Goal: Task Accomplishment & Management: Complete application form

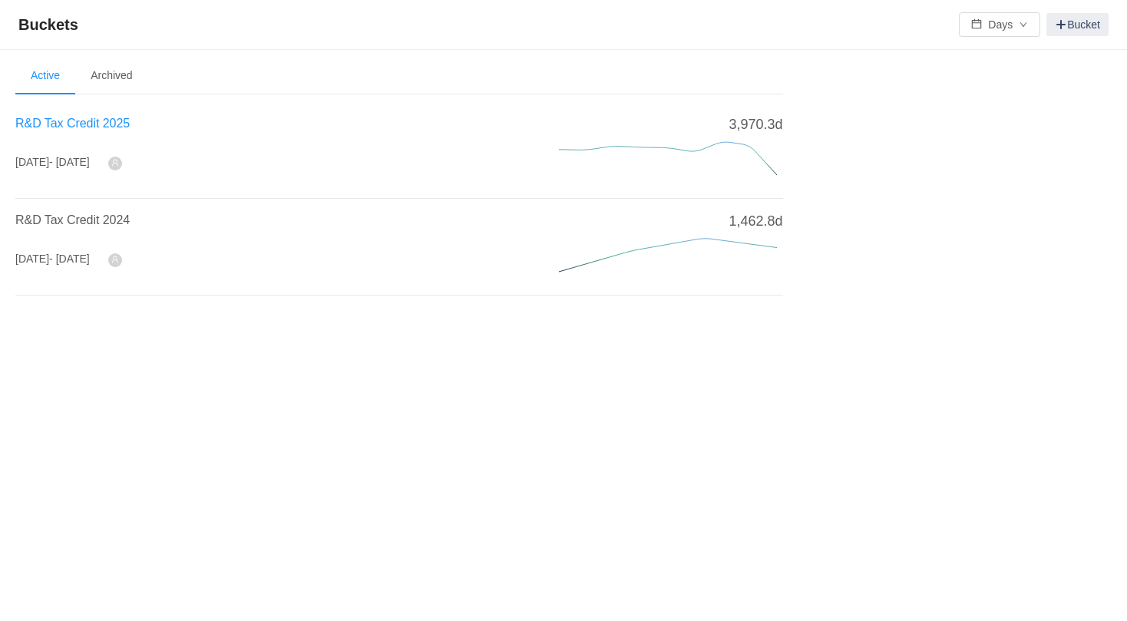
click at [89, 120] on span "R&D Tax Credit 2025" at bounding box center [72, 123] width 114 height 13
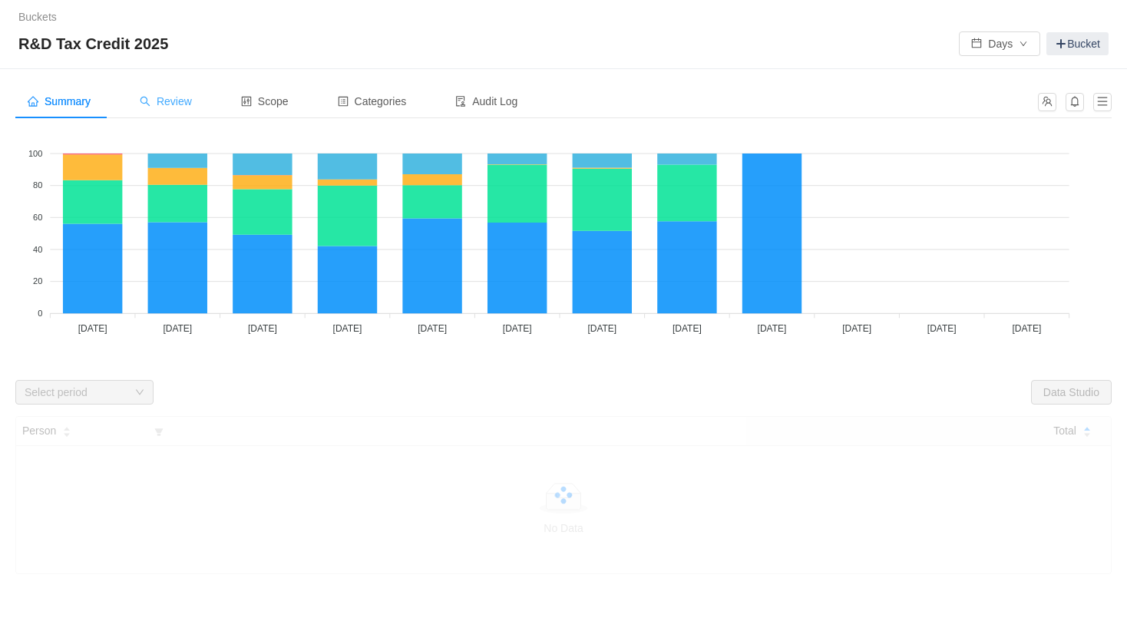
click at [170, 102] on span "Review" at bounding box center [166, 101] width 52 height 12
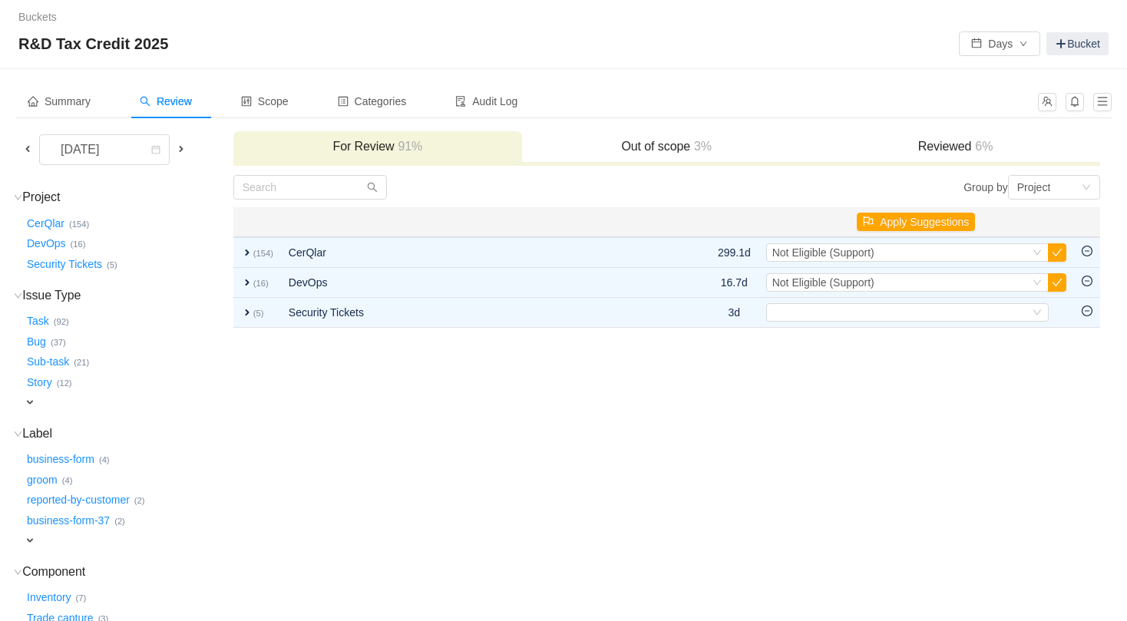
click at [187, 144] on span at bounding box center [181, 149] width 12 height 12
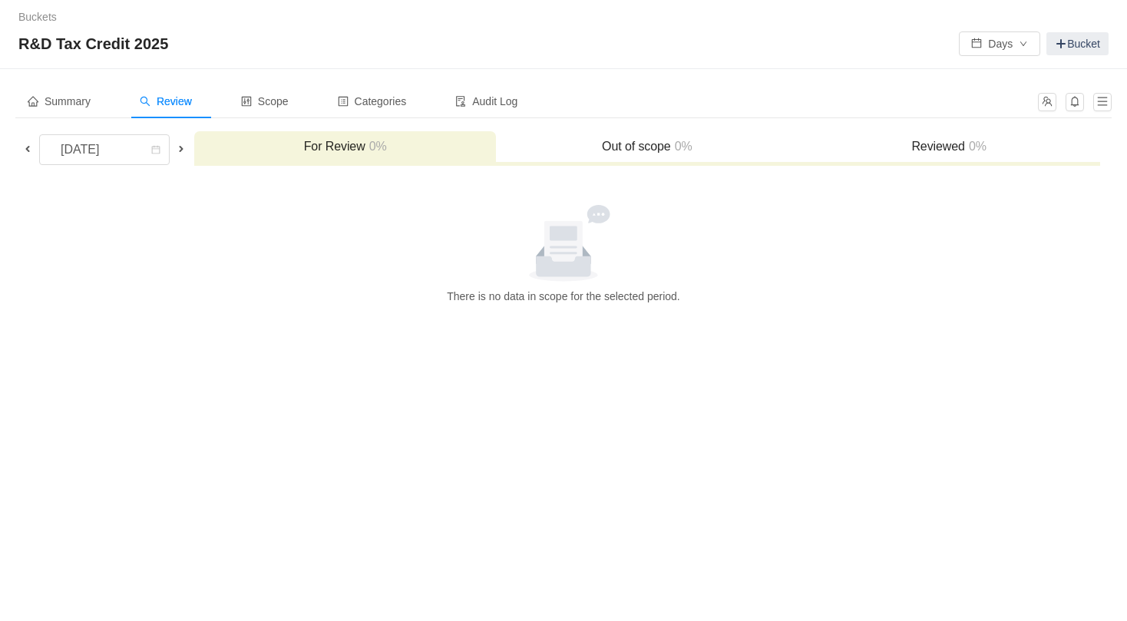
click at [28, 153] on span at bounding box center [27, 149] width 12 height 12
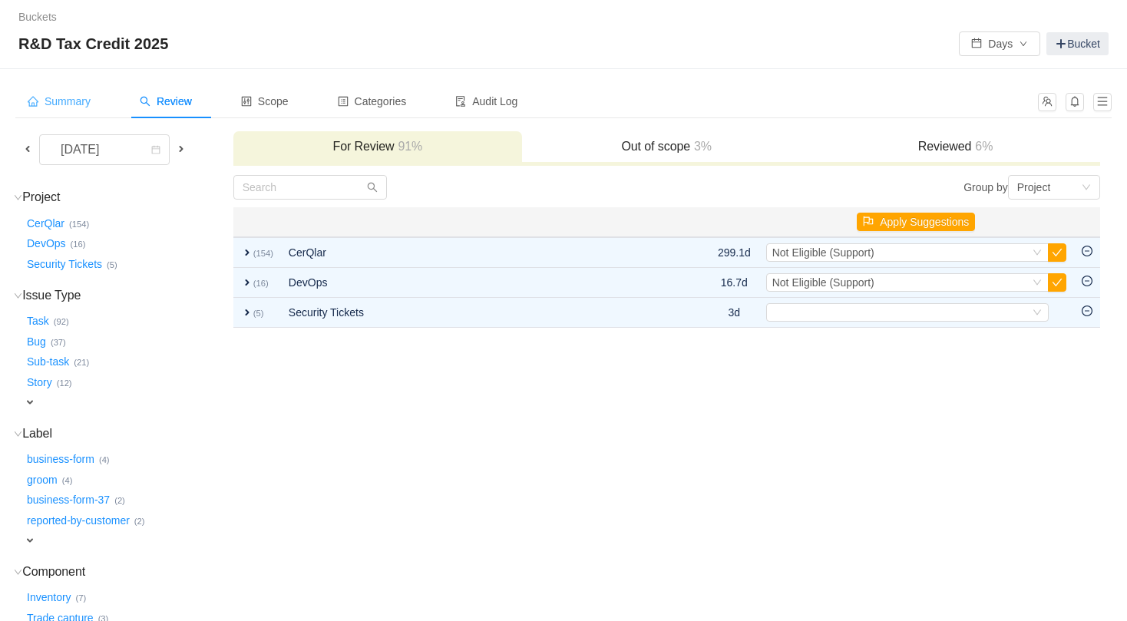
click at [78, 108] on div "Summary" at bounding box center [58, 101] width 87 height 35
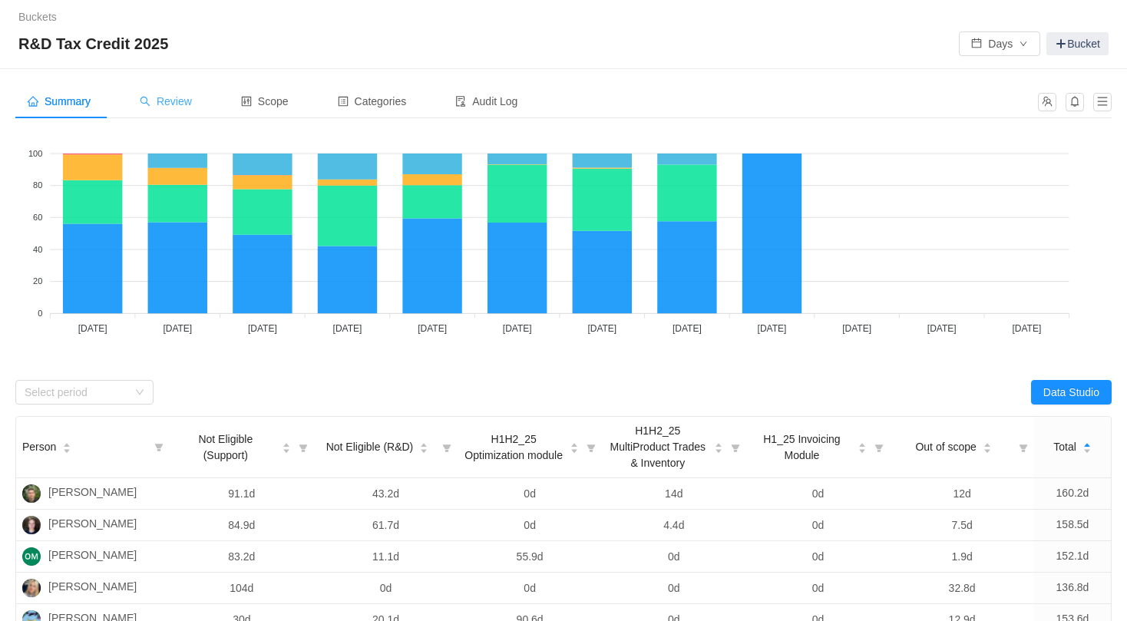
click at [199, 107] on div "Review" at bounding box center [165, 101] width 77 height 35
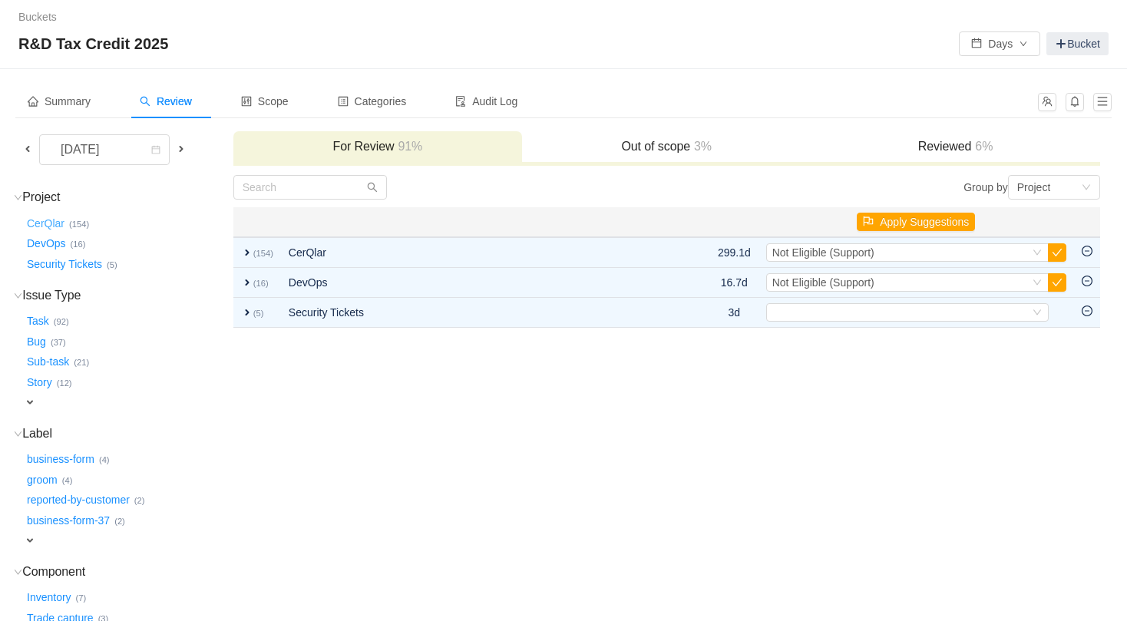
click at [44, 223] on button "CerQlar …" at bounding box center [46, 223] width 45 height 25
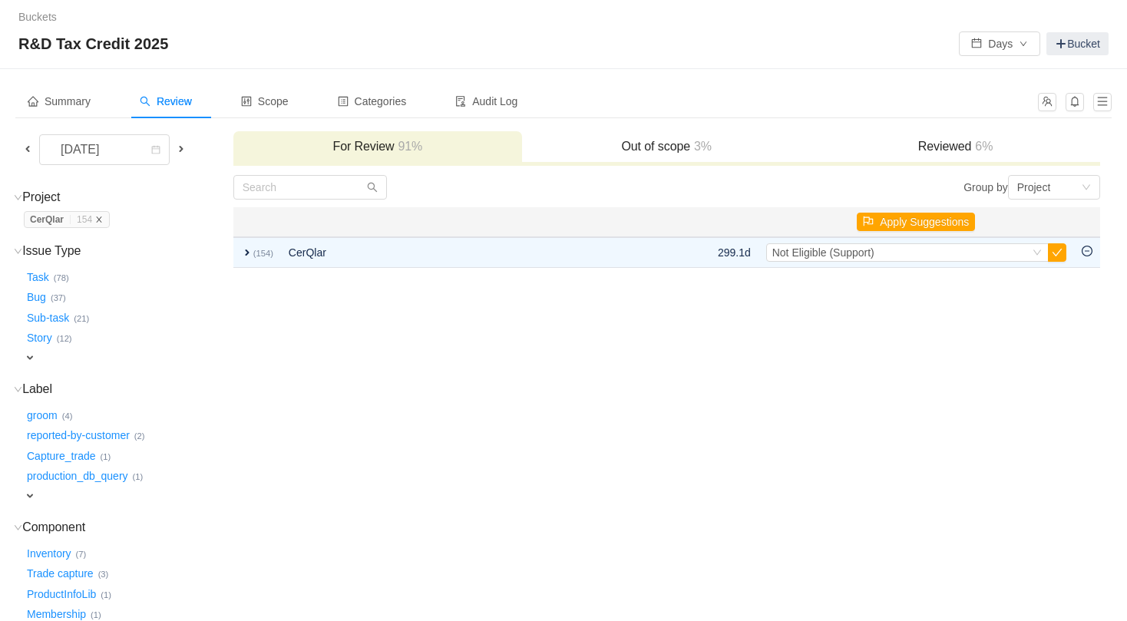
click at [103, 220] on icon "icon: close" at bounding box center [99, 220] width 8 height 8
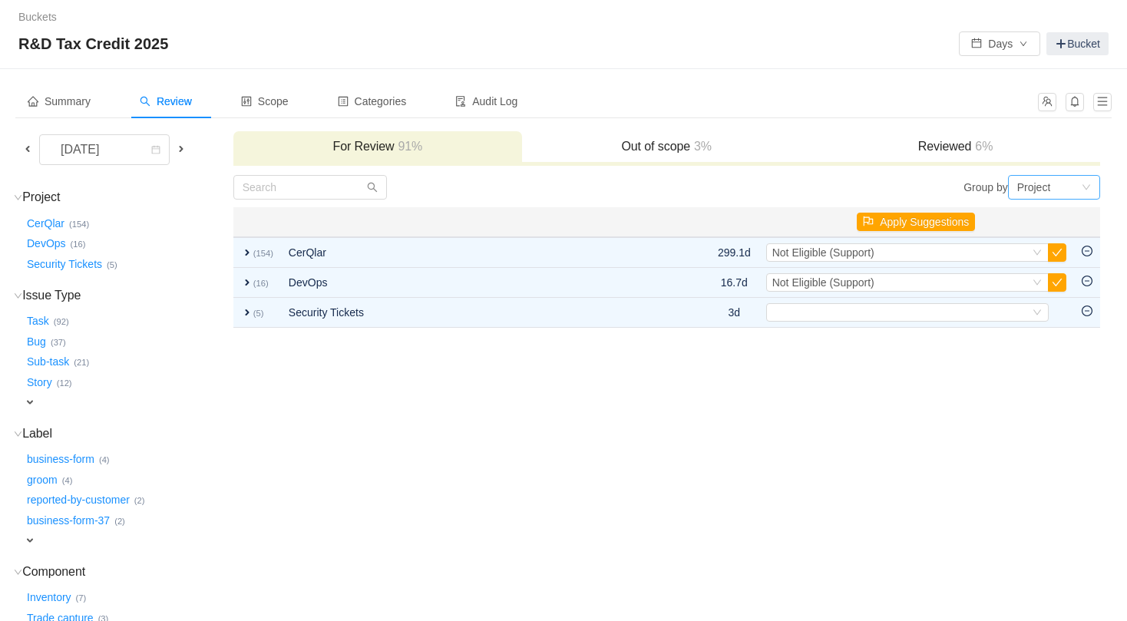
click at [1056, 185] on div "Project" at bounding box center [1049, 187] width 64 height 23
click at [1034, 180] on div "Project" at bounding box center [1034, 187] width 34 height 23
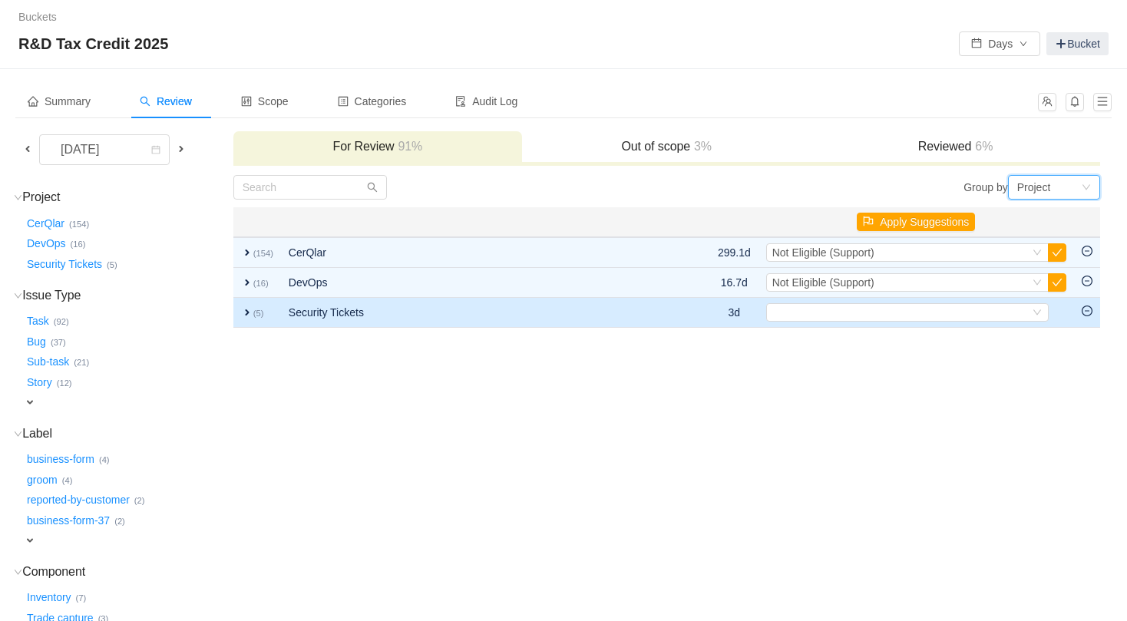
click at [248, 311] on span "expand" at bounding box center [247, 312] width 12 height 12
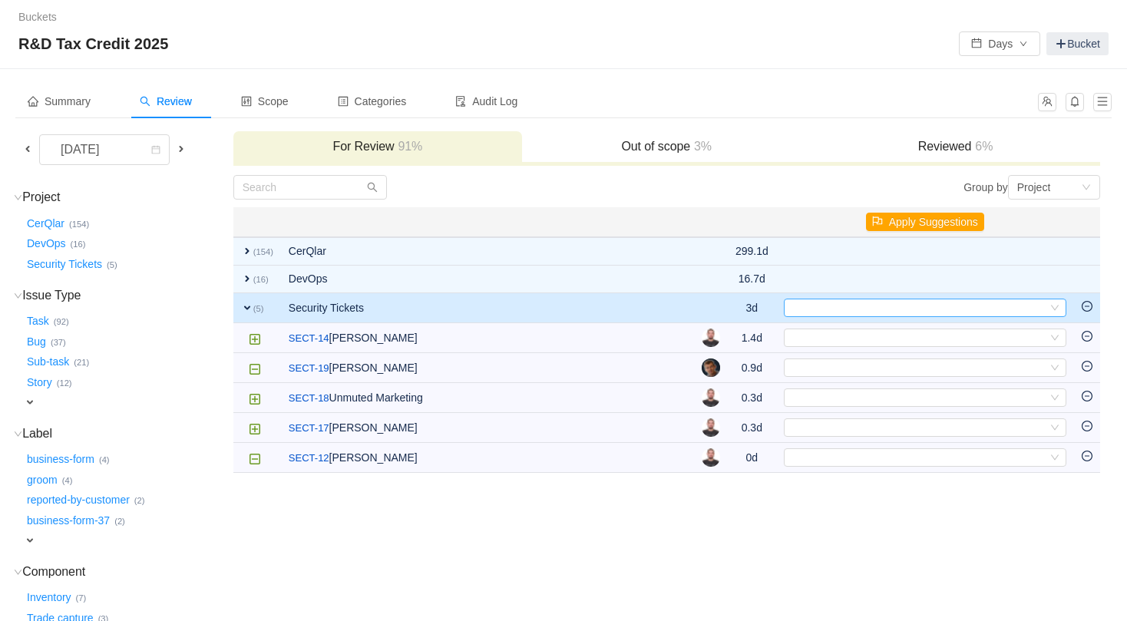
click at [1022, 303] on div "Select" at bounding box center [918, 307] width 257 height 17
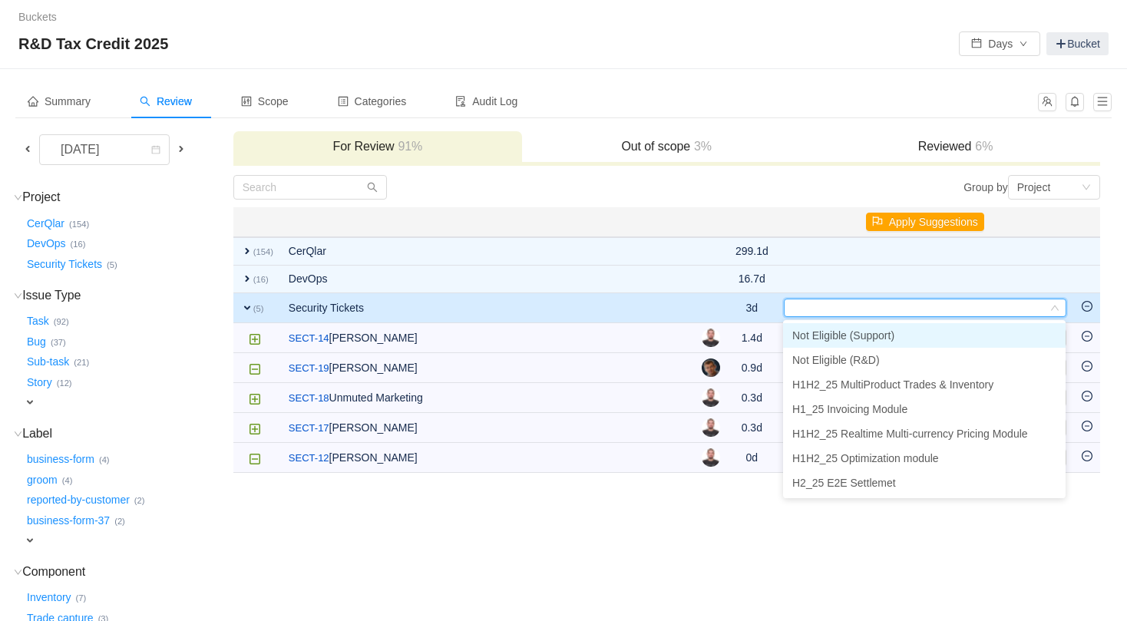
click at [904, 335] on li "Not Eligible (Support)" at bounding box center [924, 335] width 282 height 25
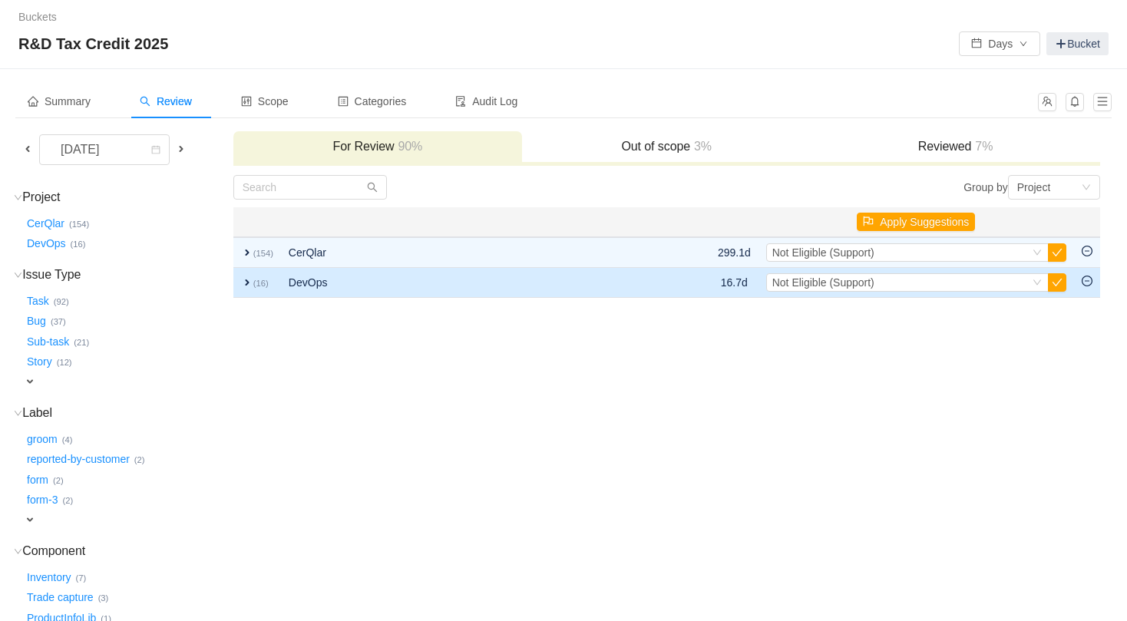
click at [246, 281] on span "expand" at bounding box center [247, 282] width 12 height 12
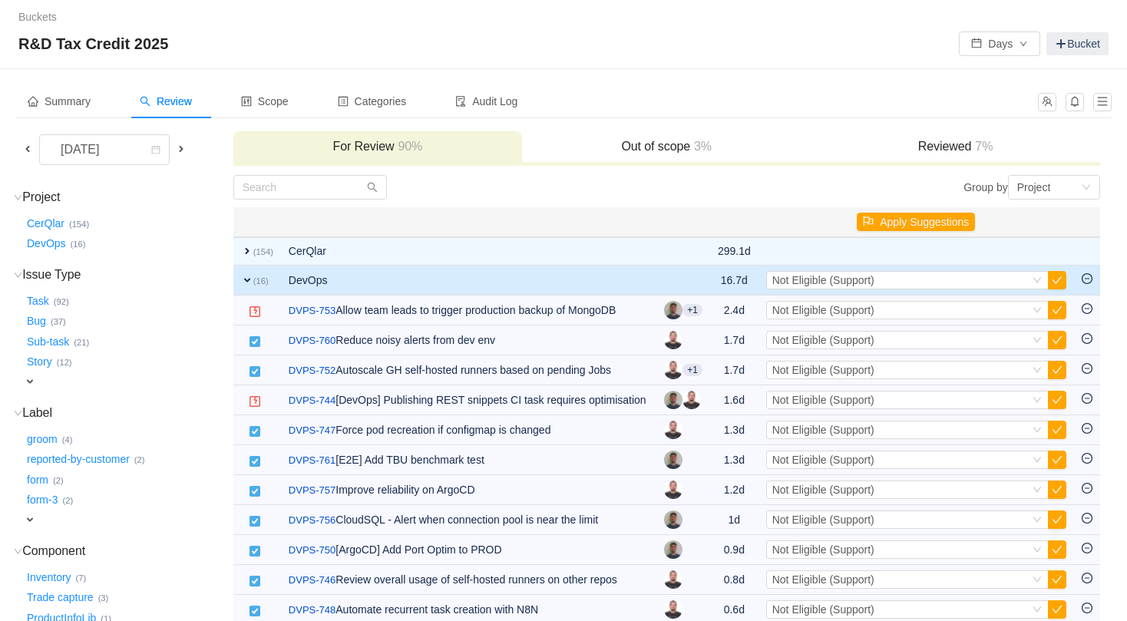
click at [246, 281] on span "expand" at bounding box center [247, 280] width 12 height 12
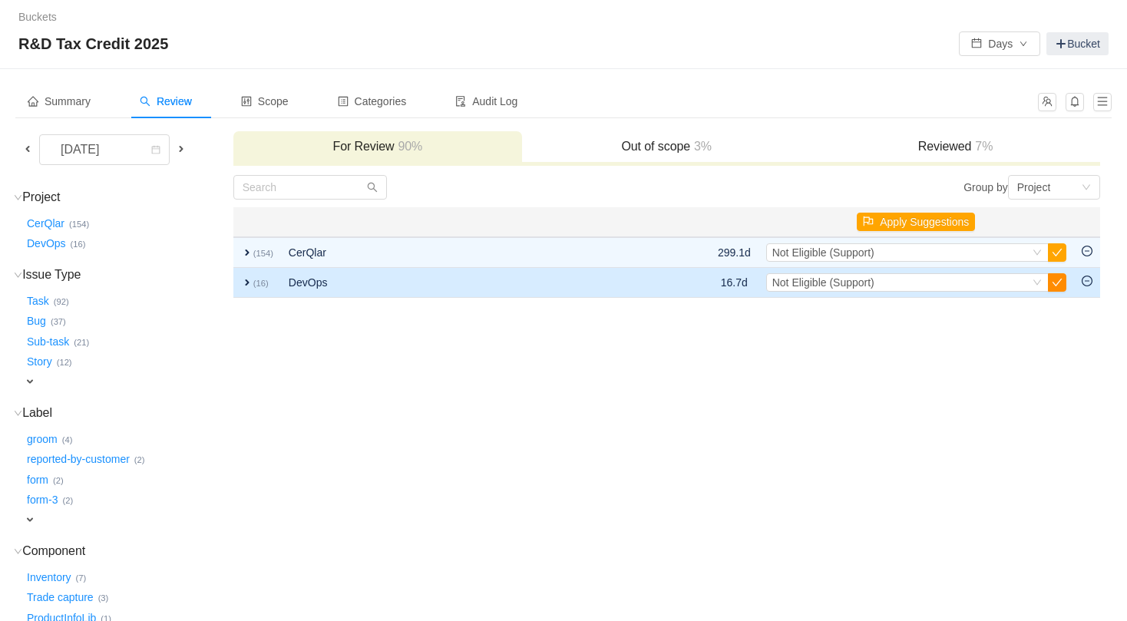
click at [1056, 282] on button "button" at bounding box center [1057, 282] width 18 height 18
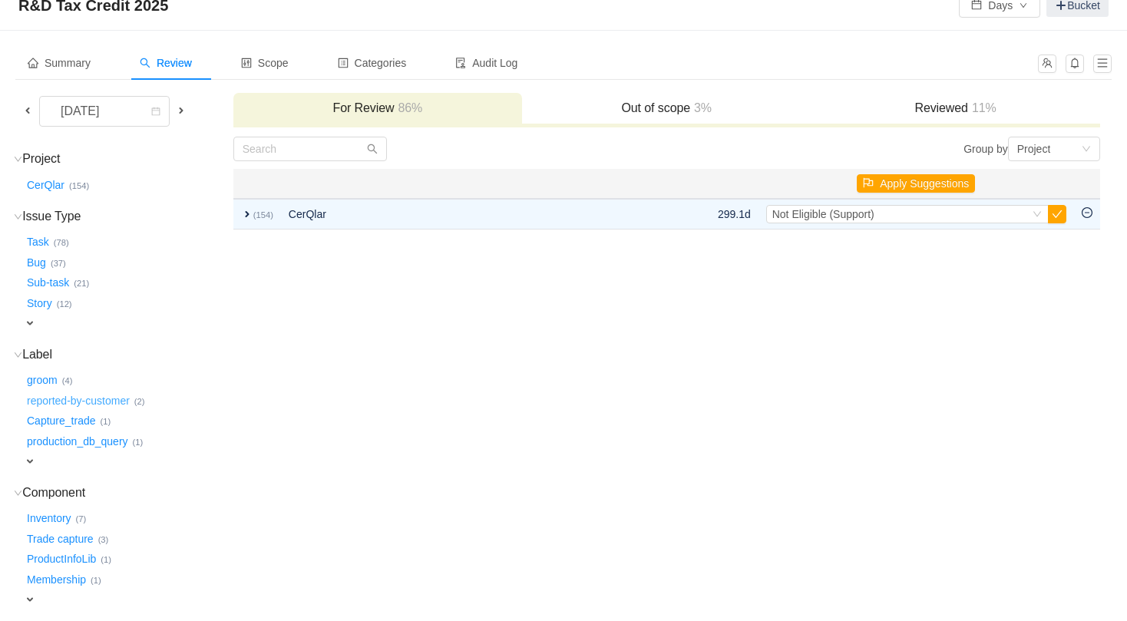
scroll to position [27, 0]
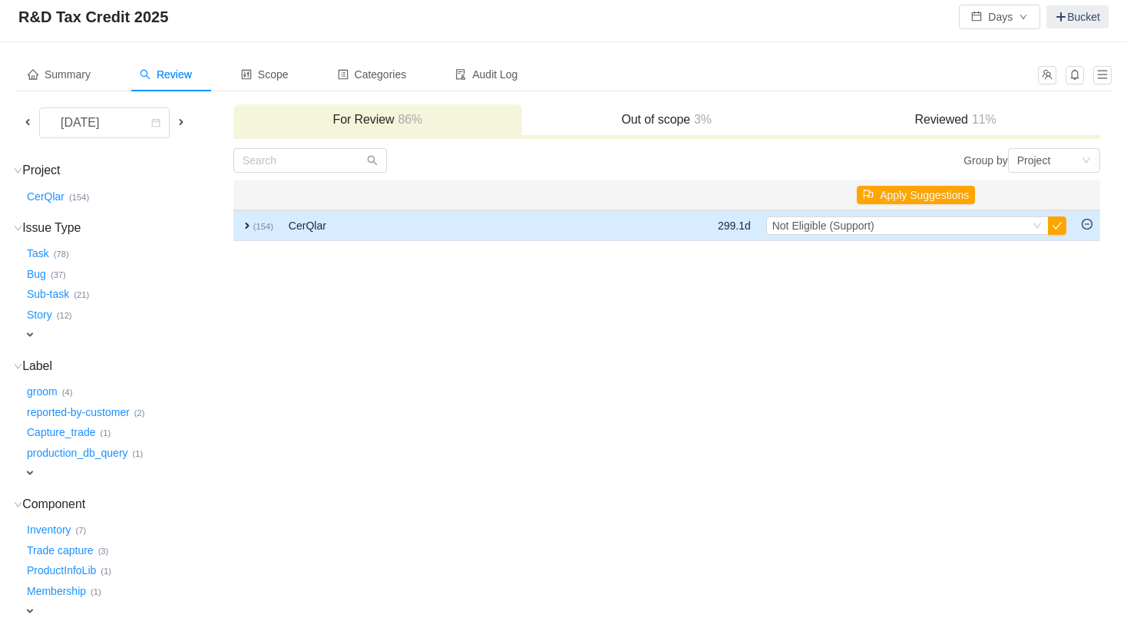
click at [249, 226] on span "expand" at bounding box center [247, 226] width 12 height 12
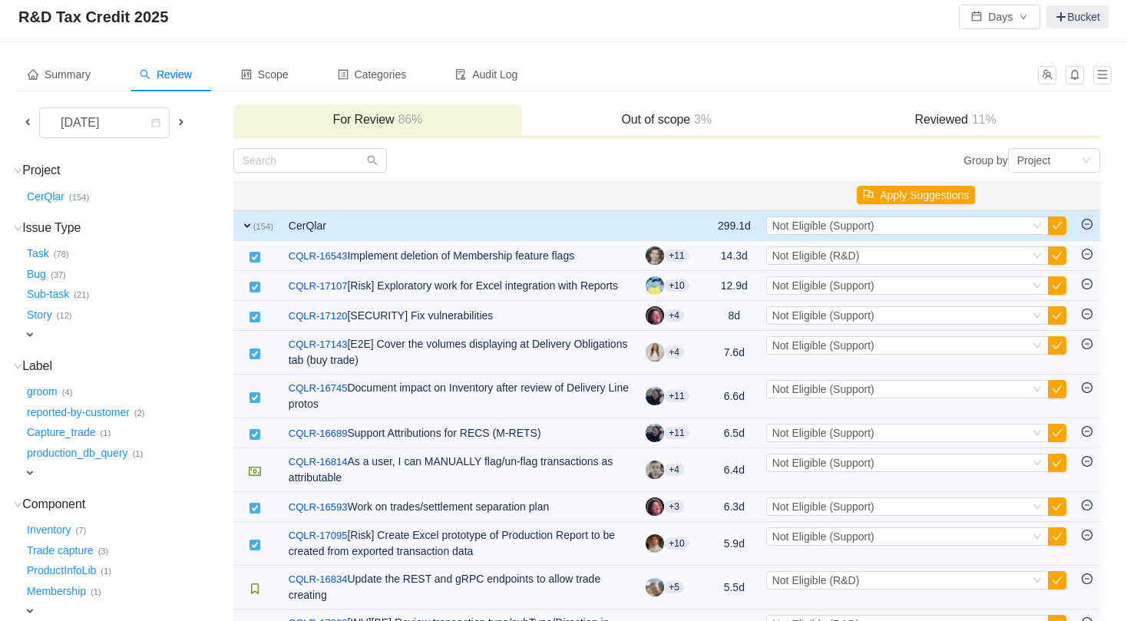
click at [249, 226] on span "expand" at bounding box center [247, 226] width 12 height 12
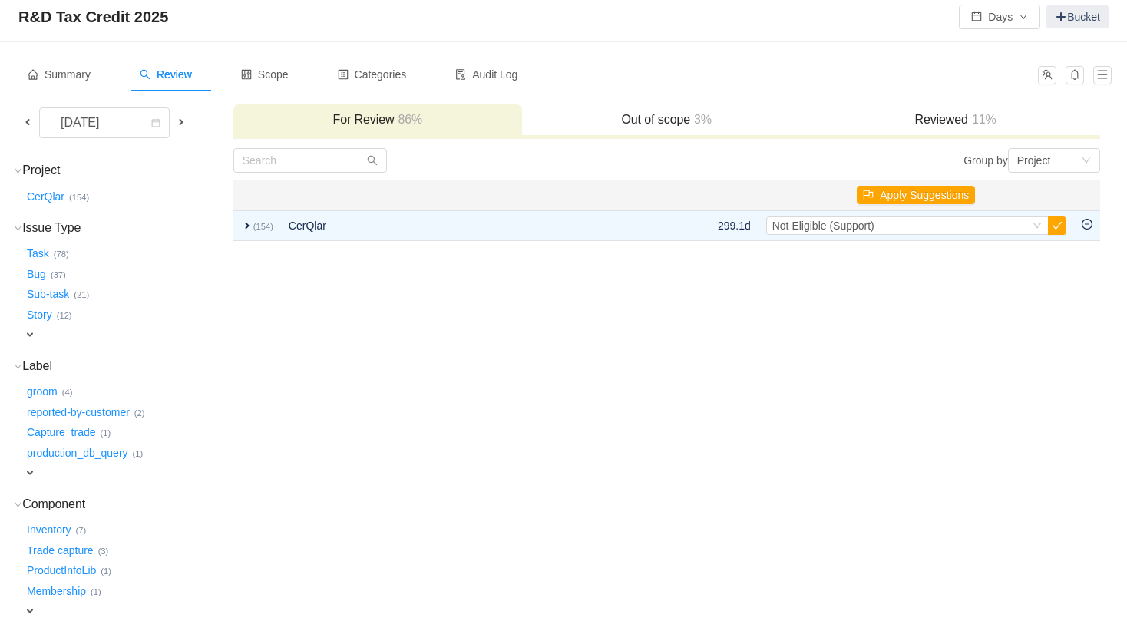
click at [961, 120] on h3 "Reviewed 11%" at bounding box center [954, 119] width 273 height 15
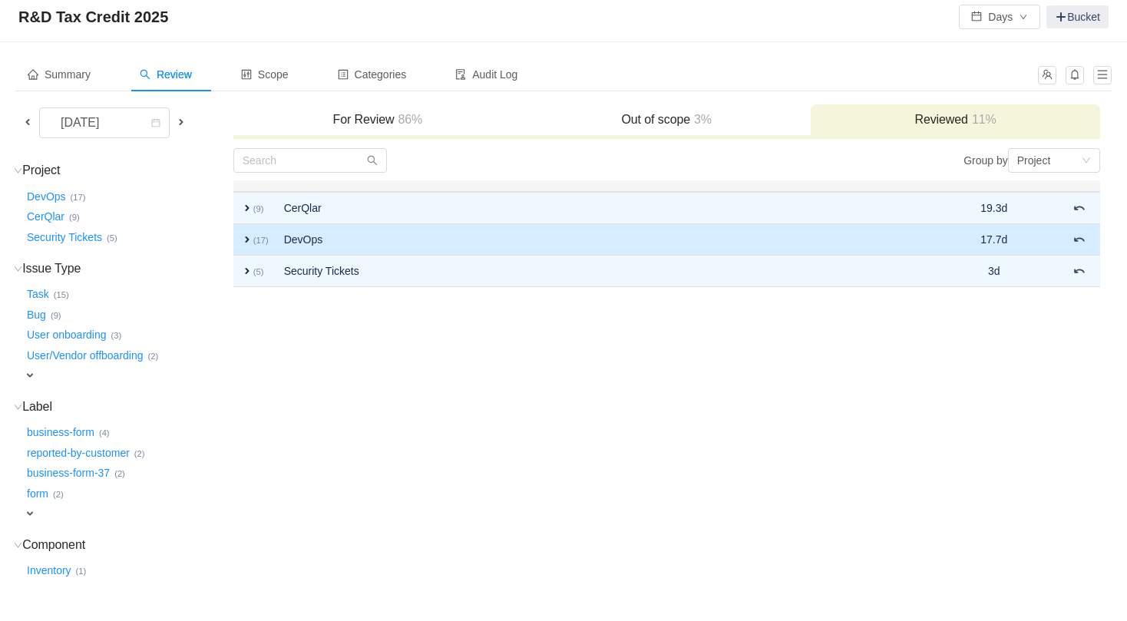
click at [246, 240] on span "expand" at bounding box center [247, 239] width 12 height 12
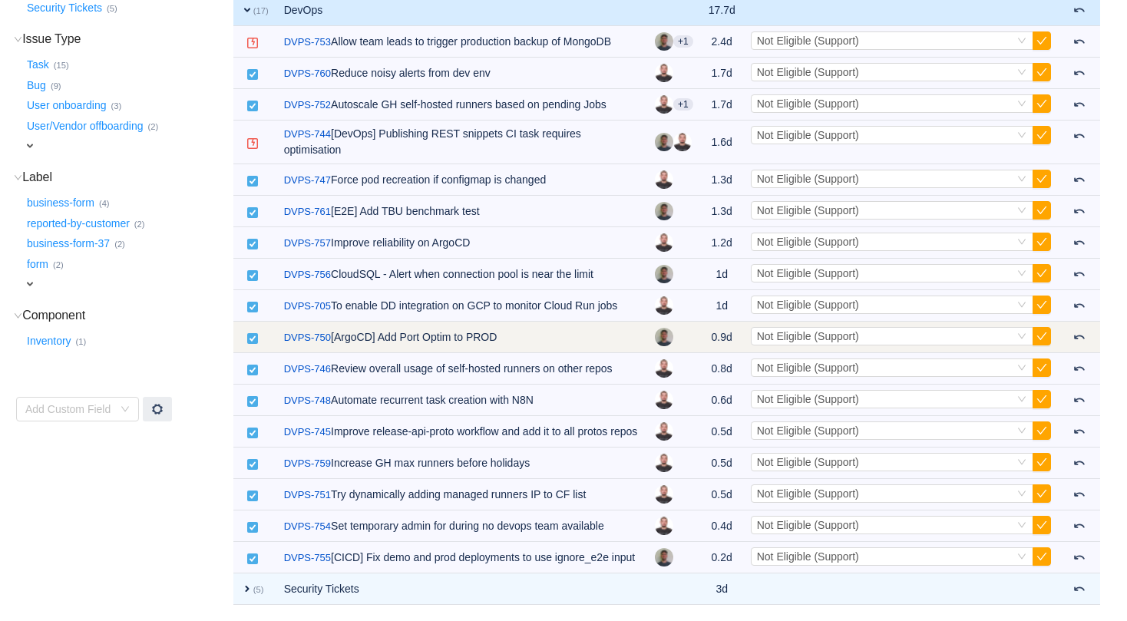
scroll to position [0, 0]
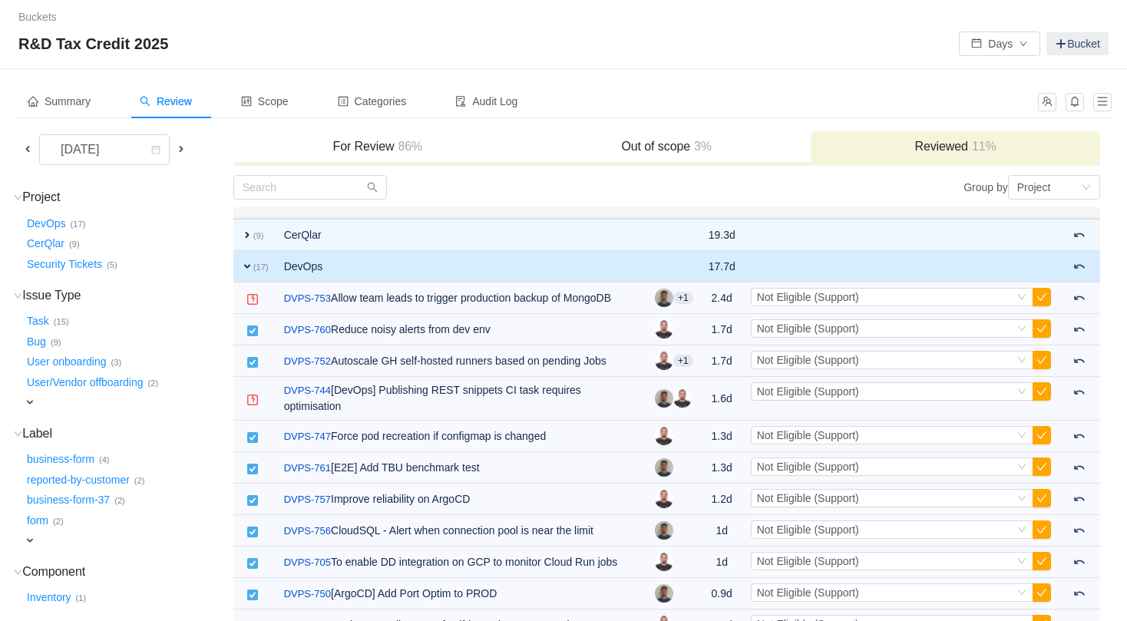
click at [245, 268] on span "expand" at bounding box center [247, 266] width 12 height 12
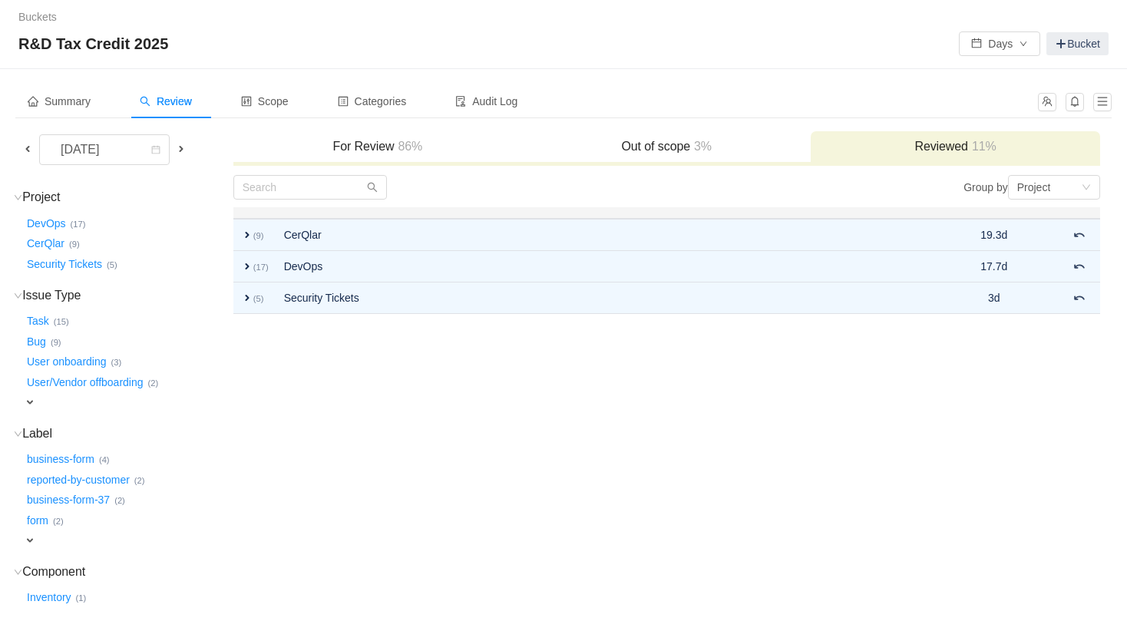
click at [361, 144] on h3 "For Review 86%" at bounding box center [377, 146] width 273 height 15
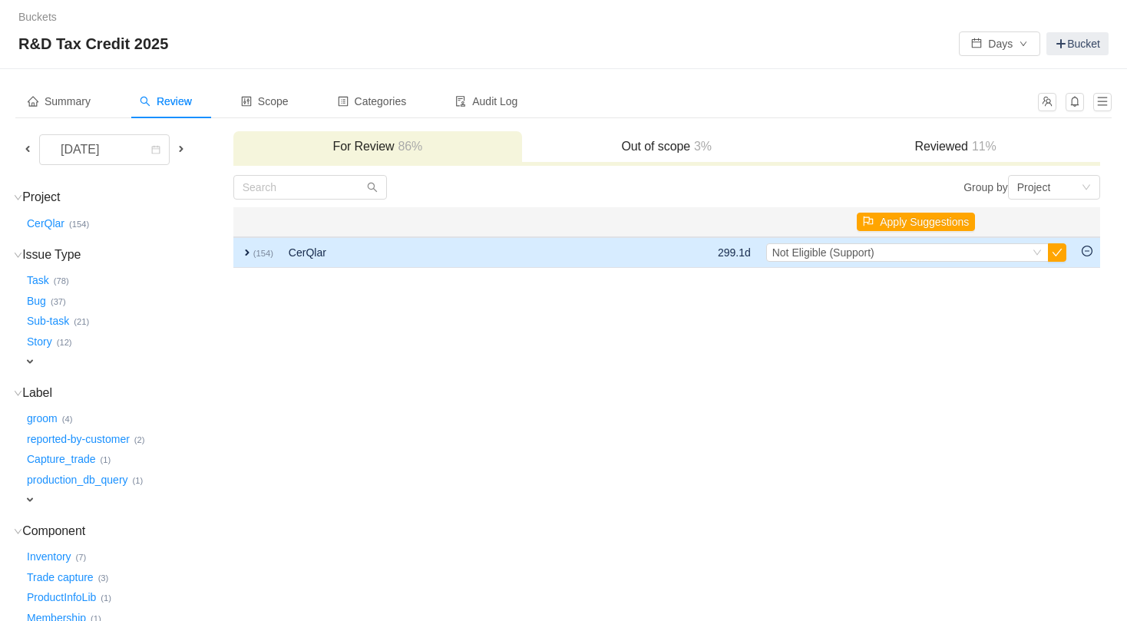
click at [249, 252] on span "expand" at bounding box center [247, 252] width 12 height 12
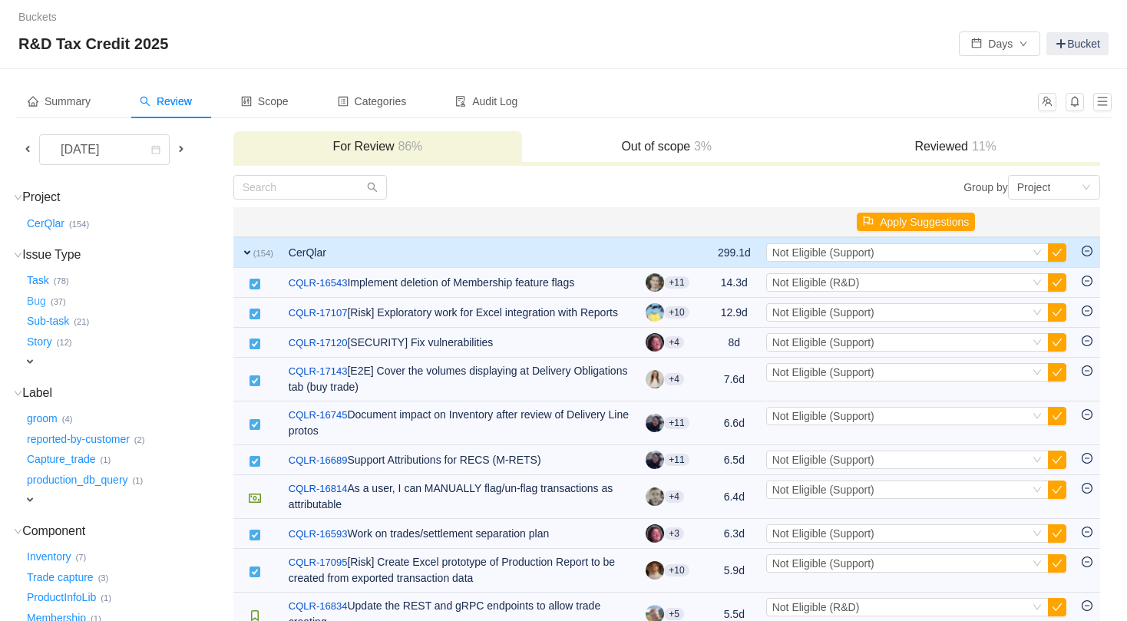
click at [38, 301] on button "Bug …" at bounding box center [37, 301] width 27 height 25
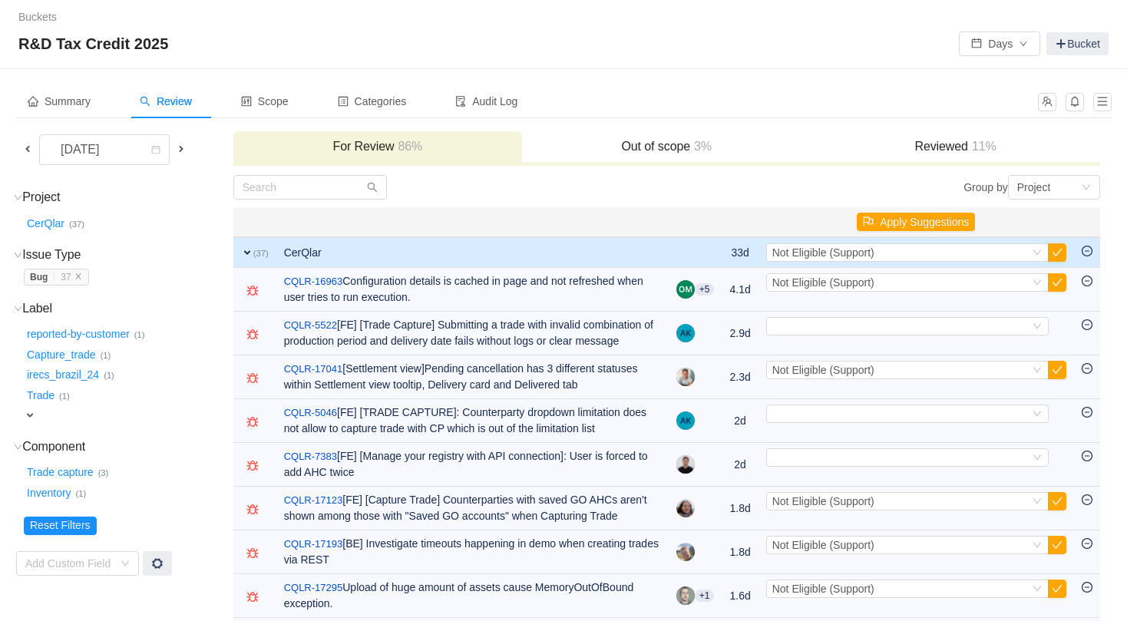
click at [243, 253] on span "expand" at bounding box center [247, 252] width 12 height 12
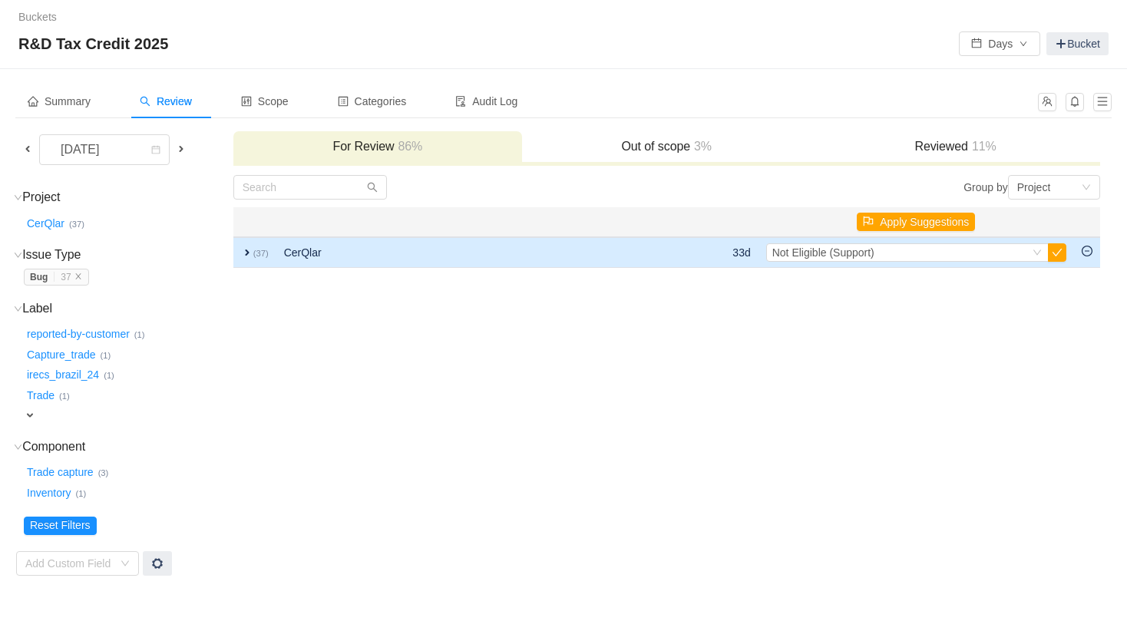
click at [250, 253] on span "expand" at bounding box center [247, 252] width 12 height 12
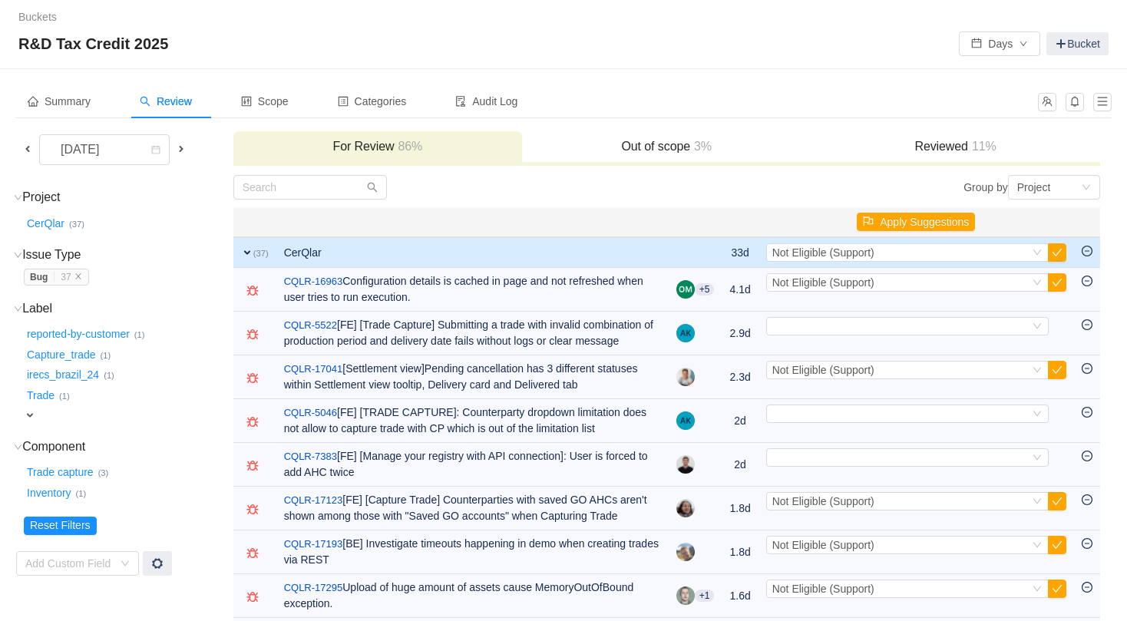
click at [250, 253] on span "expand" at bounding box center [247, 252] width 12 height 12
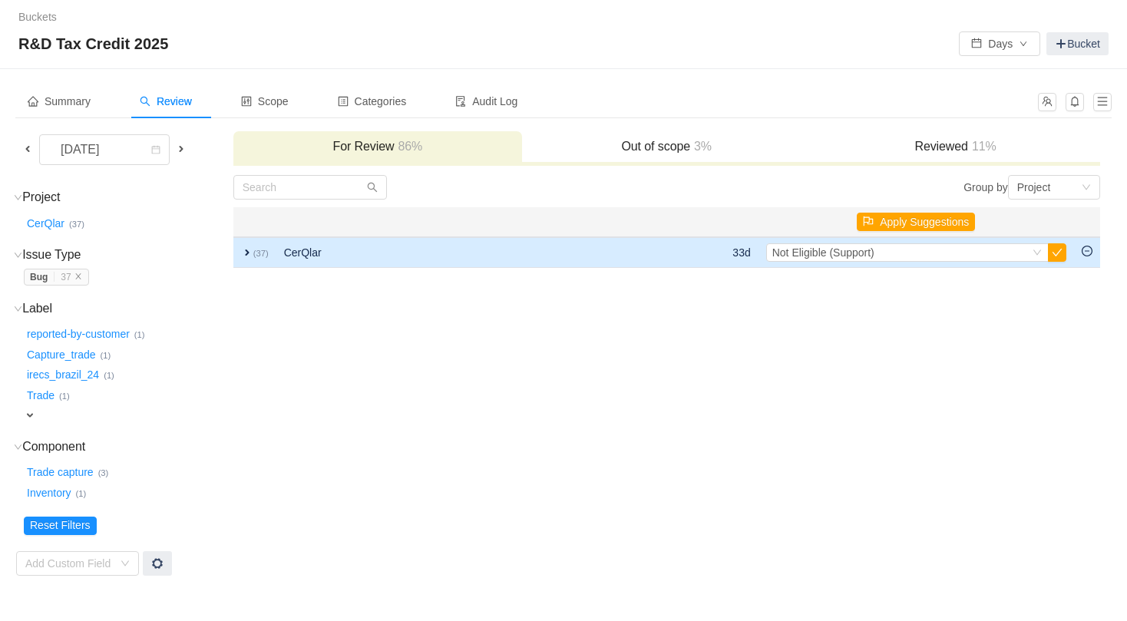
click at [250, 251] on span "expand" at bounding box center [247, 252] width 12 height 12
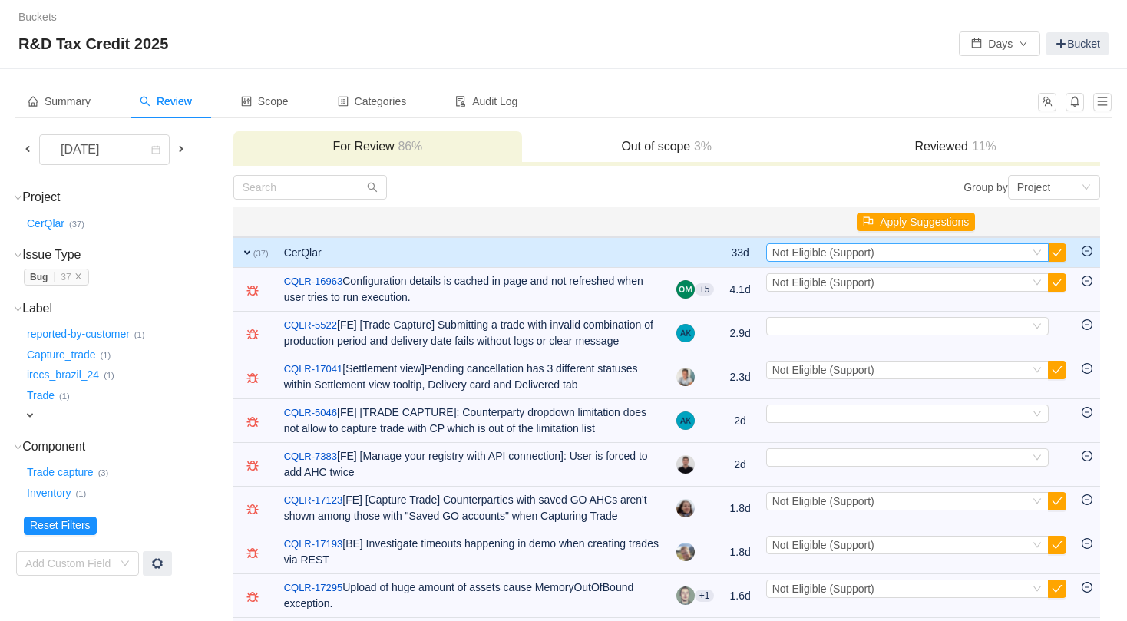
click at [1036, 249] on icon "icon: down" at bounding box center [1036, 252] width 9 height 9
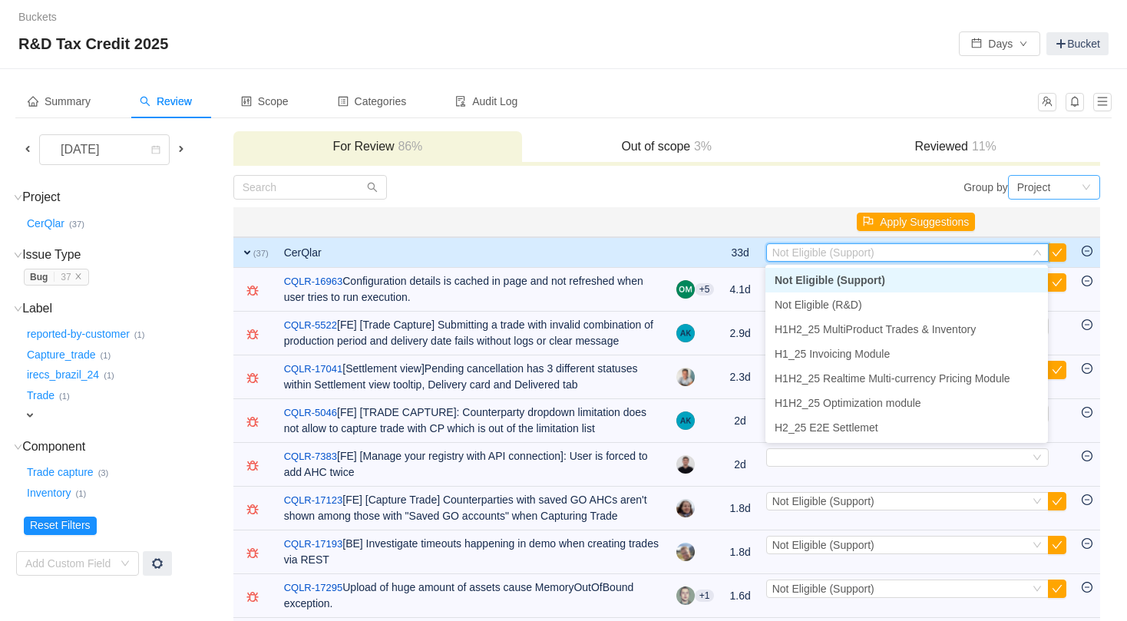
click at [1014, 186] on div "Project" at bounding box center [1054, 187] width 92 height 25
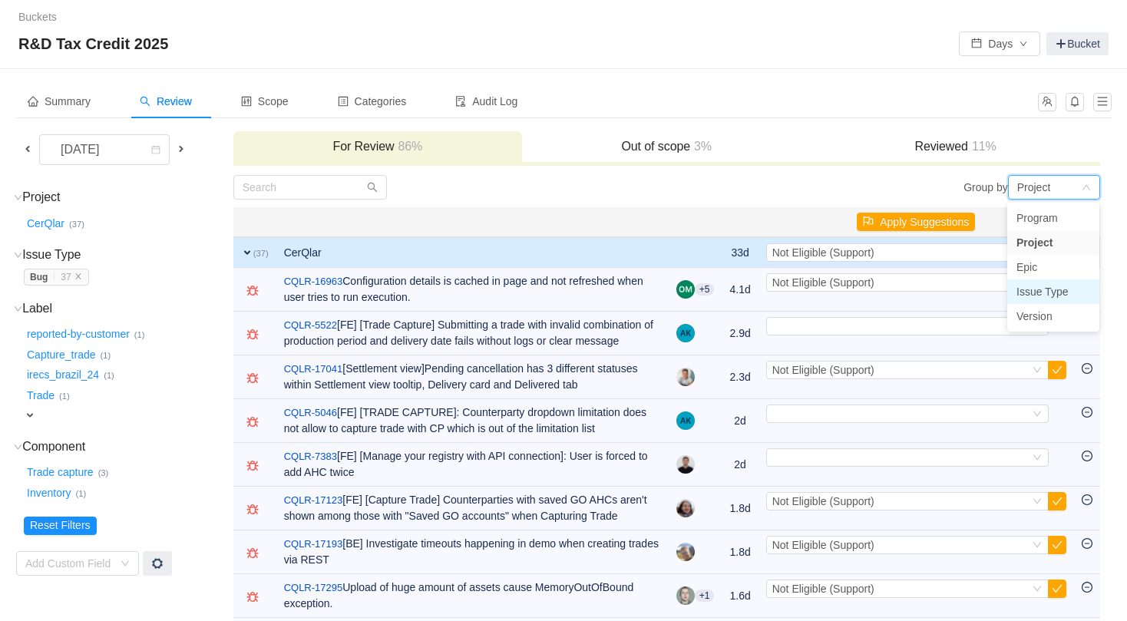
click at [1043, 299] on li "Issue Type" at bounding box center [1053, 291] width 92 height 25
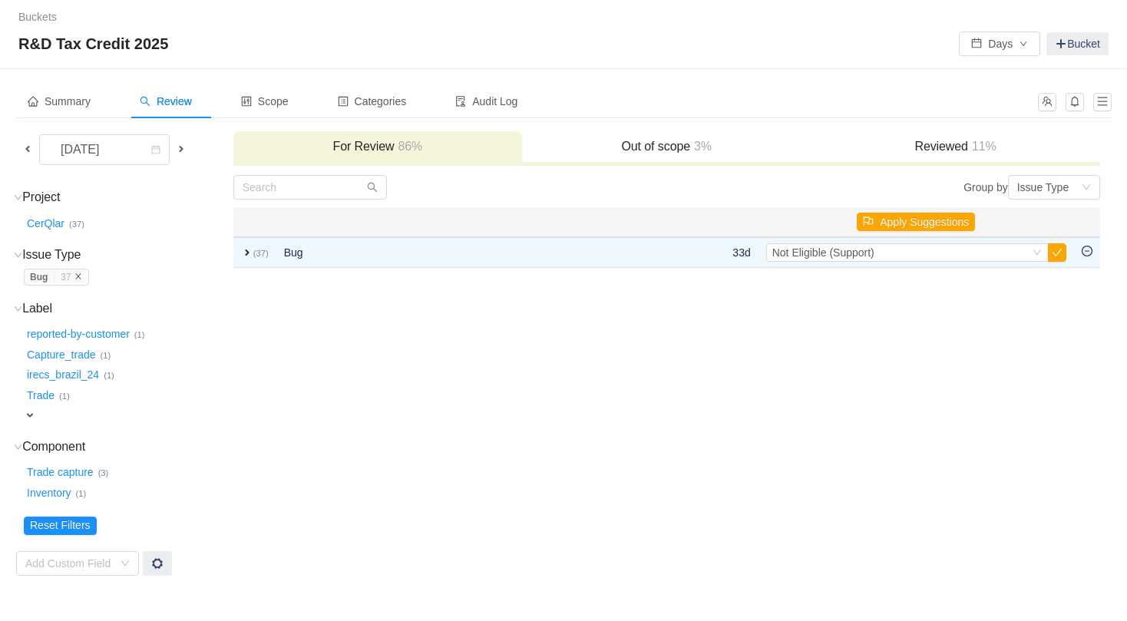
click at [81, 279] on icon "icon: close" at bounding box center [78, 276] width 8 height 8
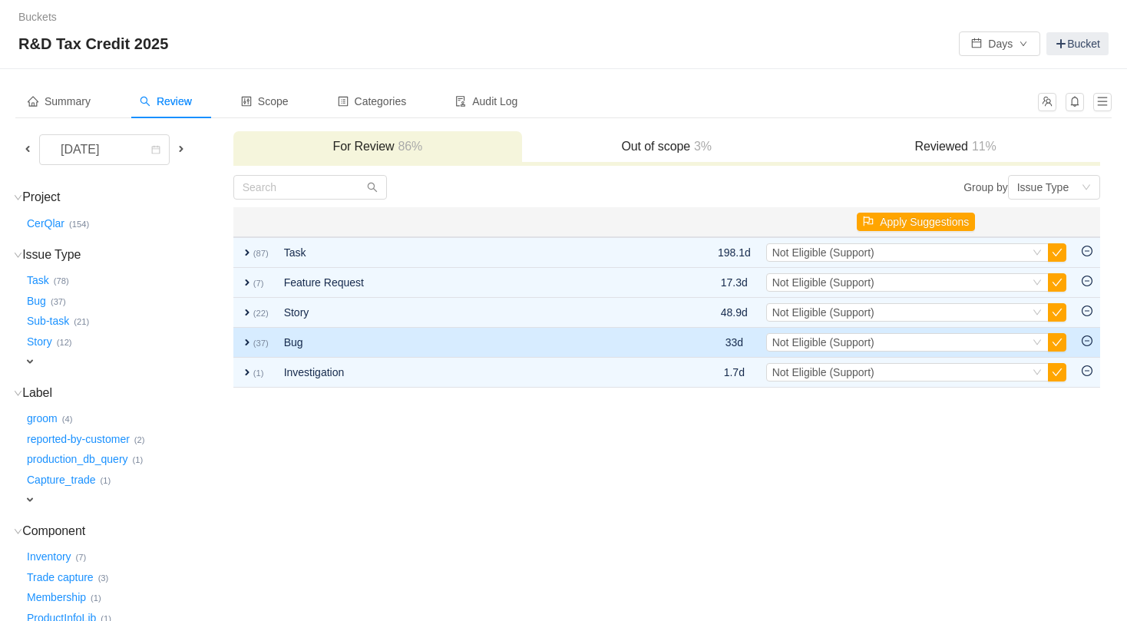
click at [246, 345] on span "expand" at bounding box center [247, 342] width 12 height 12
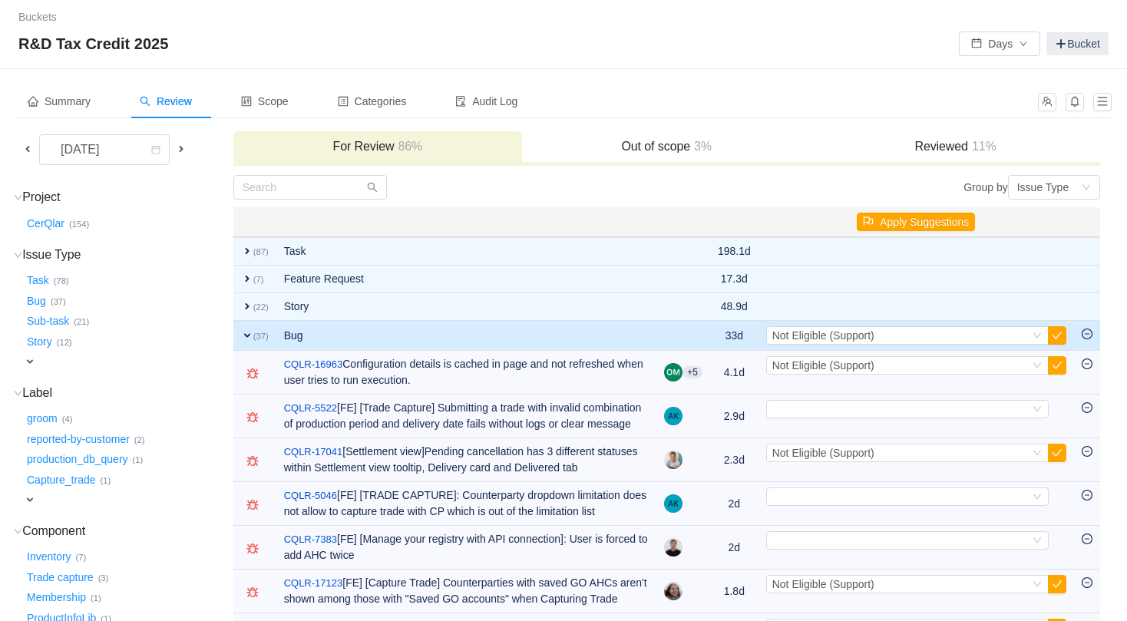
click at [246, 340] on span "expand" at bounding box center [247, 335] width 12 height 12
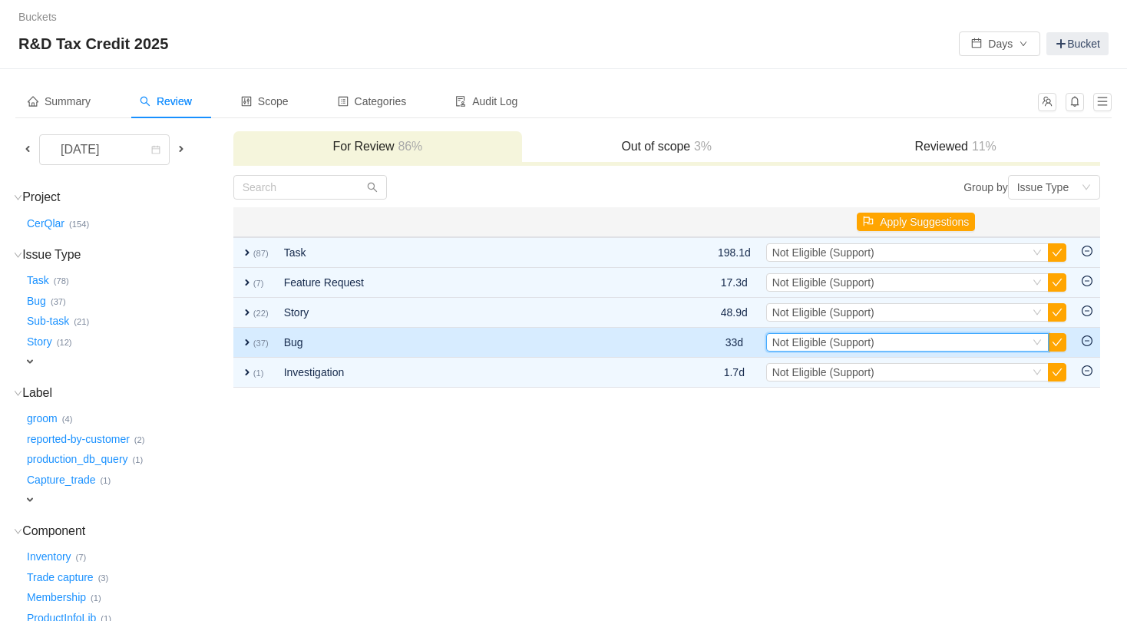
click at [979, 337] on div "Select Not Eligible (Support)" at bounding box center [900, 342] width 257 height 17
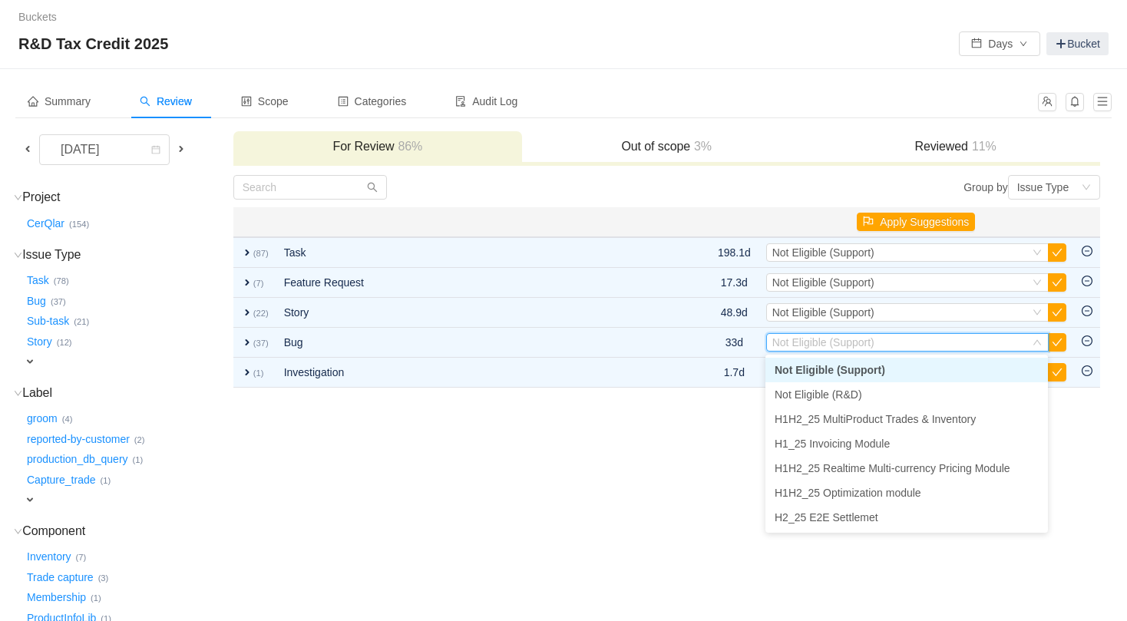
click at [892, 372] on li "Not Eligible (Support)" at bounding box center [906, 370] width 282 height 25
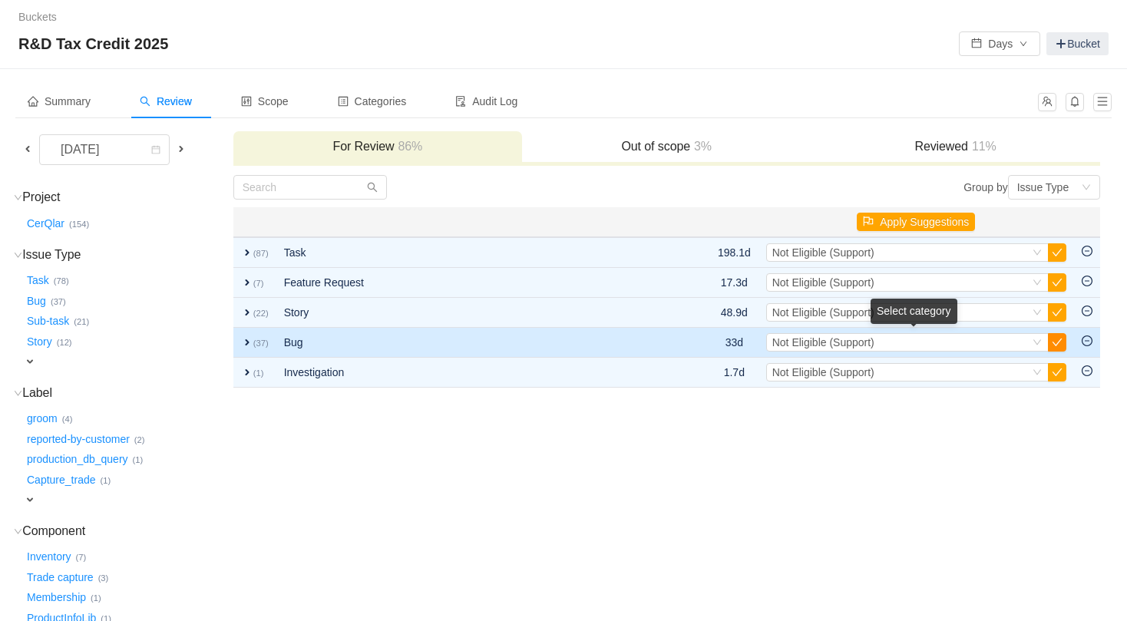
click at [1055, 342] on button "button" at bounding box center [1057, 342] width 18 height 18
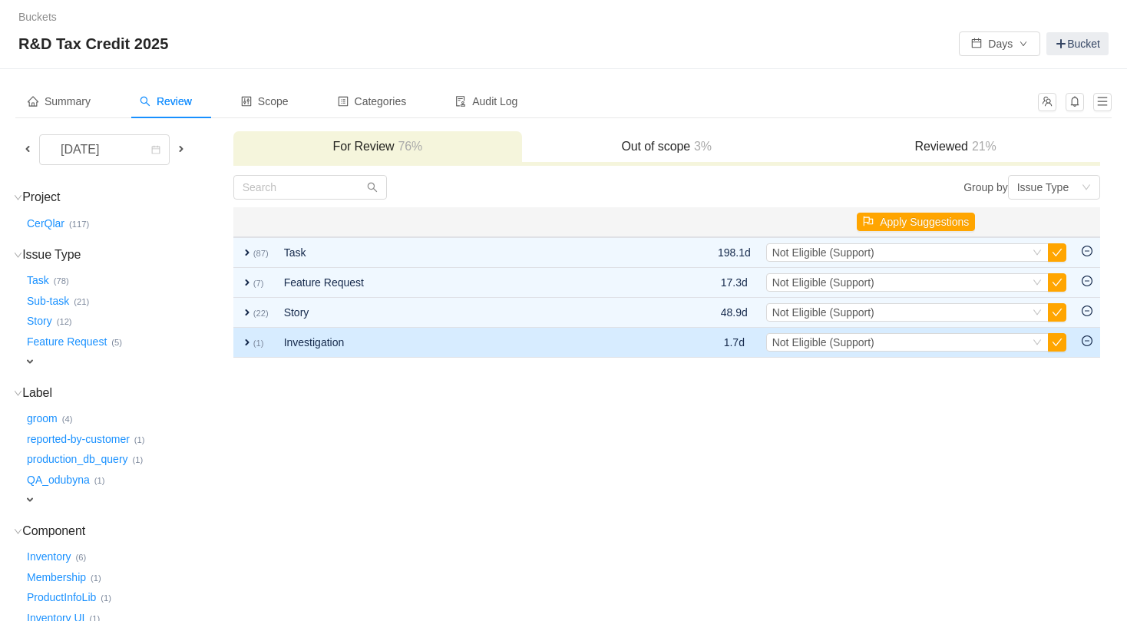
click at [243, 341] on span "expand" at bounding box center [247, 342] width 12 height 12
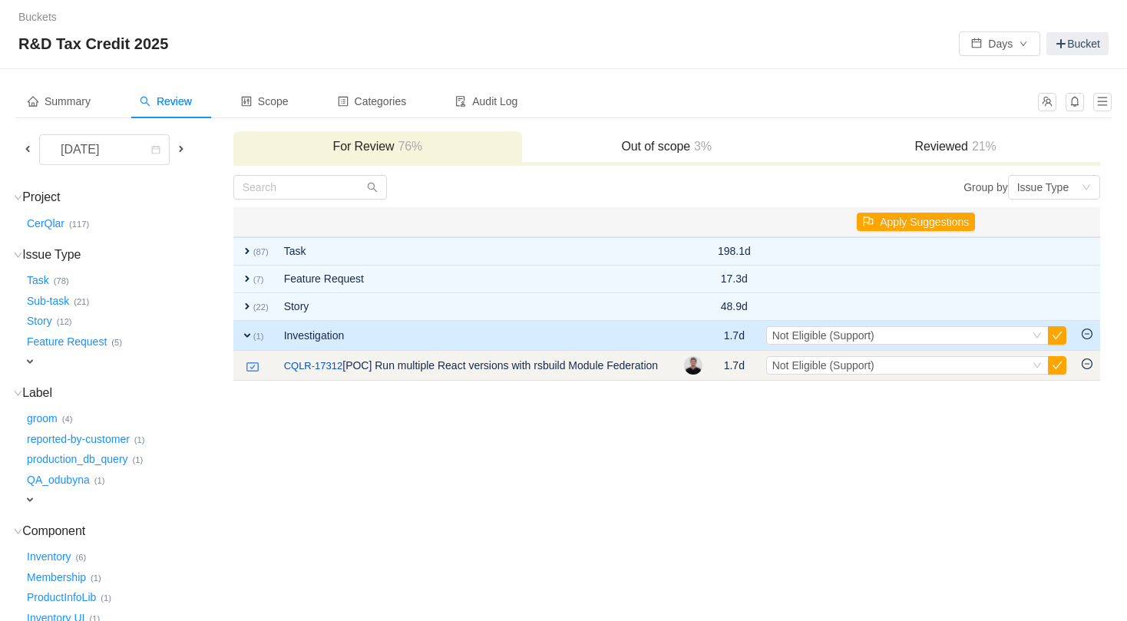
click at [524, 366] on td "/ CQLR-17312 [POC] Run multiple React versions with rsbuild Module Federation" at bounding box center [476, 366] width 400 height 30
click at [981, 365] on div "Select Not Eligible (Support)" at bounding box center [900, 365] width 257 height 17
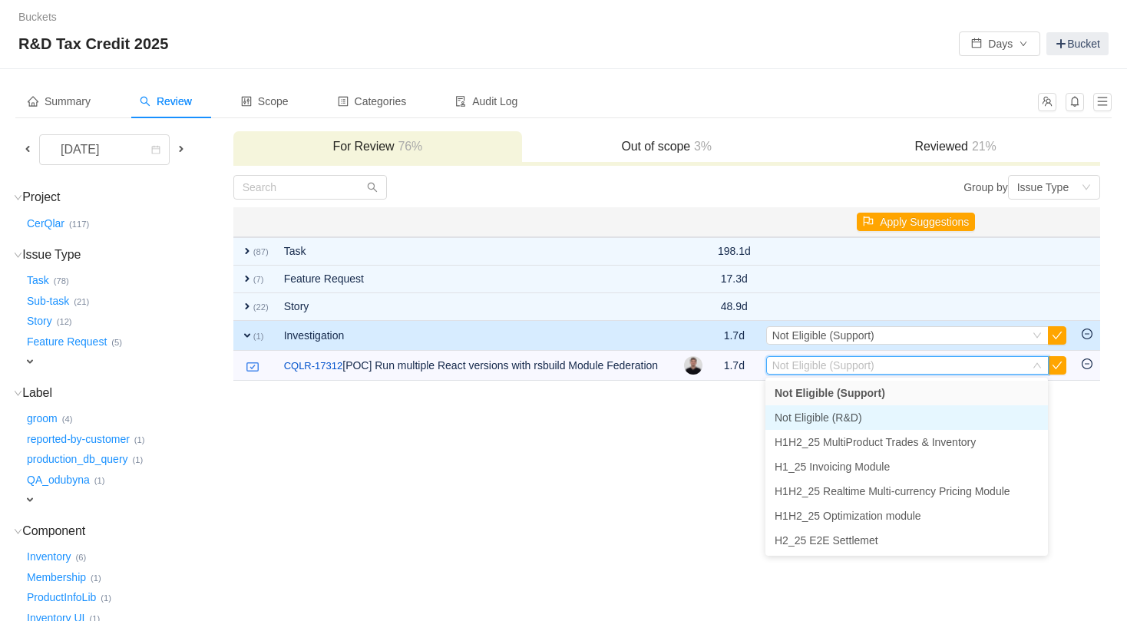
click at [909, 414] on li "Not Eligible (R&D)" at bounding box center [906, 417] width 282 height 25
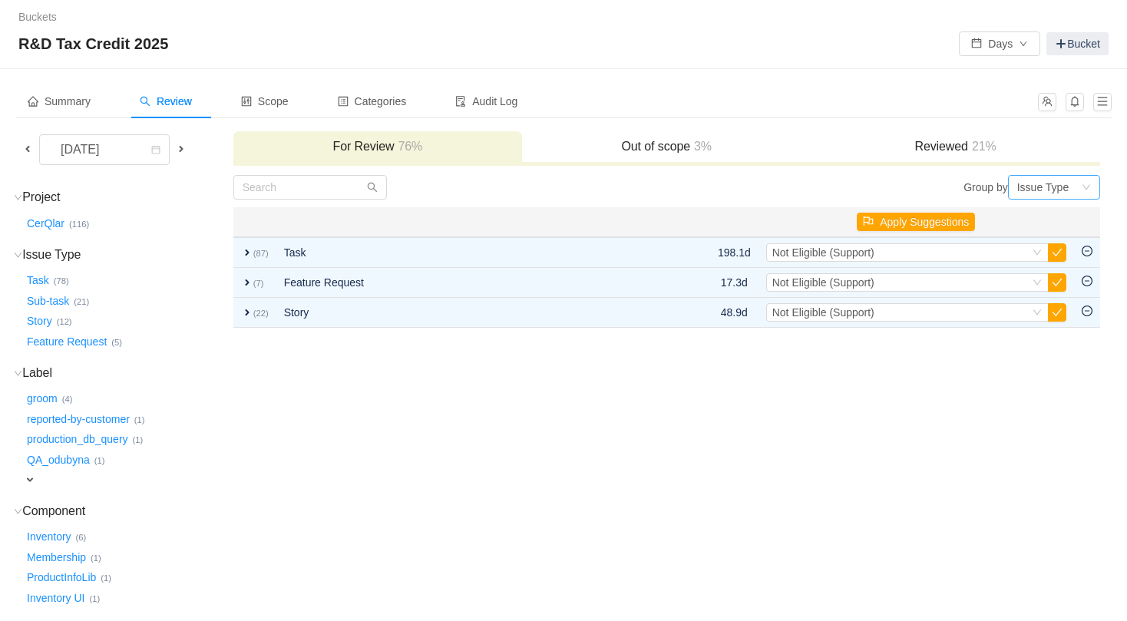
click at [1071, 187] on div "Issue Type" at bounding box center [1049, 187] width 64 height 23
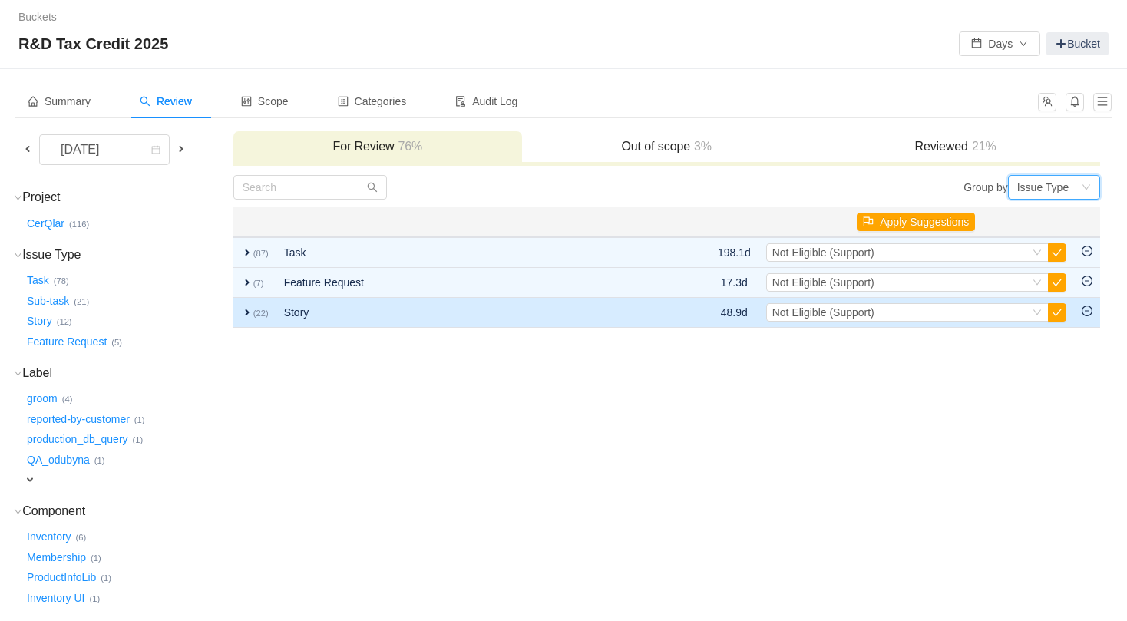
click at [242, 309] on span "expand" at bounding box center [247, 312] width 12 height 12
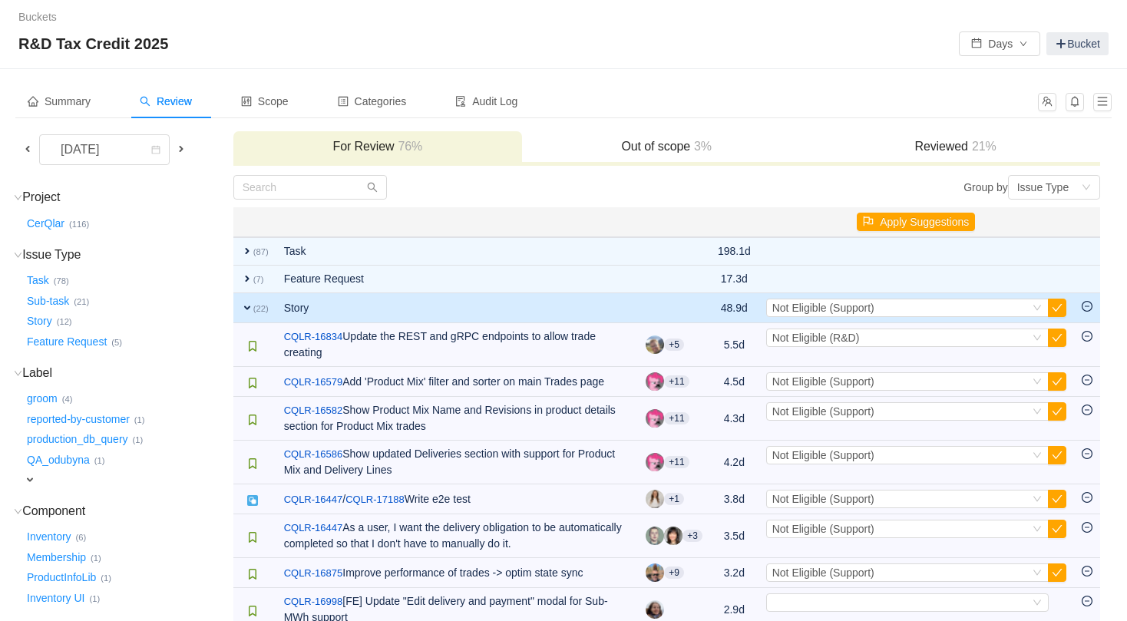
click at [243, 302] on span "expand" at bounding box center [247, 308] width 12 height 12
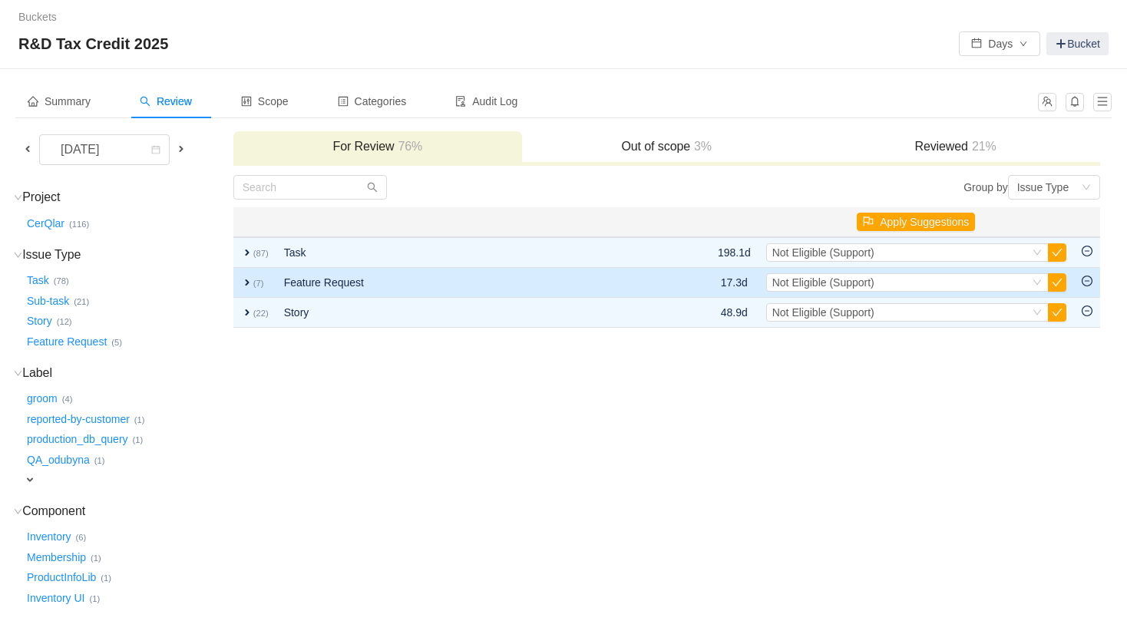
click at [247, 282] on span "expand" at bounding box center [247, 282] width 12 height 12
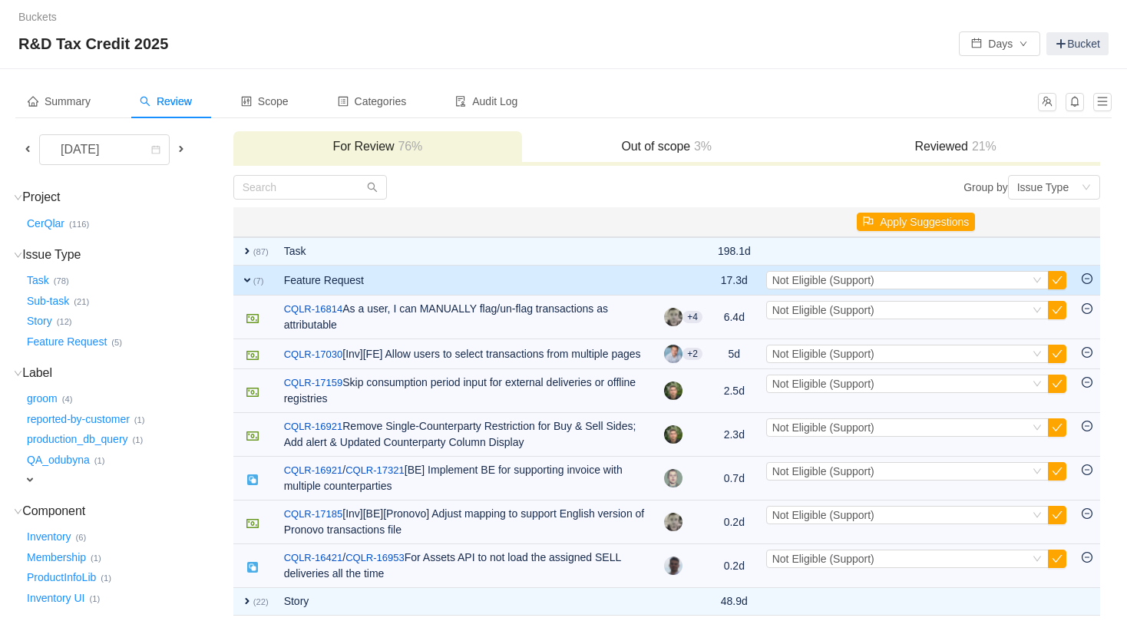
click at [247, 278] on span "expand" at bounding box center [247, 280] width 12 height 12
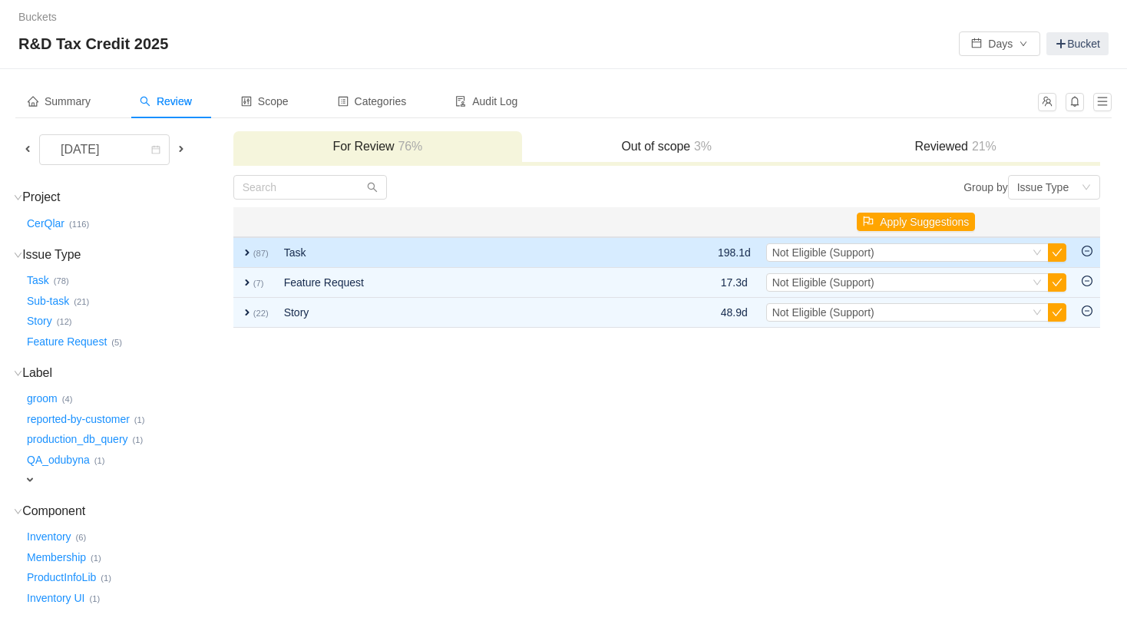
click at [248, 259] on td "expand (87)" at bounding box center [254, 252] width 43 height 31
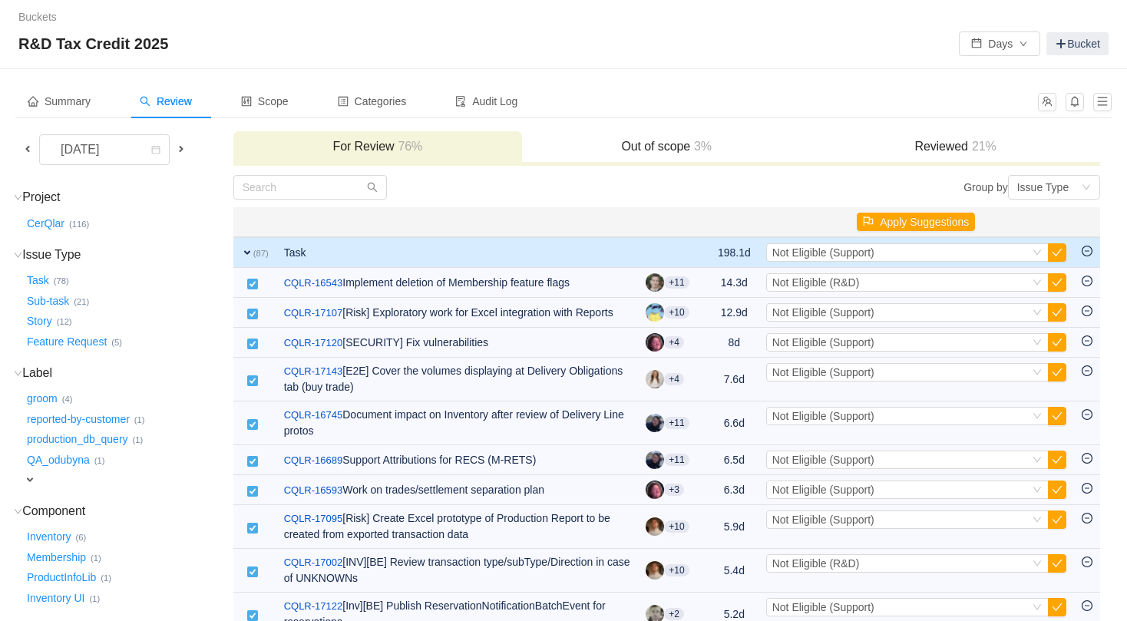
click at [246, 252] on span "expand" at bounding box center [247, 252] width 12 height 12
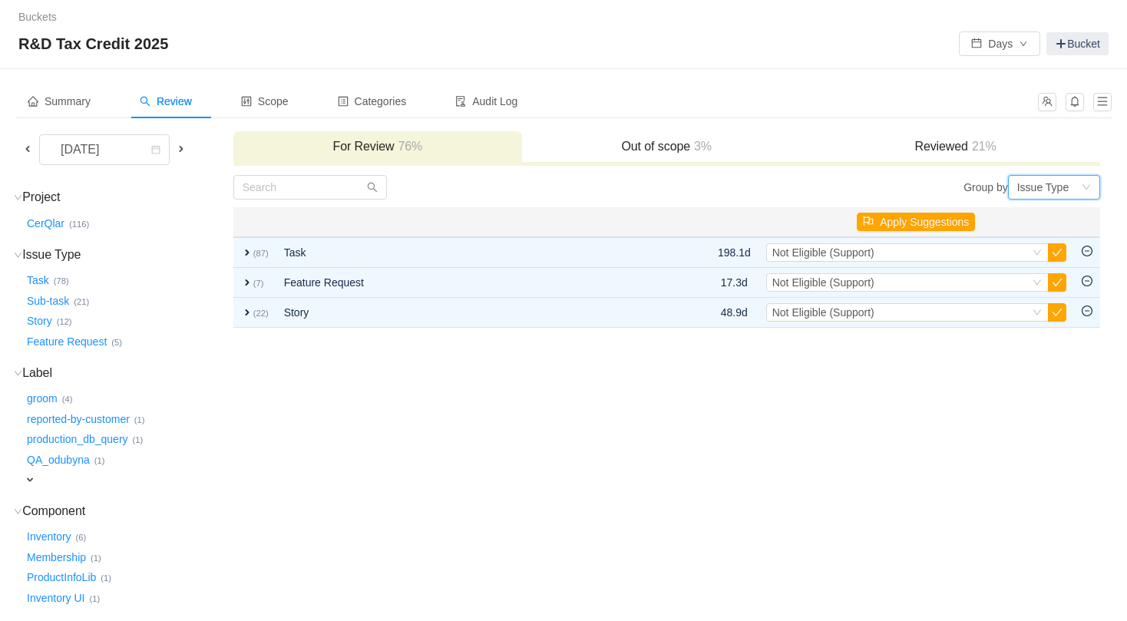
click at [1074, 185] on div "Issue Type" at bounding box center [1049, 187] width 64 height 23
click at [1060, 263] on li "Epic" at bounding box center [1053, 267] width 92 height 25
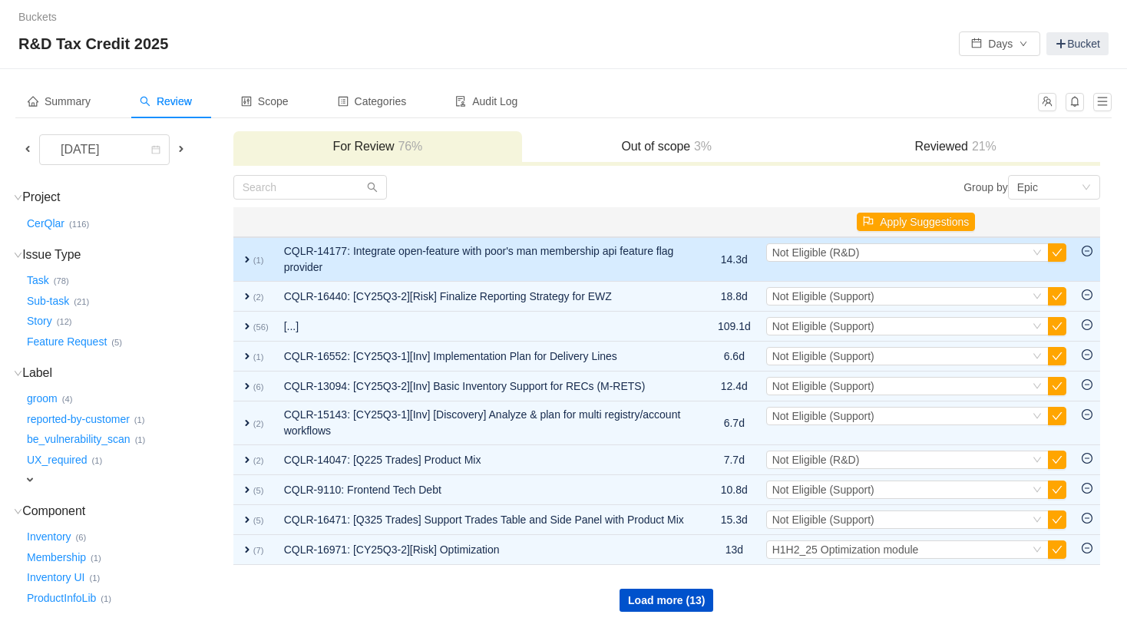
click at [243, 256] on span "expand" at bounding box center [247, 259] width 12 height 12
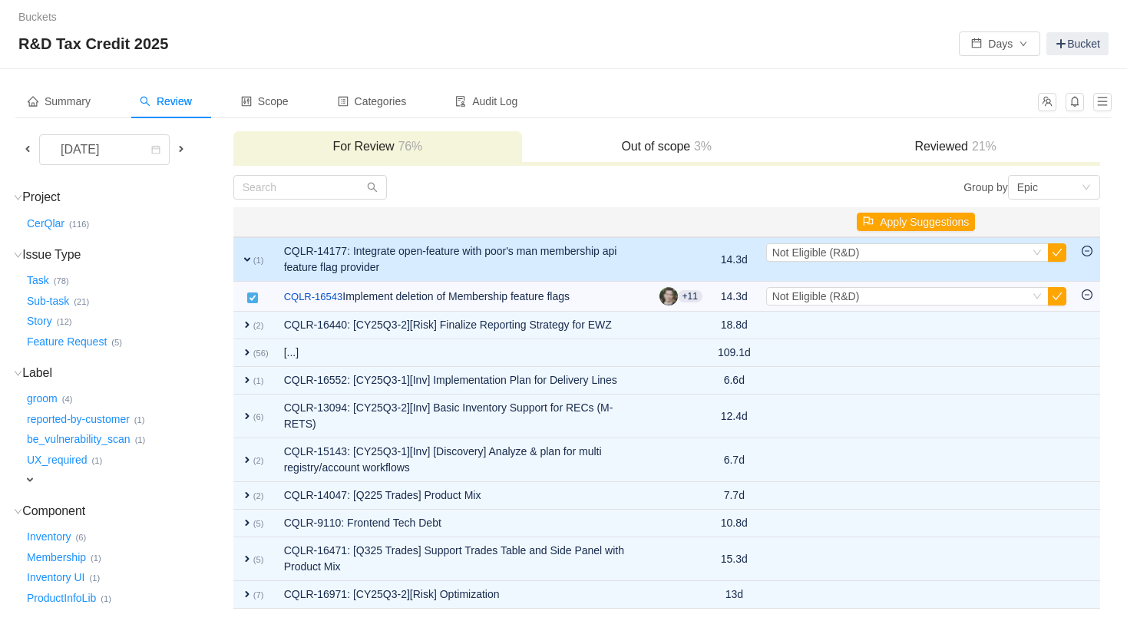
click at [244, 256] on span "expand" at bounding box center [247, 259] width 12 height 12
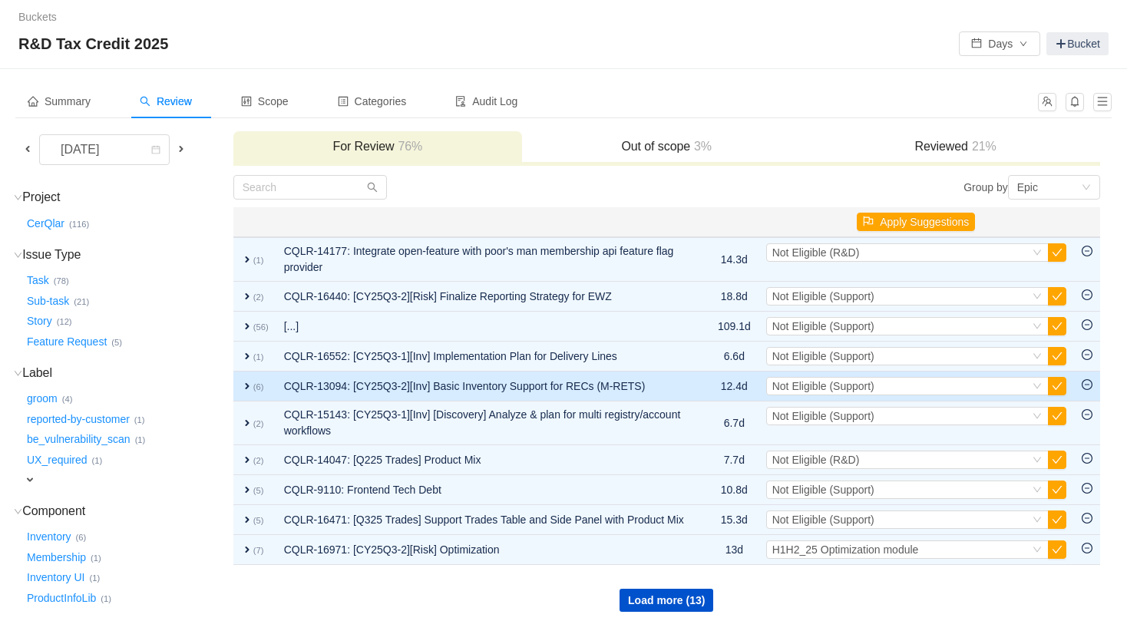
scroll to position [73, 0]
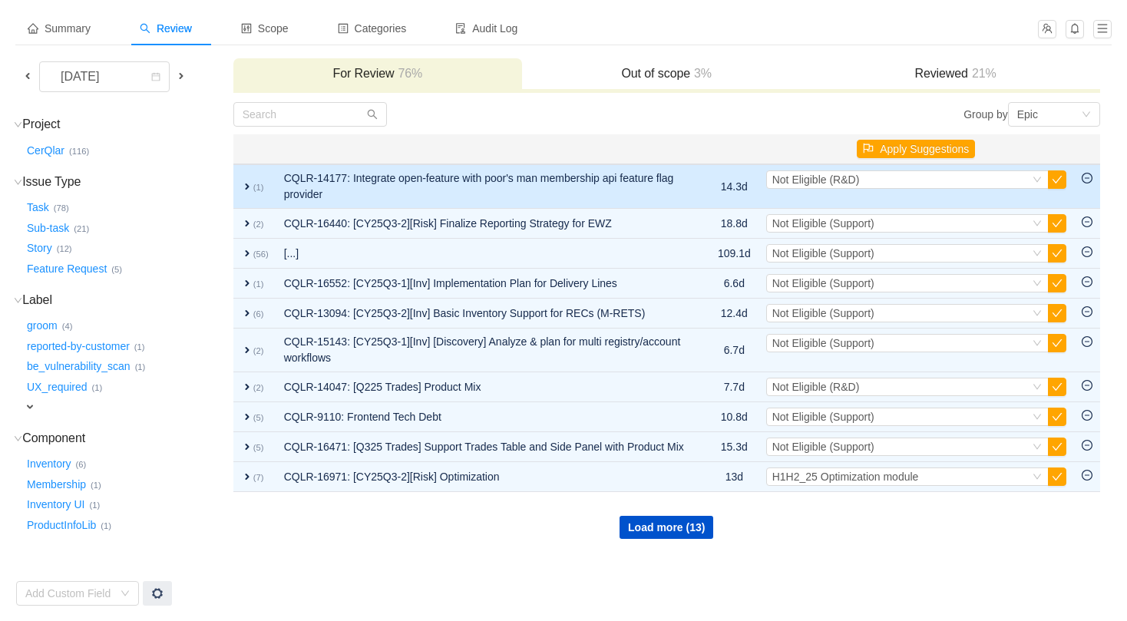
click at [245, 186] on span "expand" at bounding box center [247, 186] width 12 height 12
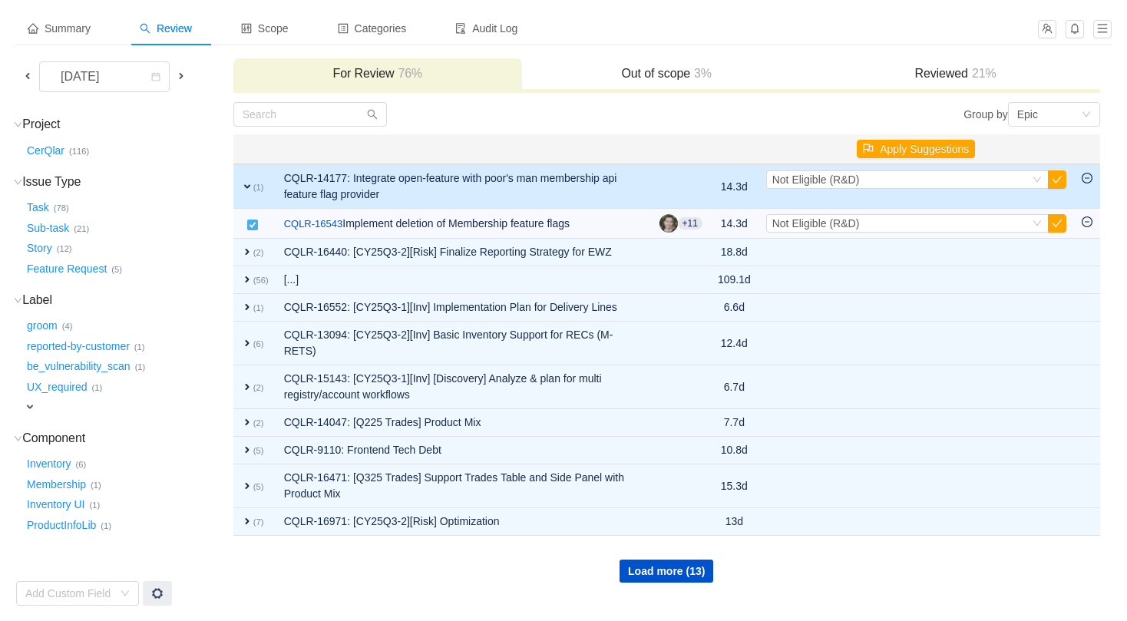
click at [247, 184] on span "expand" at bounding box center [247, 186] width 12 height 12
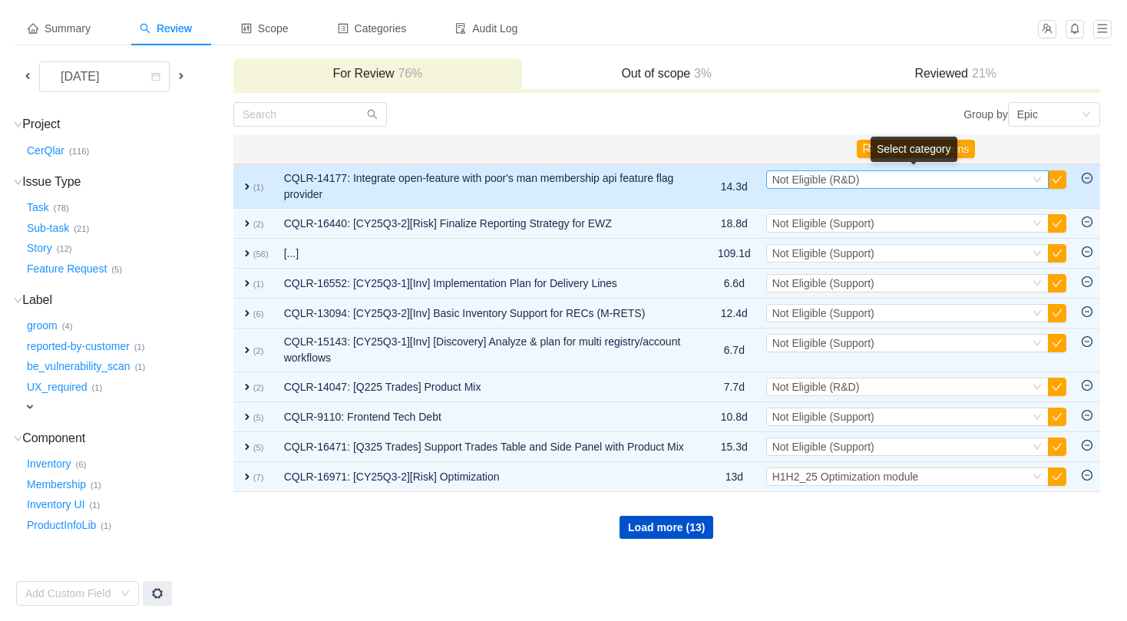
click at [906, 181] on div "Select Not Eligible (R&D)" at bounding box center [900, 179] width 257 height 17
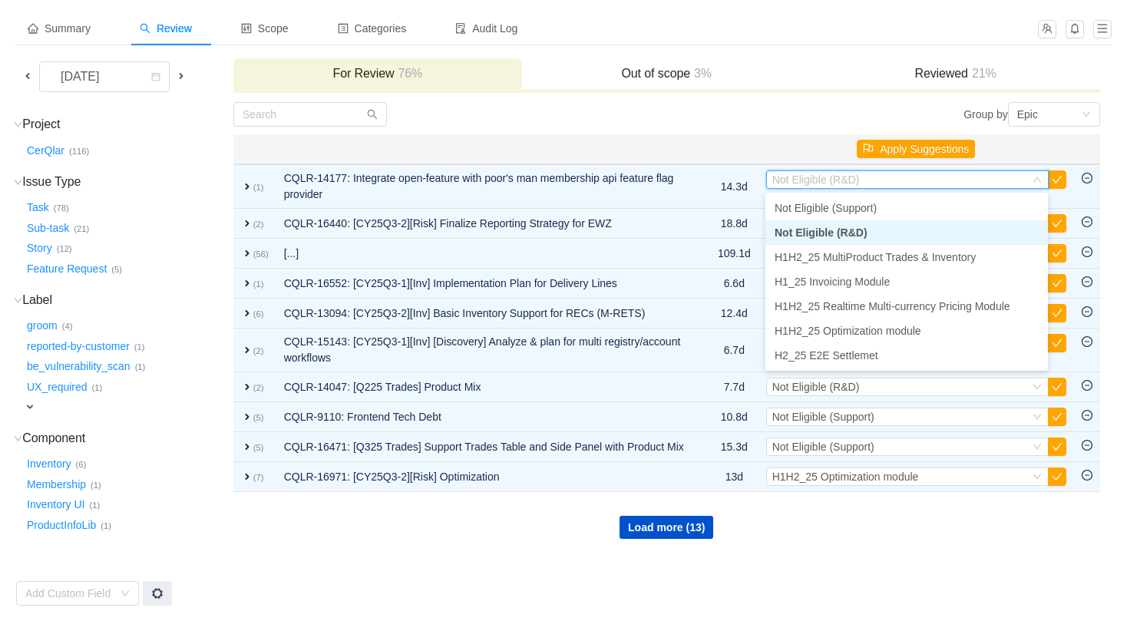
click at [833, 231] on span "Not Eligible (R&D)" at bounding box center [820, 232] width 93 height 12
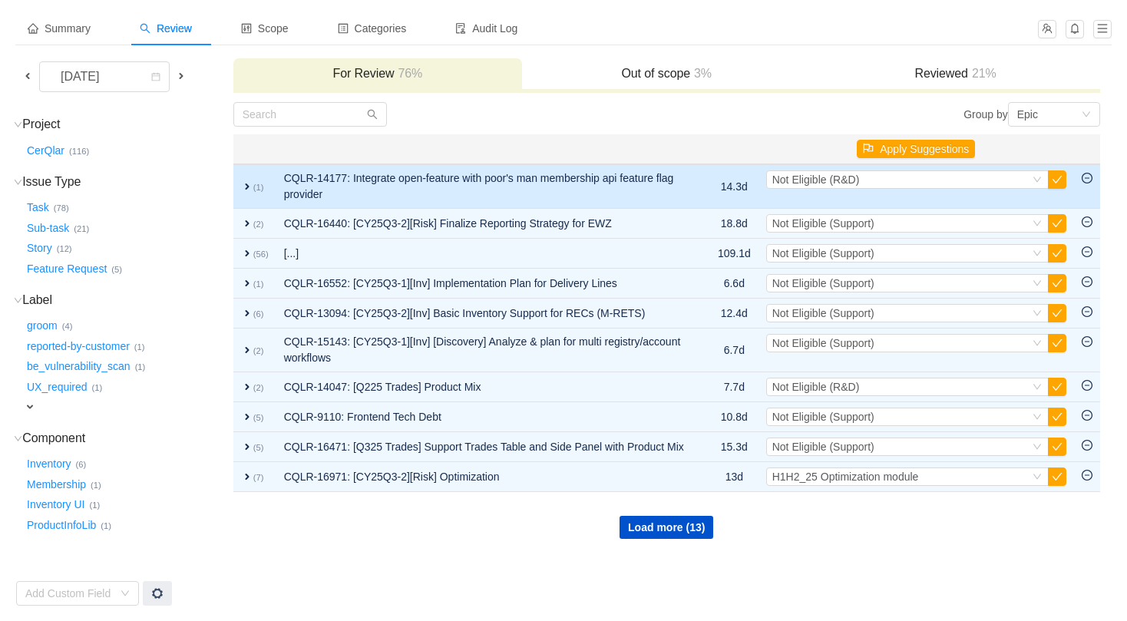
click at [250, 187] on span "expand" at bounding box center [247, 186] width 12 height 12
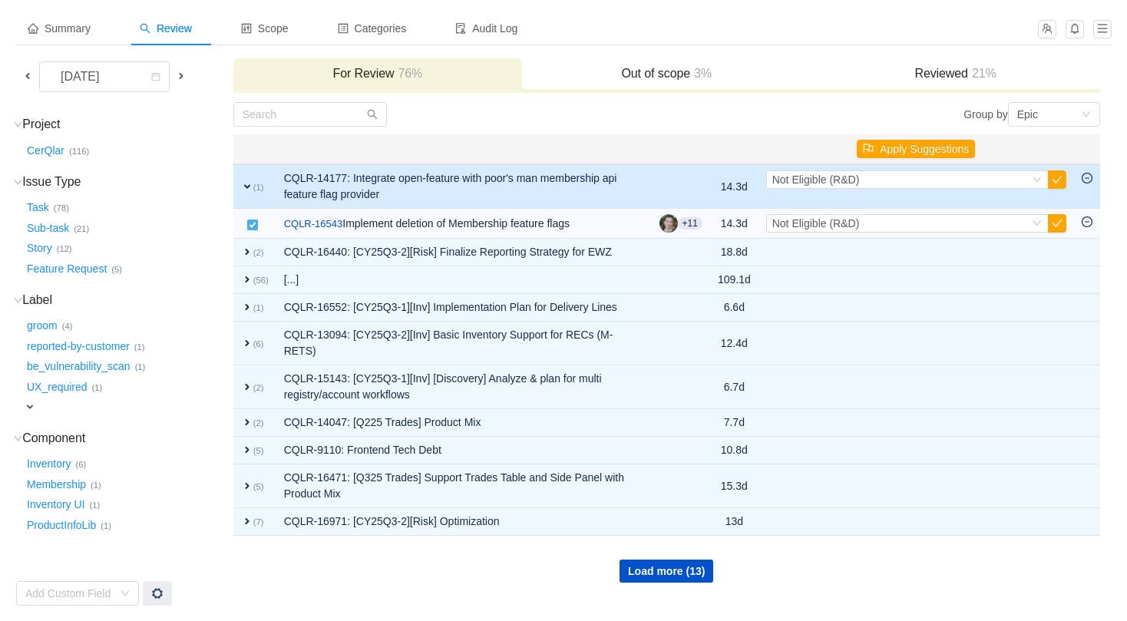
click at [249, 184] on span "expand" at bounding box center [247, 186] width 12 height 12
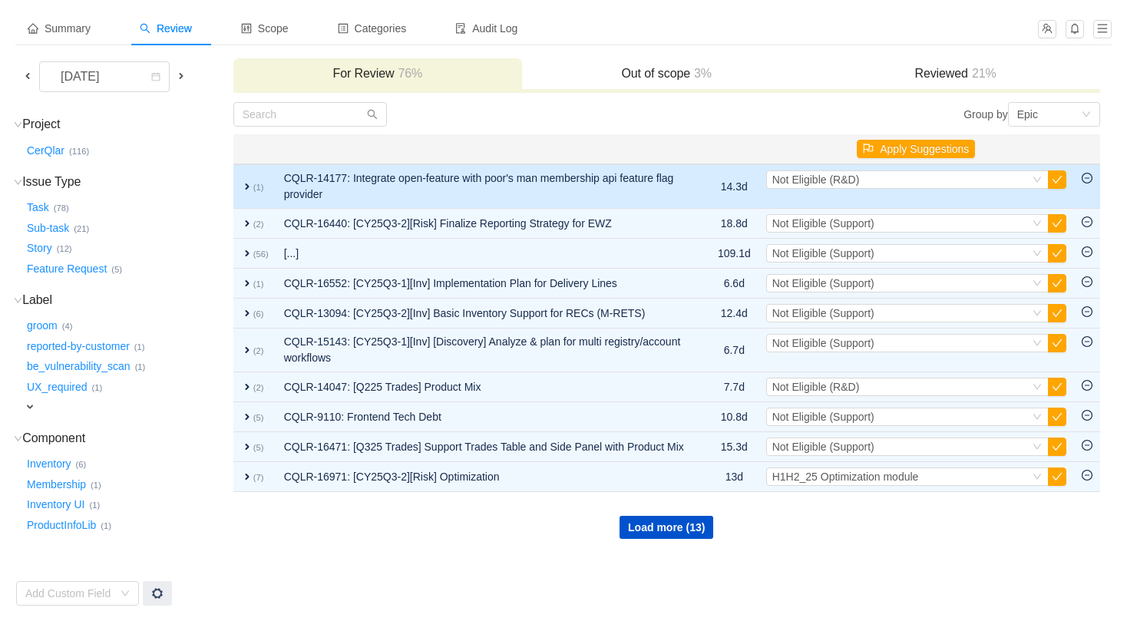
click at [248, 186] on span "expand" at bounding box center [247, 186] width 12 height 12
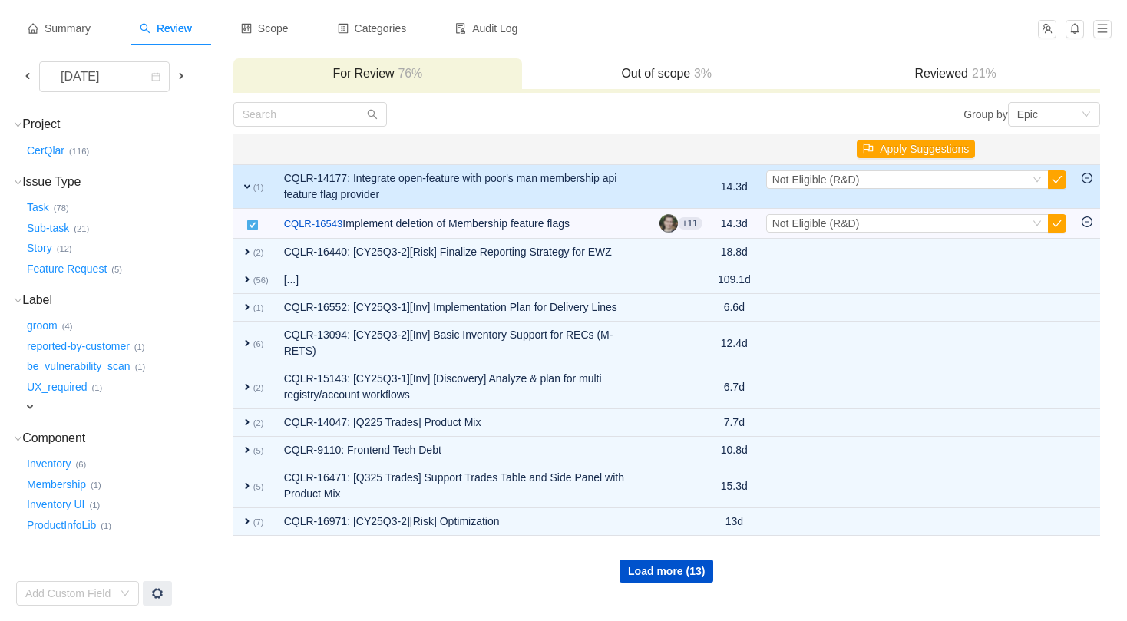
click at [249, 191] on span "expand" at bounding box center [247, 186] width 12 height 12
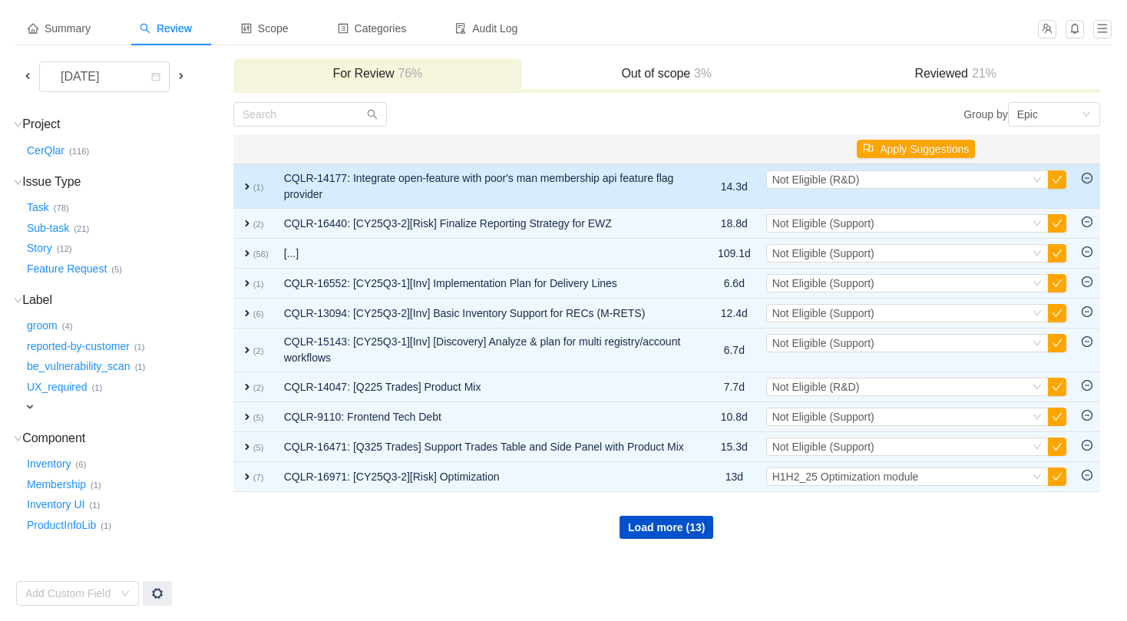
click at [249, 188] on span "expand" at bounding box center [247, 186] width 12 height 12
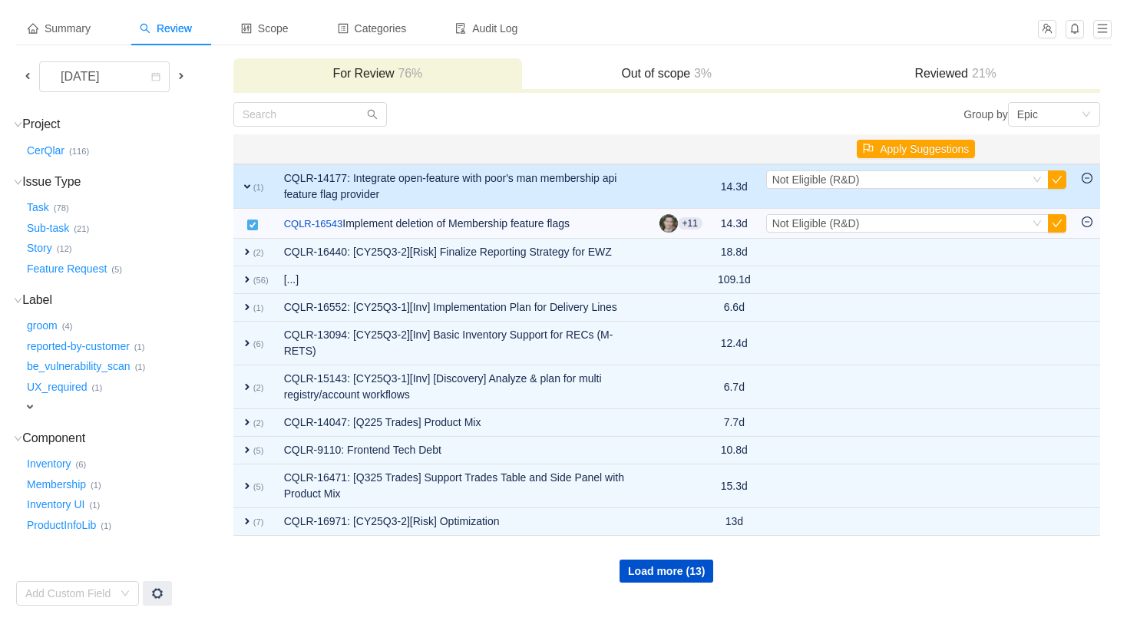
click at [250, 183] on span "expand" at bounding box center [247, 186] width 12 height 12
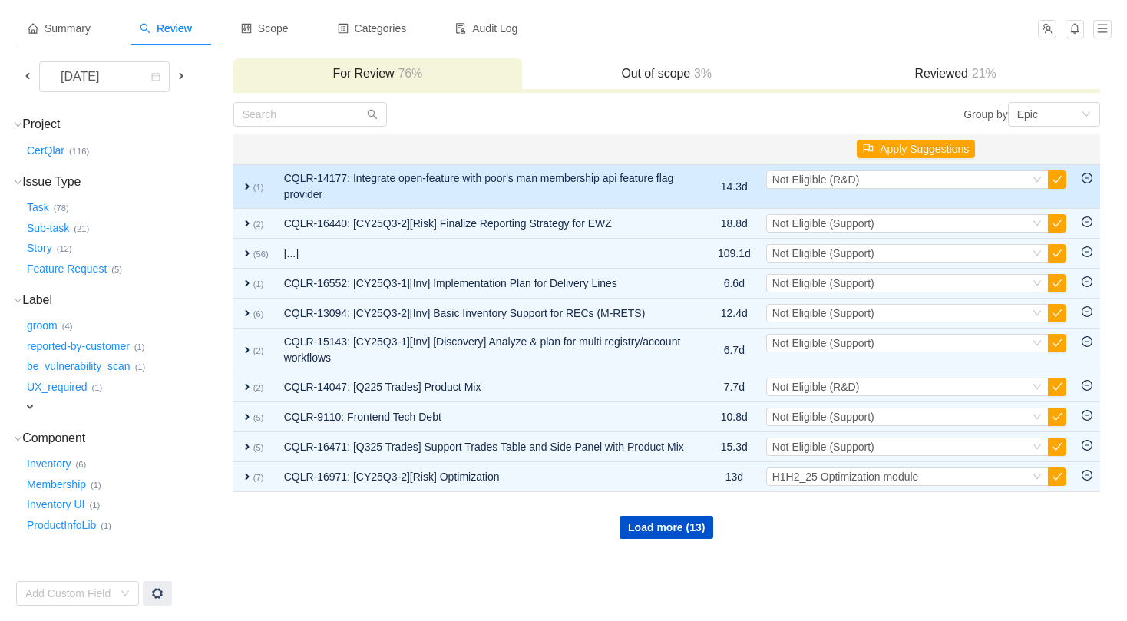
click at [248, 183] on span "expand" at bounding box center [247, 186] width 12 height 12
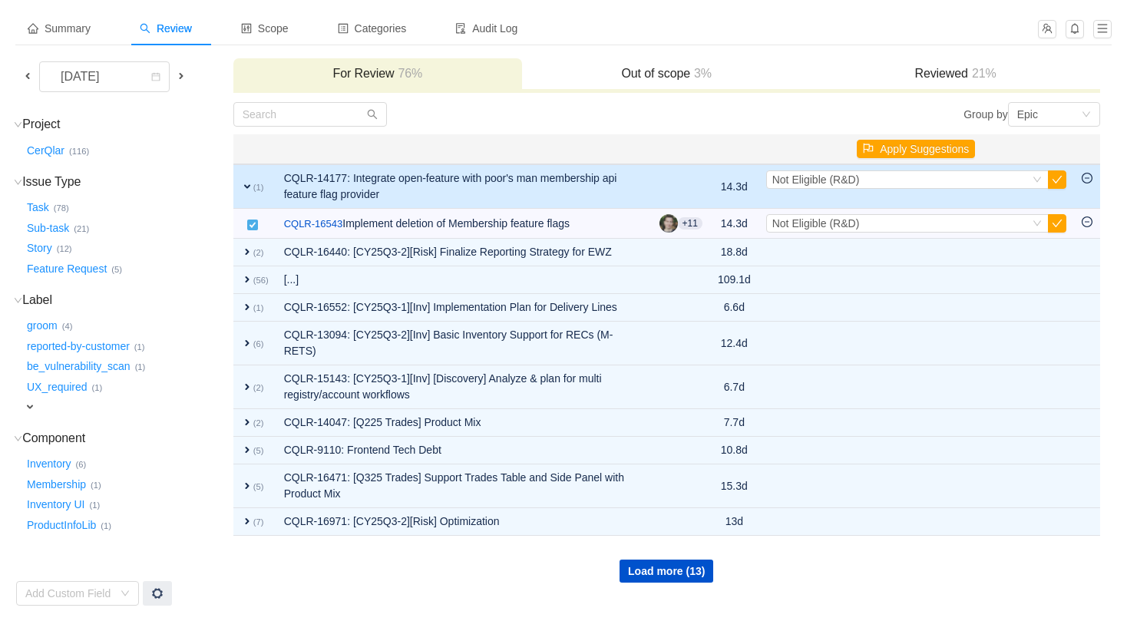
click at [248, 183] on span "expand" at bounding box center [247, 186] width 12 height 12
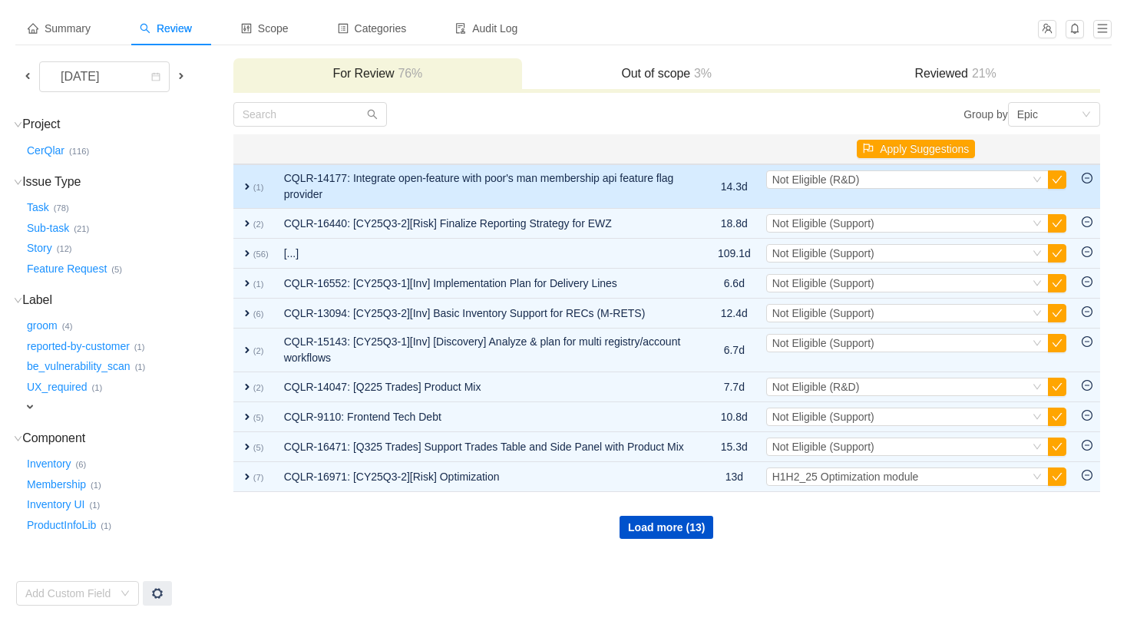
click at [245, 183] on span "expand" at bounding box center [247, 186] width 12 height 12
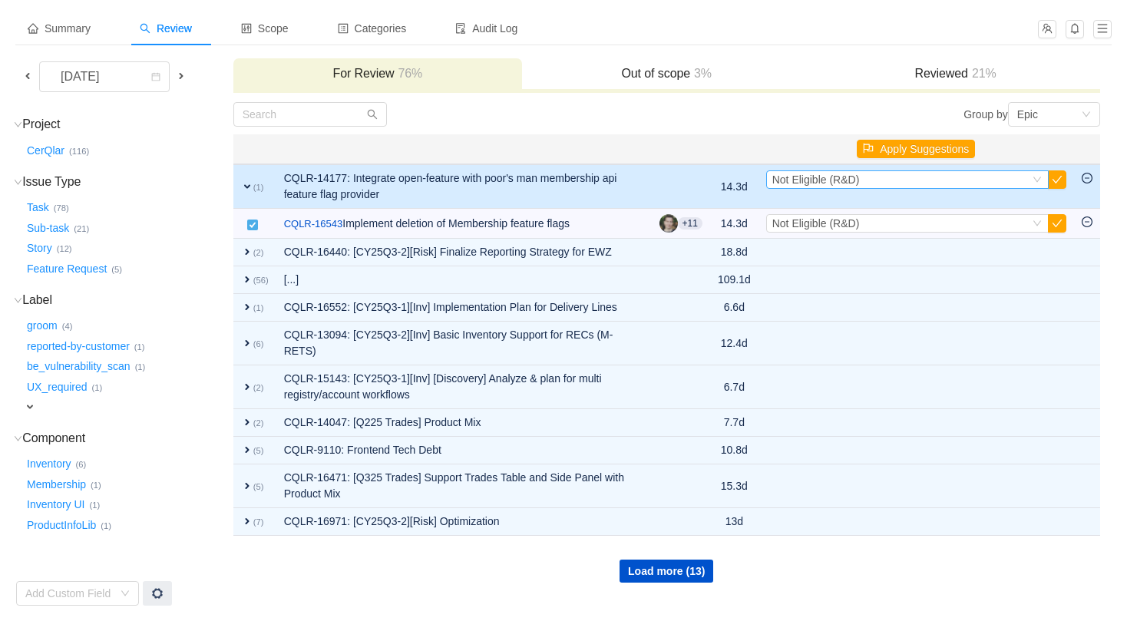
click at [976, 184] on div "Select Not Eligible (R&D)" at bounding box center [900, 179] width 257 height 17
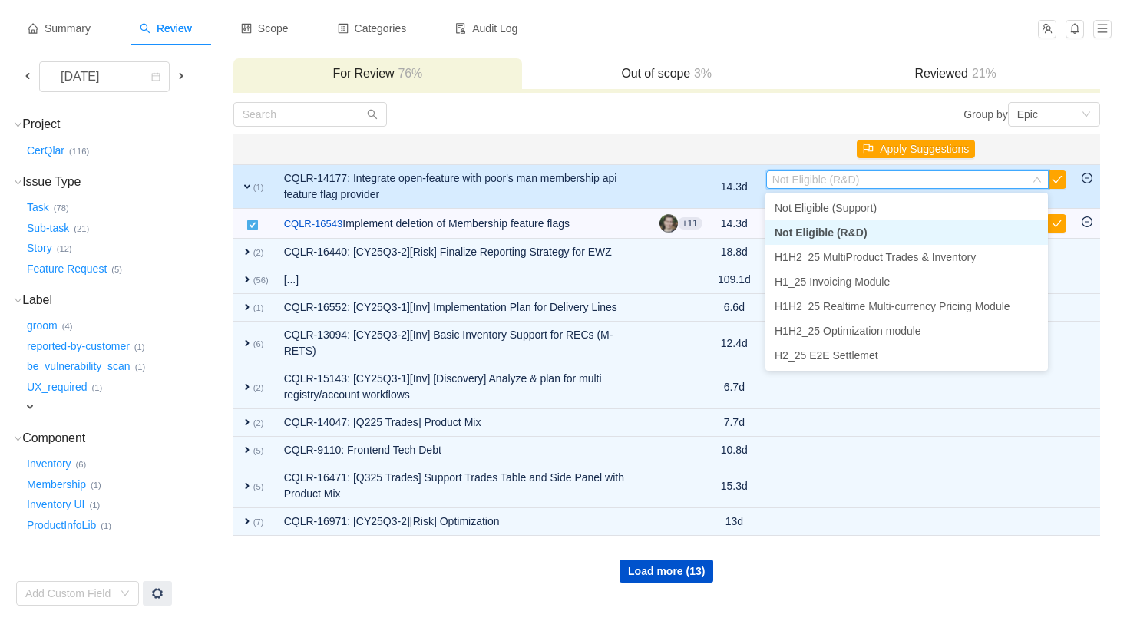
click at [888, 229] on li "Not Eligible (R&D)" at bounding box center [906, 232] width 282 height 25
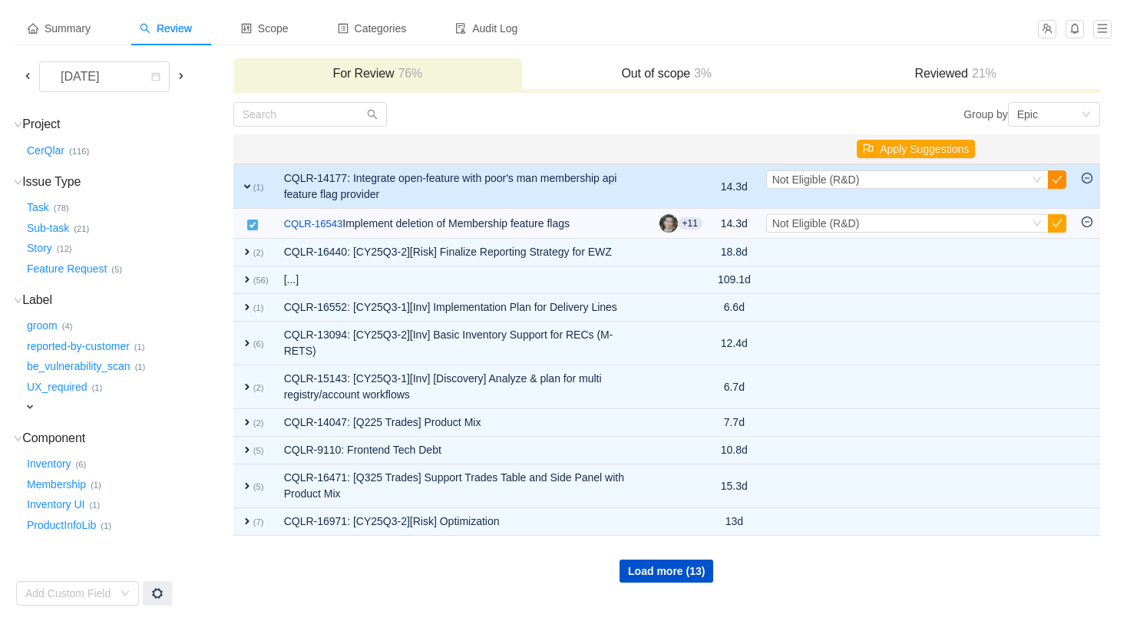
click at [1057, 178] on button "button" at bounding box center [1057, 179] width 18 height 18
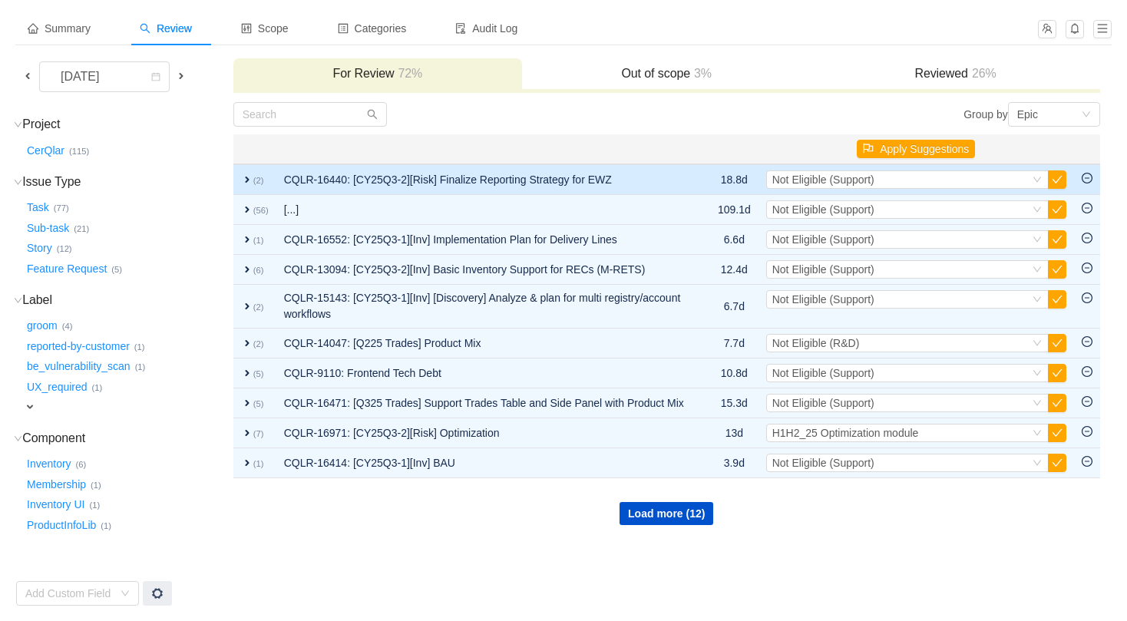
click at [249, 180] on span "expand" at bounding box center [247, 179] width 12 height 12
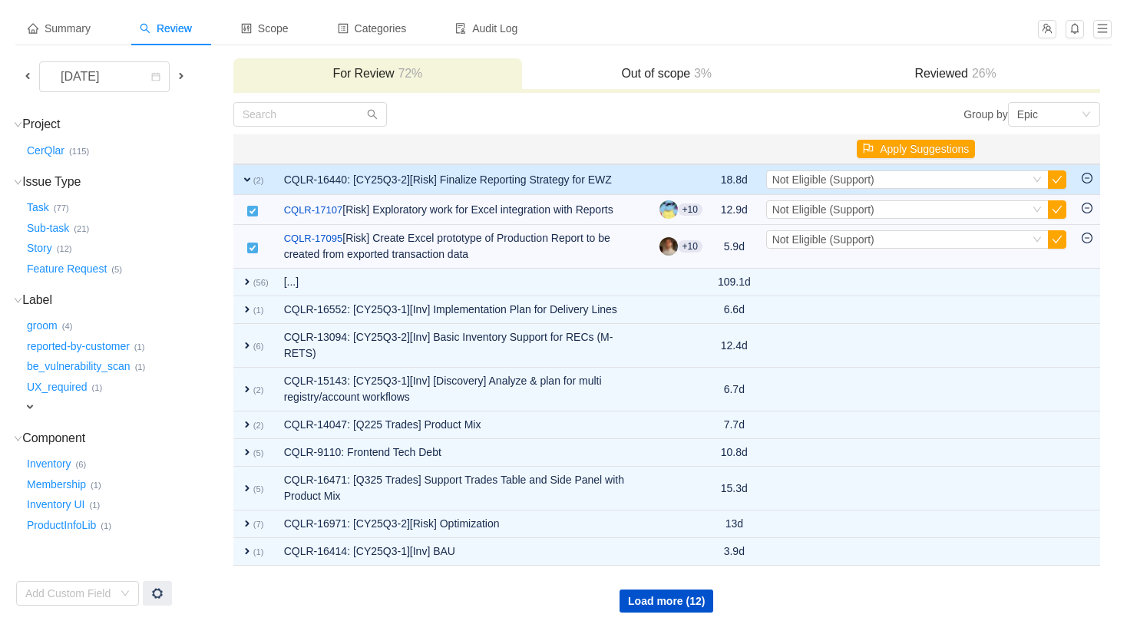
click at [243, 180] on span "expand" at bounding box center [247, 179] width 12 height 12
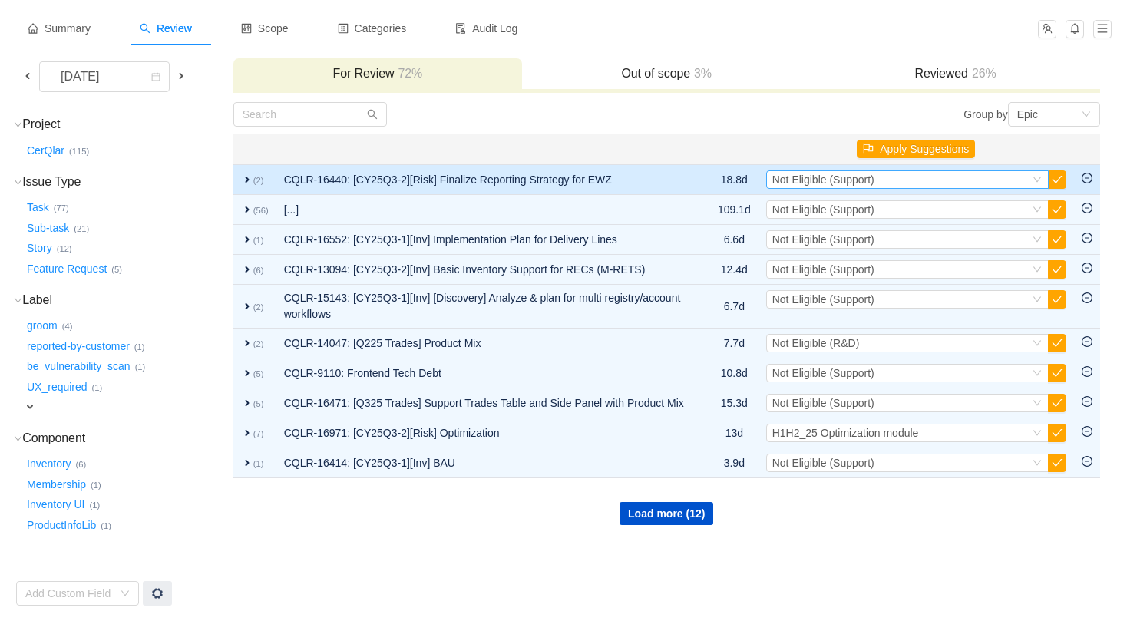
click at [828, 182] on span "Not Eligible (Support)" at bounding box center [823, 179] width 102 height 12
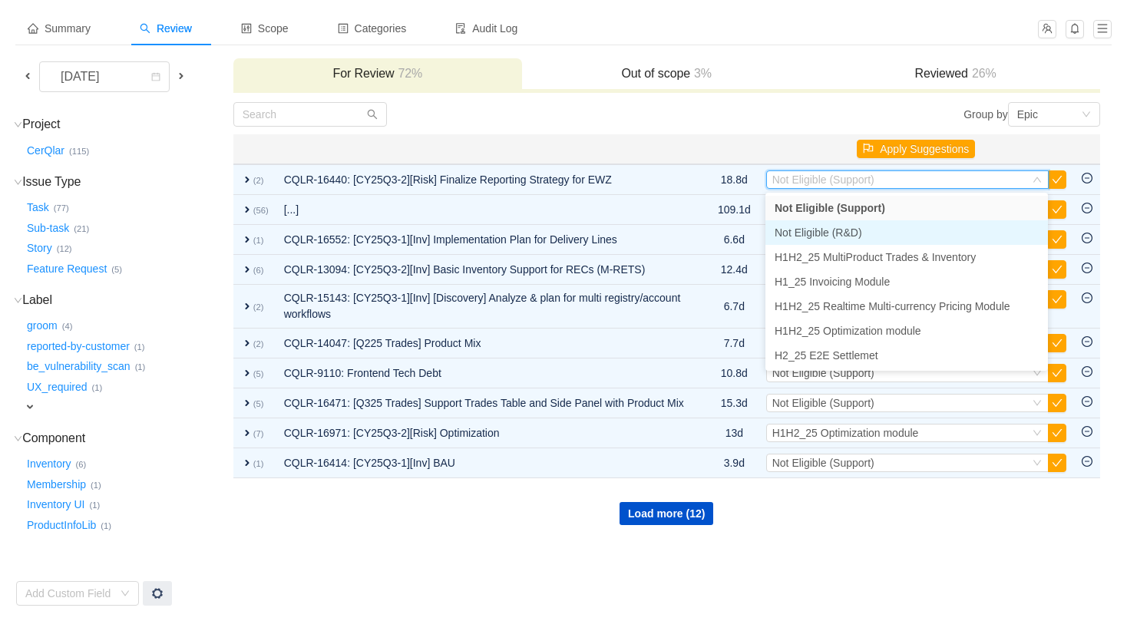
click at [835, 235] on span "Not Eligible (R&D)" at bounding box center [817, 232] width 87 height 12
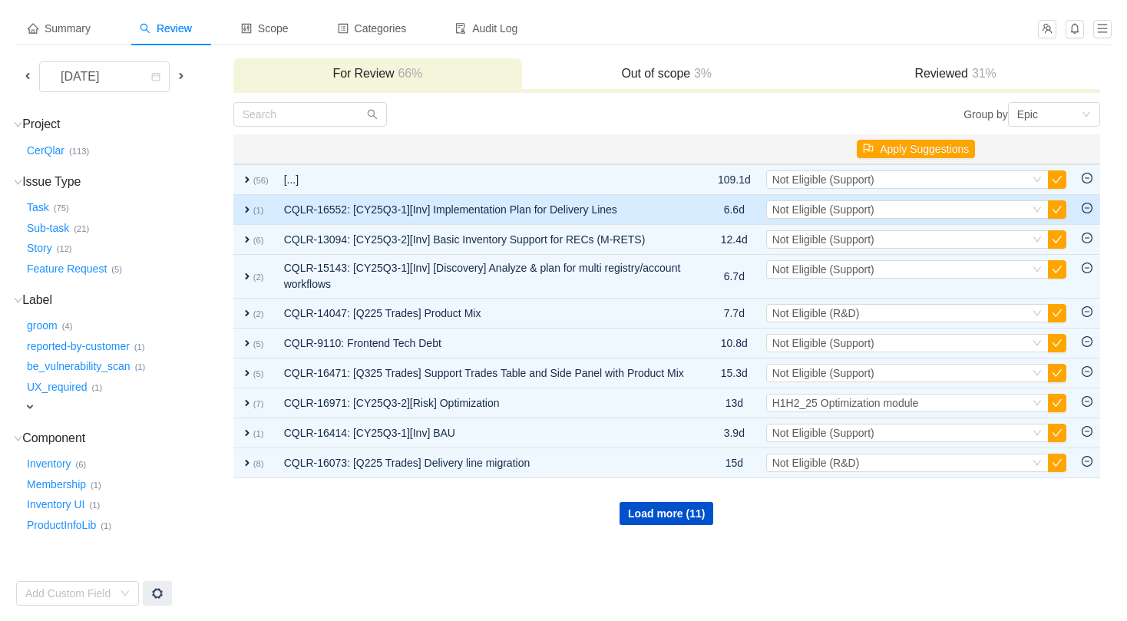
click at [248, 213] on span "expand" at bounding box center [247, 209] width 12 height 12
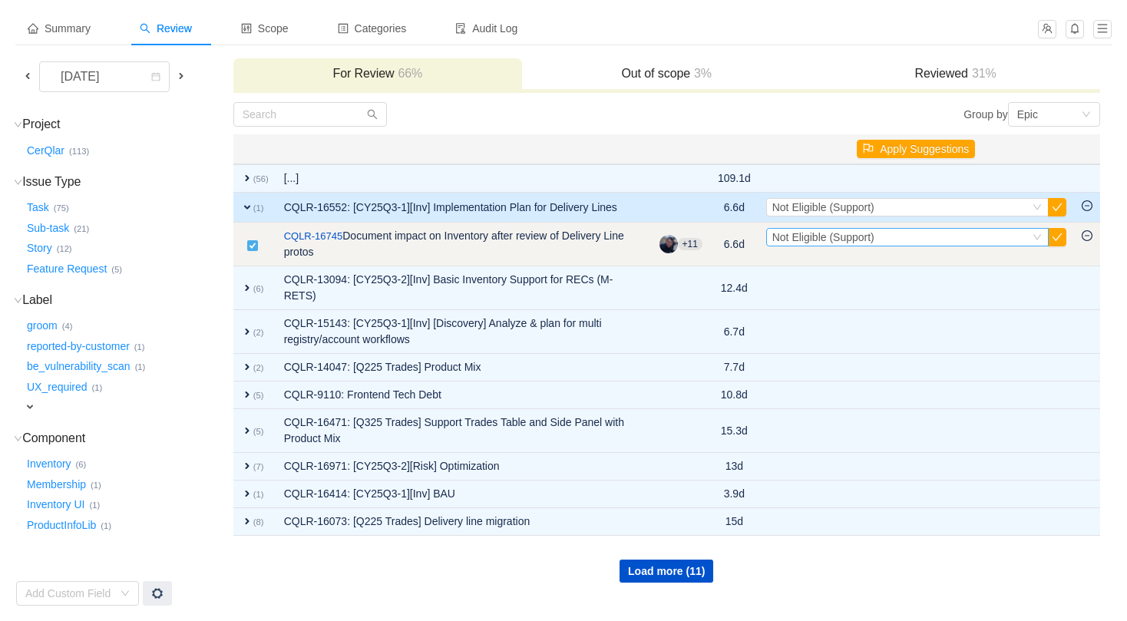
click at [921, 240] on div "Select Not Eligible (Support)" at bounding box center [900, 237] width 257 height 17
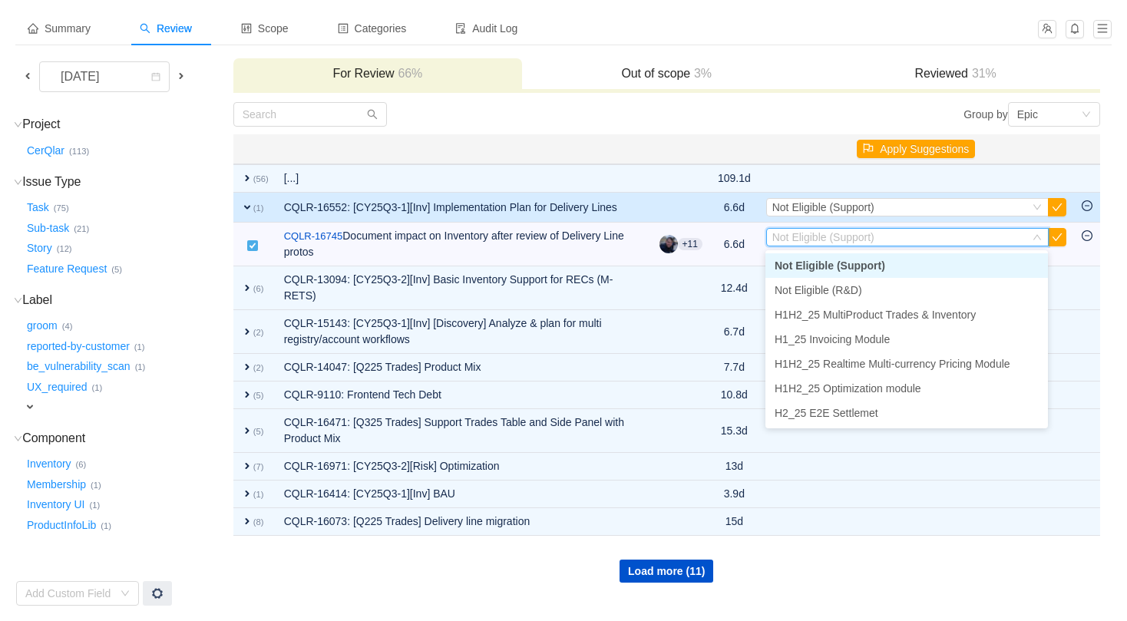
click at [893, 259] on li "Not Eligible (Support)" at bounding box center [906, 265] width 282 height 25
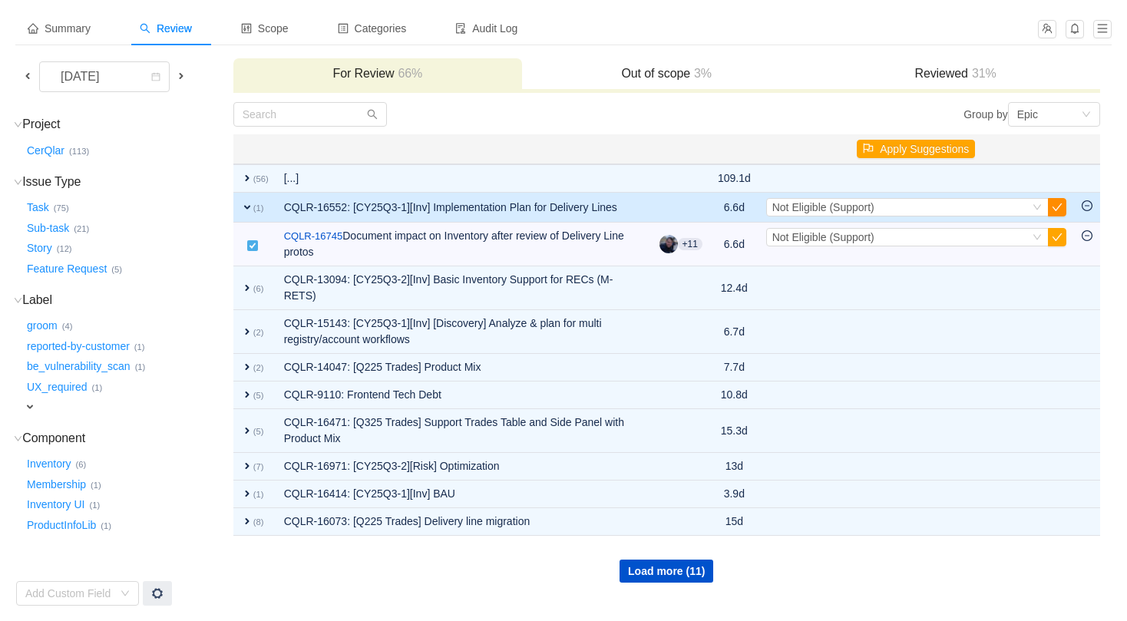
click at [1058, 206] on button "button" at bounding box center [1057, 207] width 18 height 18
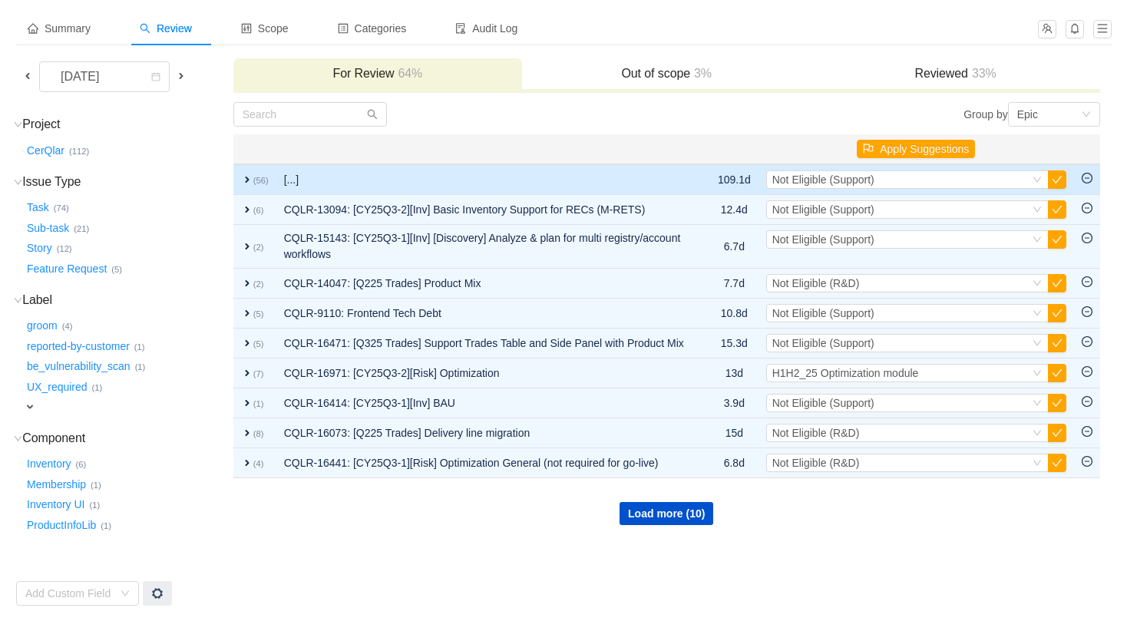
click at [244, 177] on span "expand" at bounding box center [247, 179] width 12 height 12
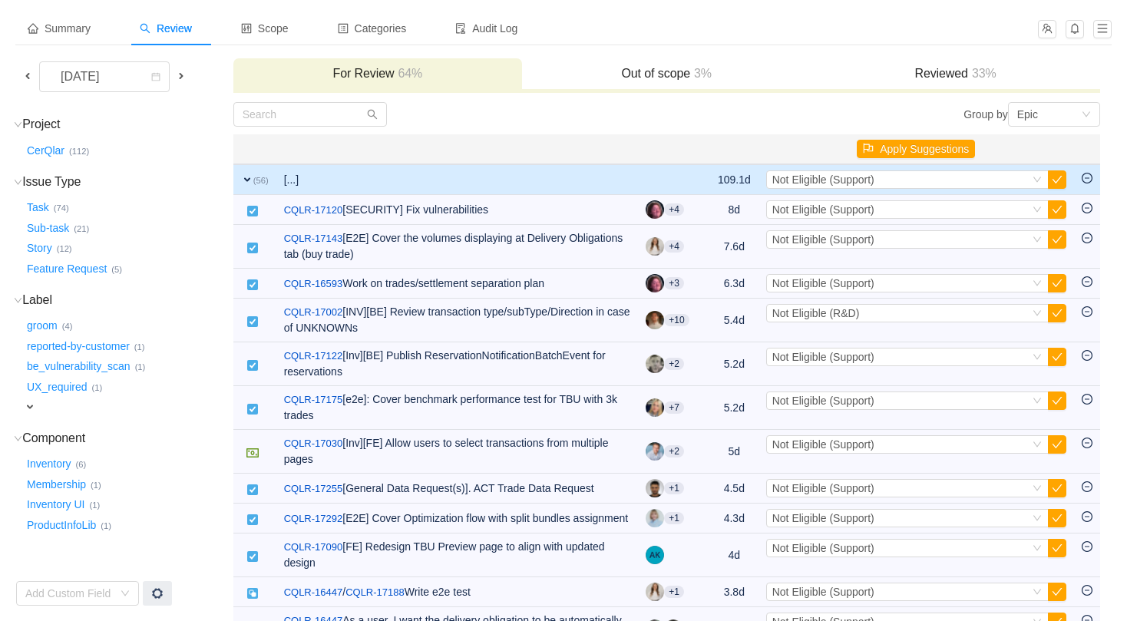
click at [247, 177] on span "expand" at bounding box center [247, 179] width 12 height 12
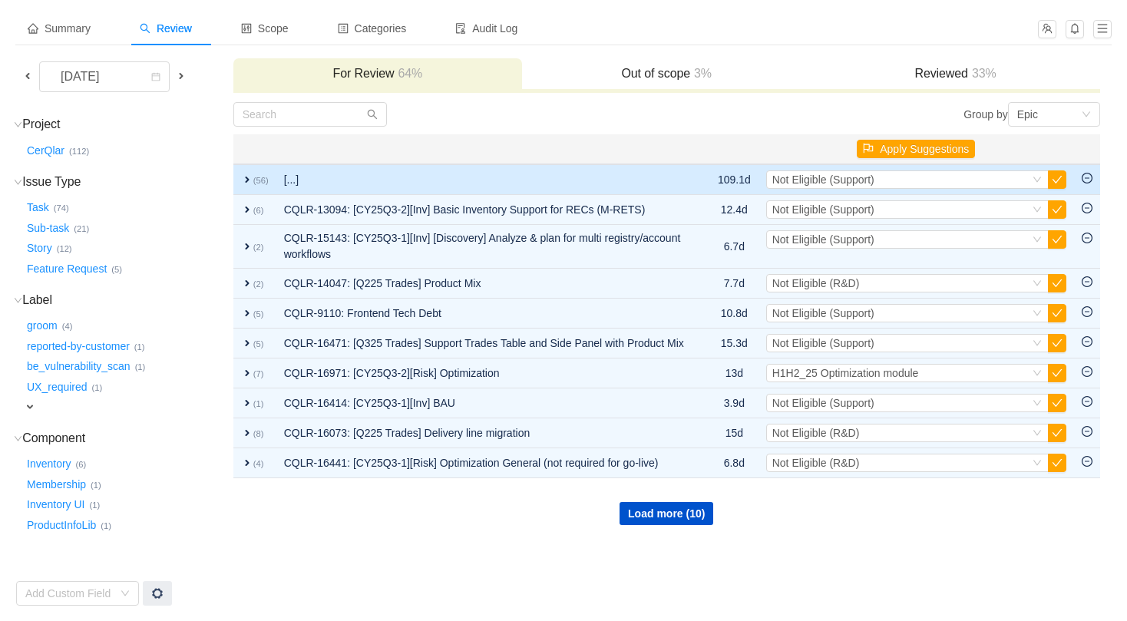
click at [247, 177] on span "expand" at bounding box center [247, 179] width 12 height 12
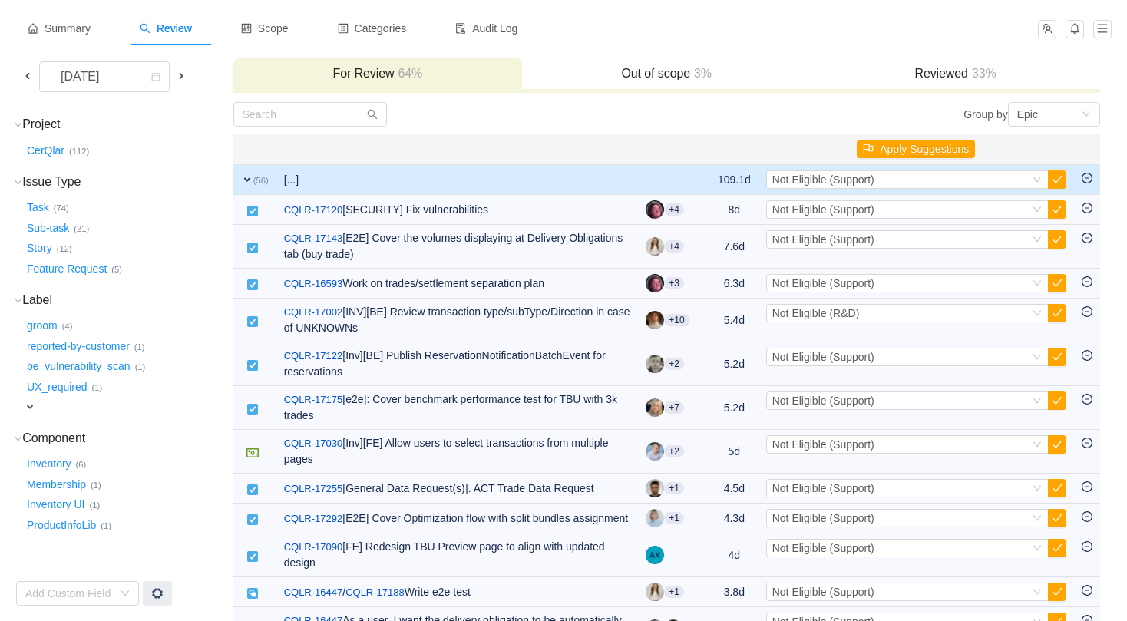
click at [247, 177] on span "expand" at bounding box center [247, 179] width 12 height 12
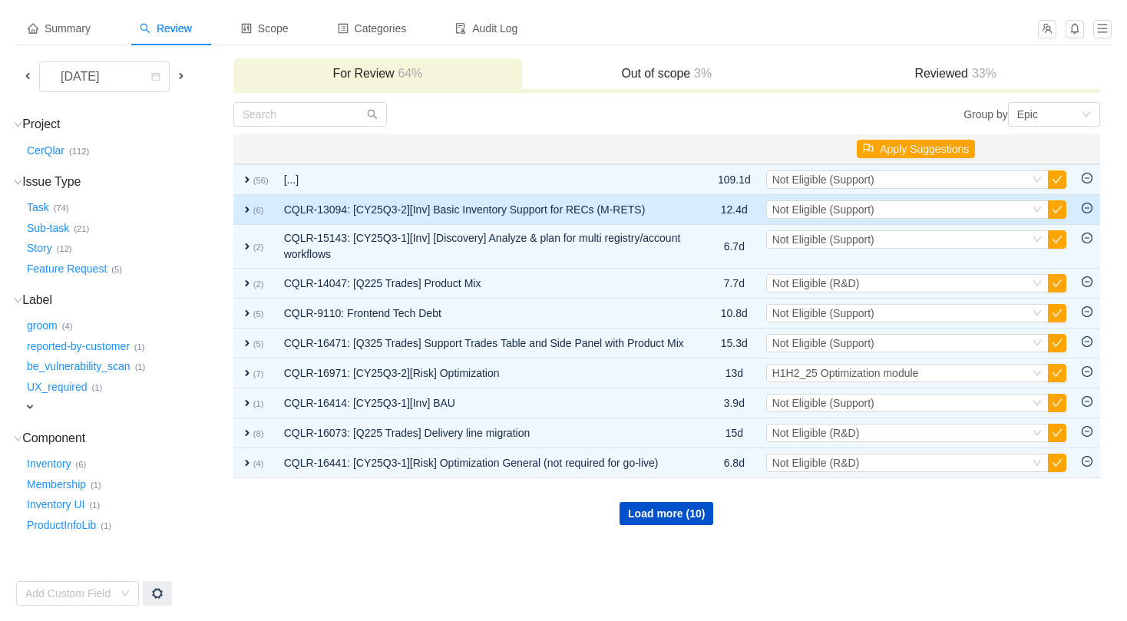
click at [246, 210] on span "expand" at bounding box center [247, 209] width 12 height 12
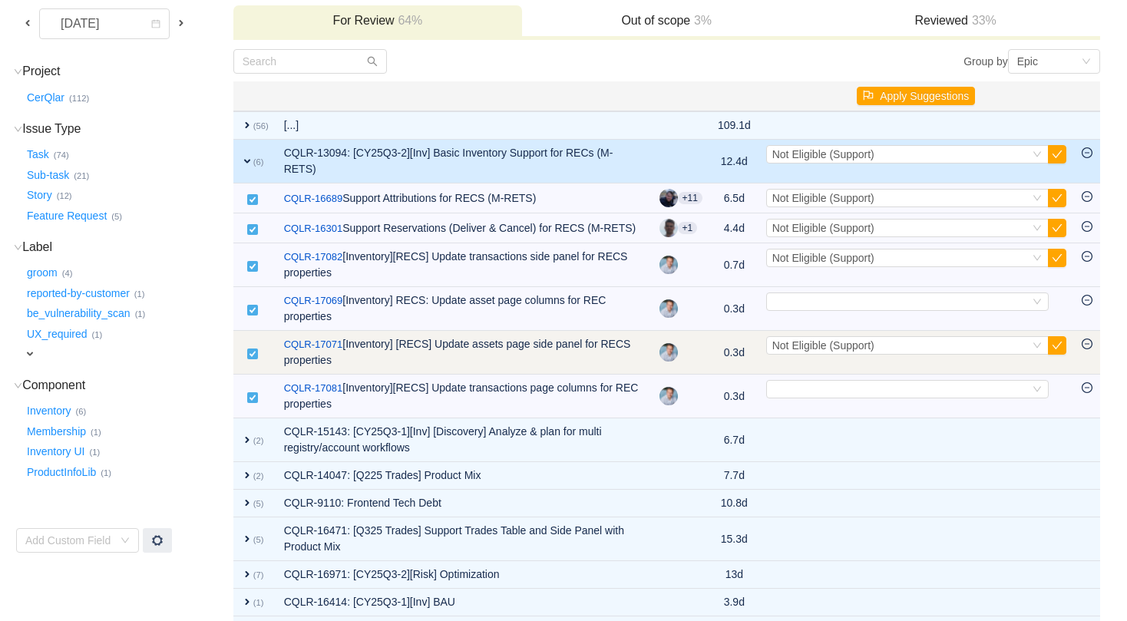
scroll to position [128, 0]
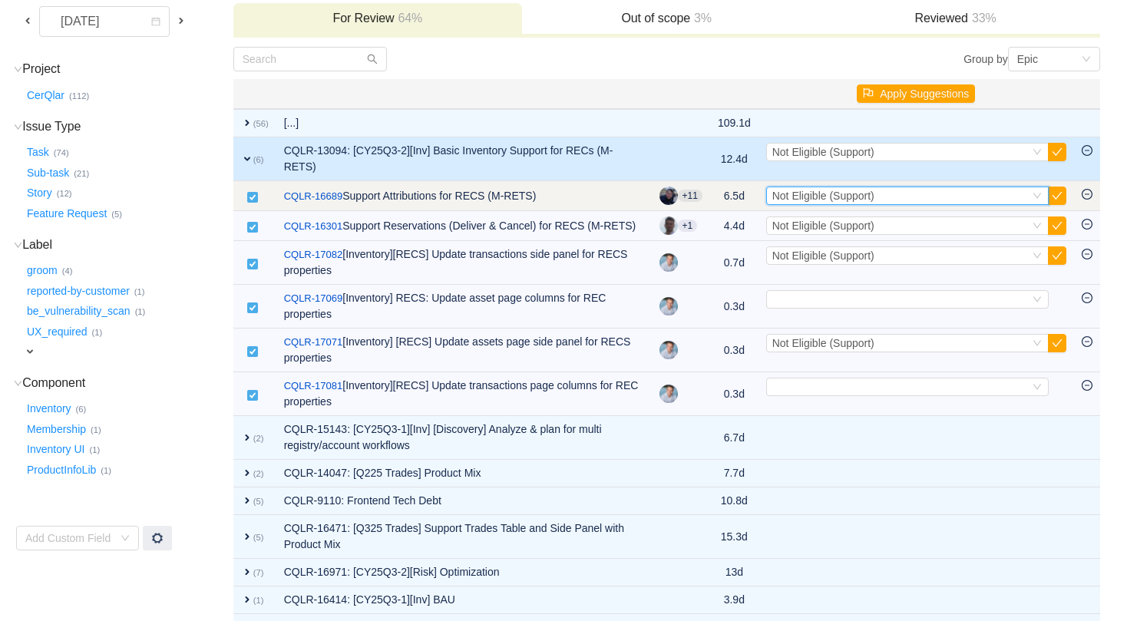
click at [1016, 194] on div "Select Not Eligible (Support)" at bounding box center [900, 195] width 257 height 17
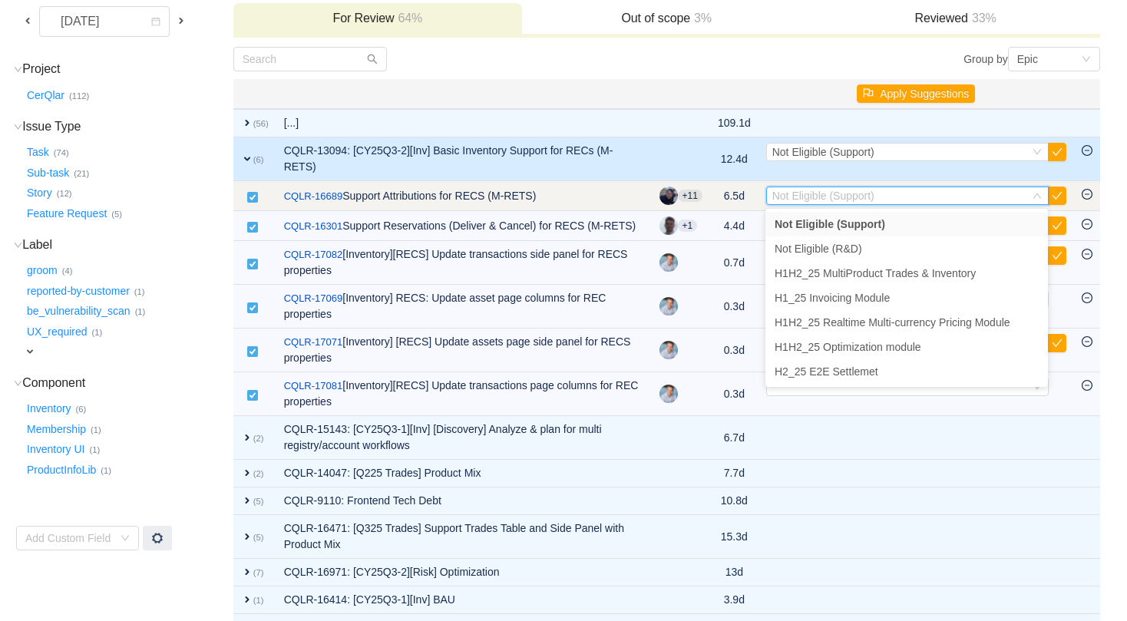
click at [942, 181] on td "Select Not Eligible (Support) Out of scope" at bounding box center [915, 196] width 315 height 30
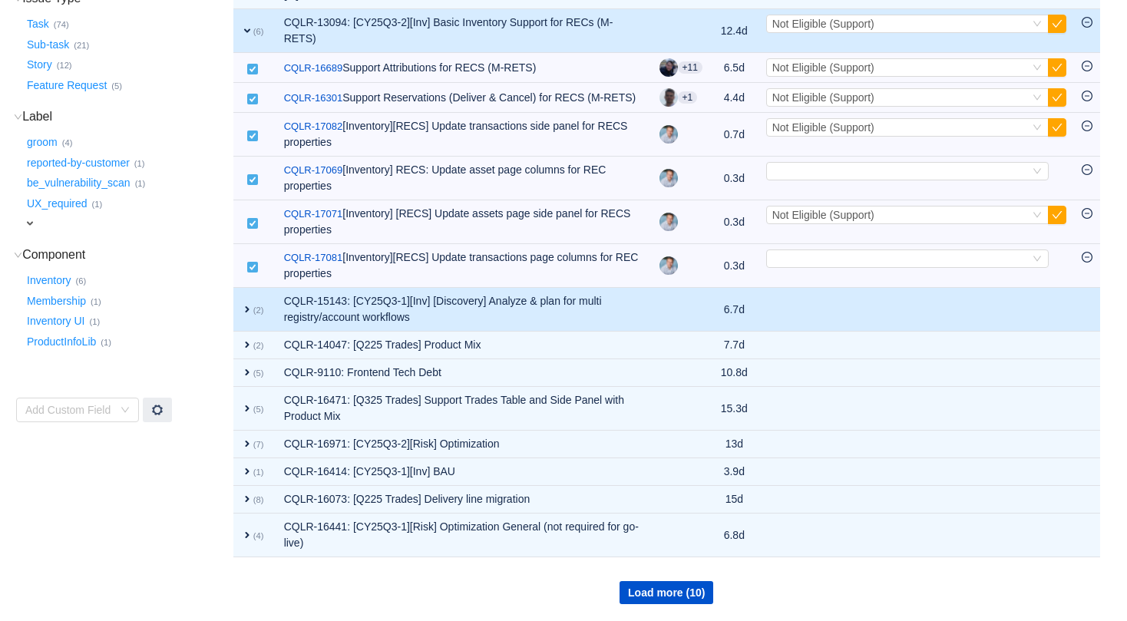
scroll to position [270, 0]
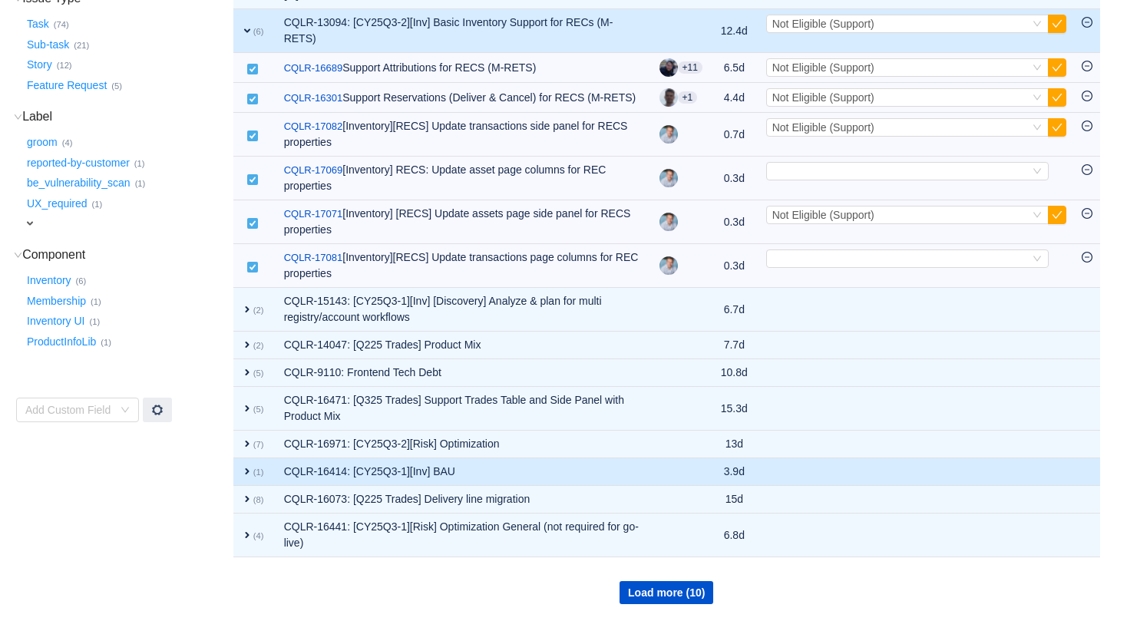
click at [248, 474] on span "expand" at bounding box center [247, 471] width 12 height 12
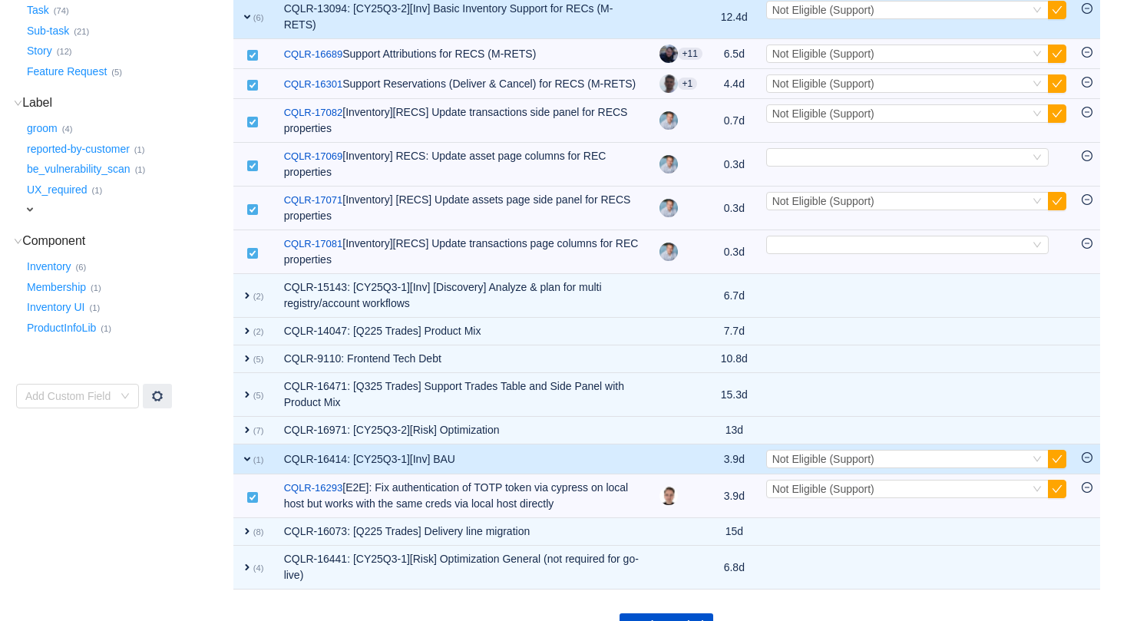
click at [246, 465] on span "expand" at bounding box center [247, 459] width 12 height 12
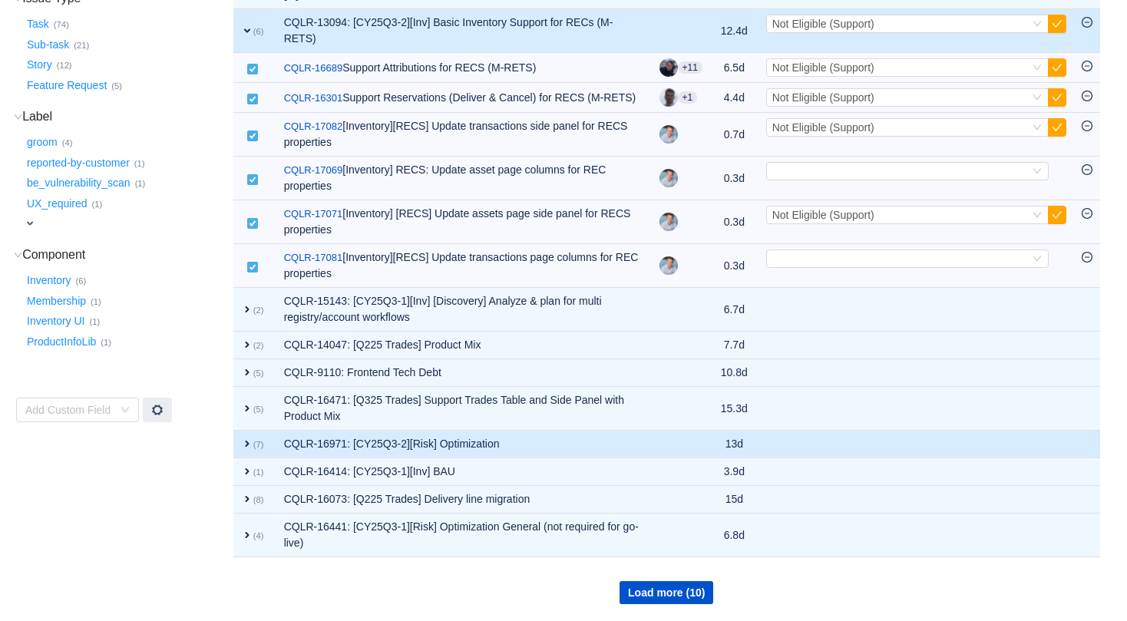
click at [246, 444] on span "expand" at bounding box center [247, 443] width 12 height 12
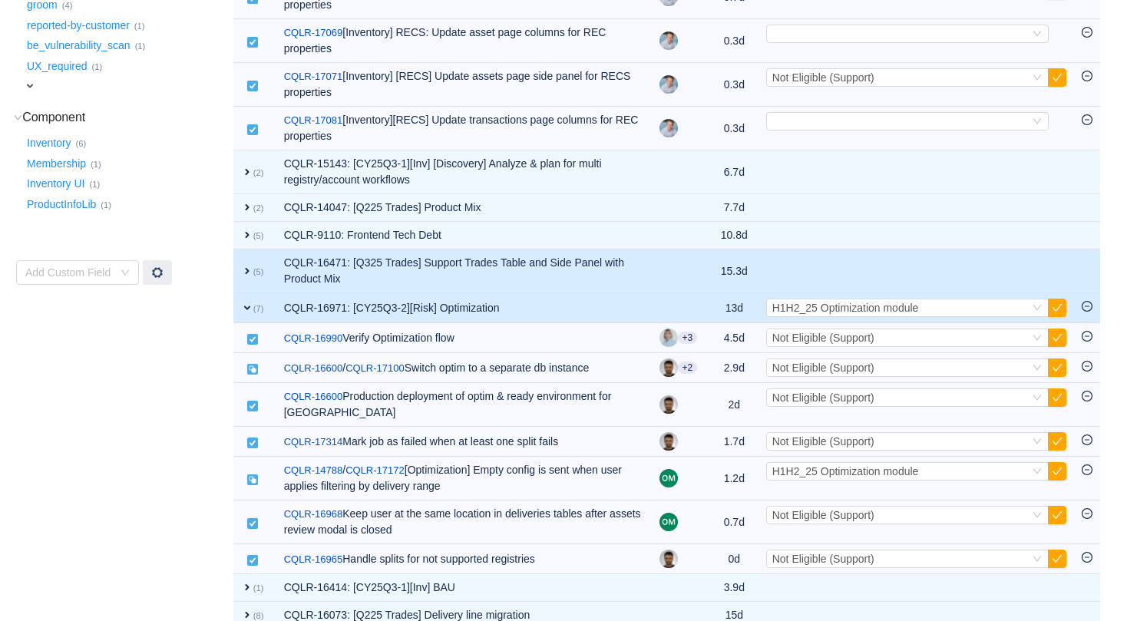
scroll to position [408, 0]
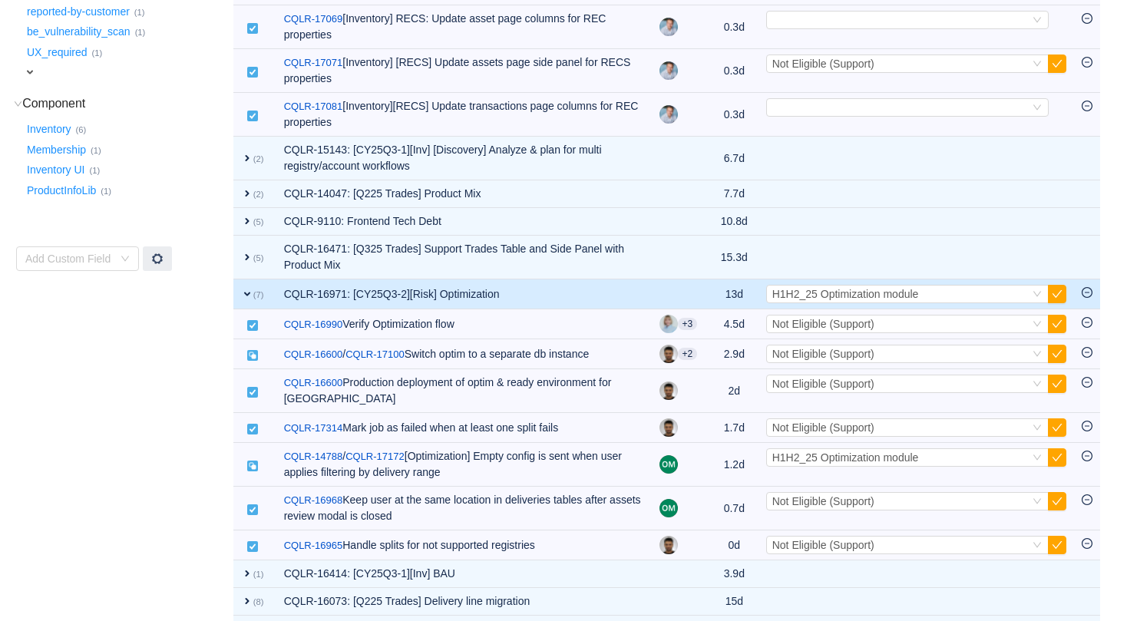
click at [247, 300] on span "expand" at bounding box center [247, 294] width 12 height 12
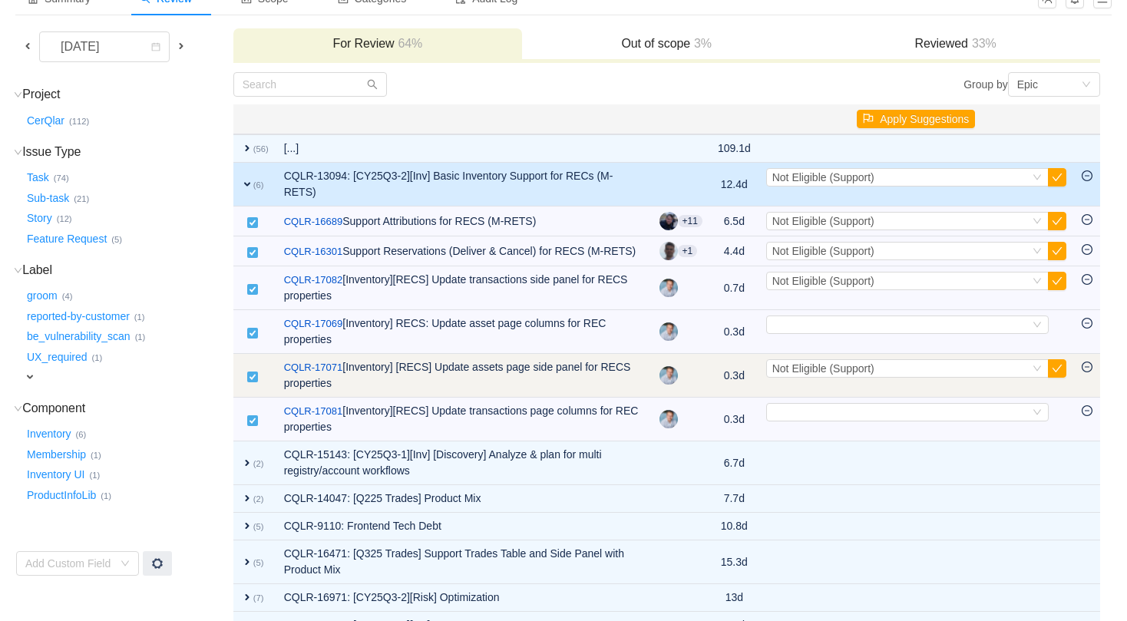
scroll to position [87, 0]
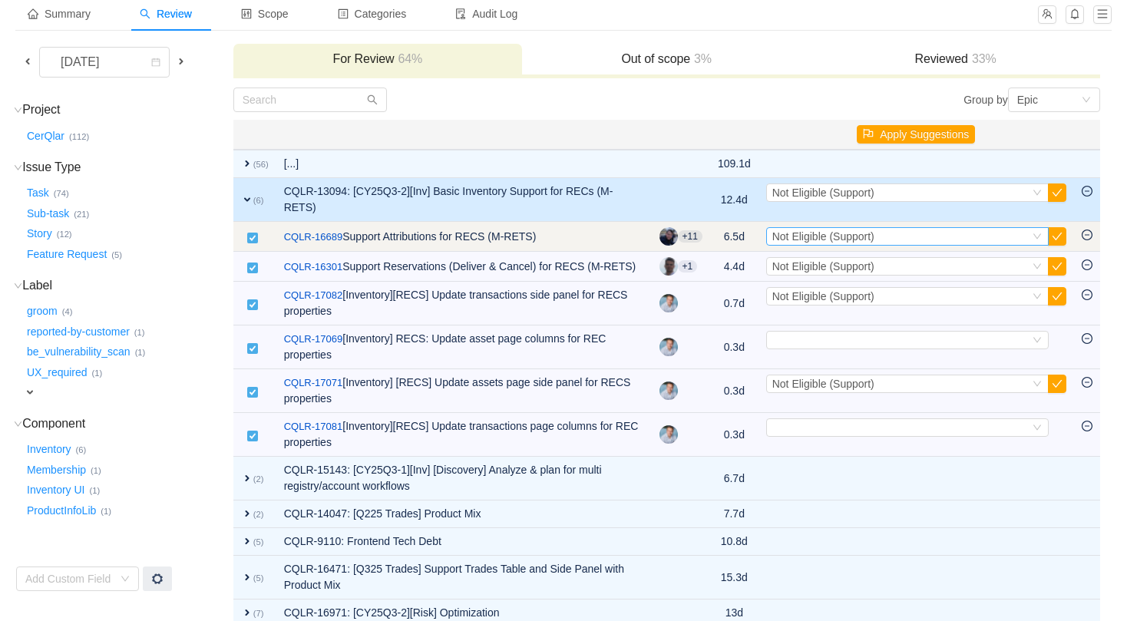
click at [909, 233] on div "Select Not Eligible (Support)" at bounding box center [900, 236] width 257 height 17
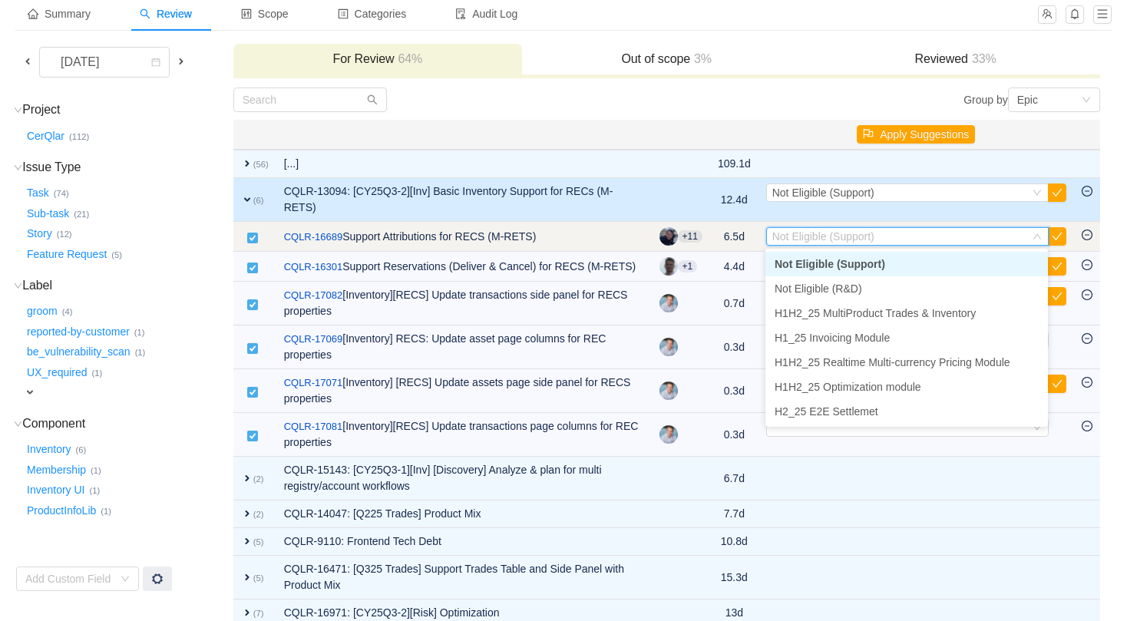
click at [909, 233] on input at bounding box center [900, 236] width 257 height 17
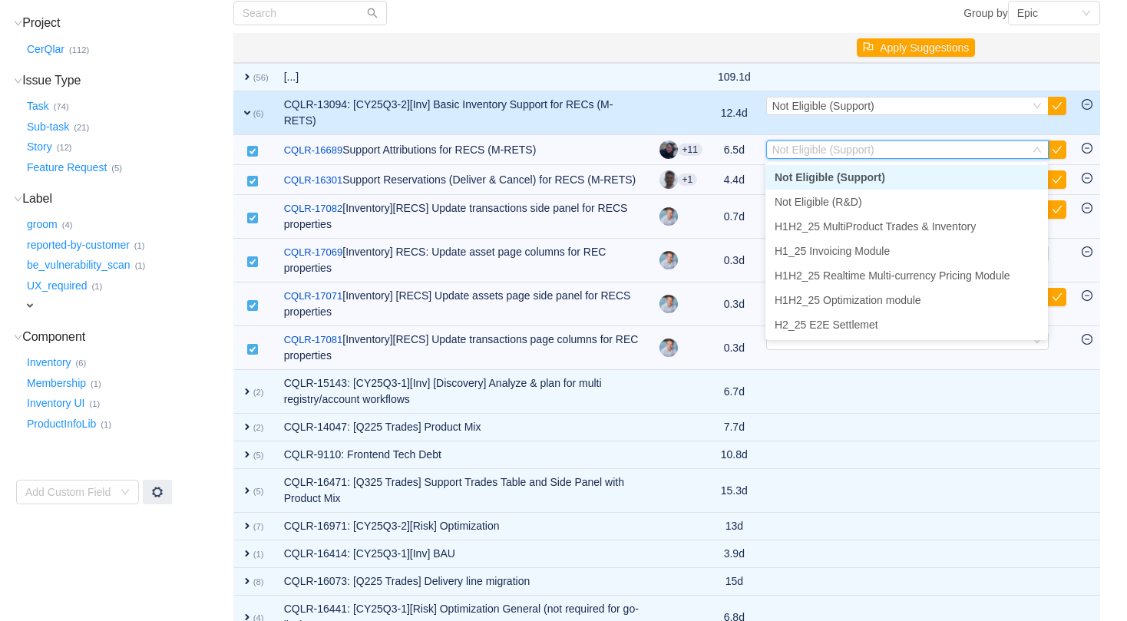
scroll to position [160, 0]
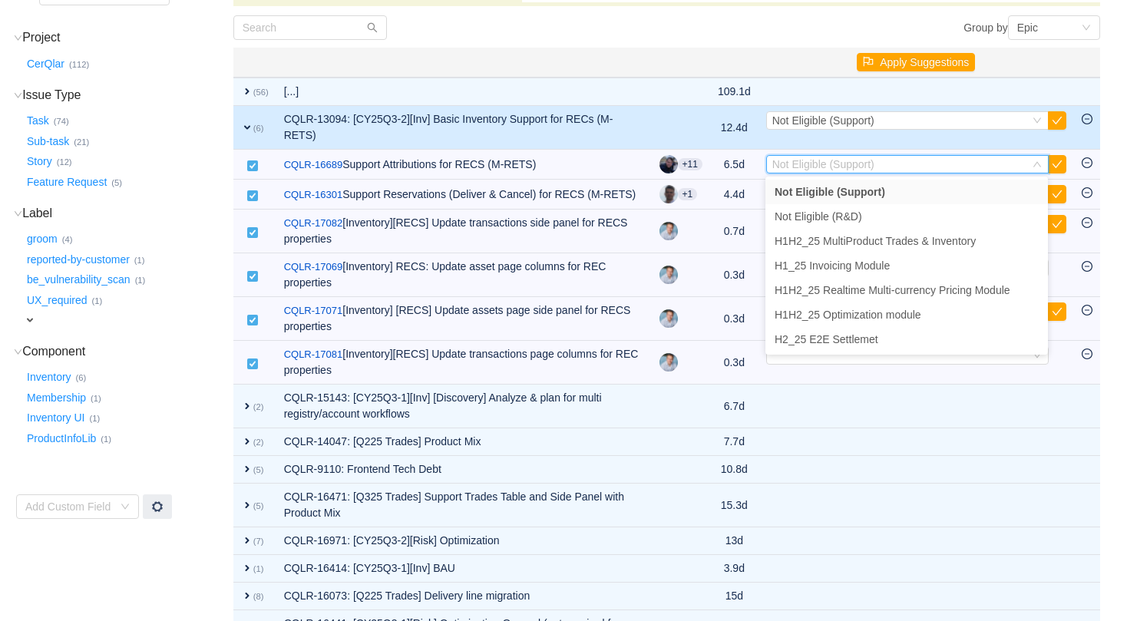
click at [877, 147] on td "Select Not Eligible (Support) Out of scope" at bounding box center [915, 128] width 315 height 44
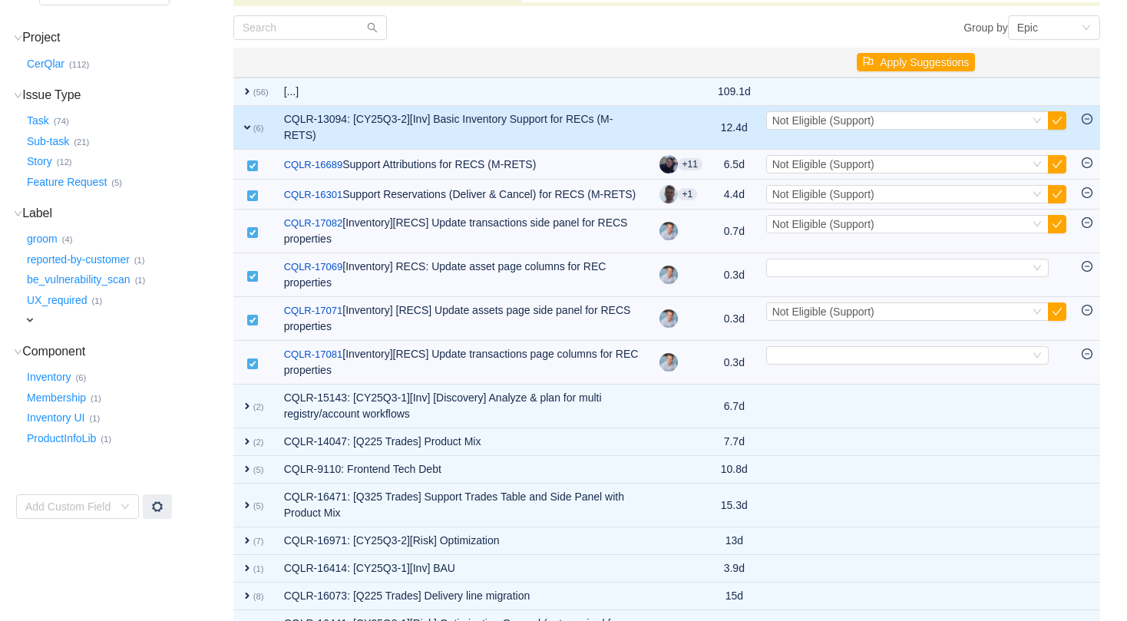
click at [33, 316] on span "expand" at bounding box center [30, 320] width 12 height 12
click at [159, 349] on h3 "Component (4) hide" at bounding box center [128, 353] width 208 height 15
click at [57, 352] on h3 "Component (4) hide" at bounding box center [128, 353] width 208 height 15
click at [196, 203] on td "Project (1) hide CerQlar … (112) expand Issue Type (4) hide Task … (74) Sub-tas…" at bounding box center [123, 359] width 217 height 688
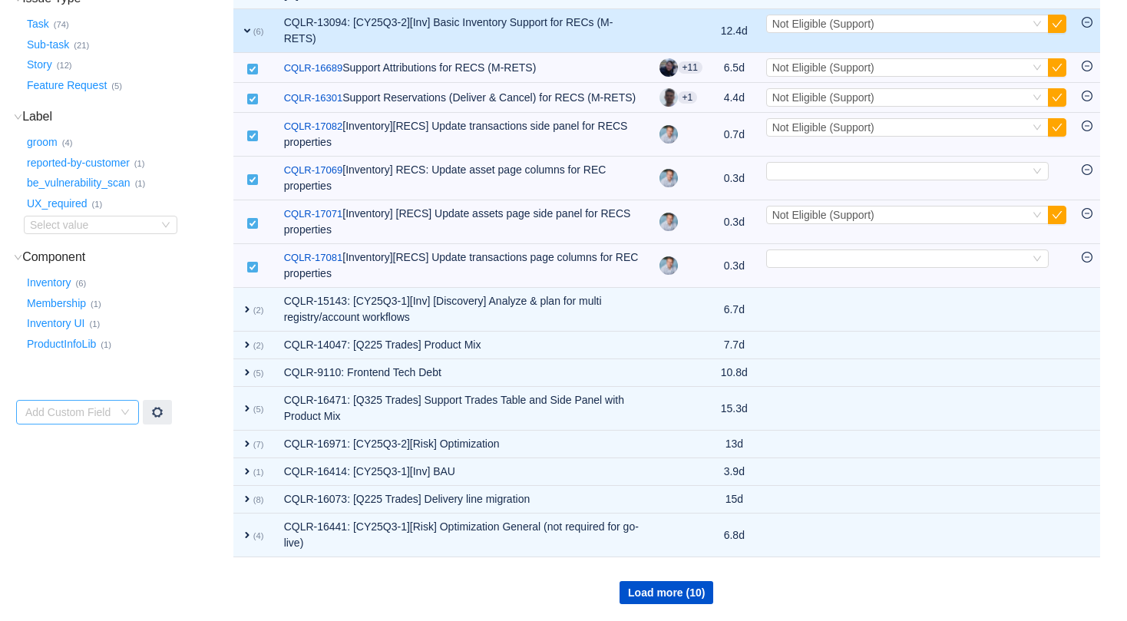
click at [117, 405] on div "Add Custom Field" at bounding box center [72, 412] width 94 height 23
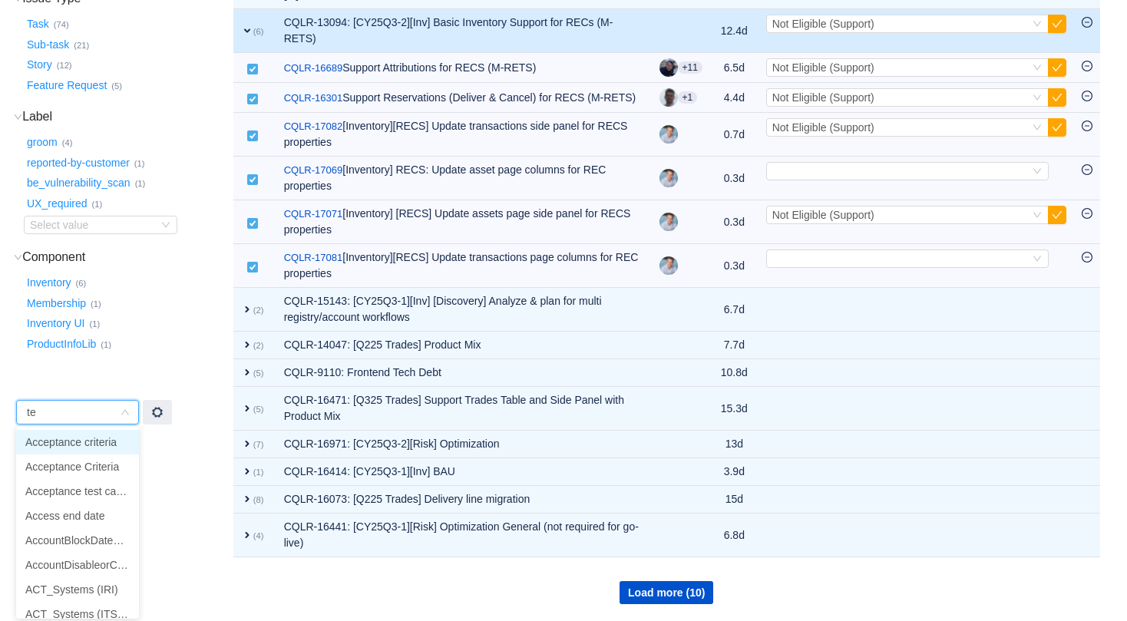
type input "tea"
click at [80, 482] on li "Team" at bounding box center [77, 491] width 123 height 25
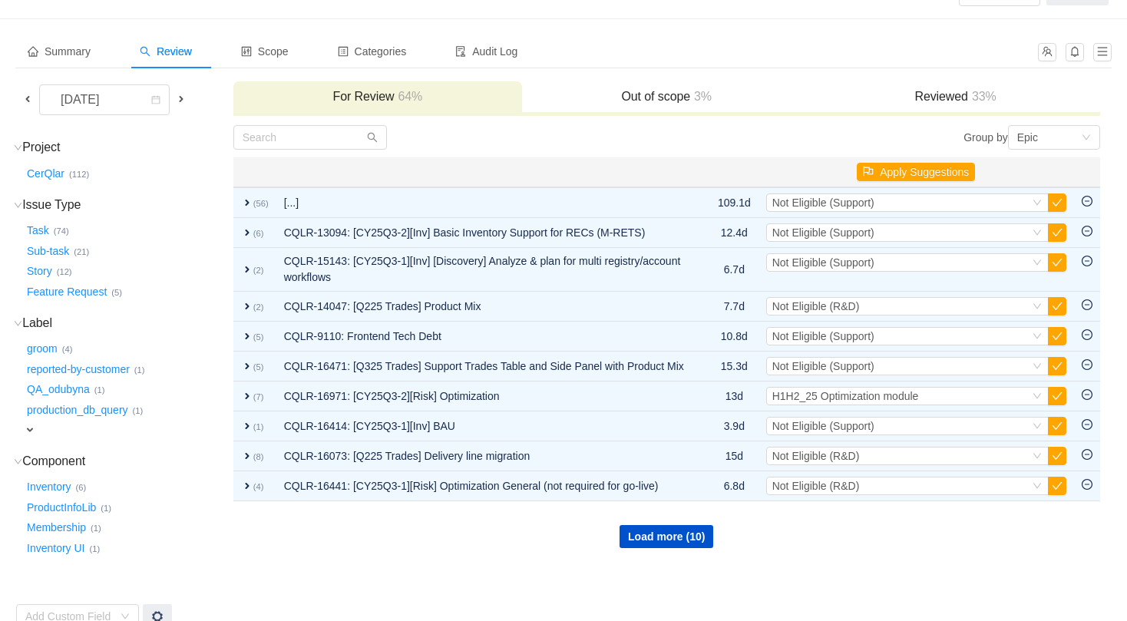
scroll to position [73, 0]
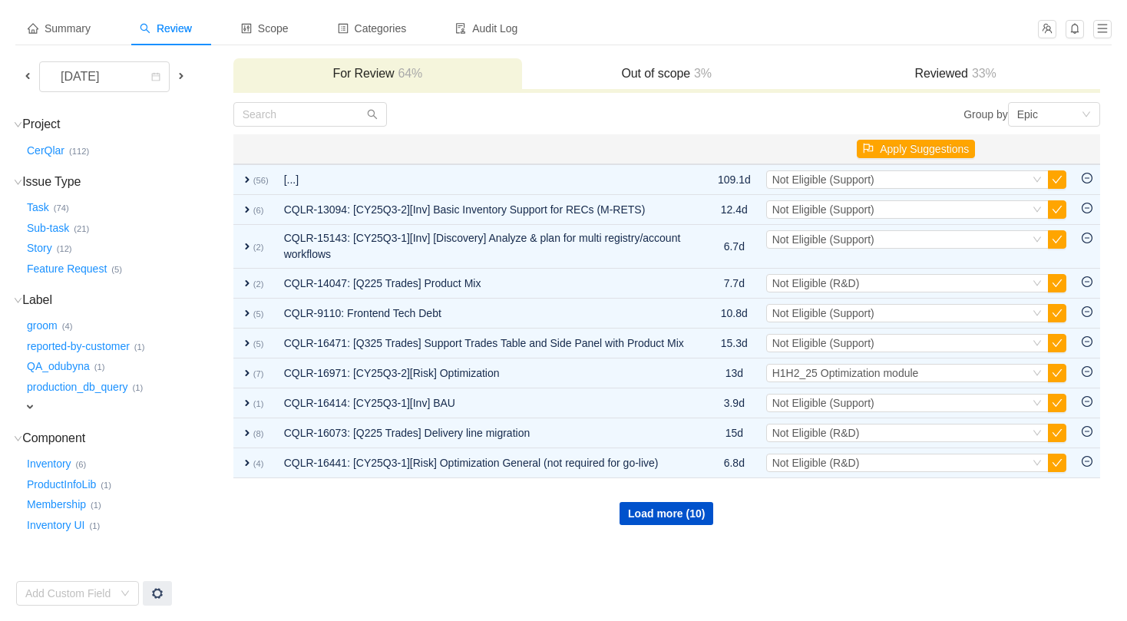
click at [31, 410] on span "expand" at bounding box center [30, 407] width 12 height 12
click at [179, 454] on div "Inventory … (6)" at bounding box center [128, 464] width 208 height 21
click at [31, 440] on h3 "Component (4) hide" at bounding box center [128, 440] width 208 height 15
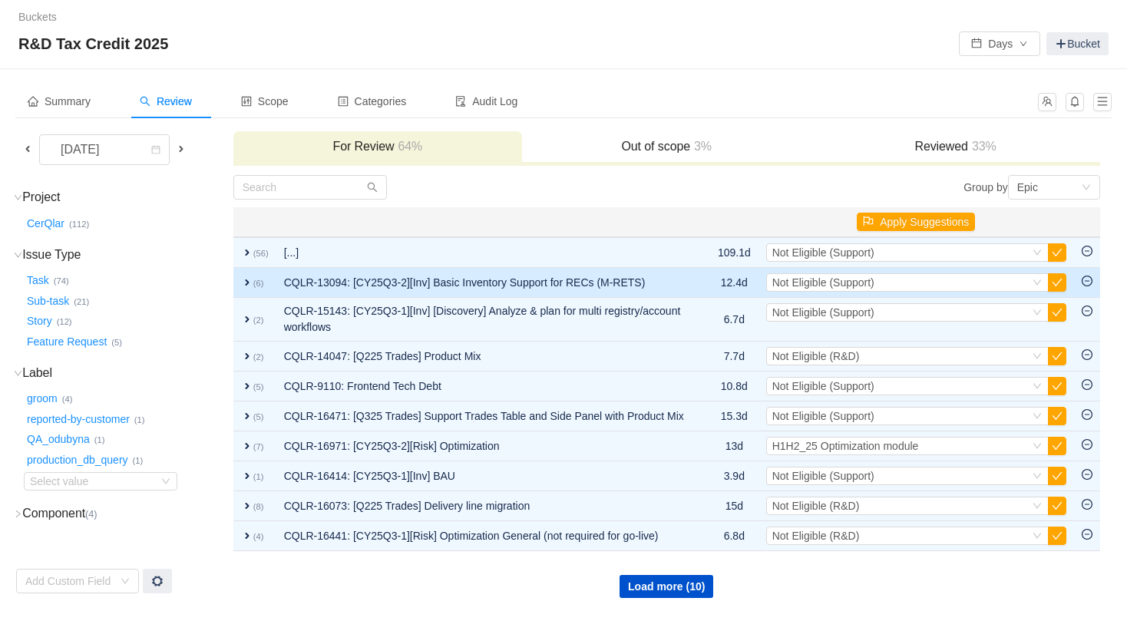
click at [247, 276] on span "expand" at bounding box center [247, 282] width 12 height 12
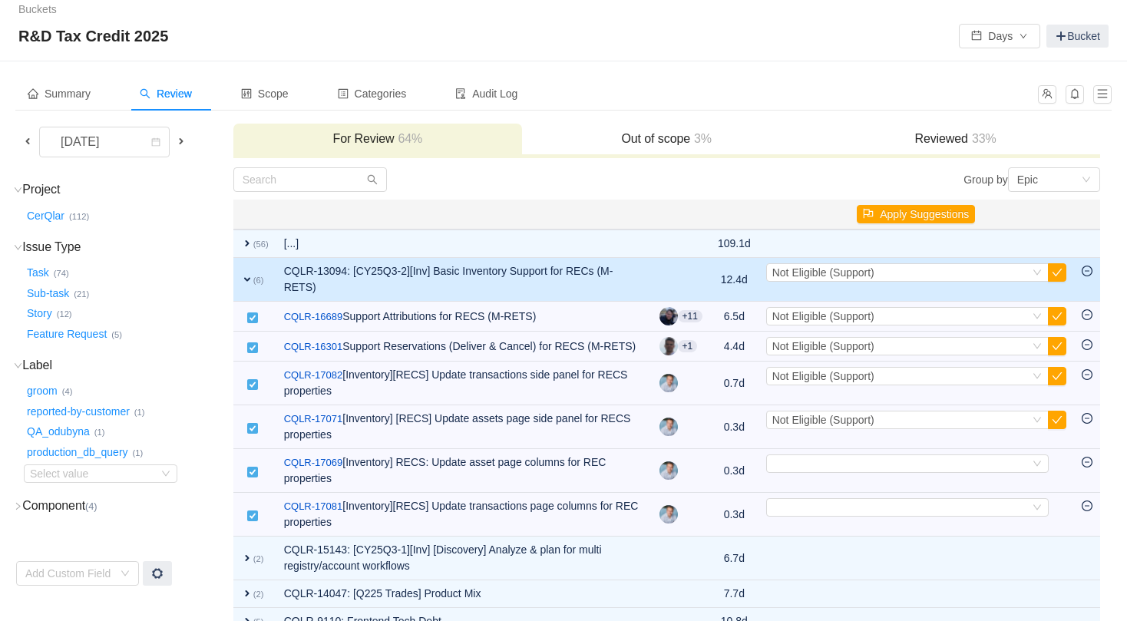
scroll to position [73, 0]
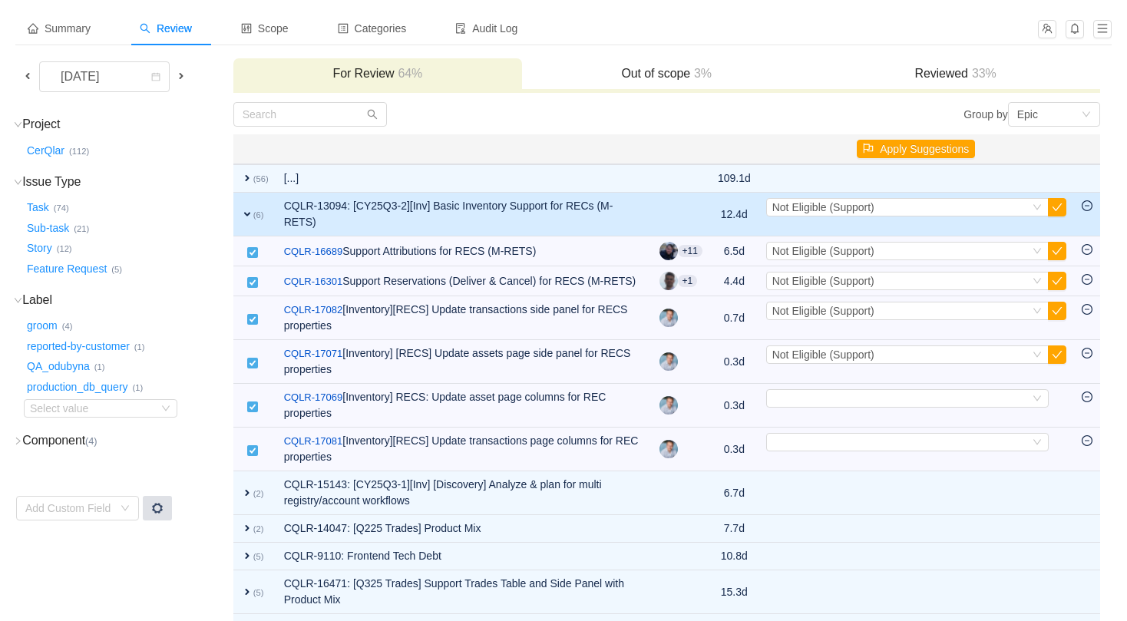
click at [148, 503] on div at bounding box center [157, 508] width 29 height 25
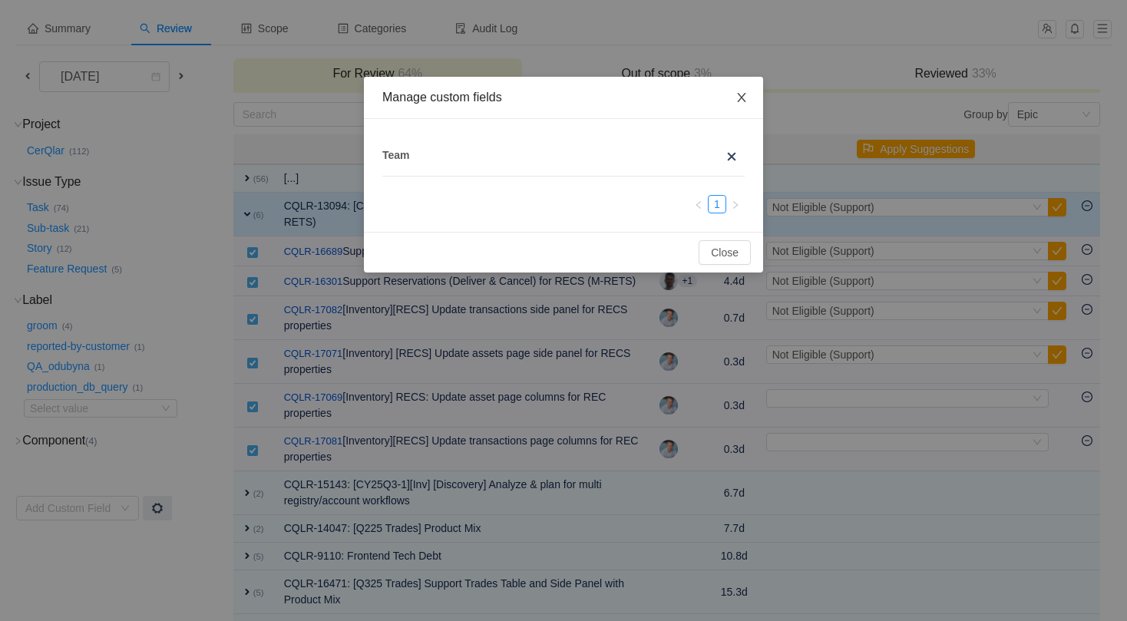
click at [741, 91] on icon "icon: close" at bounding box center [741, 97] width 12 height 12
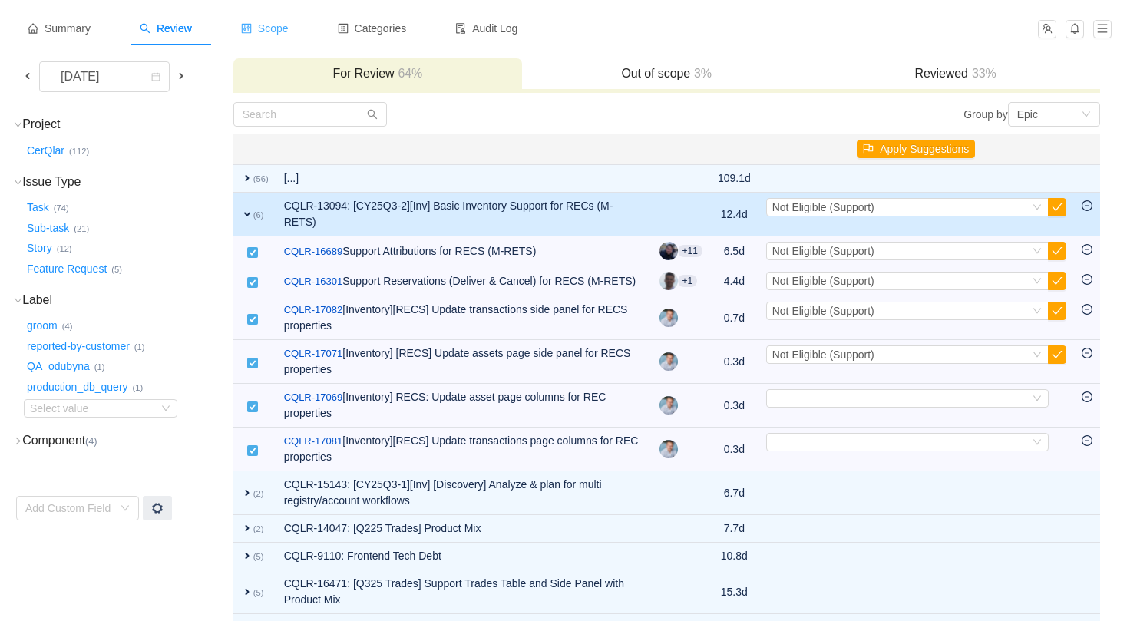
click at [276, 37] on div "Scope" at bounding box center [265, 29] width 72 height 35
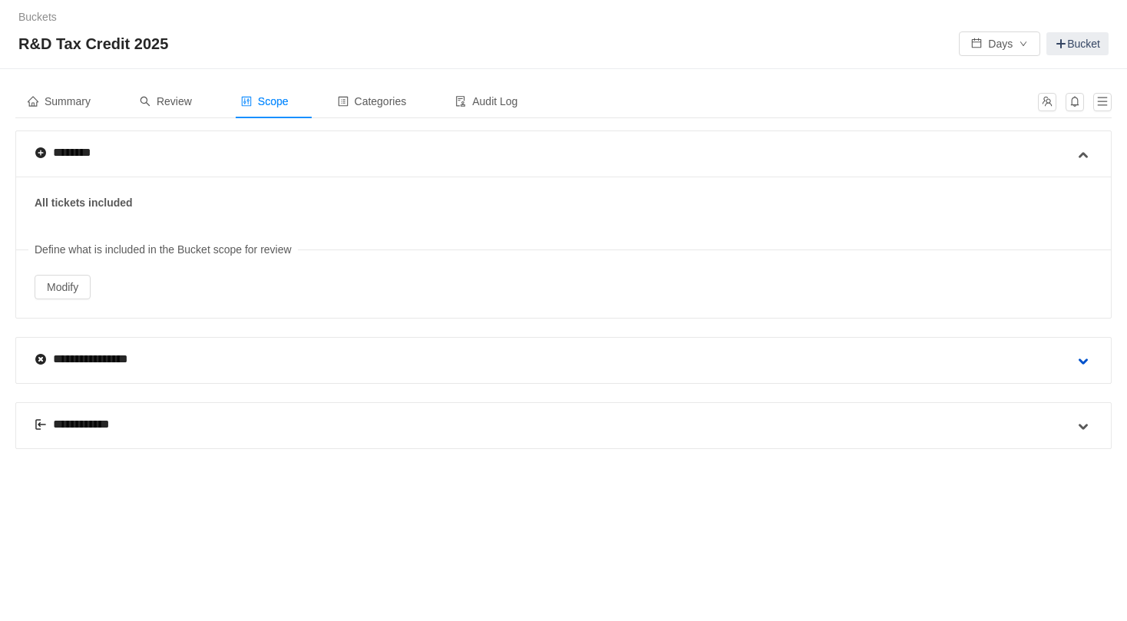
click at [1090, 362] on span at bounding box center [1083, 361] width 18 height 18
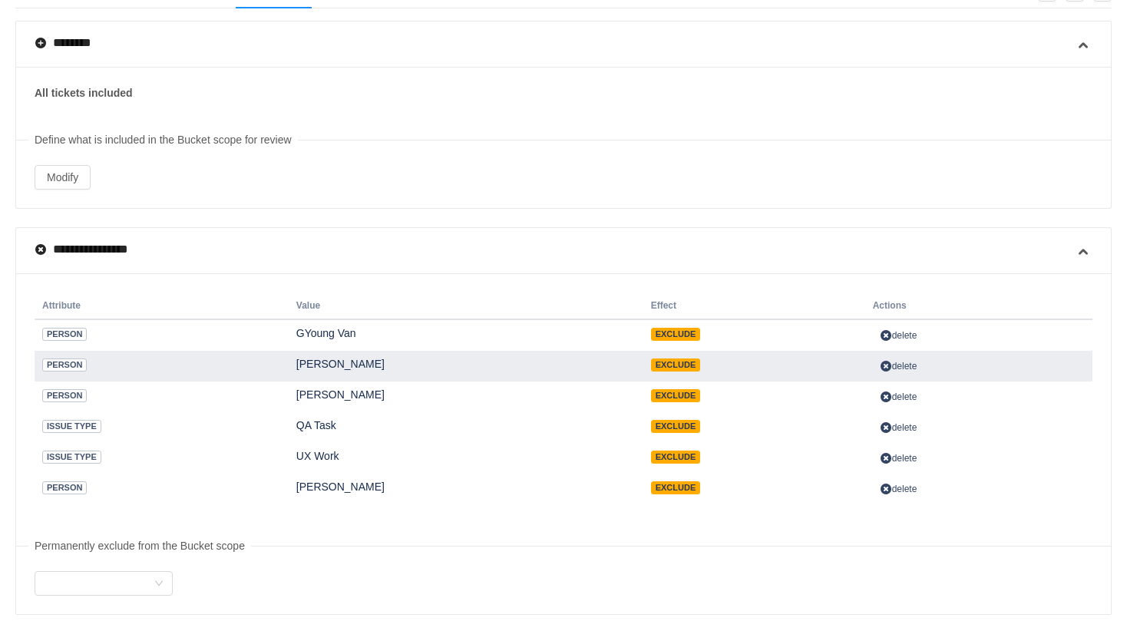
scroll to position [134, 0]
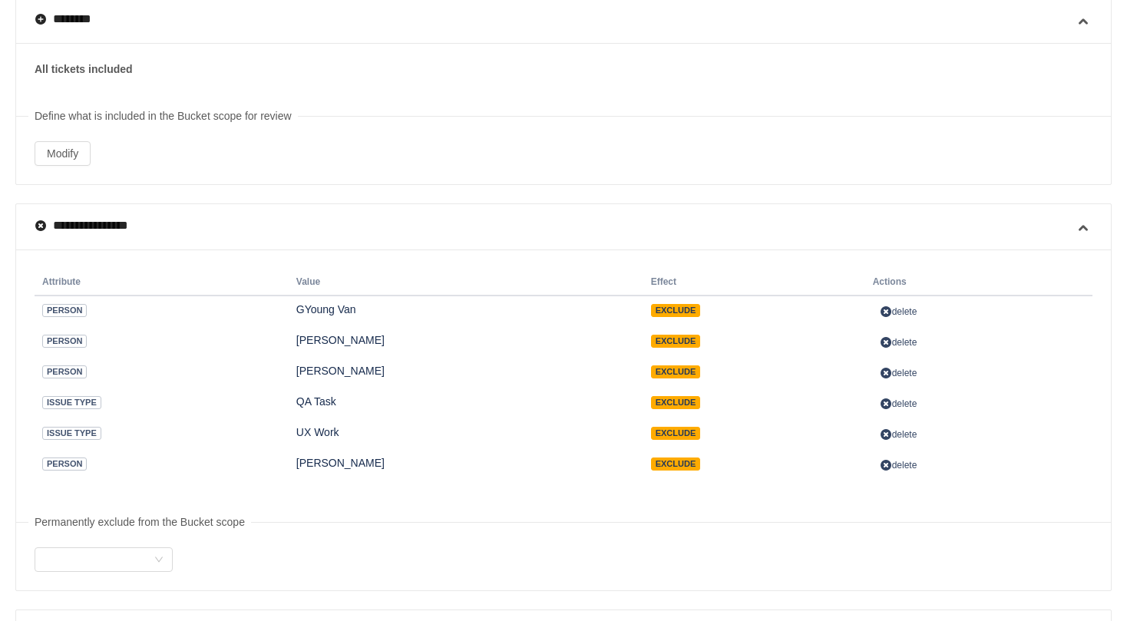
click at [1089, 239] on div at bounding box center [1083, 227] width 18 height 45
click at [1085, 233] on span at bounding box center [1083, 228] width 18 height 18
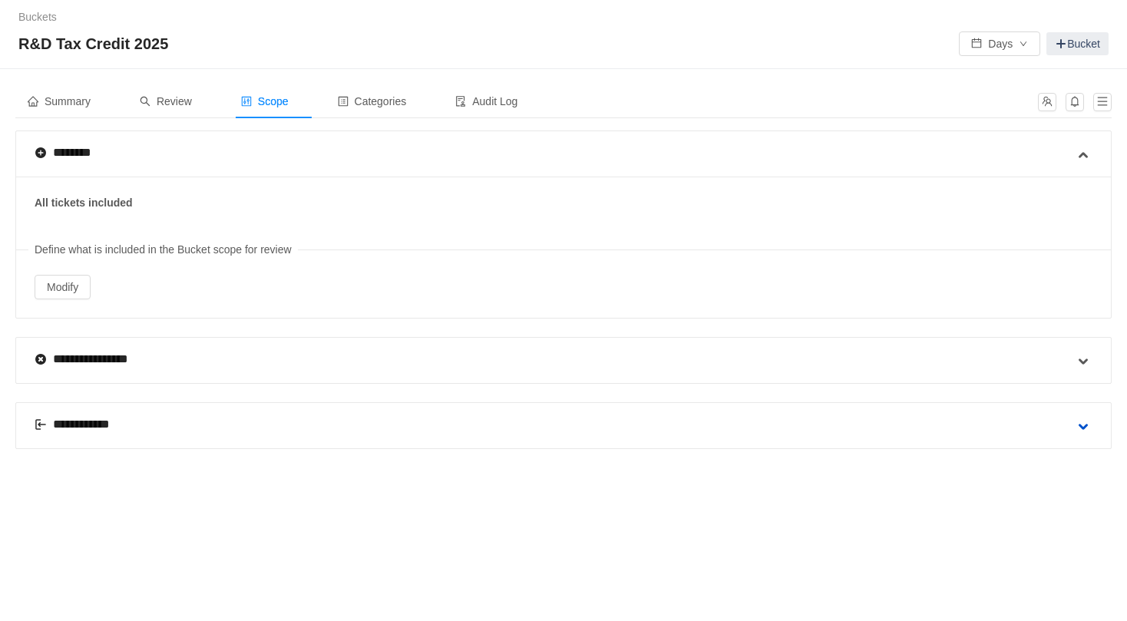
click at [1088, 427] on span at bounding box center [1083, 427] width 18 height 18
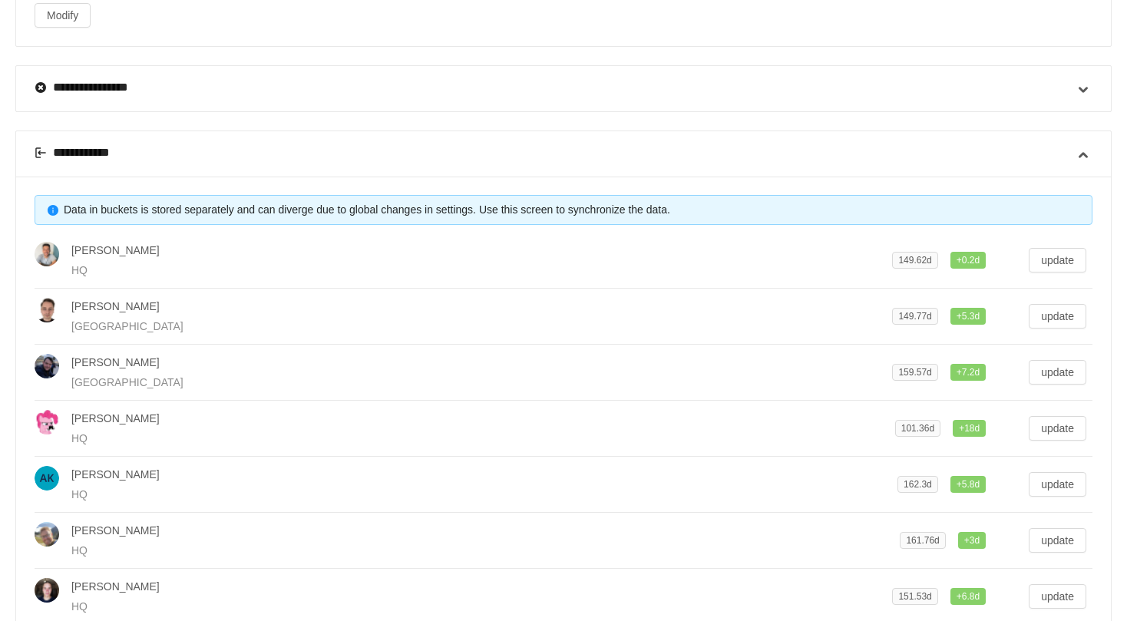
scroll to position [168, 0]
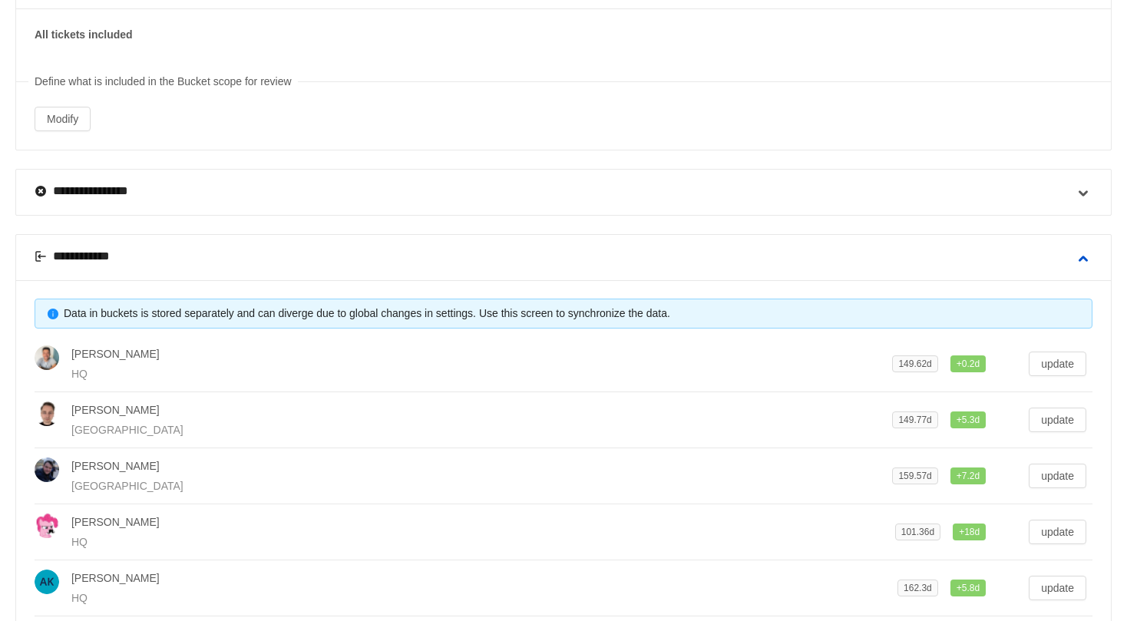
click at [1078, 261] on span at bounding box center [1083, 258] width 18 height 18
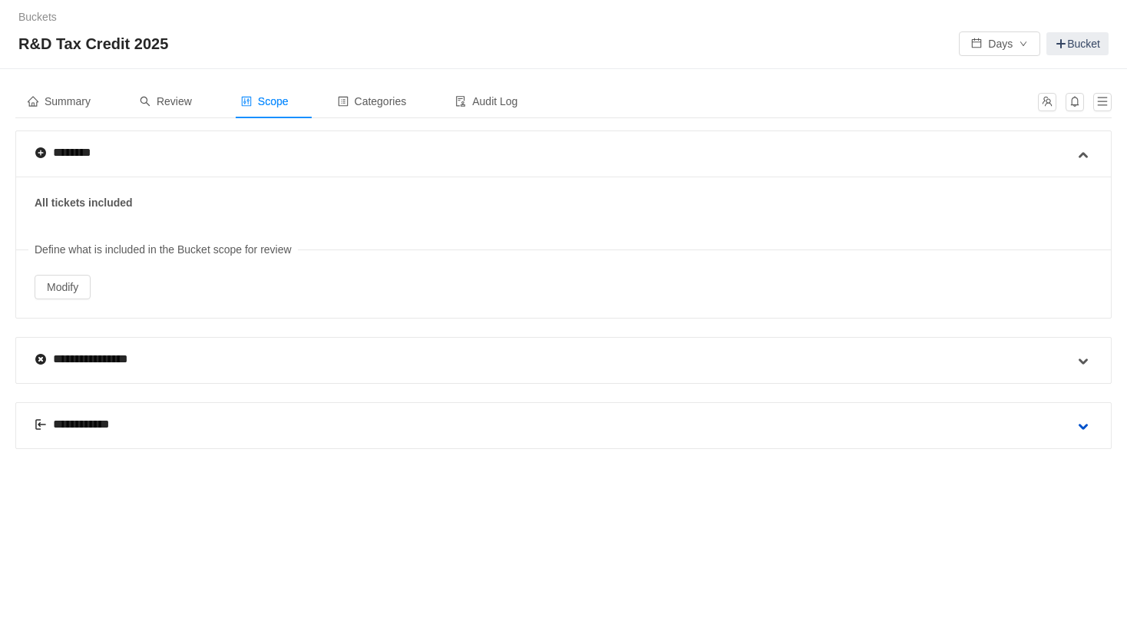
scroll to position [0, 0]
click at [1077, 153] on span at bounding box center [1083, 155] width 18 height 18
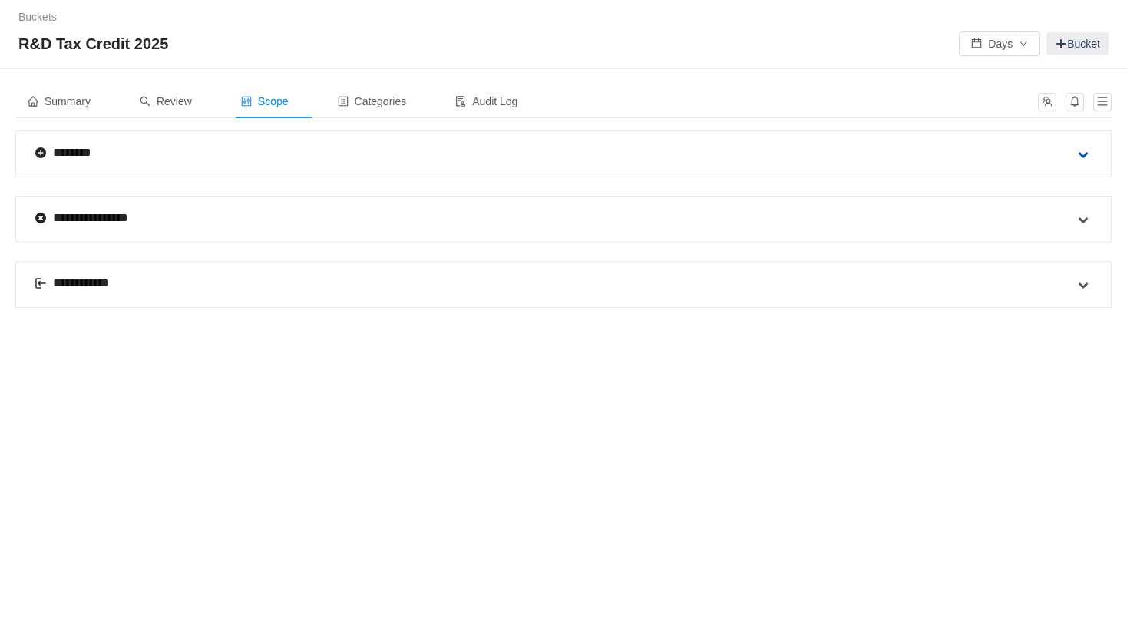
click at [1084, 153] on span at bounding box center [1083, 155] width 18 height 18
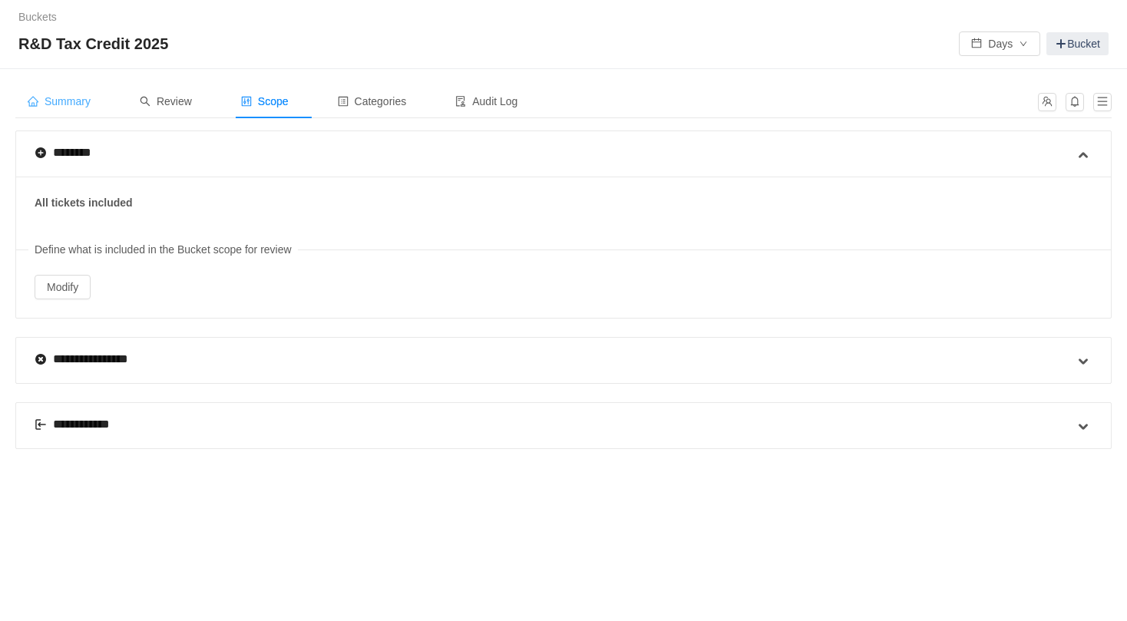
click at [78, 111] on div "Summary" at bounding box center [58, 101] width 87 height 35
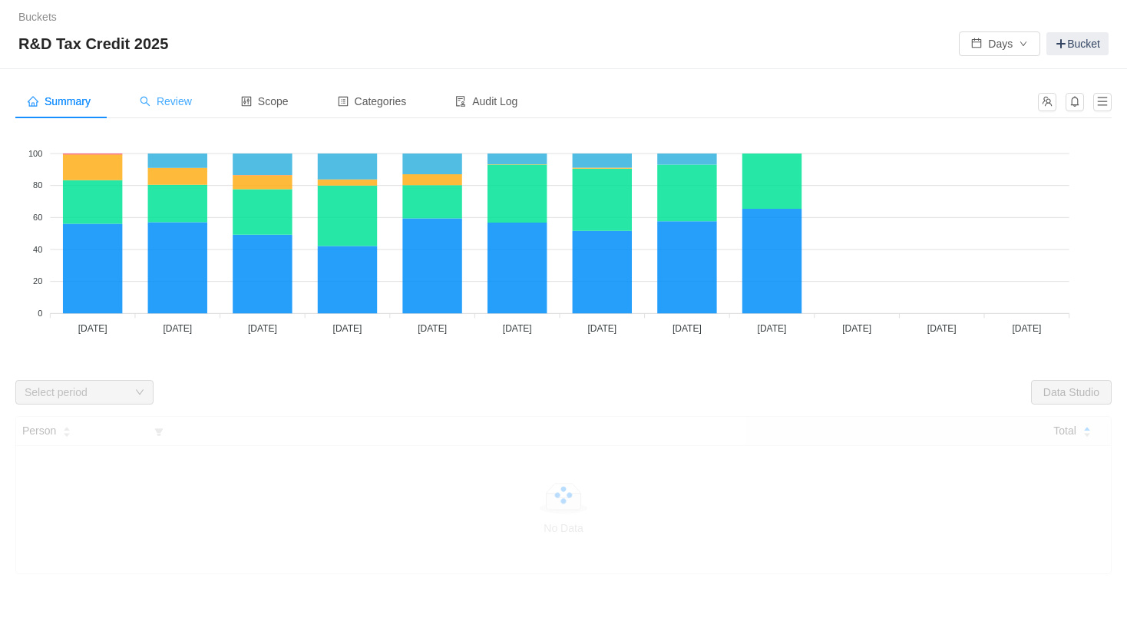
click at [156, 105] on span "Review" at bounding box center [166, 101] width 52 height 12
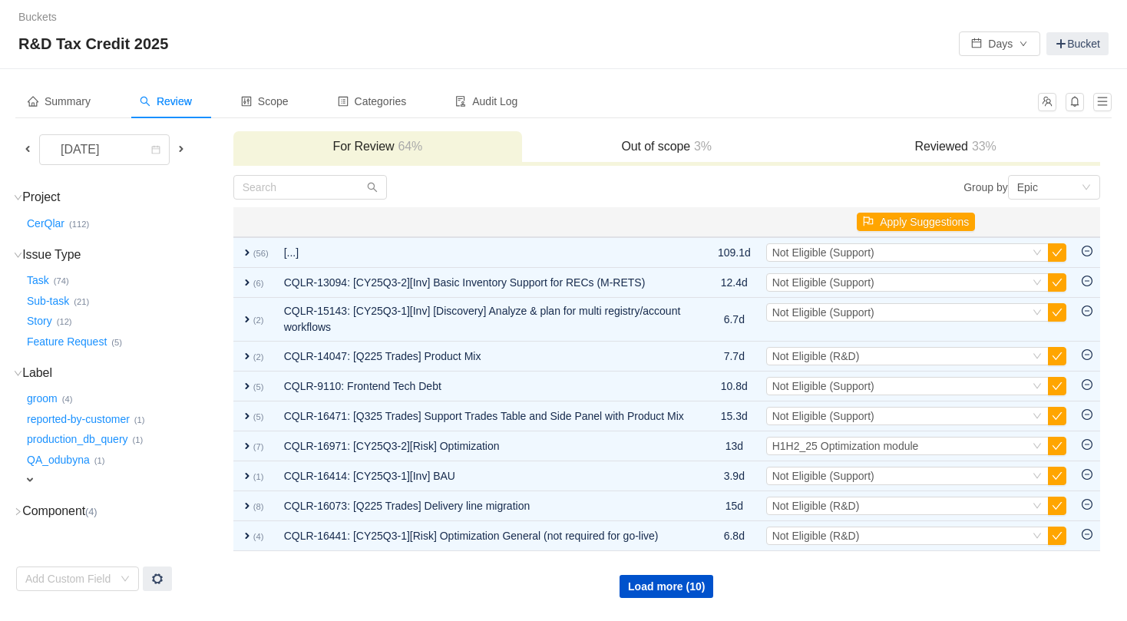
click at [10, 505] on div "Summary Review Scope Categories Audit Log [DATE] For Review 64% Out of scope 3%…" at bounding box center [563, 342] width 1127 height 546
click at [16, 508] on icon "icon: right" at bounding box center [18, 511] width 8 height 8
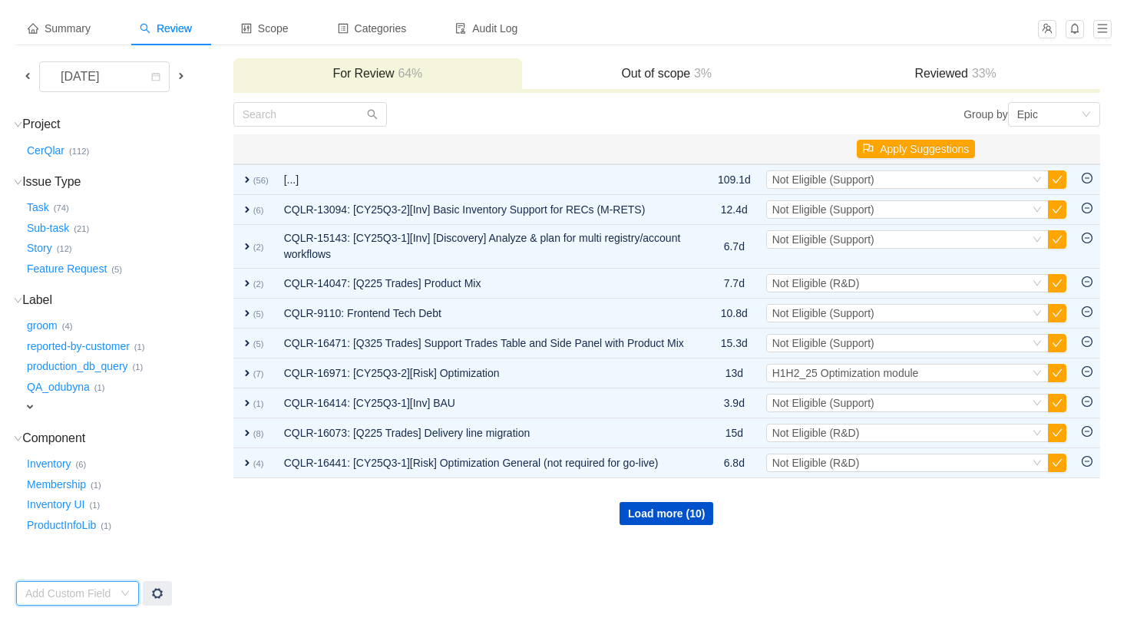
click at [122, 593] on icon "icon: down" at bounding box center [124, 593] width 9 height 9
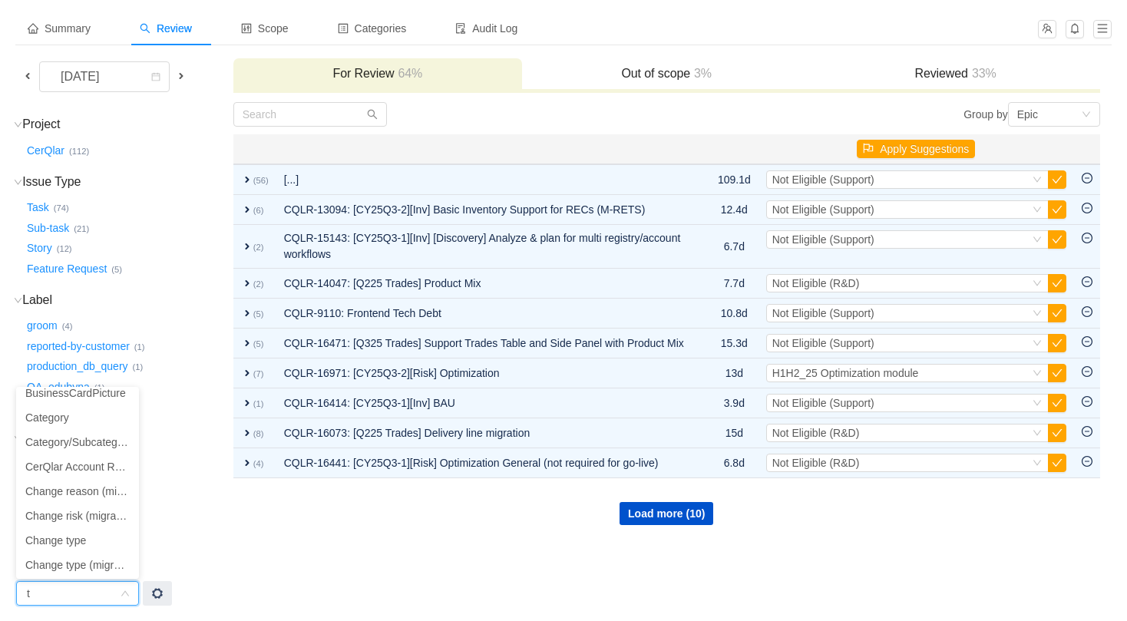
scroll to position [3, 0]
click at [97, 465] on li "CQLR/Team Name" at bounding box center [77, 465] width 123 height 25
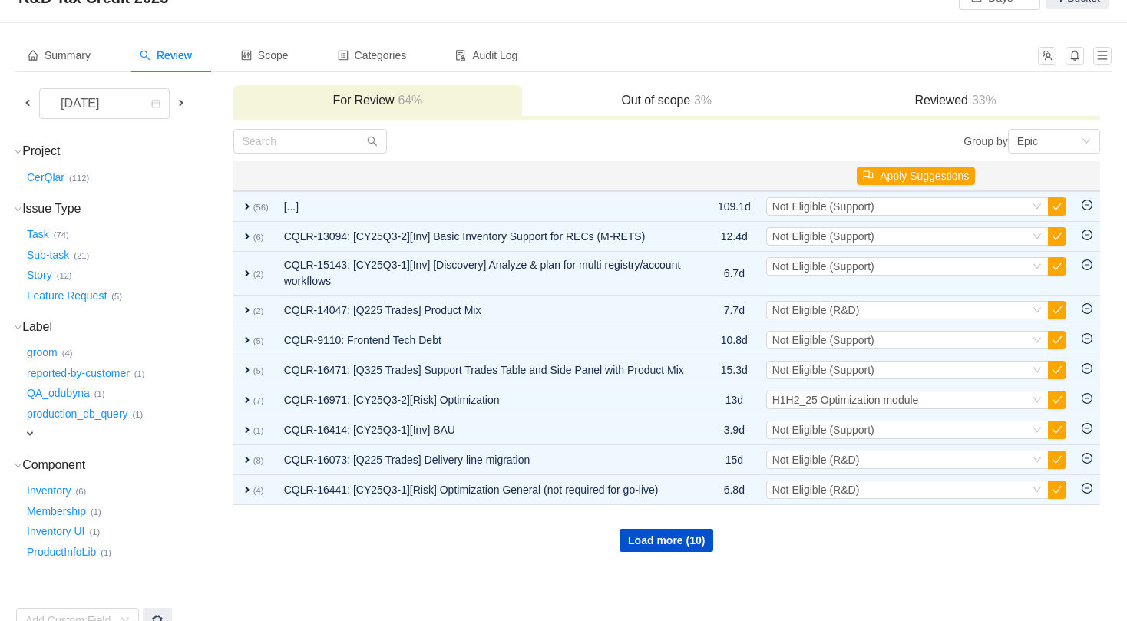
scroll to position [73, 0]
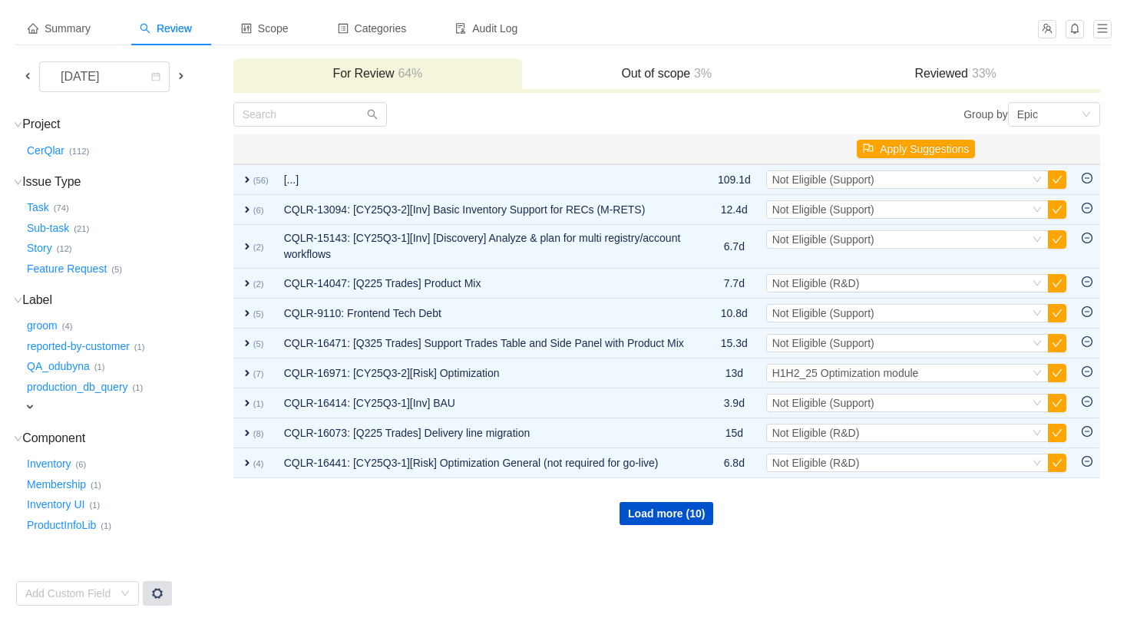
click at [154, 593] on span at bounding box center [157, 593] width 12 height 12
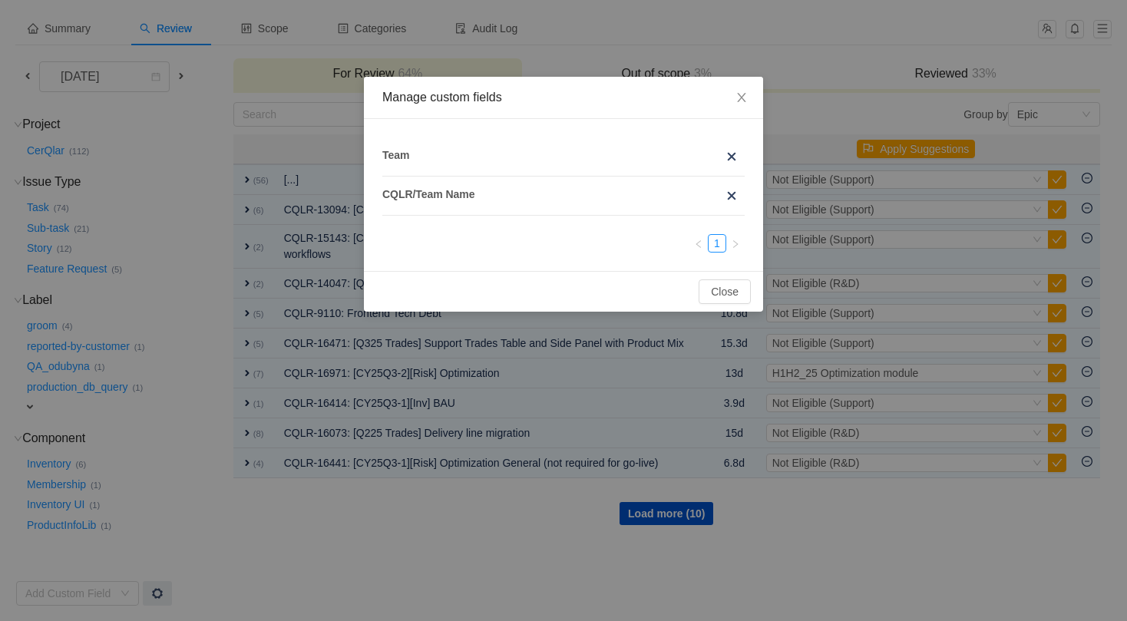
click at [387, 159] on strong "Team" at bounding box center [395, 155] width 27 height 12
click at [444, 146] on li "Team" at bounding box center [563, 156] width 362 height 39
click at [729, 157] on span at bounding box center [731, 156] width 12 height 12
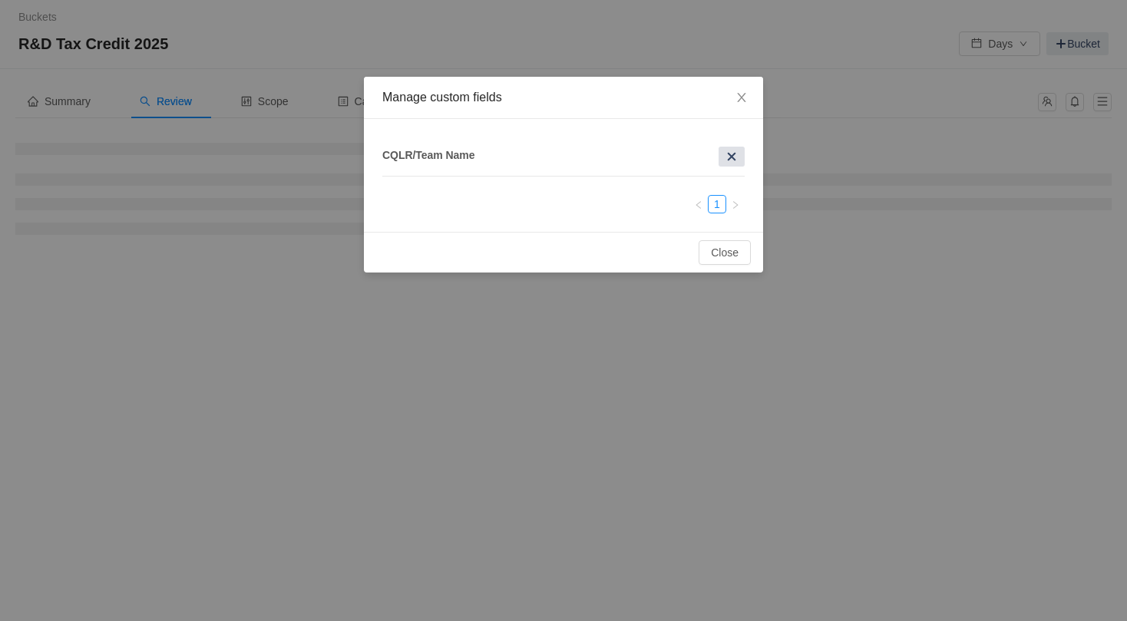
click at [731, 155] on span at bounding box center [731, 156] width 12 height 12
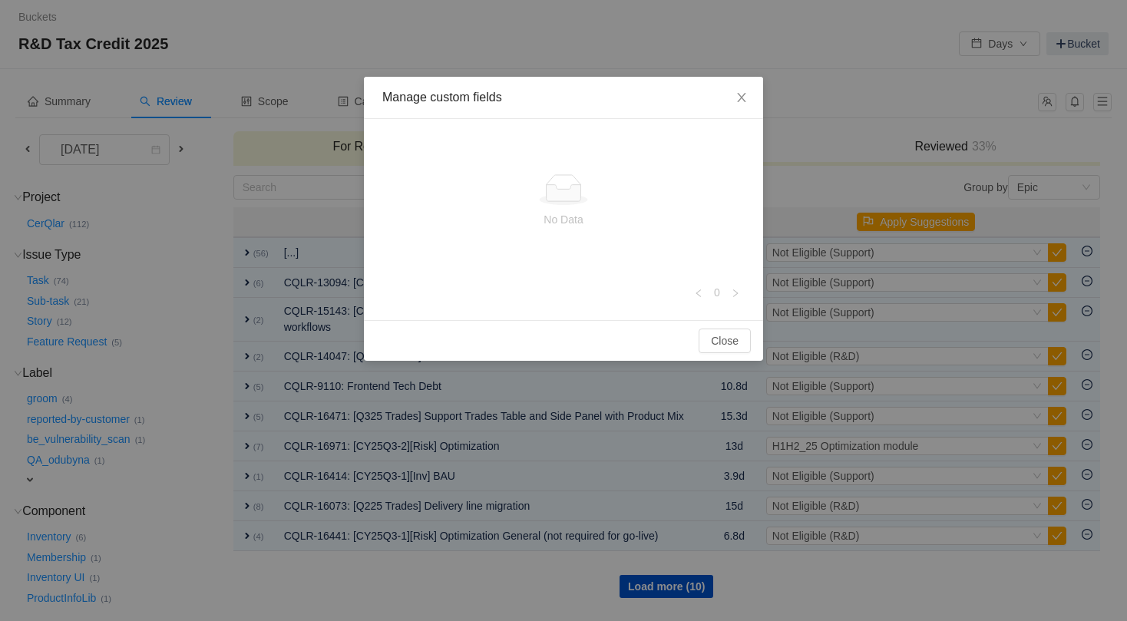
click at [721, 354] on div "Close" at bounding box center [563, 340] width 399 height 41
click at [722, 346] on button "Close" at bounding box center [724, 340] width 52 height 25
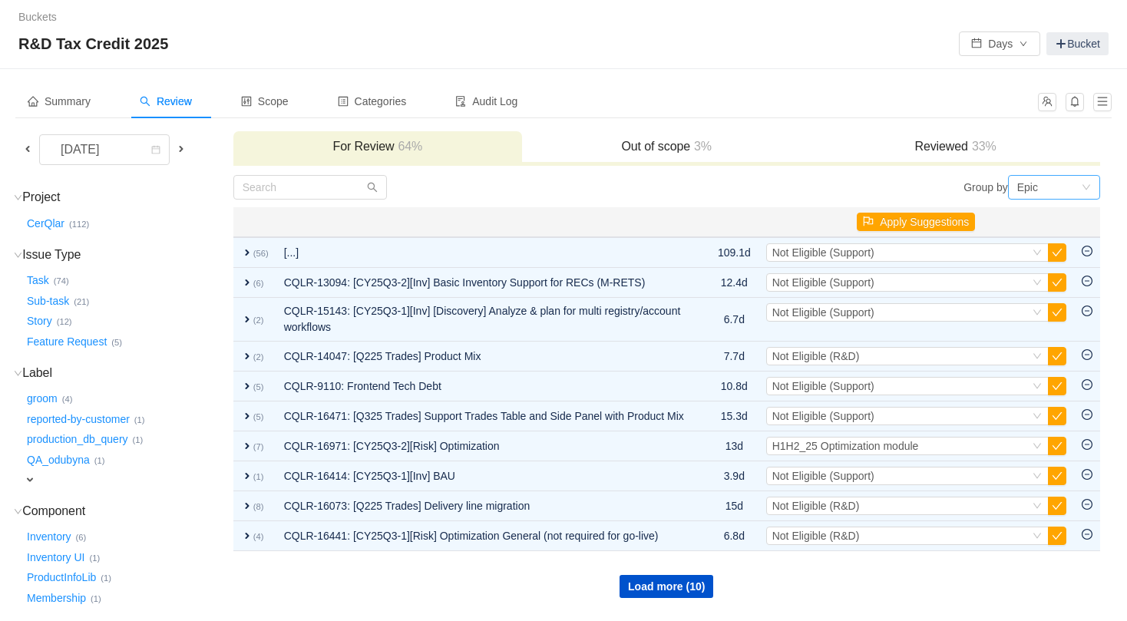
click at [1046, 186] on div "Epic" at bounding box center [1049, 187] width 64 height 23
click at [1050, 186] on div "Epic" at bounding box center [1049, 187] width 64 height 23
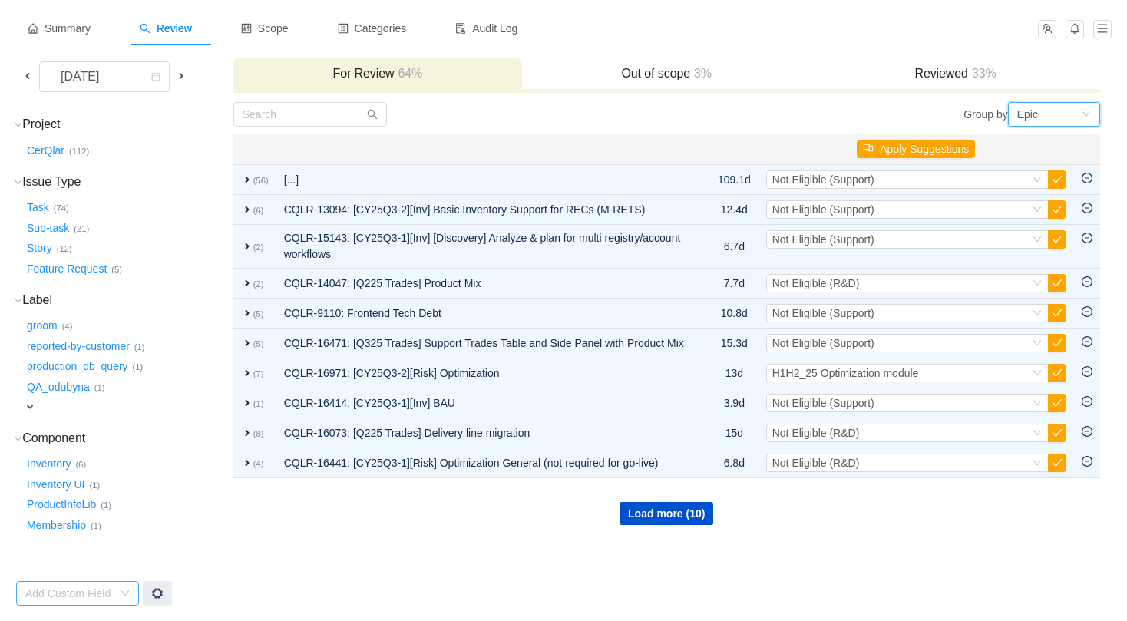
click at [127, 586] on div "Add Custom Field" at bounding box center [77, 593] width 123 height 25
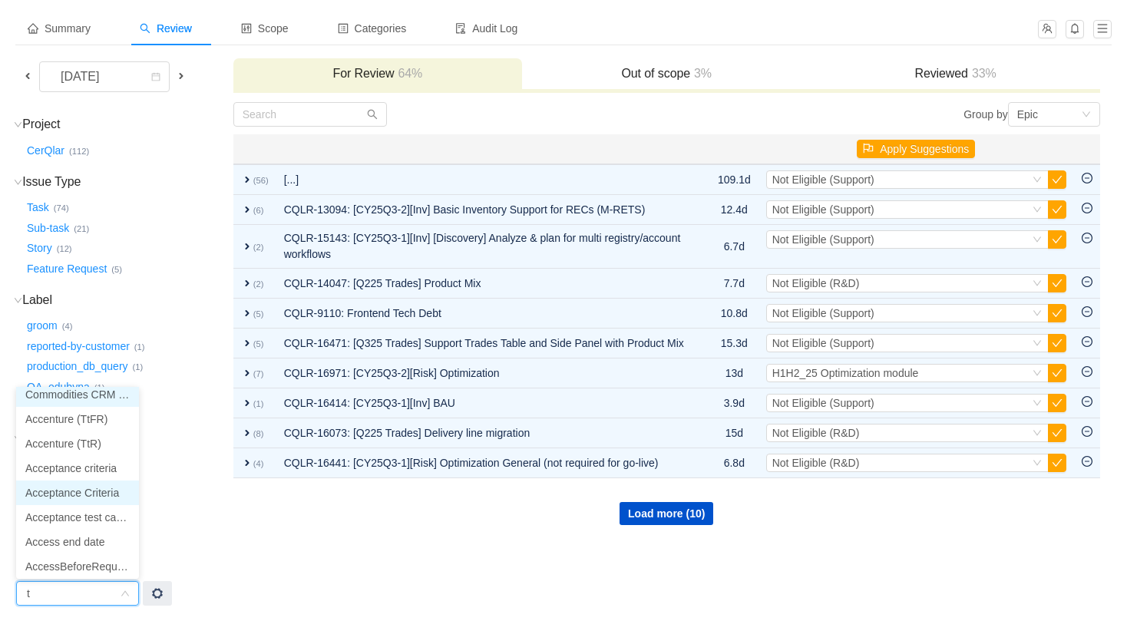
scroll to position [3, 0]
type input "tea"
click at [67, 493] on li "Team" at bounding box center [77, 489] width 123 height 25
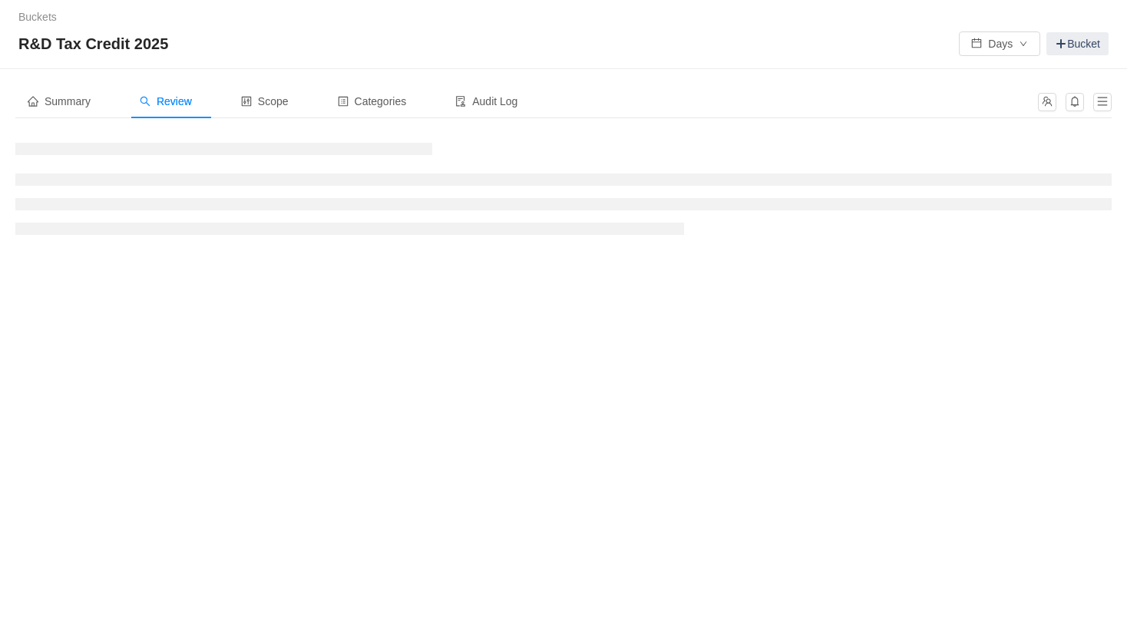
scroll to position [0, 0]
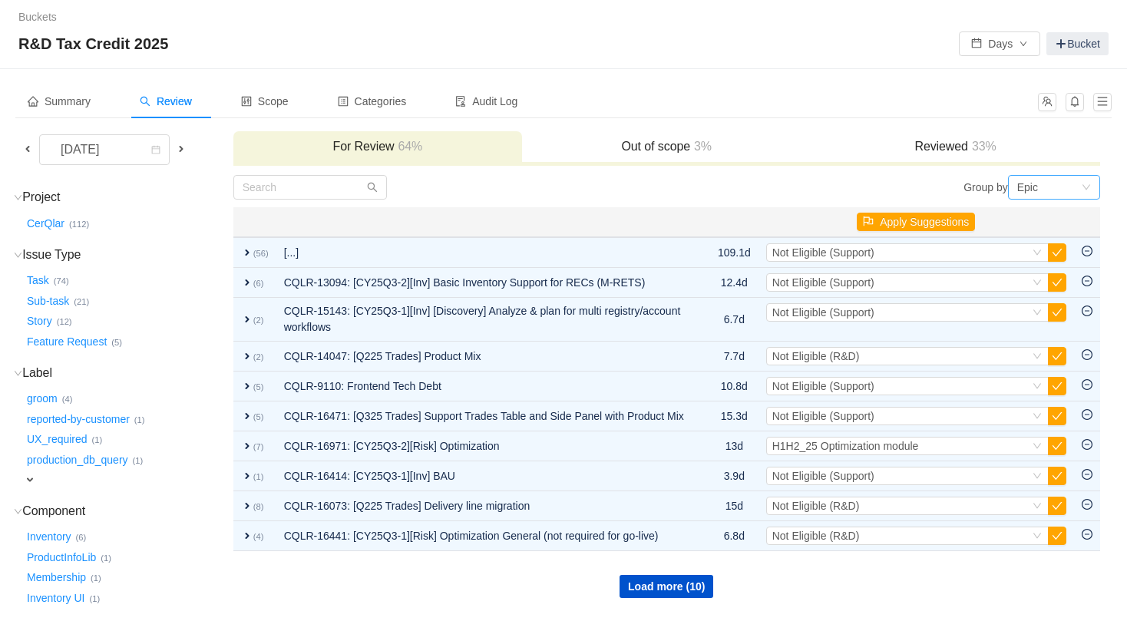
click at [1049, 187] on div "Epic" at bounding box center [1049, 187] width 64 height 23
click at [799, 190] on div "Group by Epic" at bounding box center [883, 187] width 434 height 25
click at [307, 187] on input "text" at bounding box center [309, 187] width 153 height 25
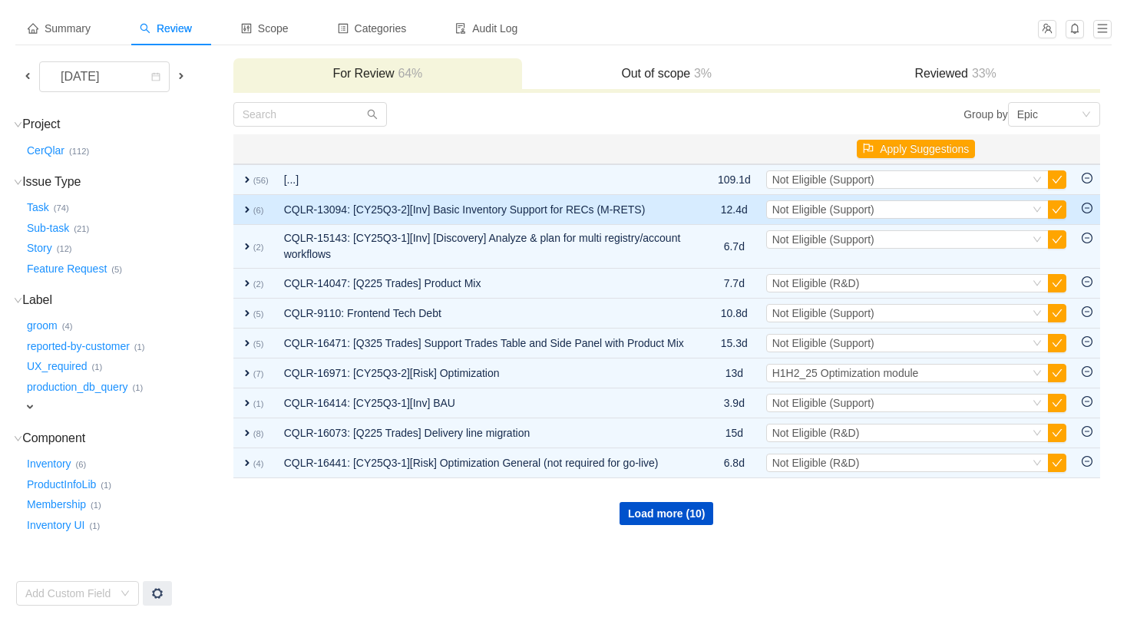
click at [249, 213] on span "expand" at bounding box center [247, 209] width 12 height 12
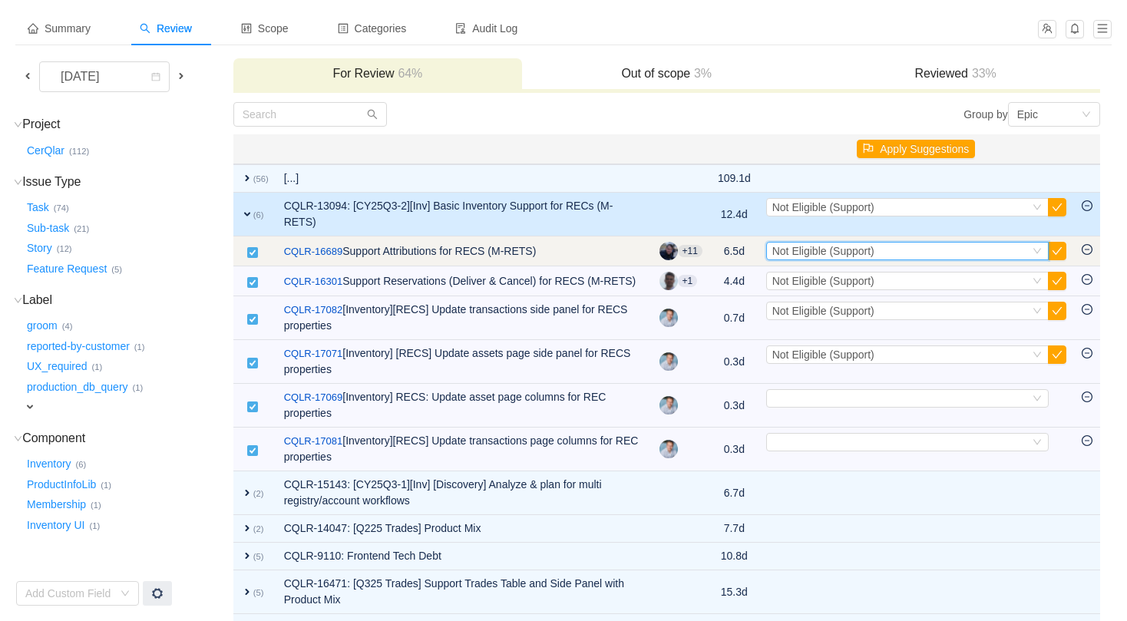
click at [937, 251] on div "Select Not Eligible (Support)" at bounding box center [900, 251] width 257 height 17
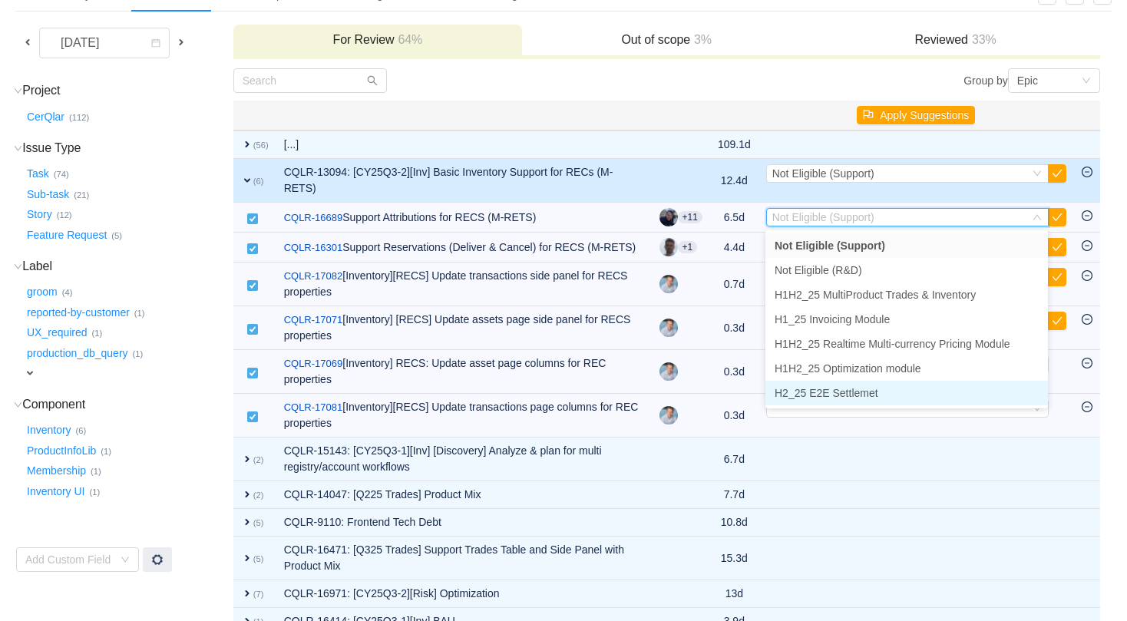
scroll to position [107, 0]
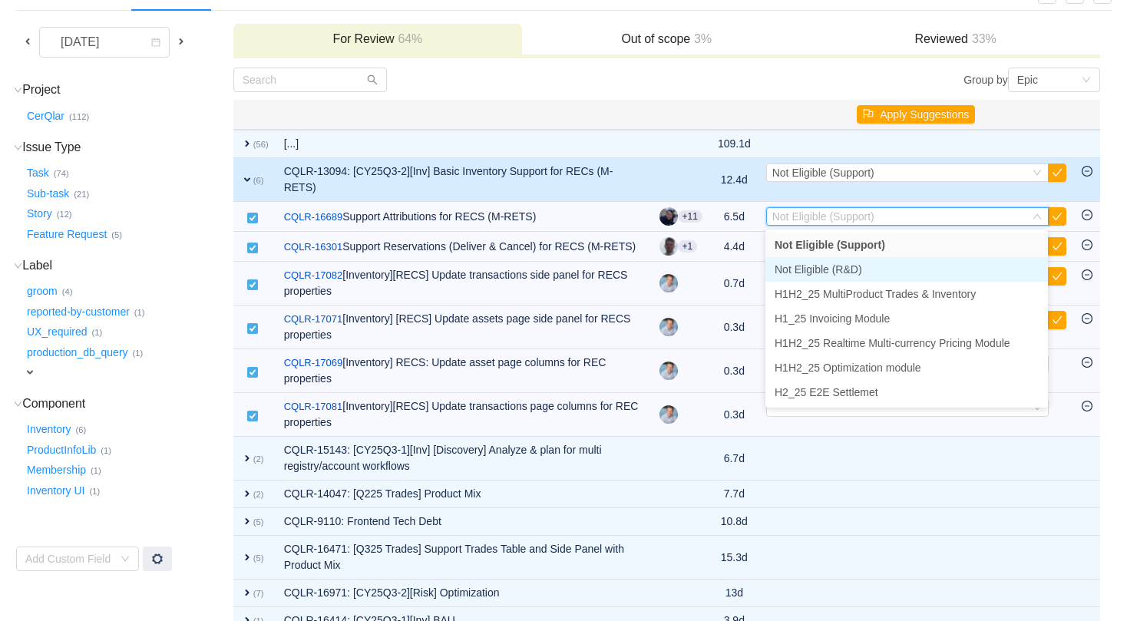
click at [927, 268] on li "Not Eligible (R&D)" at bounding box center [906, 269] width 282 height 25
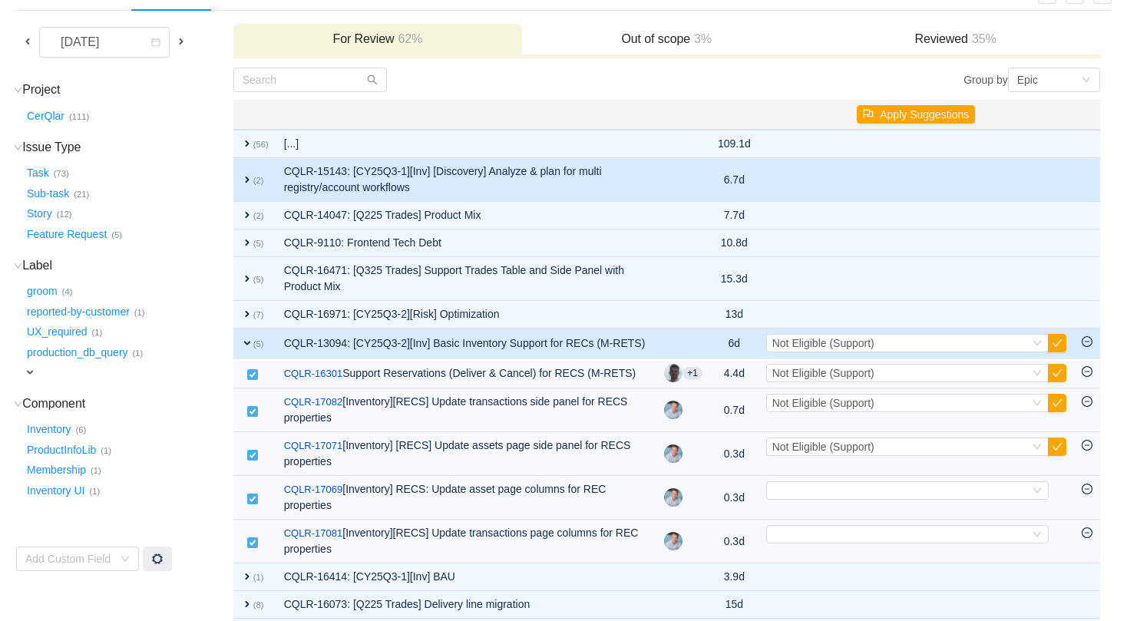
click at [244, 173] on span "expand" at bounding box center [247, 179] width 12 height 12
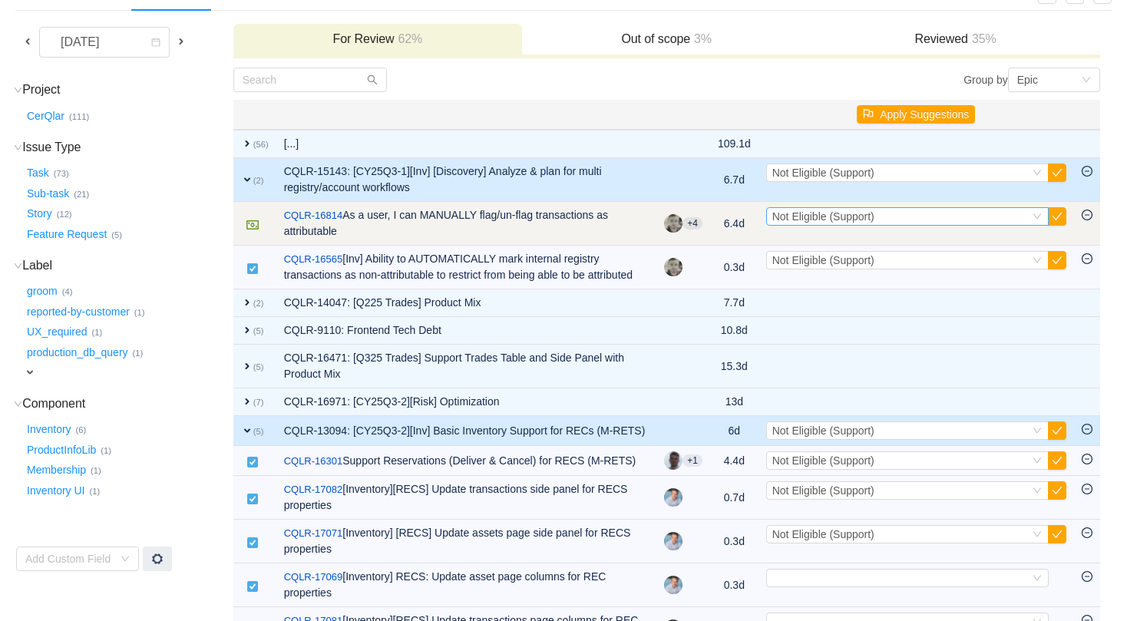
click at [786, 216] on span "Not Eligible (Support)" at bounding box center [823, 216] width 102 height 12
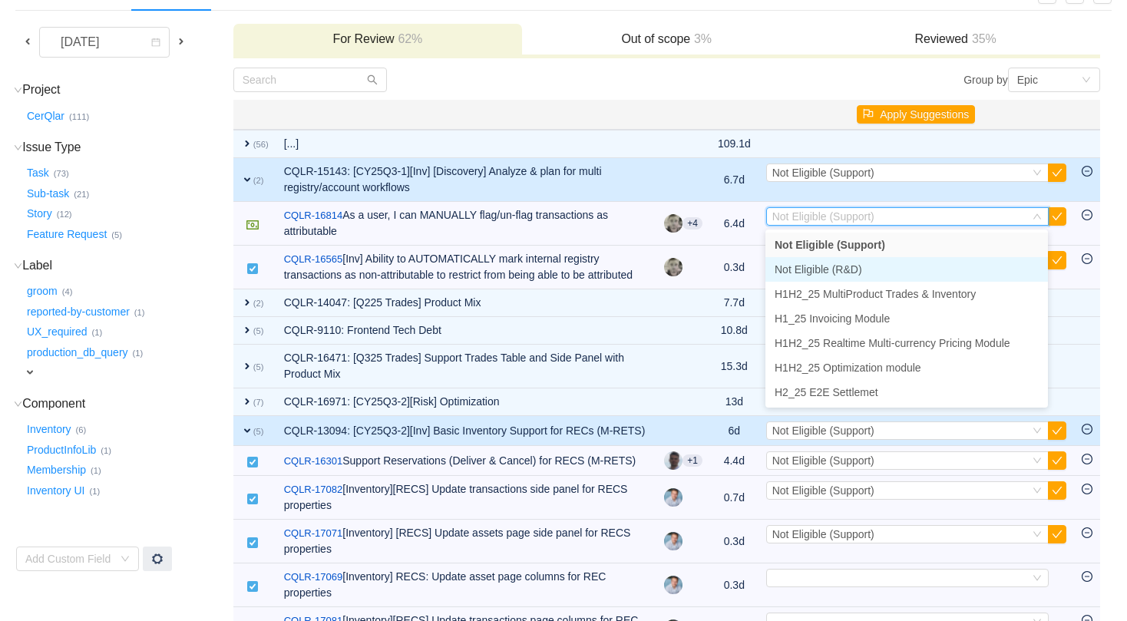
click at [828, 269] on span "Not Eligible (R&D)" at bounding box center [817, 269] width 87 height 12
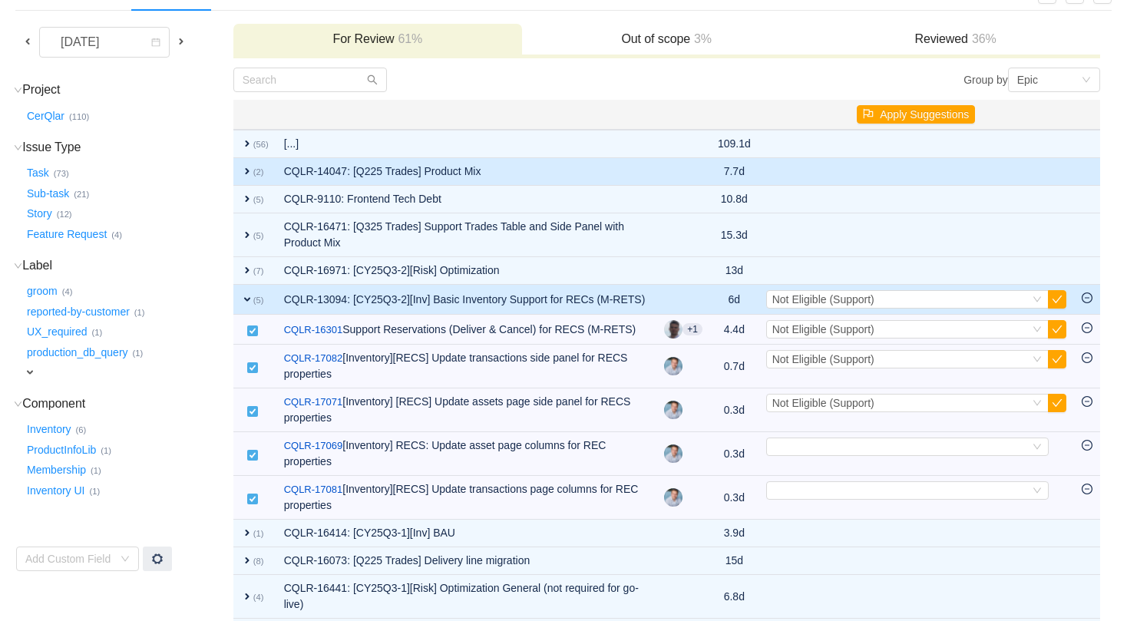
click at [243, 164] on td "expand (2)" at bounding box center [254, 172] width 43 height 28
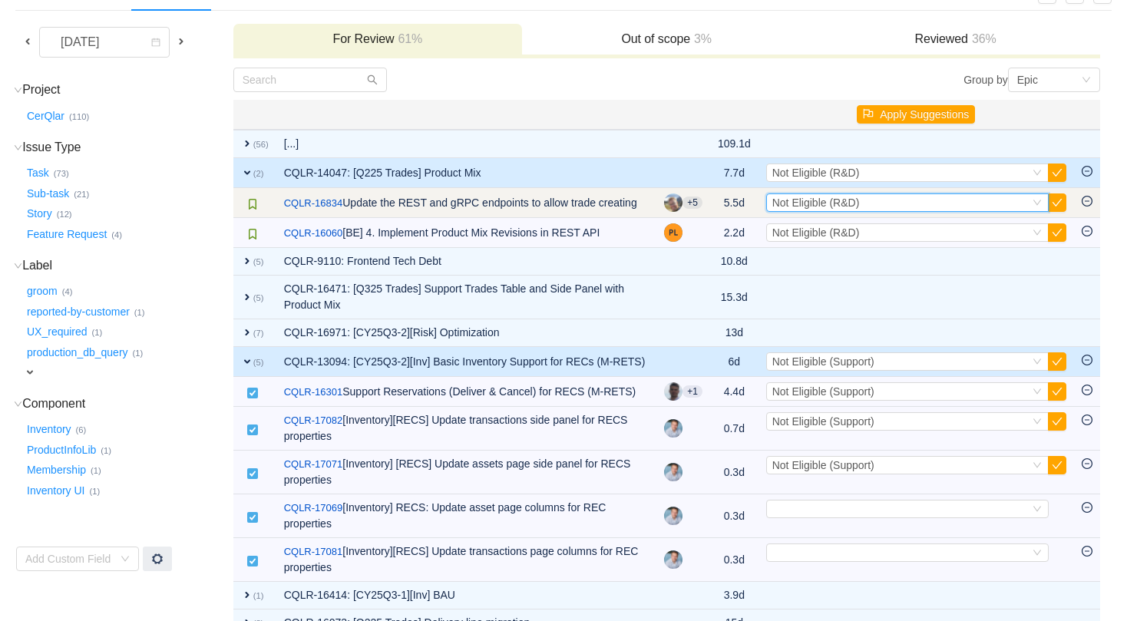
click at [806, 203] on span "Not Eligible (R&D)" at bounding box center [815, 202] width 87 height 12
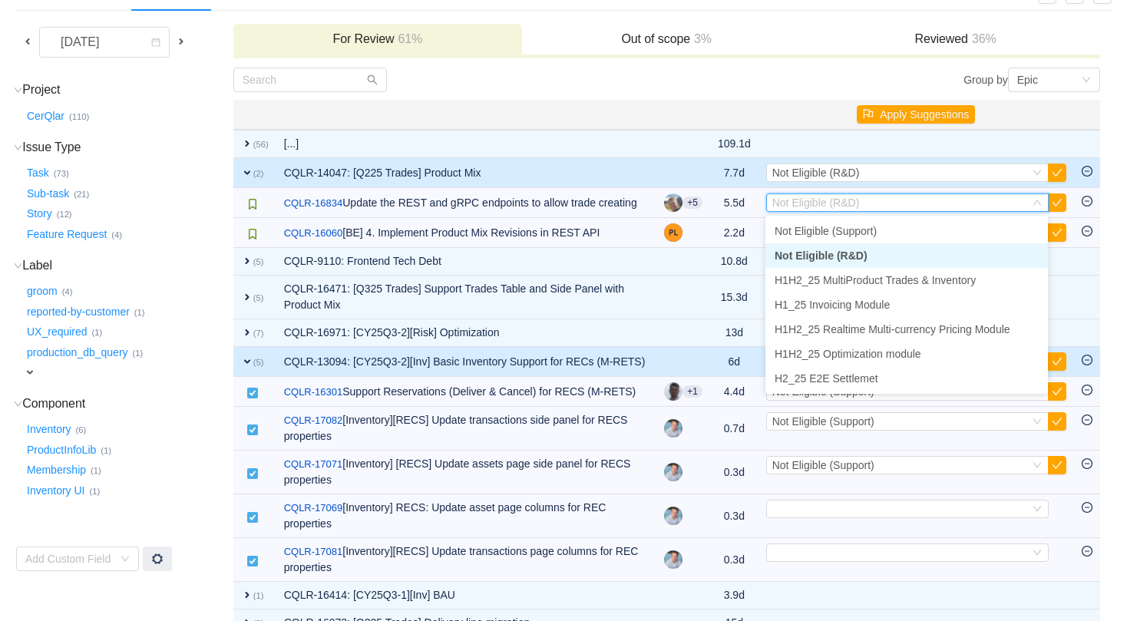
click at [853, 250] on span "Not Eligible (R&D)" at bounding box center [820, 255] width 93 height 12
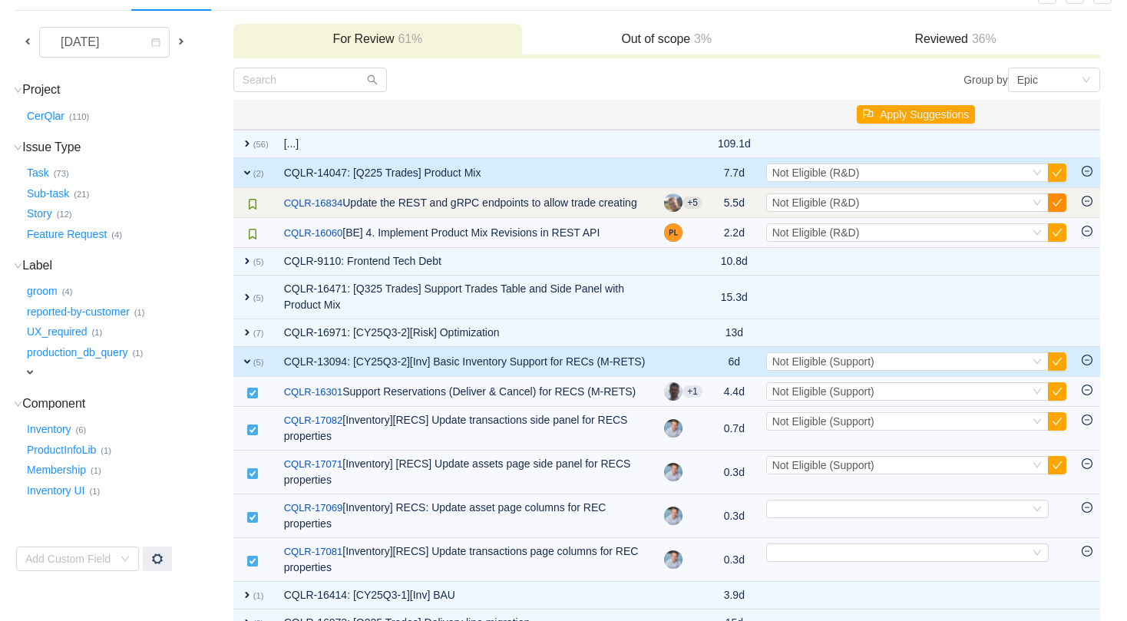
click at [1058, 199] on button "button" at bounding box center [1057, 202] width 18 height 18
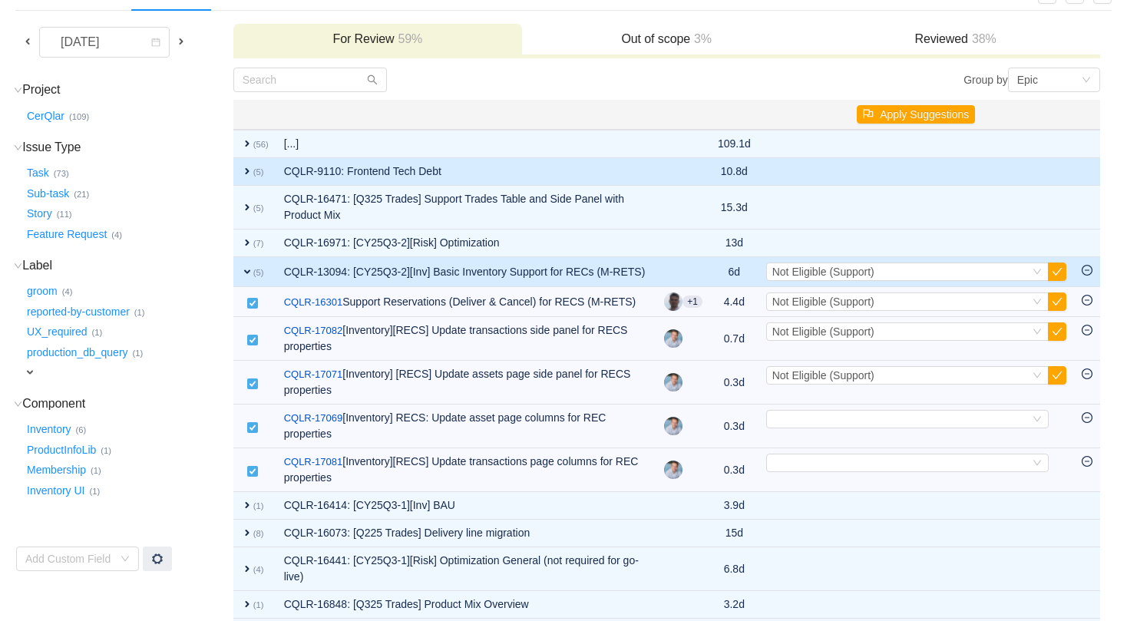
click at [244, 166] on span "expand" at bounding box center [247, 171] width 12 height 12
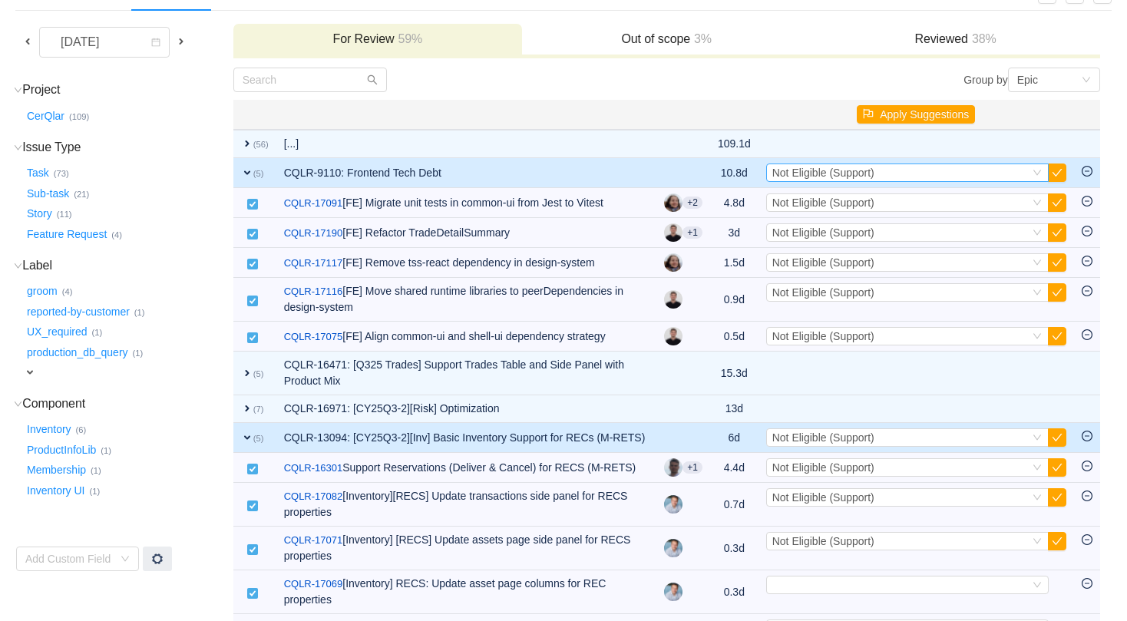
click at [915, 170] on div "Select Not Eligible (Support)" at bounding box center [900, 172] width 257 height 17
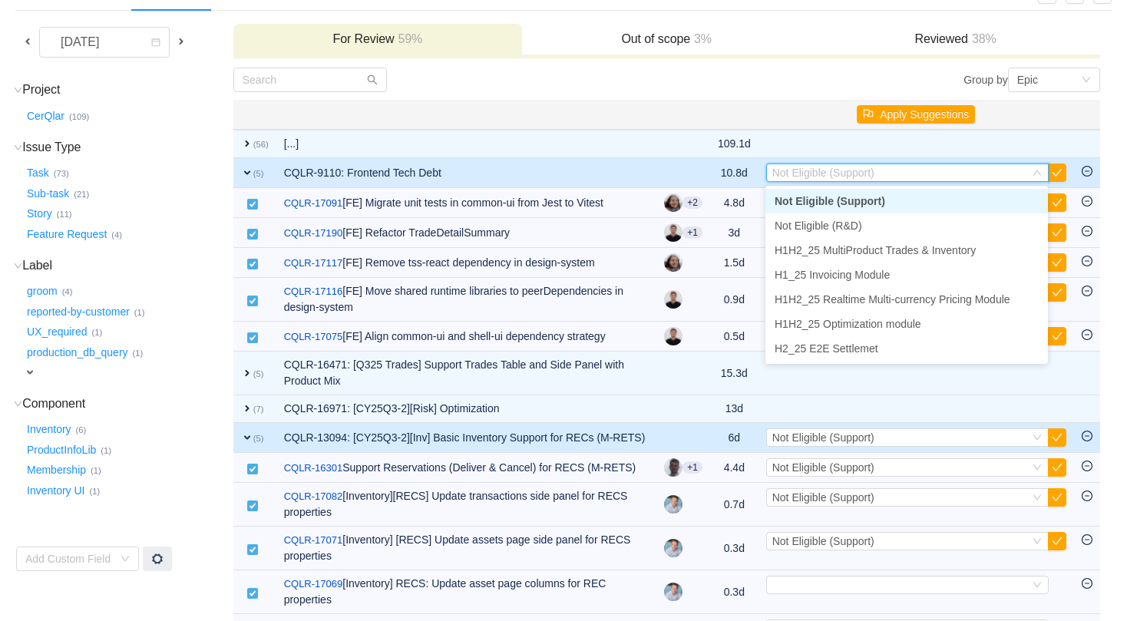
click at [871, 200] on span "Not Eligible (Support)" at bounding box center [829, 201] width 111 height 12
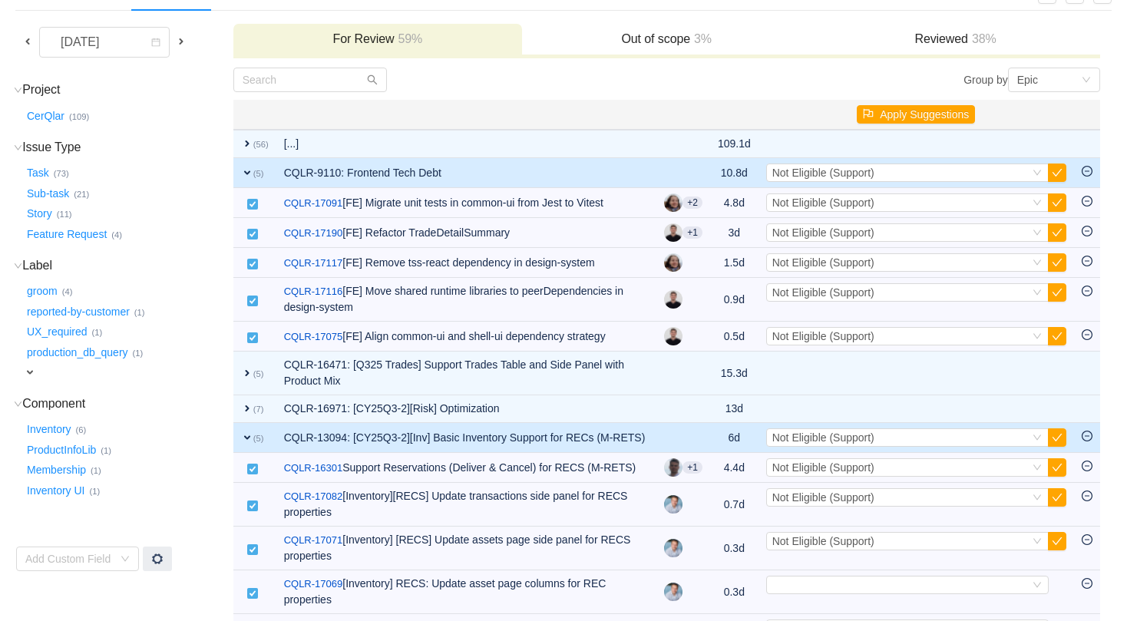
click at [245, 174] on span "expand" at bounding box center [247, 173] width 12 height 12
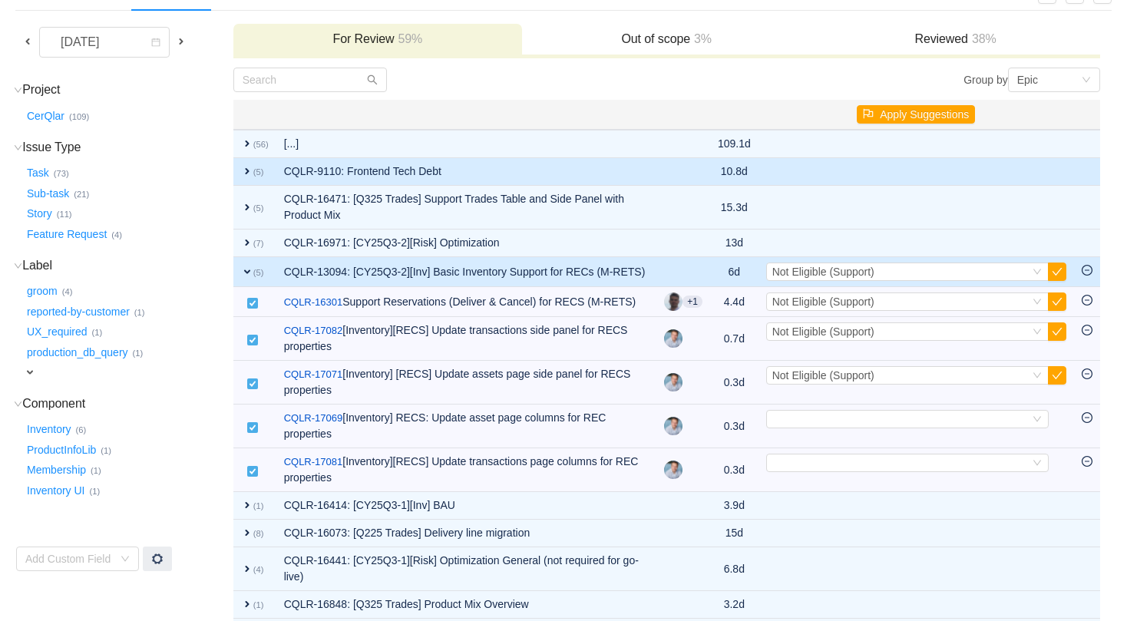
click at [239, 162] on td "expand (5)" at bounding box center [254, 172] width 43 height 28
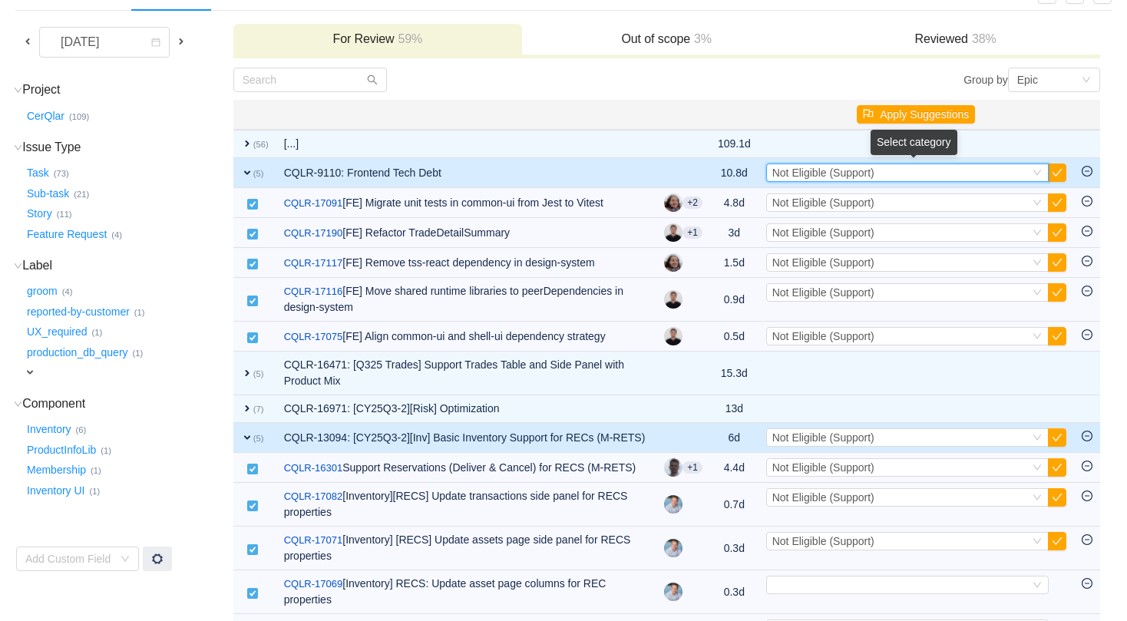
click at [1035, 173] on icon "icon: down" at bounding box center [1037, 172] width 8 height 5
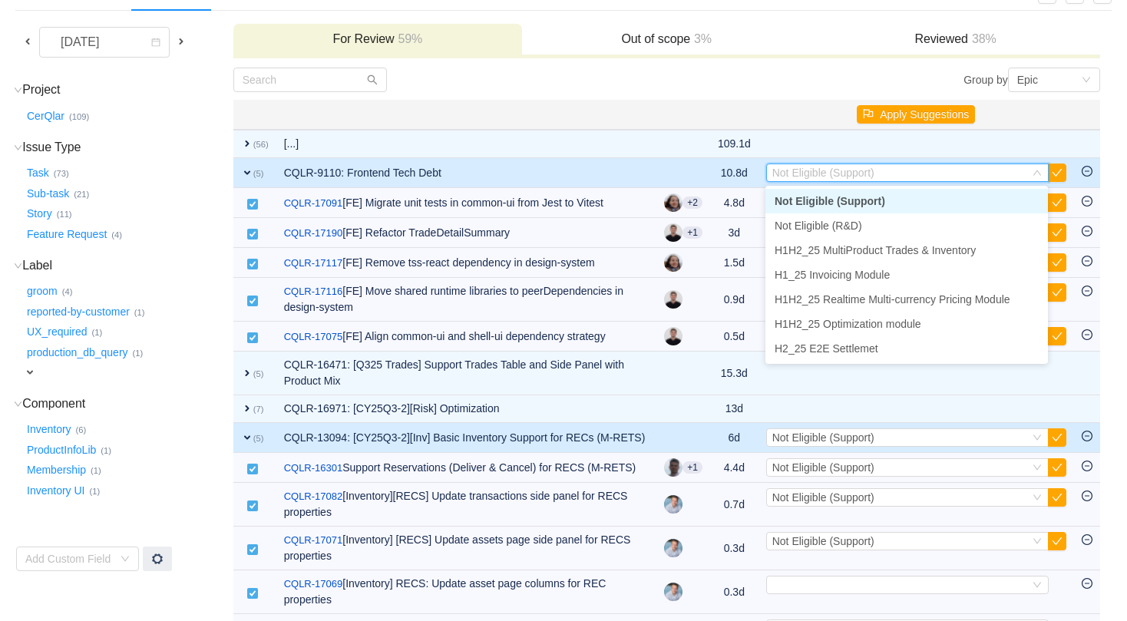
click at [820, 204] on span "Not Eligible (Support)" at bounding box center [829, 201] width 111 height 12
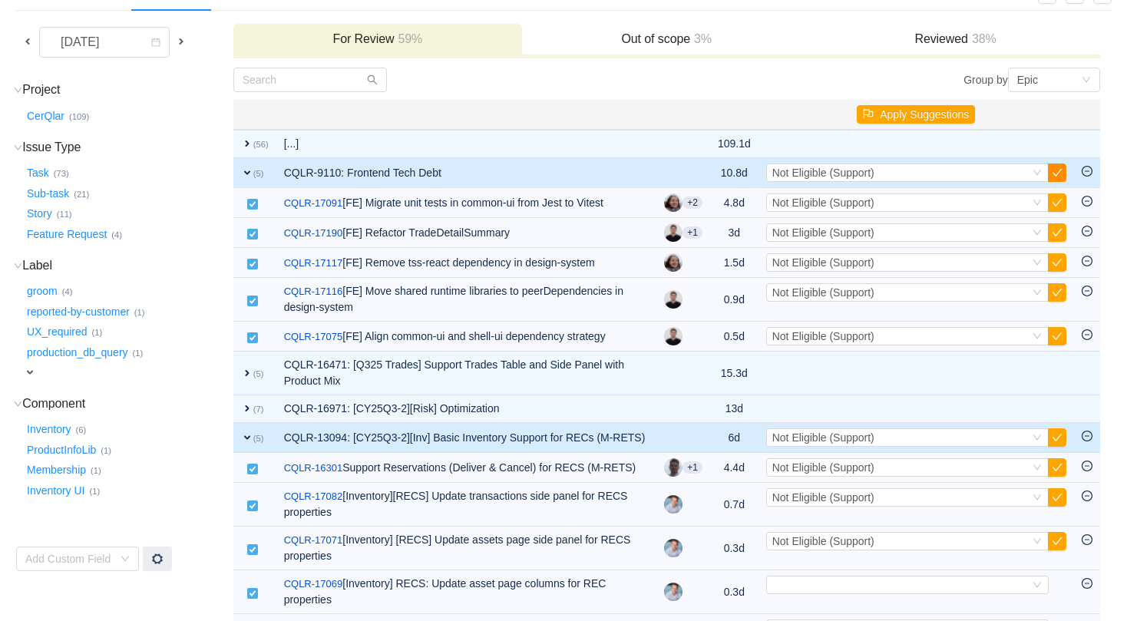
click at [1058, 174] on button "button" at bounding box center [1057, 172] width 18 height 18
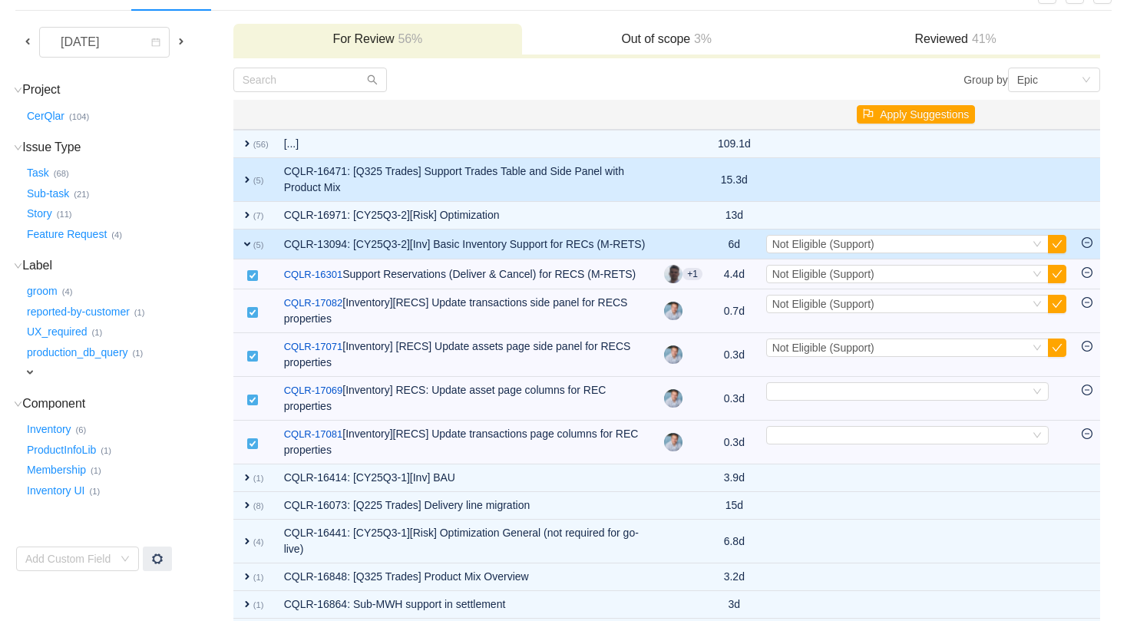
click at [247, 179] on span "expand" at bounding box center [247, 179] width 12 height 12
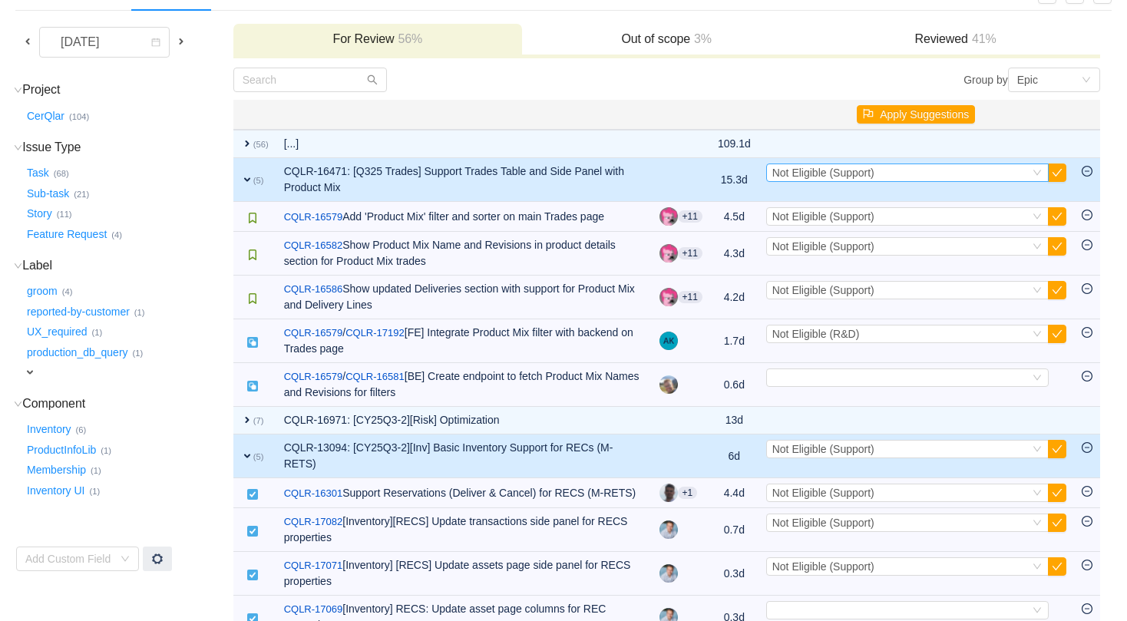
click at [848, 177] on span "Not Eligible (Support)" at bounding box center [823, 173] width 102 height 12
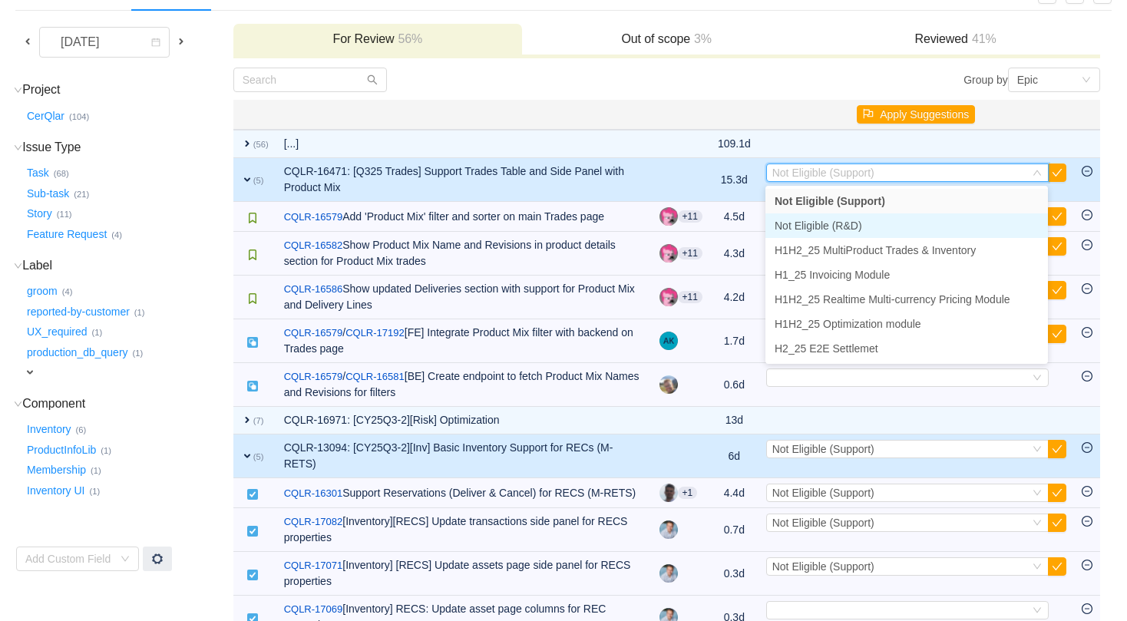
click at [852, 223] on span "Not Eligible (R&D)" at bounding box center [817, 226] width 87 height 12
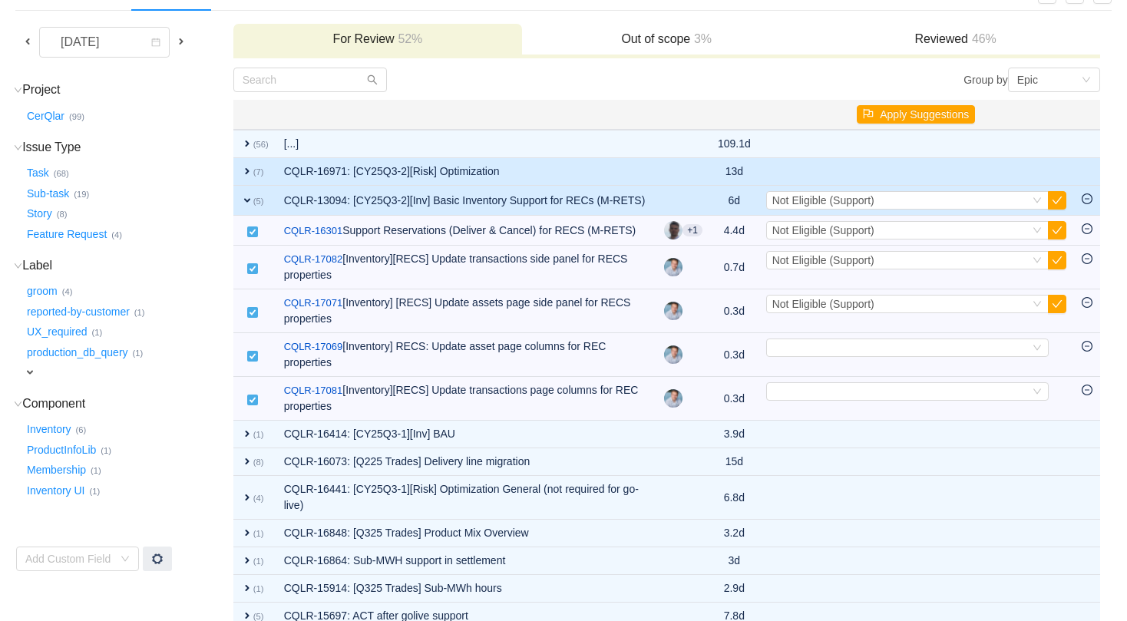
click at [243, 171] on span "expand" at bounding box center [247, 171] width 12 height 12
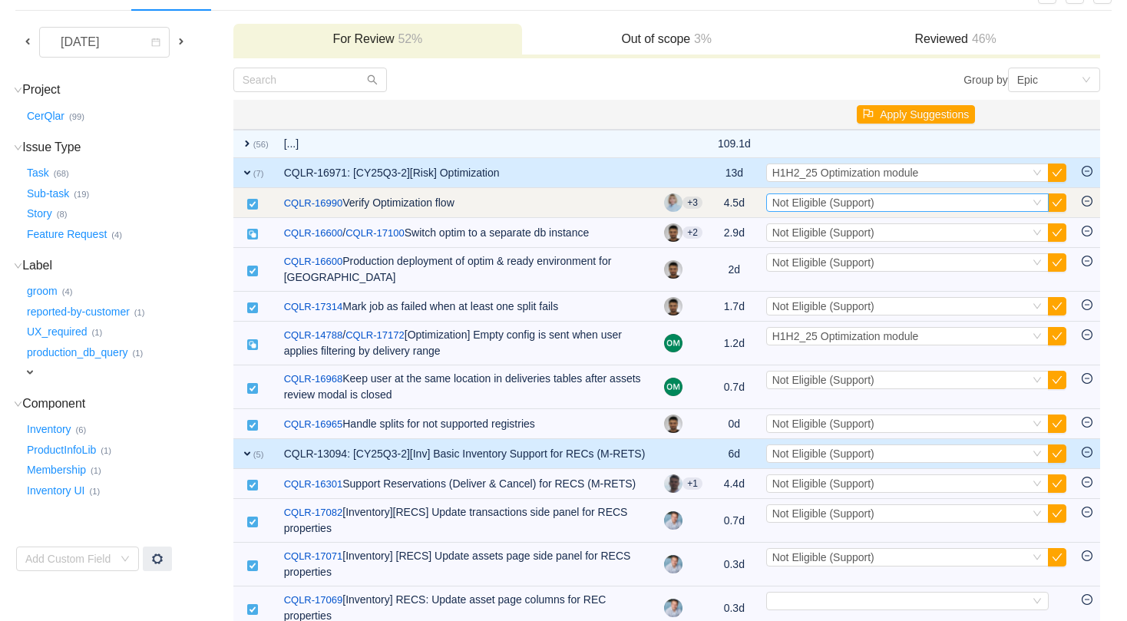
click at [855, 207] on span "Not Eligible (Support)" at bounding box center [823, 202] width 102 height 12
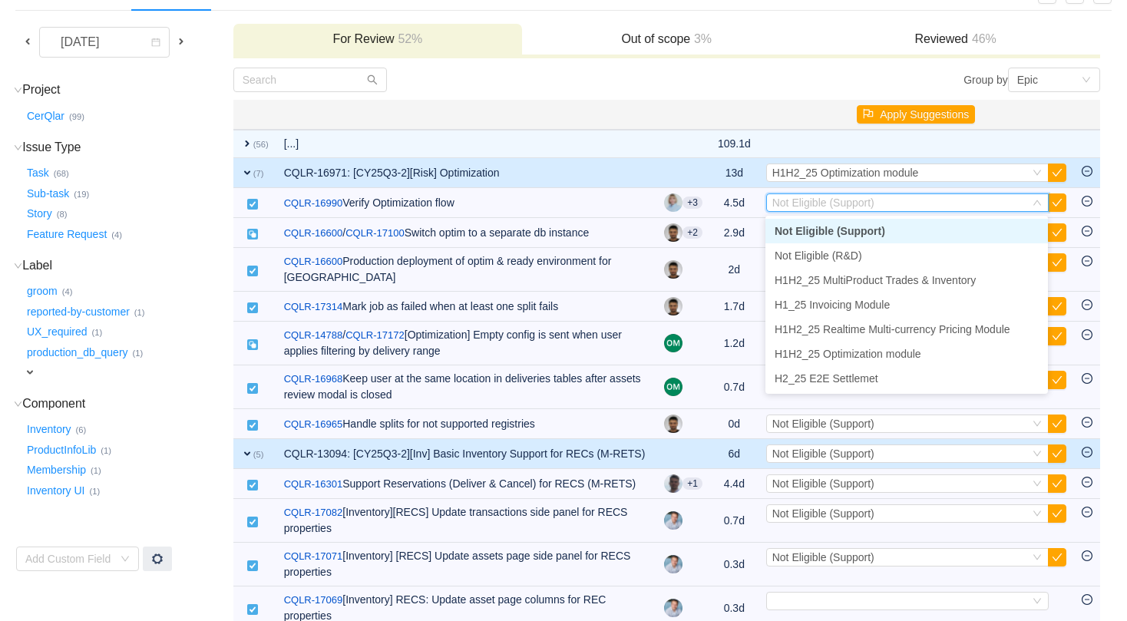
click at [862, 227] on span "Not Eligible (Support)" at bounding box center [829, 231] width 111 height 12
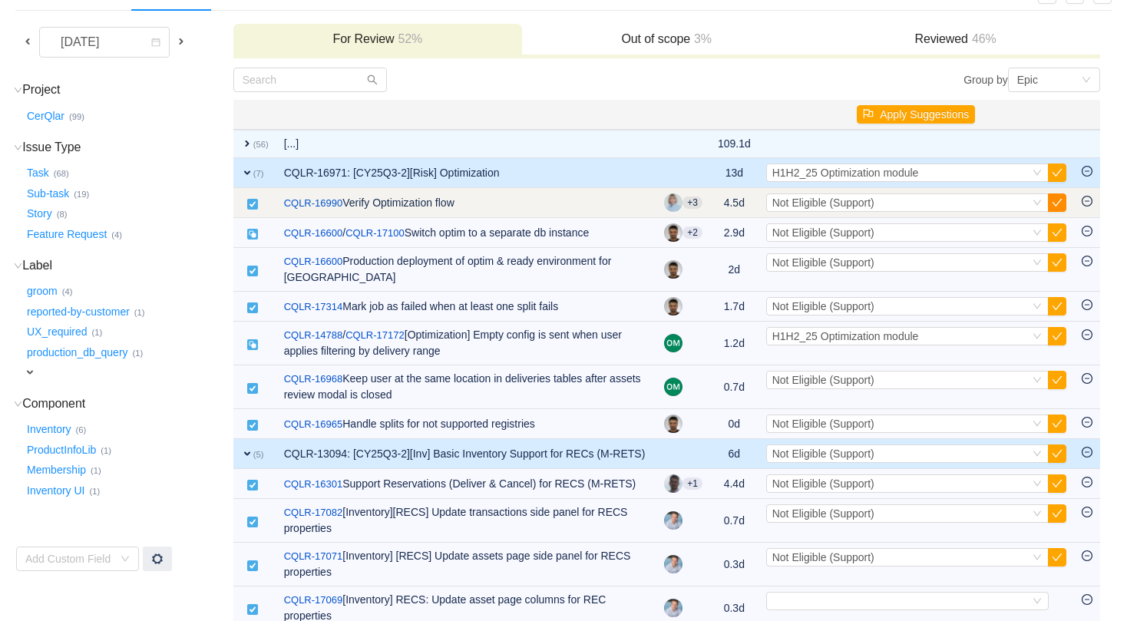
click at [1061, 198] on button "button" at bounding box center [1057, 202] width 18 height 18
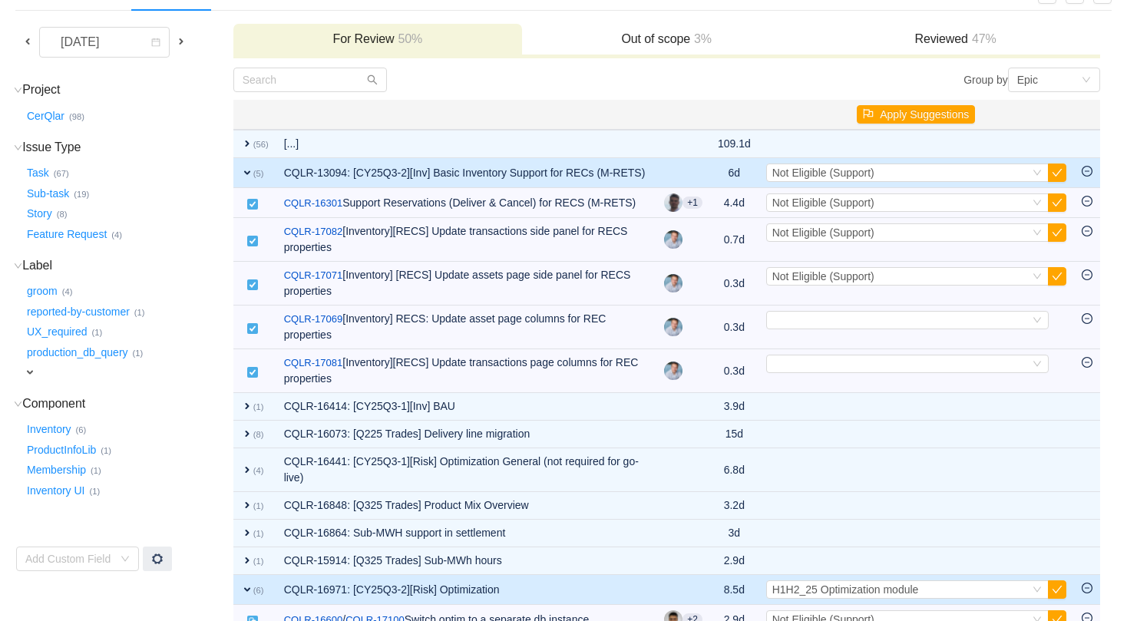
click at [253, 174] on small "(5)" at bounding box center [258, 173] width 11 height 9
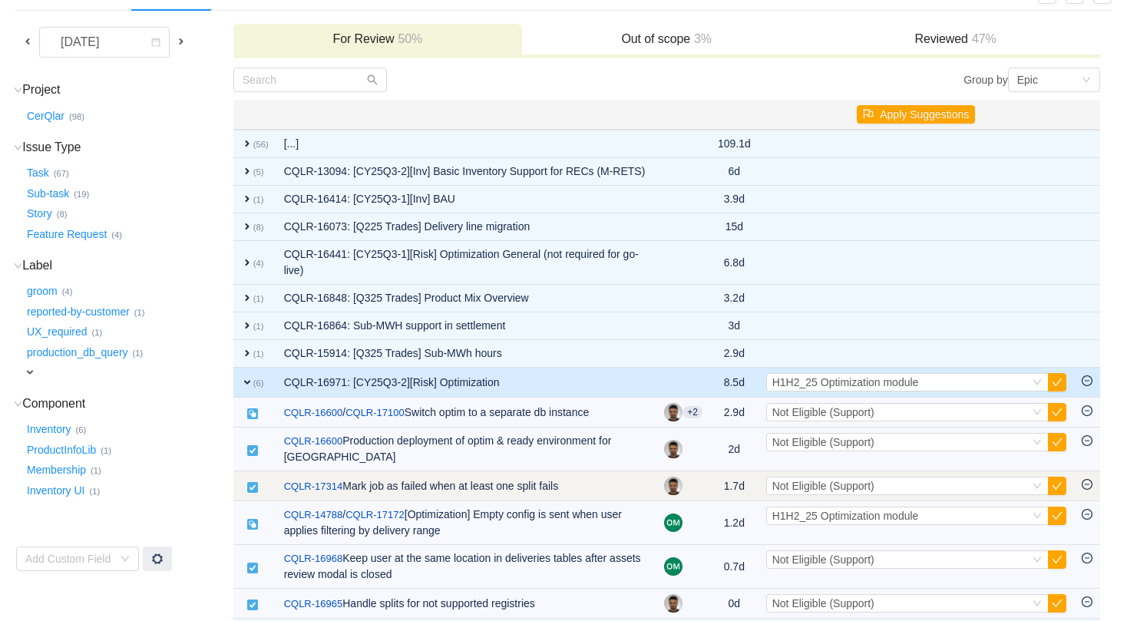
scroll to position [213, 0]
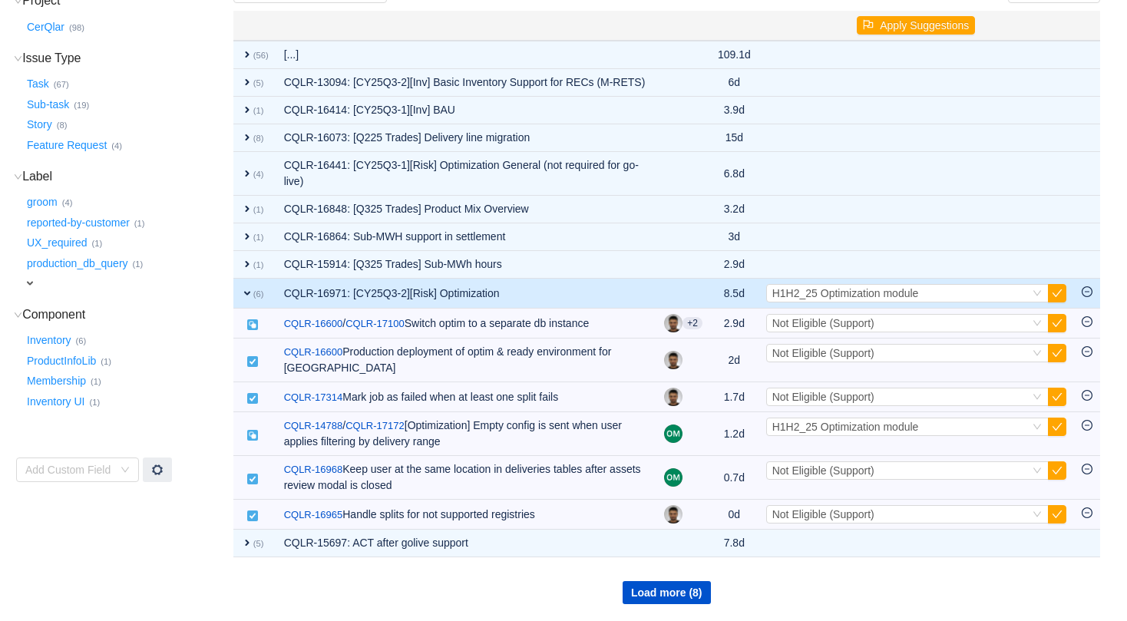
click at [243, 293] on span "expand" at bounding box center [247, 293] width 12 height 12
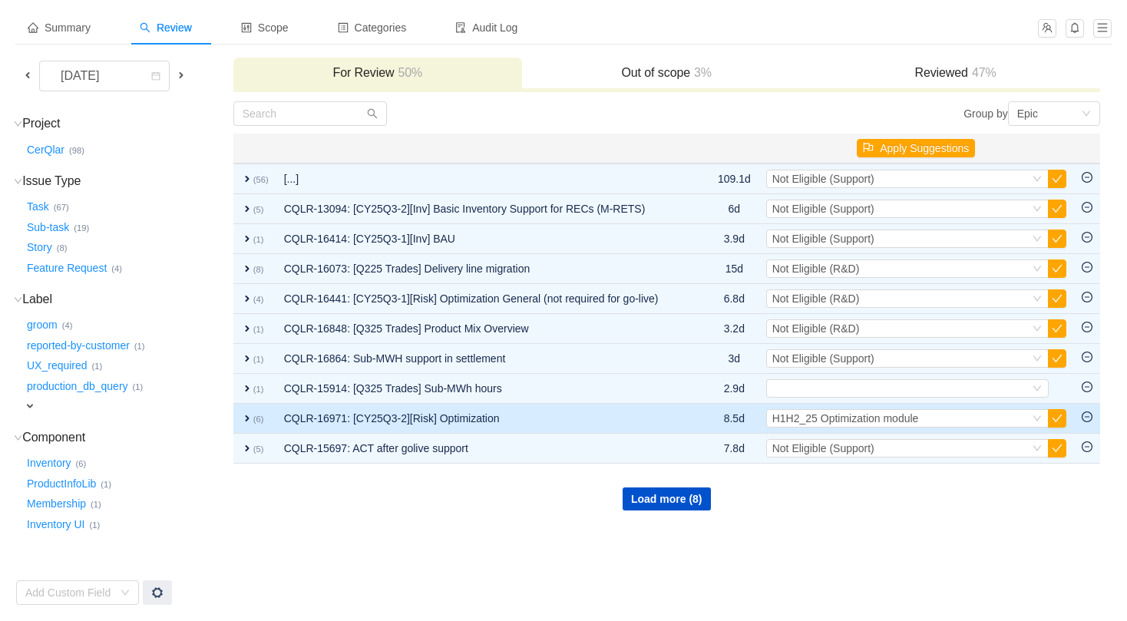
scroll to position [73, 0]
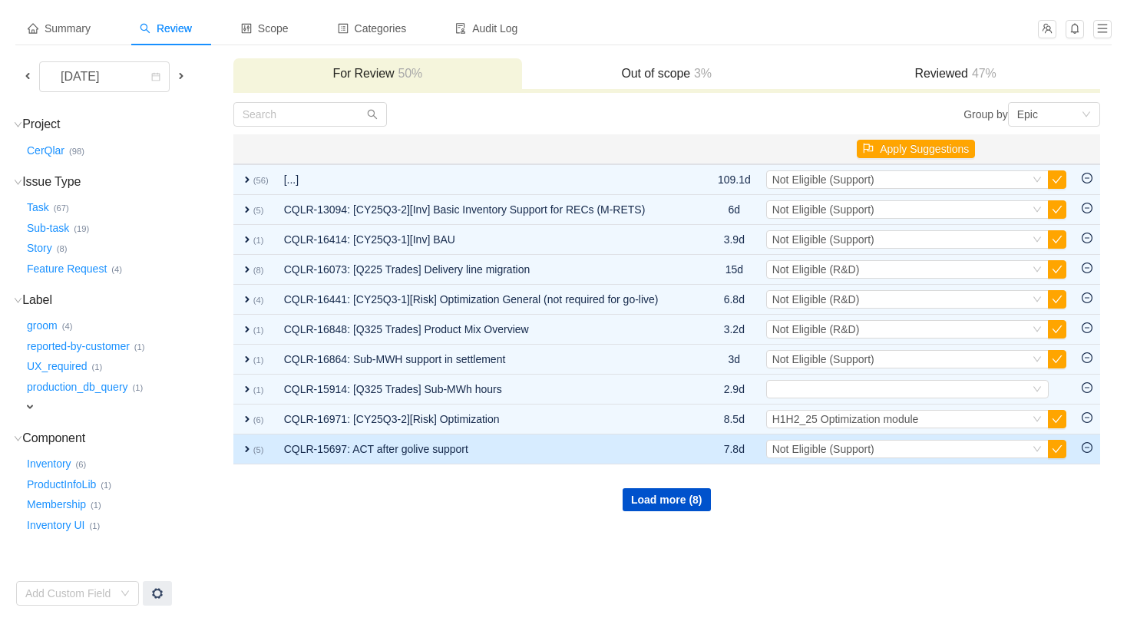
click at [243, 447] on span "expand" at bounding box center [247, 449] width 12 height 12
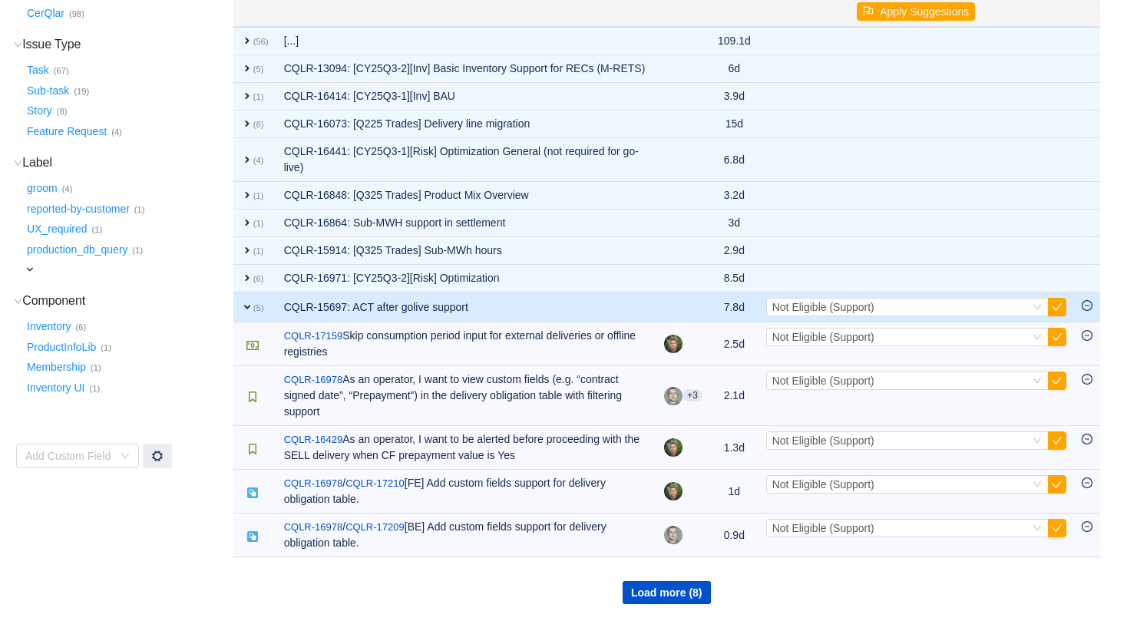
click at [246, 313] on span "expand" at bounding box center [247, 307] width 12 height 12
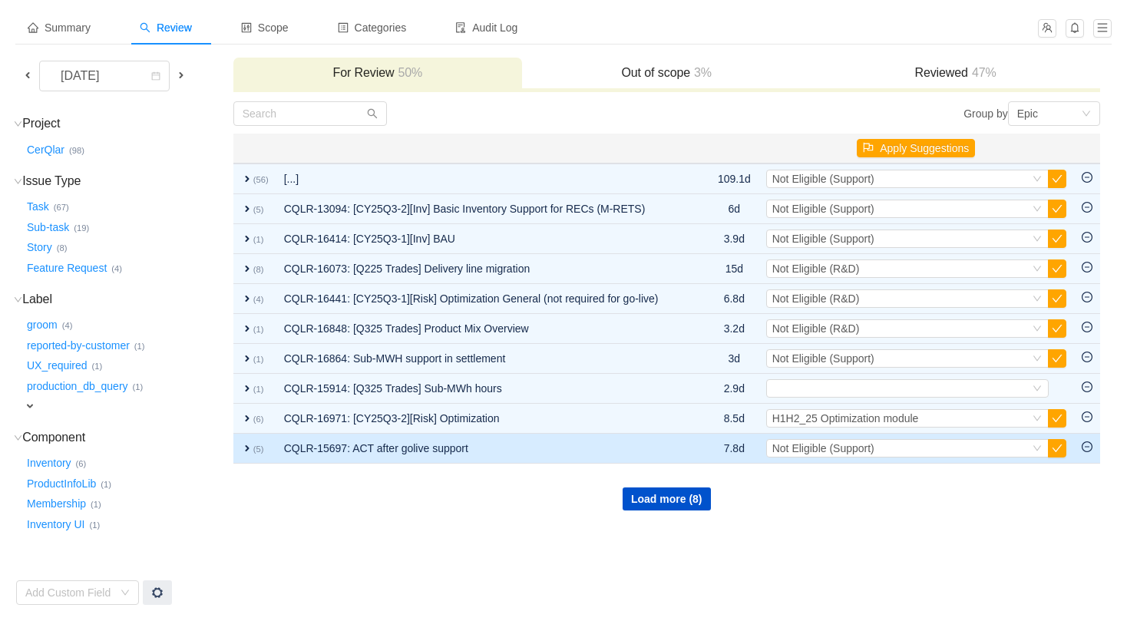
scroll to position [73, 0]
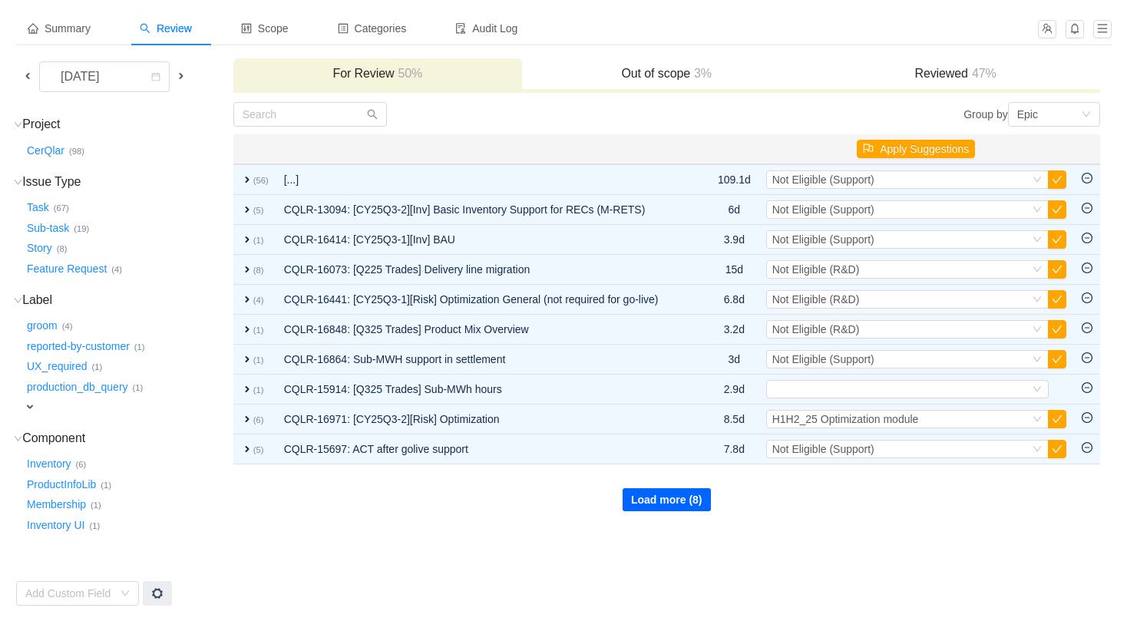
click at [672, 492] on button "Load more (8)" at bounding box center [666, 499] width 88 height 23
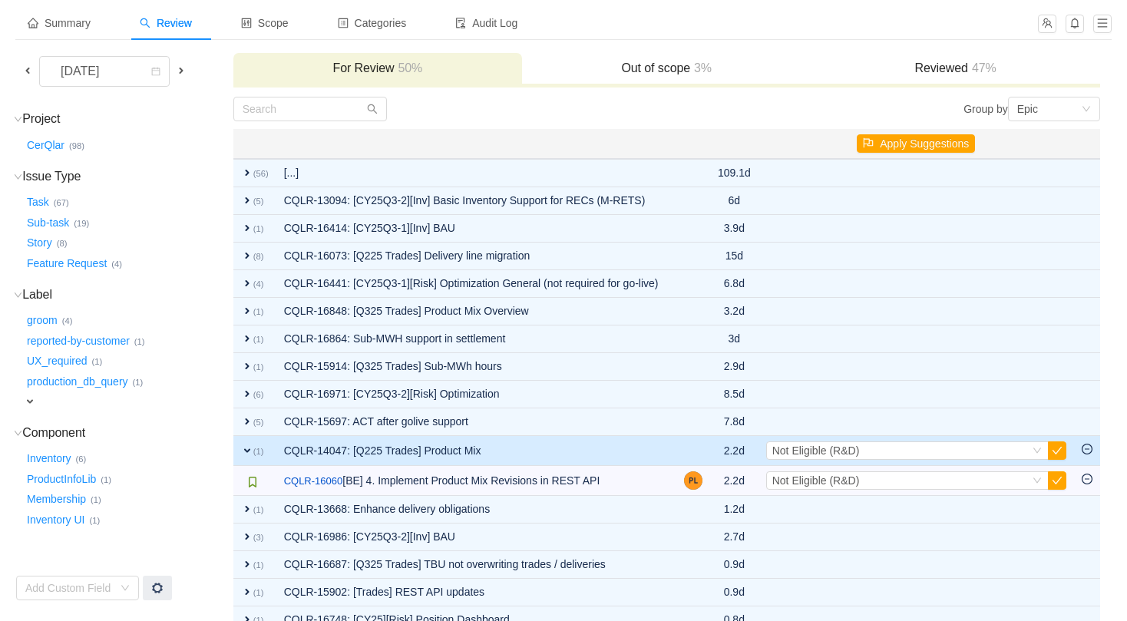
scroll to position [0, 0]
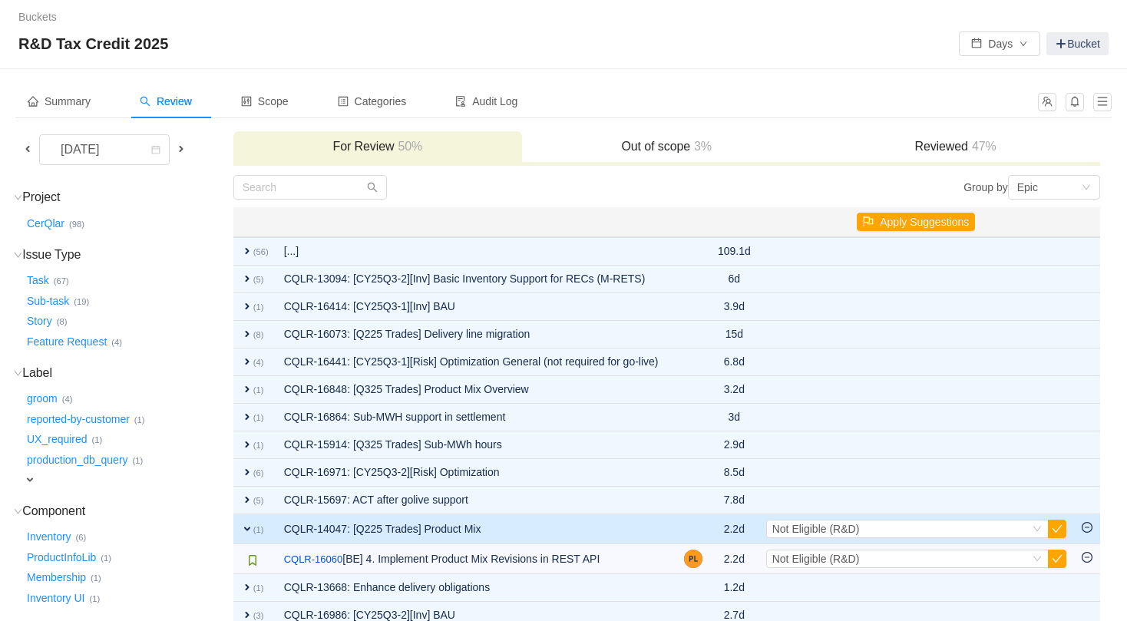
click at [975, 151] on span "47%" at bounding box center [982, 146] width 28 height 13
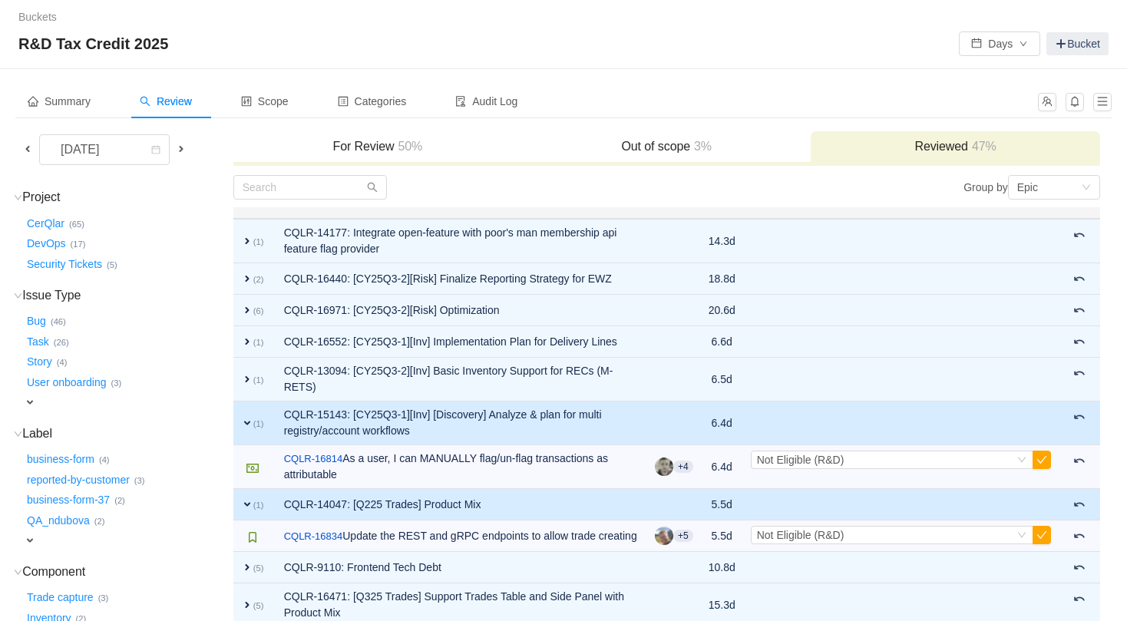
click at [445, 145] on h3 "For Review 50%" at bounding box center [377, 146] width 273 height 15
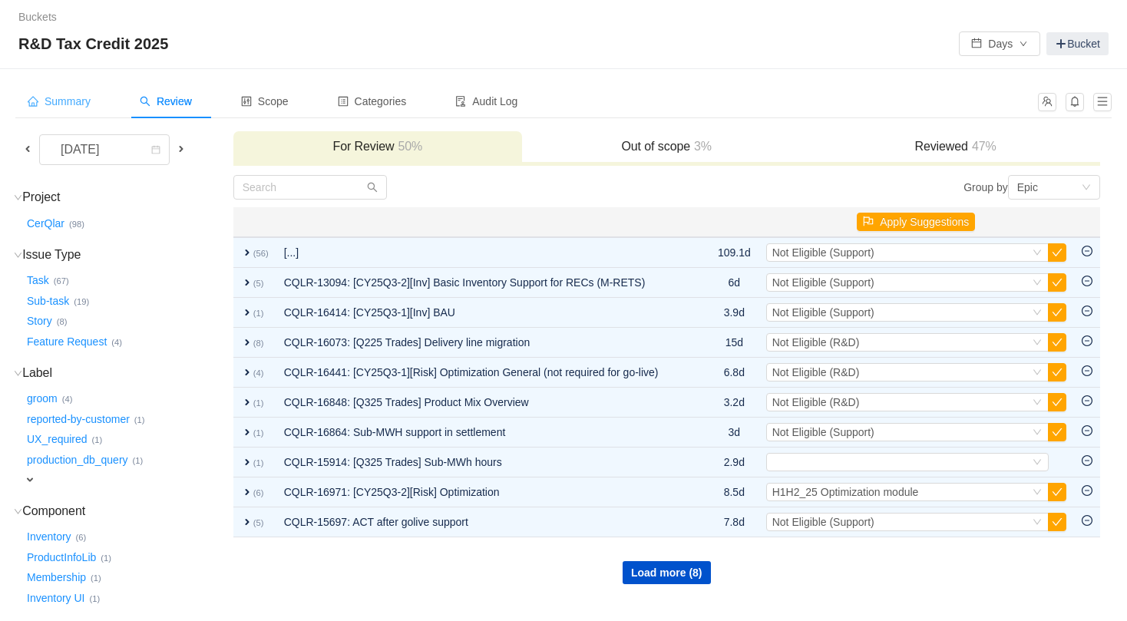
click at [83, 106] on span "Summary" at bounding box center [59, 101] width 63 height 12
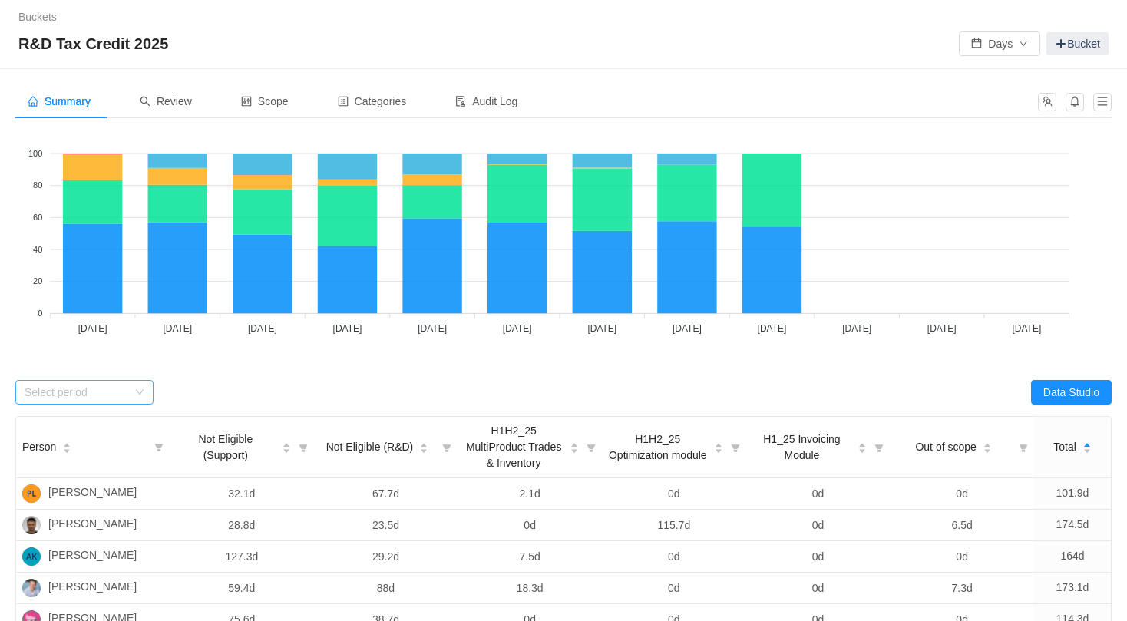
click at [117, 388] on div "Select period" at bounding box center [76, 392] width 103 height 15
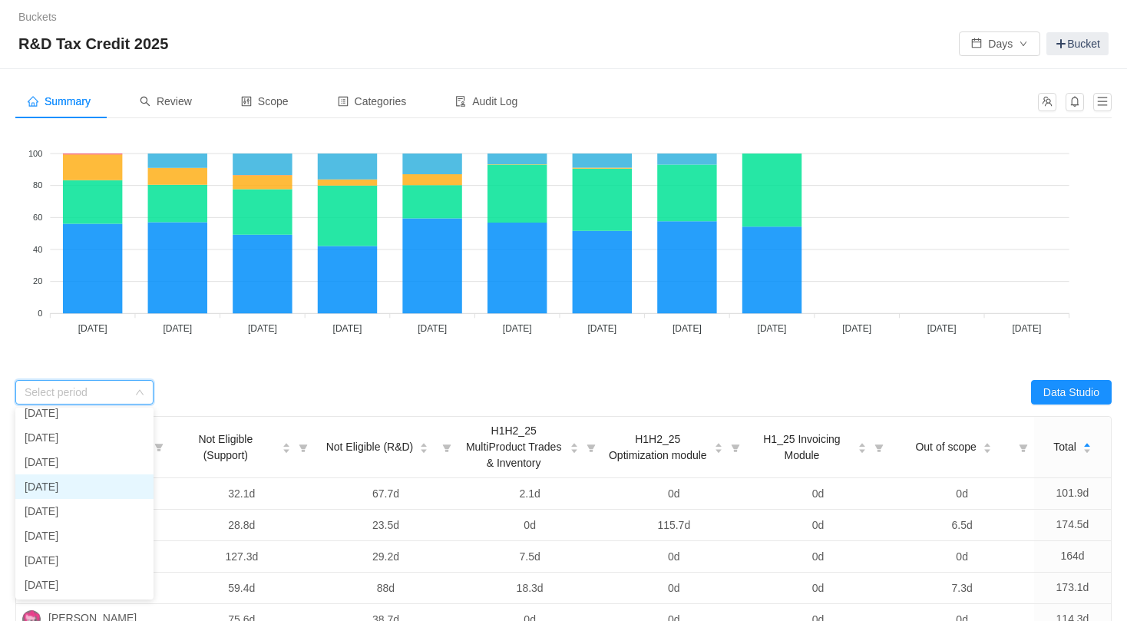
scroll to position [84, 0]
click at [85, 530] on li "[DATE]" at bounding box center [84, 535] width 138 height 25
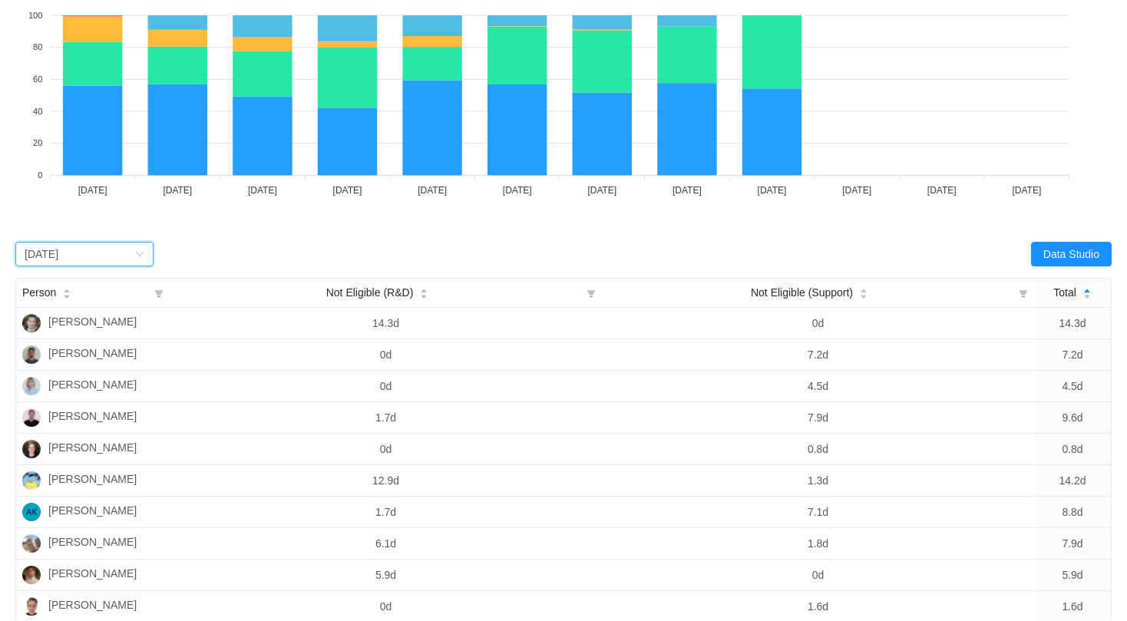
scroll to position [144, 0]
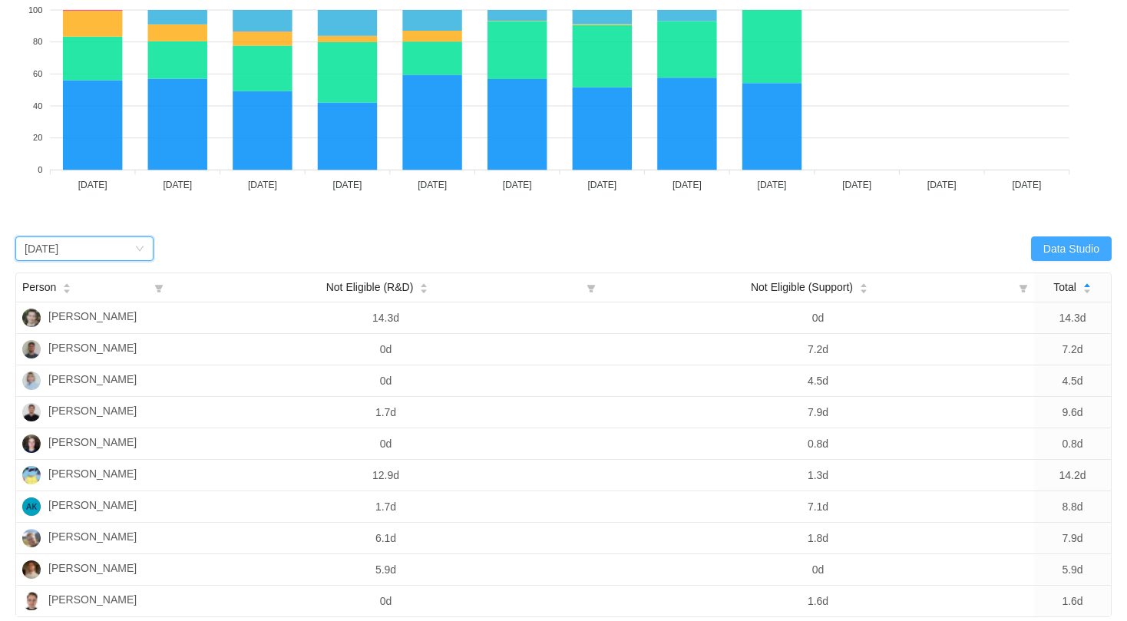
click at [1049, 246] on button "Data Studio" at bounding box center [1071, 248] width 81 height 25
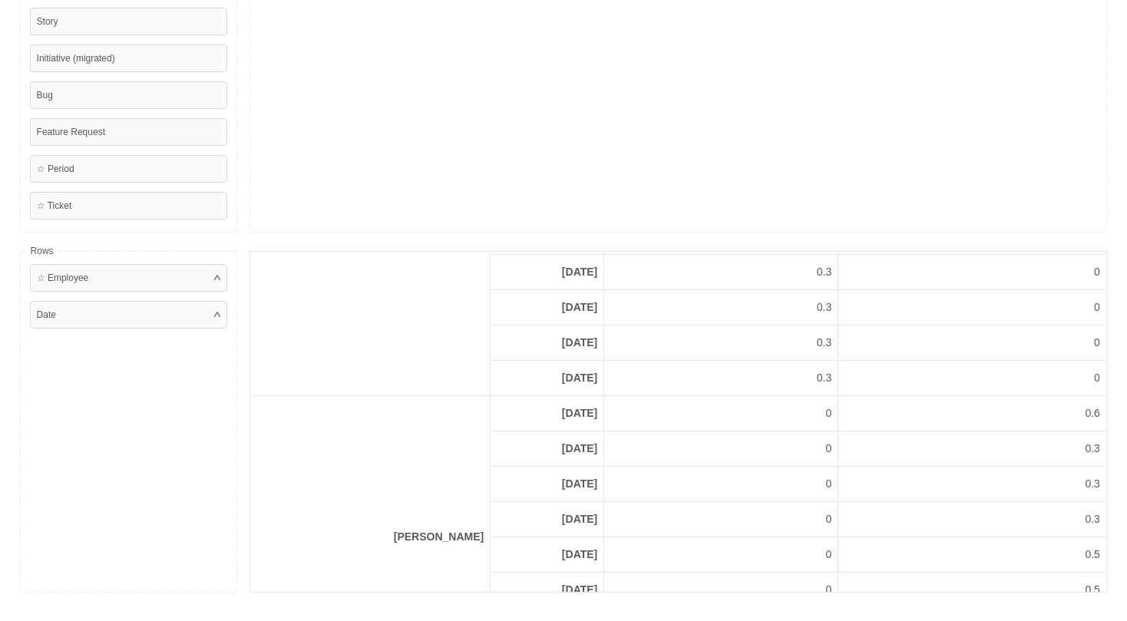
scroll to position [0, 0]
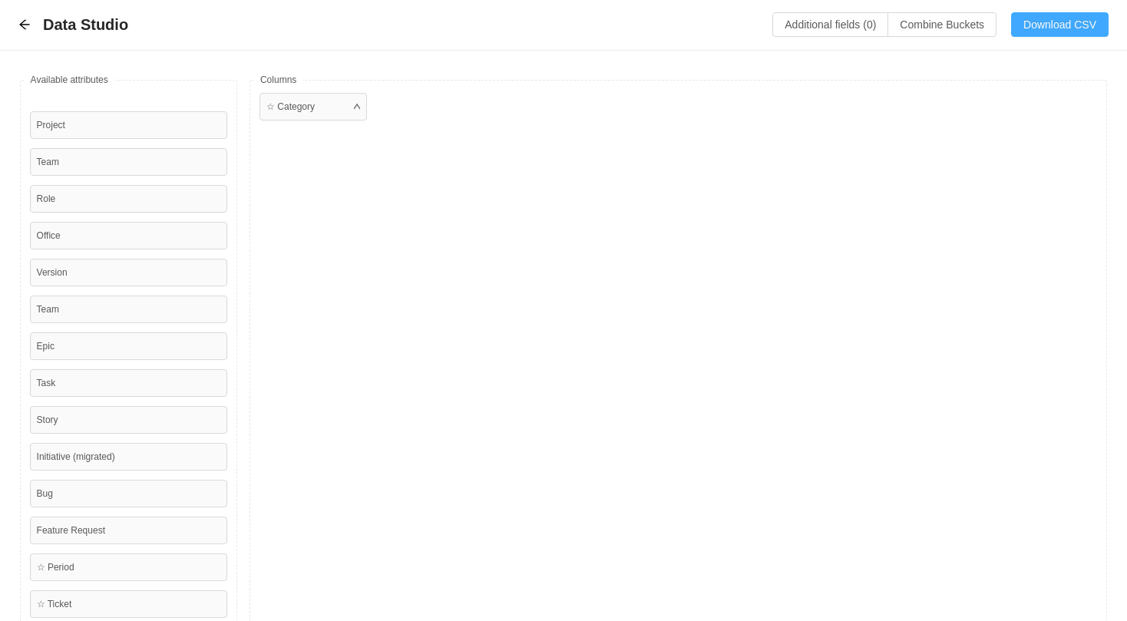
click at [1057, 34] on button "Download CSV" at bounding box center [1059, 24] width 97 height 25
click at [21, 31] on div "Data Studio Additional fields (0) Combine Buckets (0) Download CSV" at bounding box center [563, 24] width 1090 height 25
click at [21, 21] on icon "icon: arrow-left" at bounding box center [24, 24] width 12 height 12
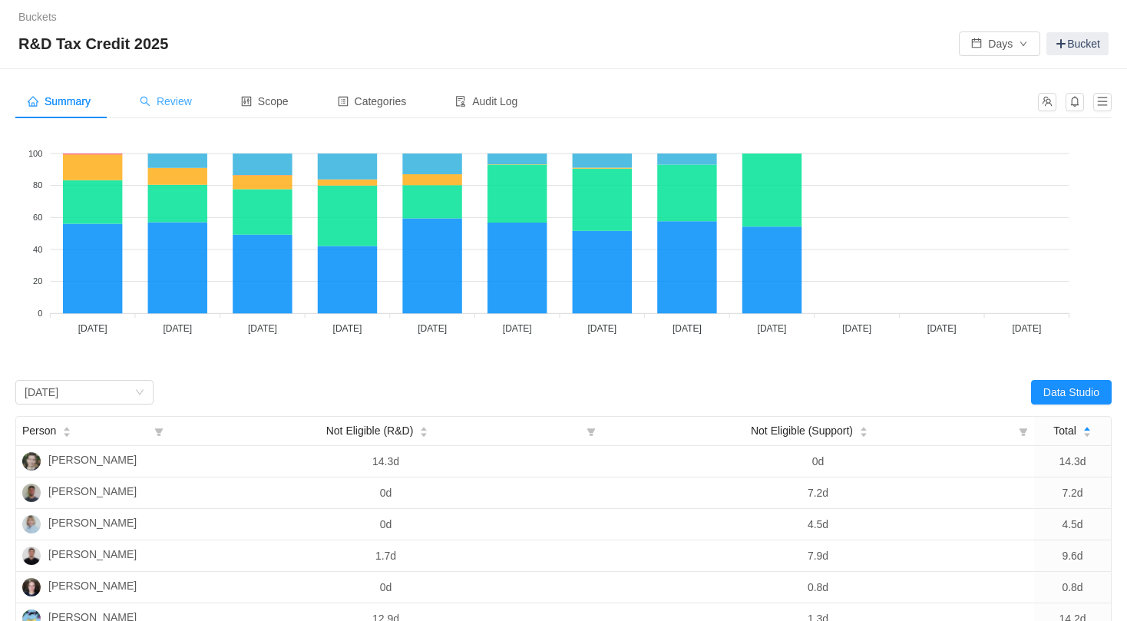
click at [179, 111] on div "Review" at bounding box center [165, 101] width 77 height 35
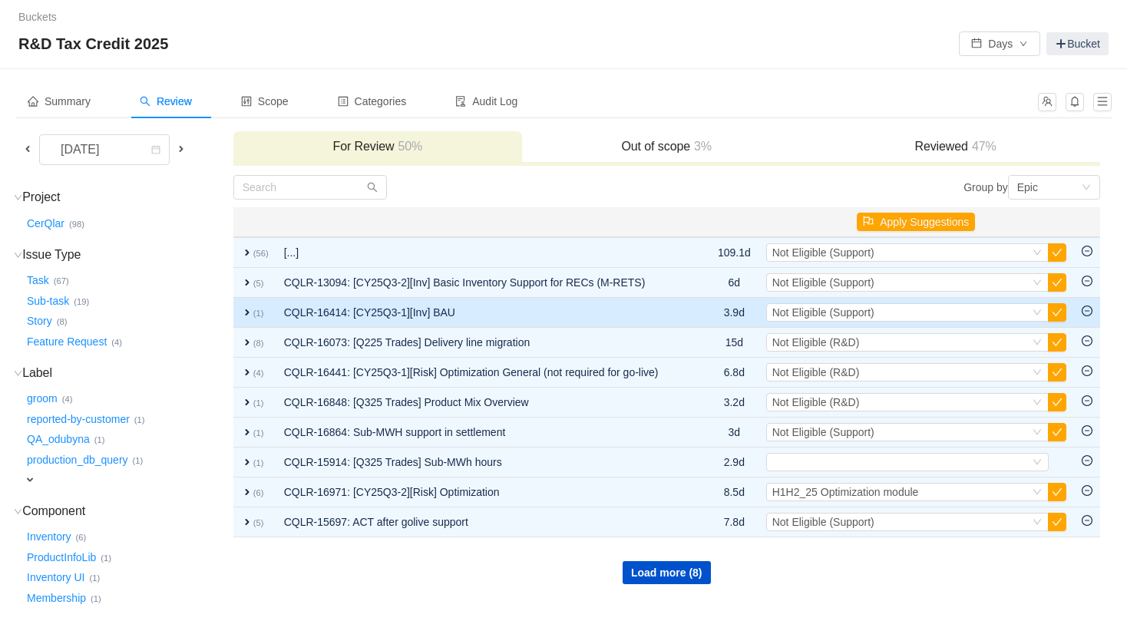
click at [244, 316] on span "expand" at bounding box center [247, 312] width 12 height 12
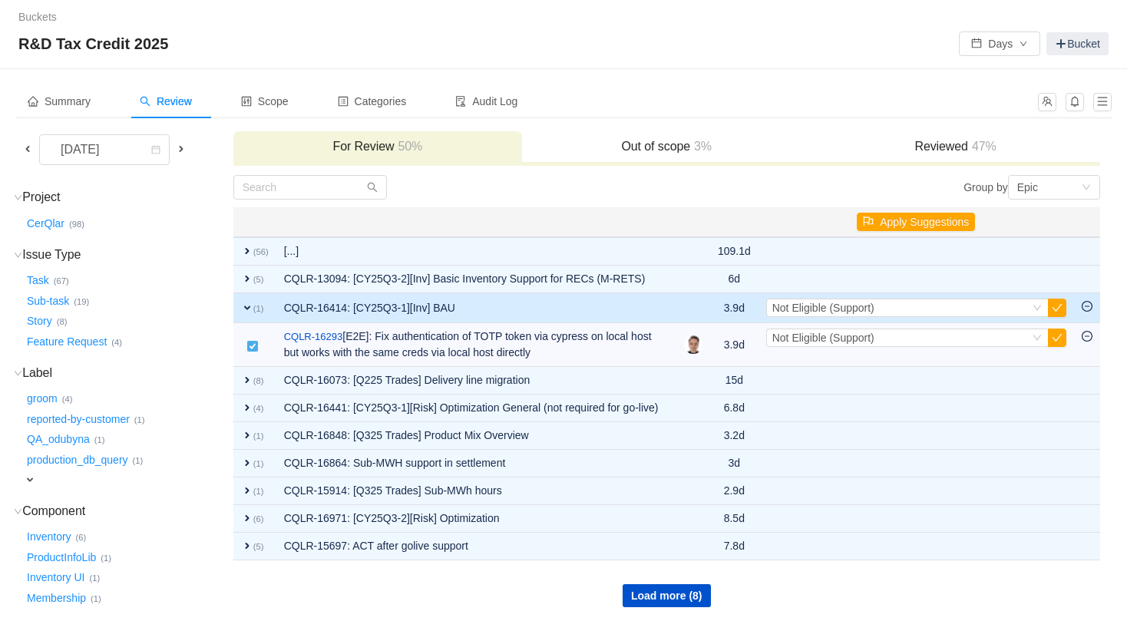
click at [244, 309] on span "expand" at bounding box center [247, 308] width 12 height 12
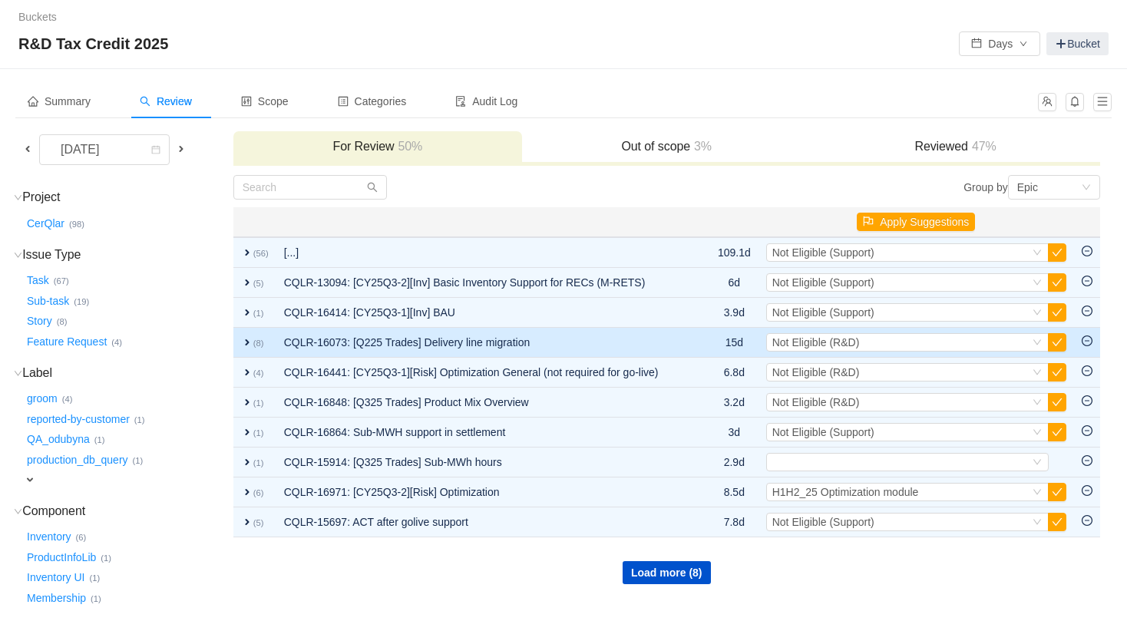
click at [243, 345] on span "expand" at bounding box center [247, 342] width 12 height 12
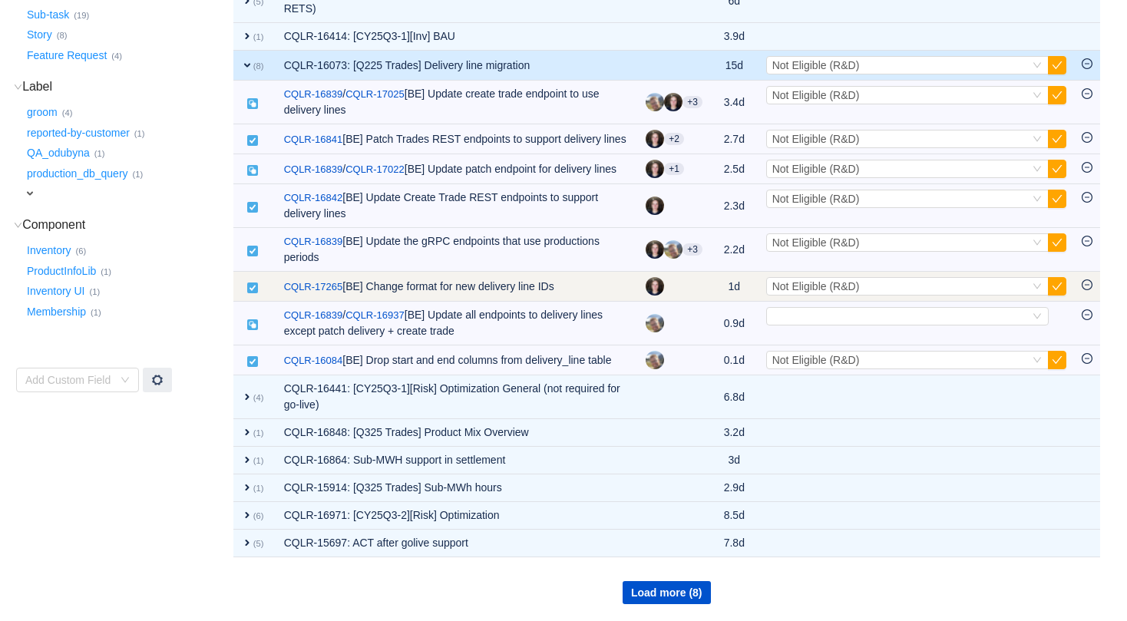
scroll to position [328, 0]
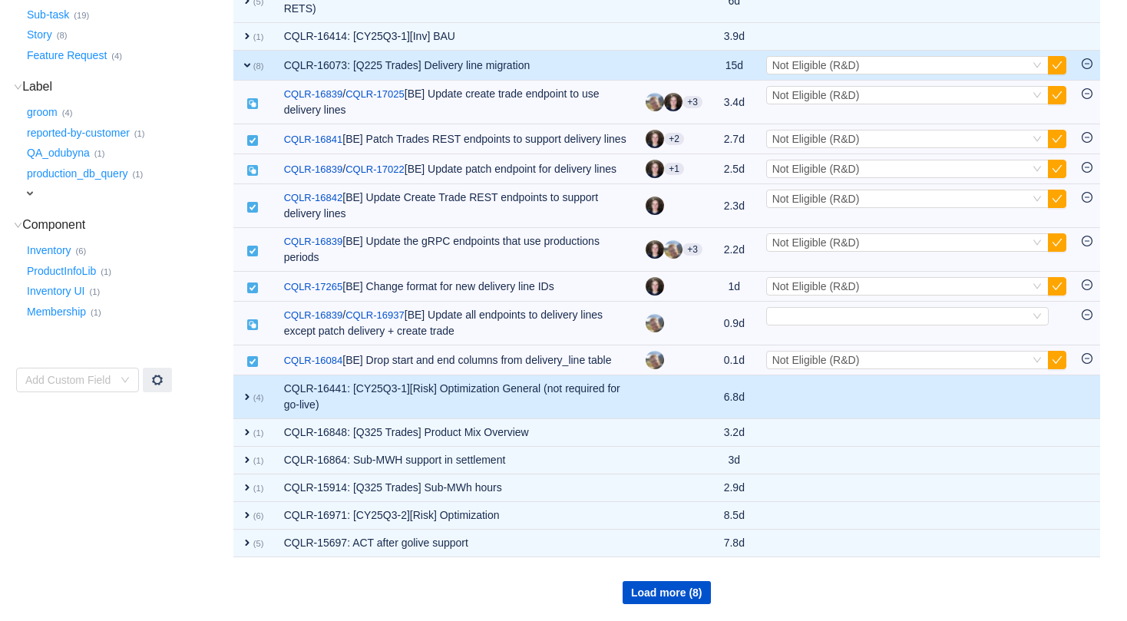
click at [246, 399] on span "expand" at bounding box center [247, 397] width 12 height 12
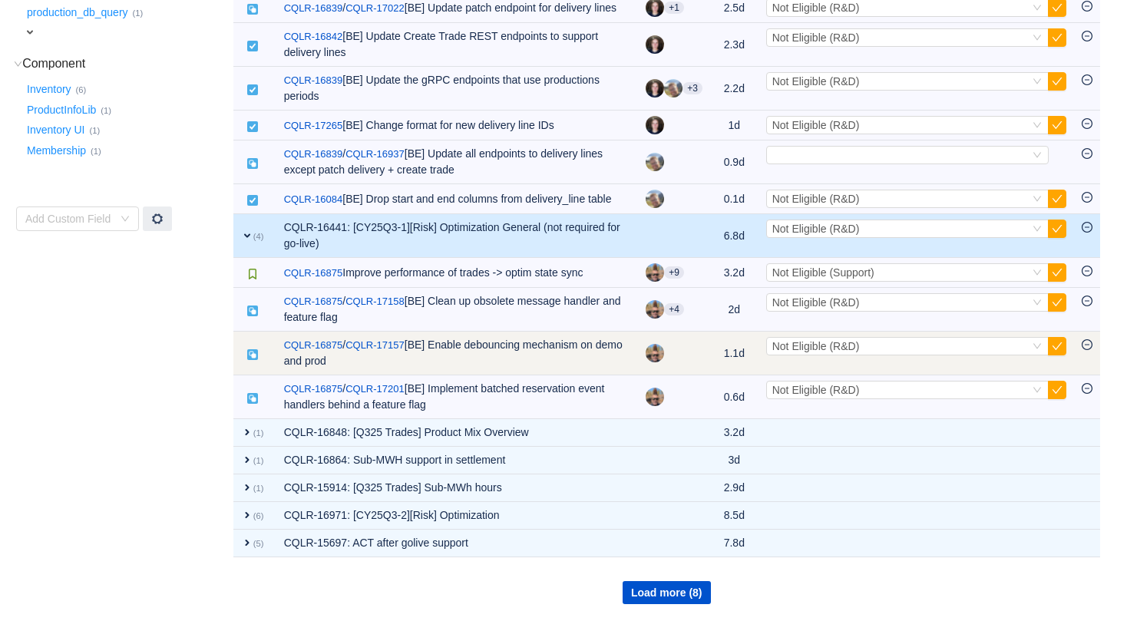
scroll to position [489, 0]
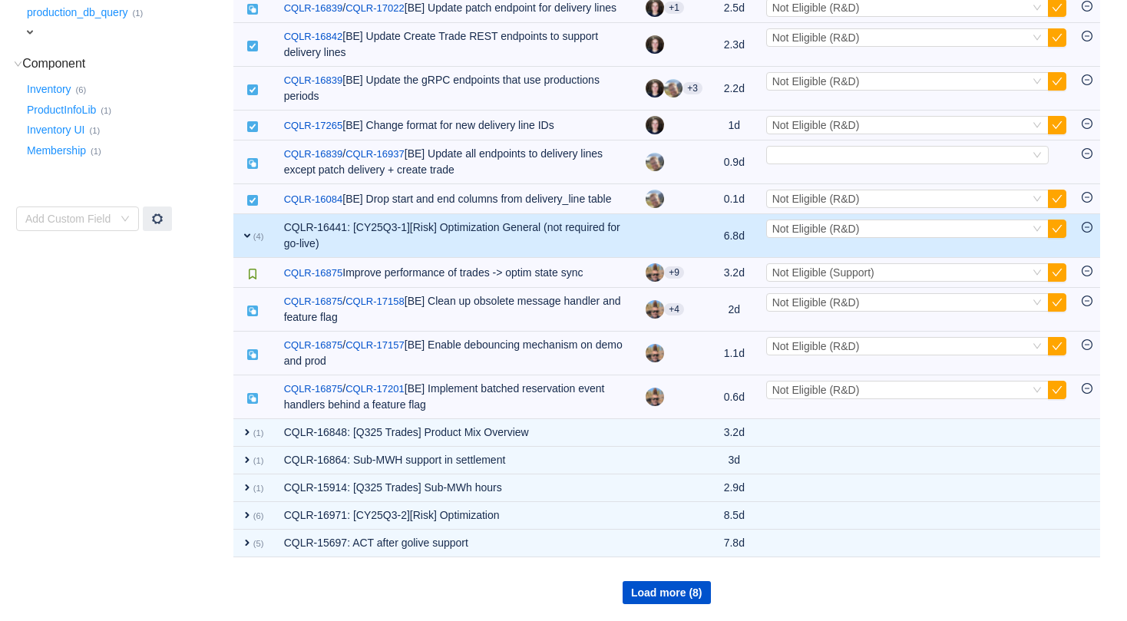
click at [245, 235] on span "expand" at bounding box center [247, 235] width 12 height 12
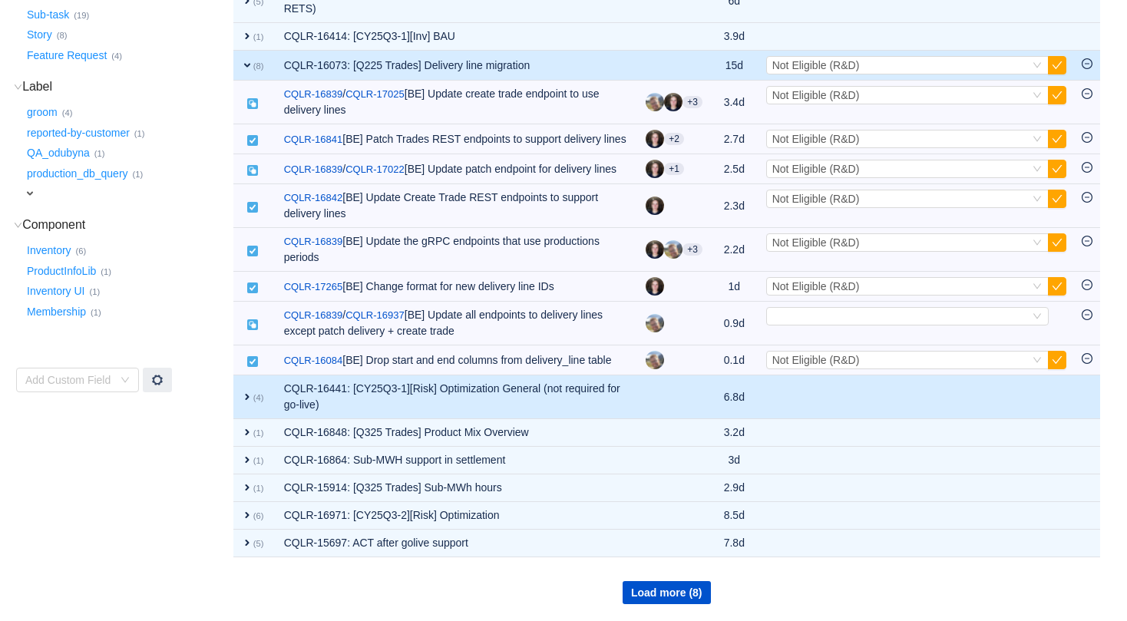
scroll to position [328, 0]
click at [244, 394] on span "expand" at bounding box center [247, 397] width 12 height 12
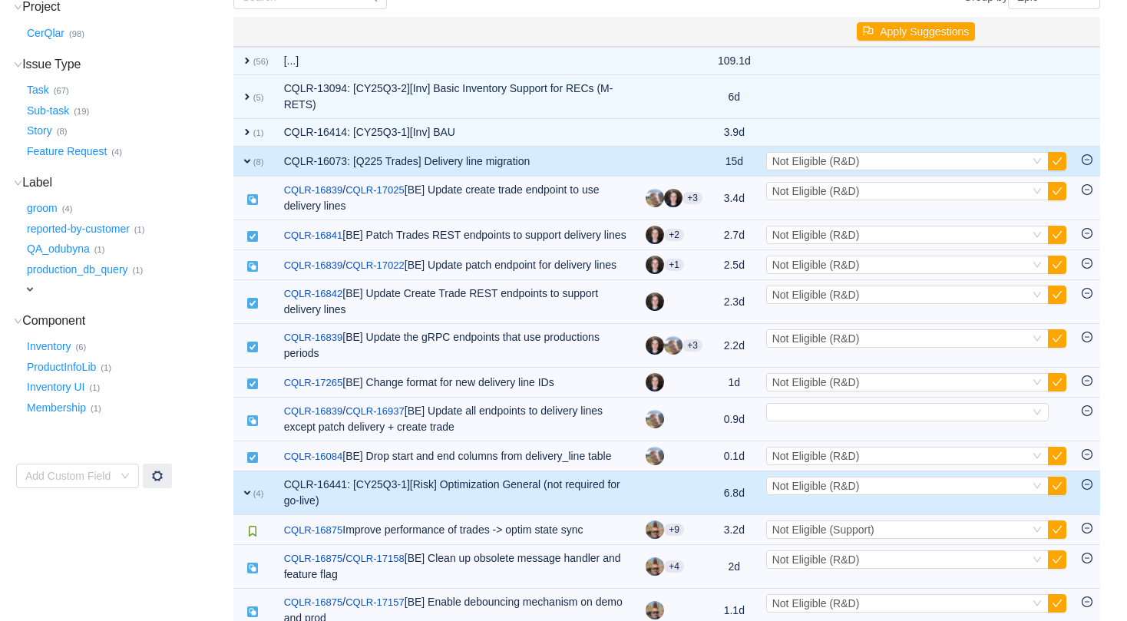
scroll to position [0, 0]
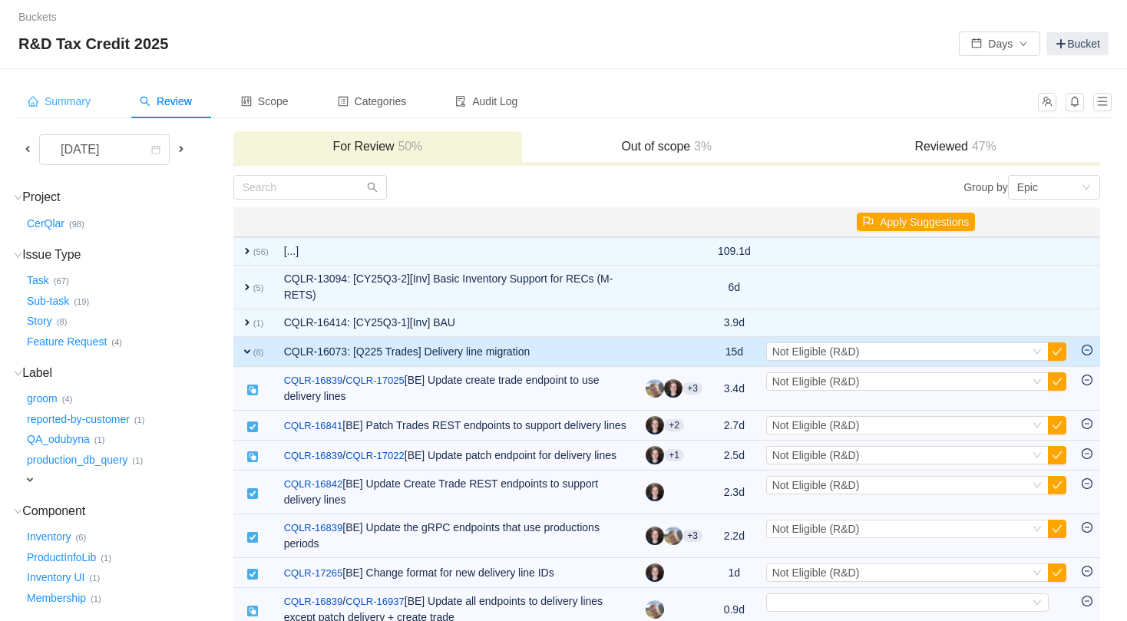
click at [59, 92] on div "Summary" at bounding box center [58, 101] width 87 height 35
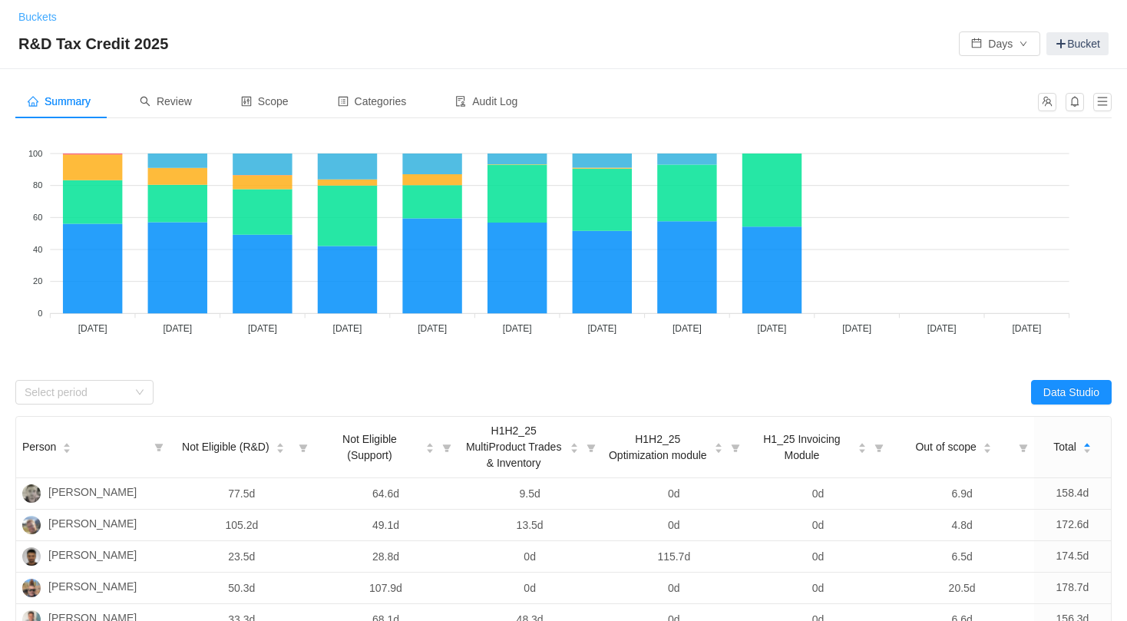
click at [48, 18] on link "Buckets" at bounding box center [37, 17] width 38 height 12
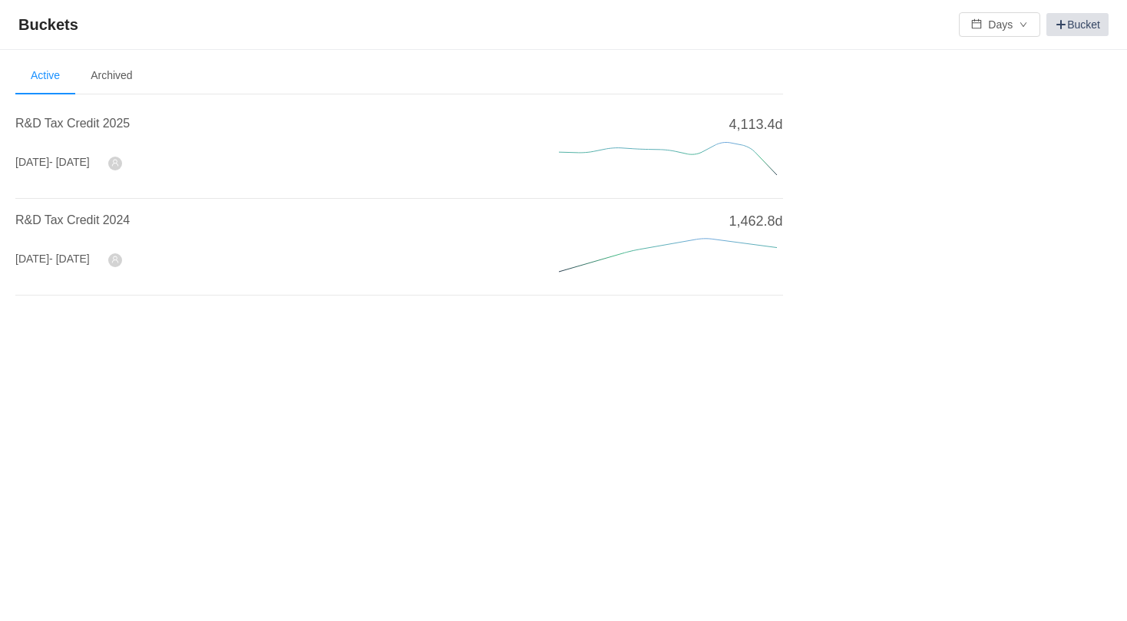
click at [1069, 18] on link "Bucket" at bounding box center [1077, 24] width 62 height 23
click at [121, 127] on span "R&D Tax Credit 2025" at bounding box center [72, 123] width 114 height 13
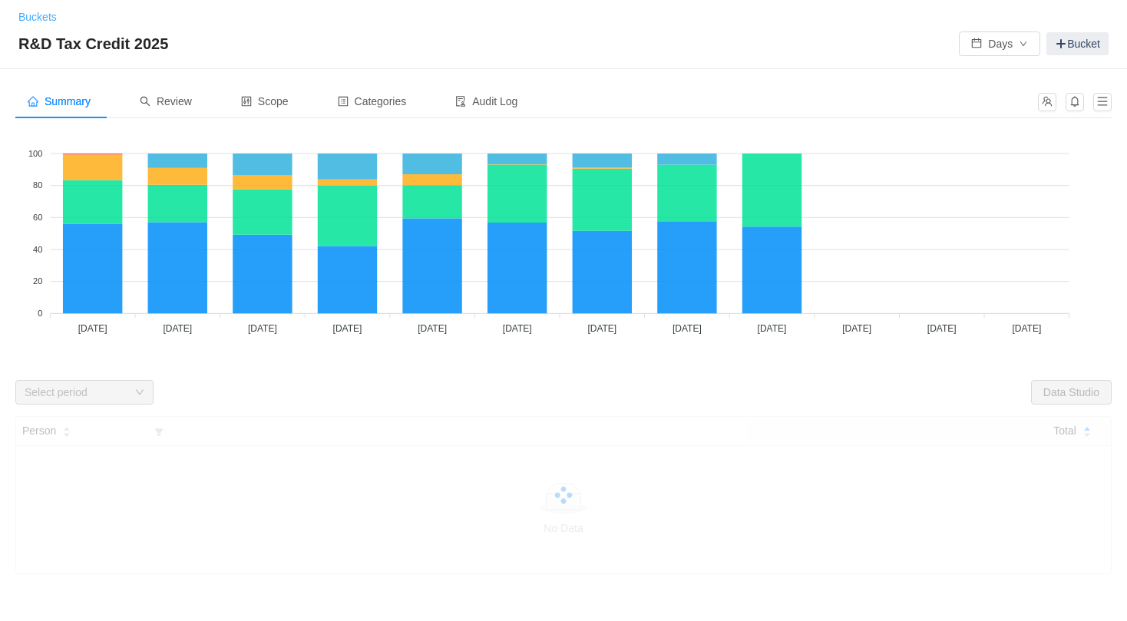
click at [51, 12] on link "Buckets" at bounding box center [37, 17] width 38 height 12
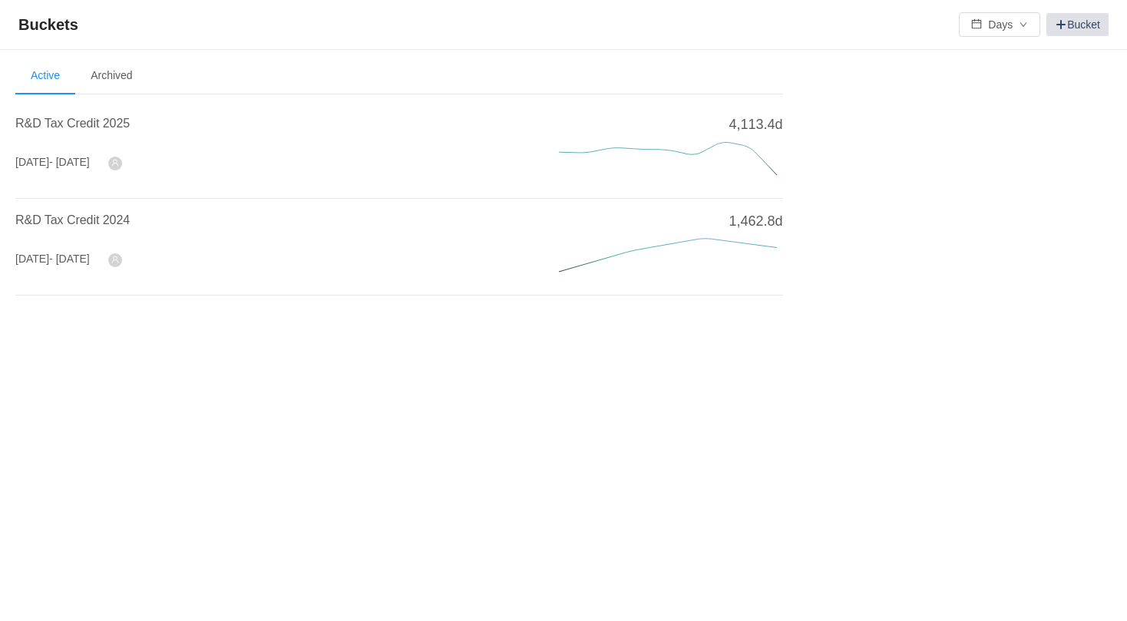
click at [1084, 15] on link "Bucket" at bounding box center [1077, 24] width 62 height 23
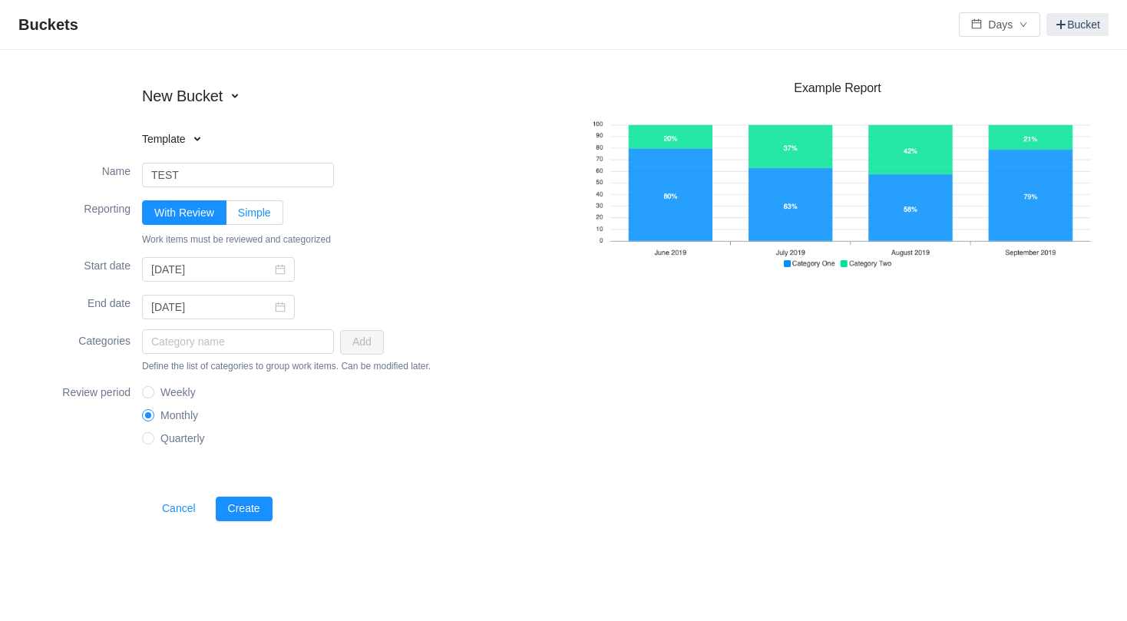
type input "TEST"
click at [255, 213] on span "Simple" at bounding box center [254, 212] width 33 height 12
click at [238, 216] on input "Simple" at bounding box center [238, 216] width 0 height 0
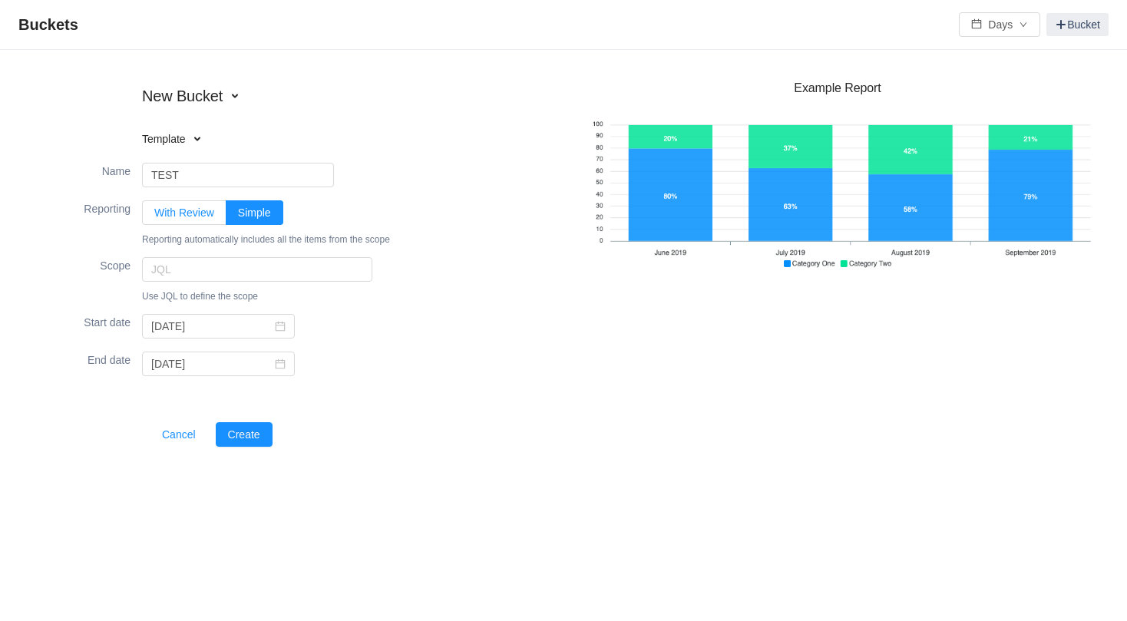
click at [198, 209] on span "With Review" at bounding box center [184, 212] width 60 height 12
click at [154, 216] on input "With Review" at bounding box center [154, 216] width 0 height 0
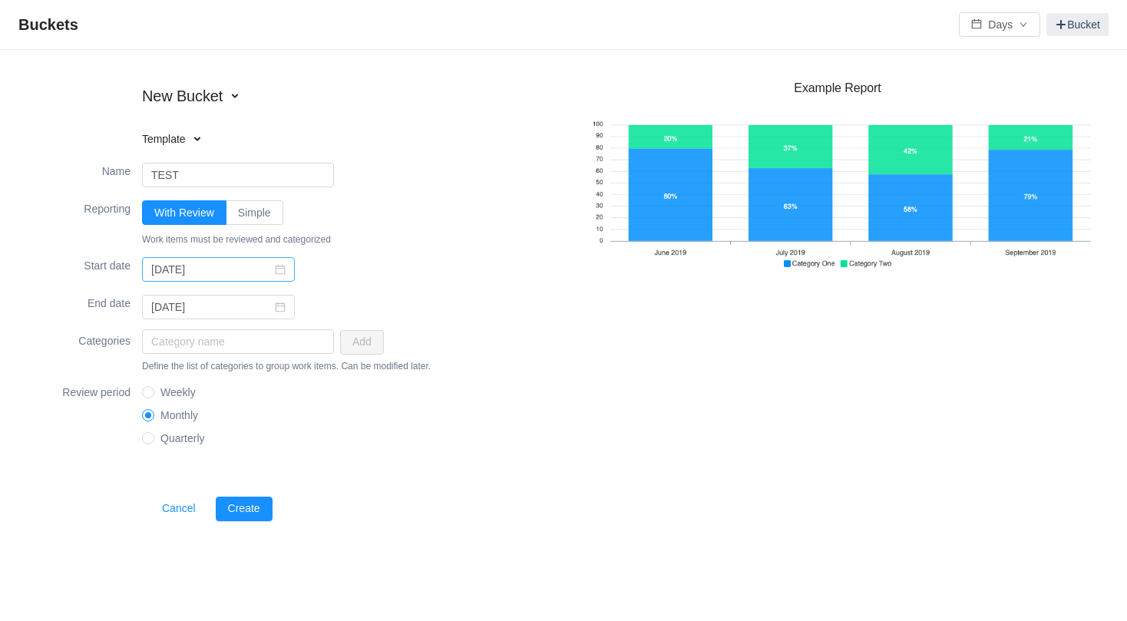
click at [275, 267] on icon "icon: calendar" at bounding box center [280, 269] width 11 height 11
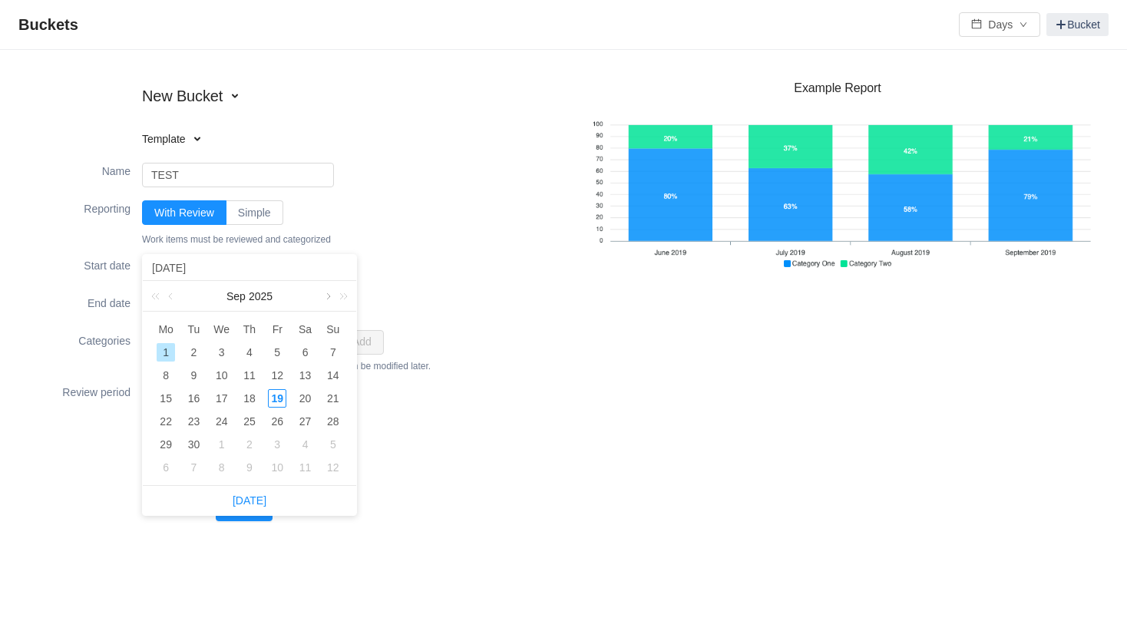
click at [325, 292] on link at bounding box center [327, 296] width 14 height 31
click at [243, 354] on div "1" at bounding box center [249, 352] width 18 height 18
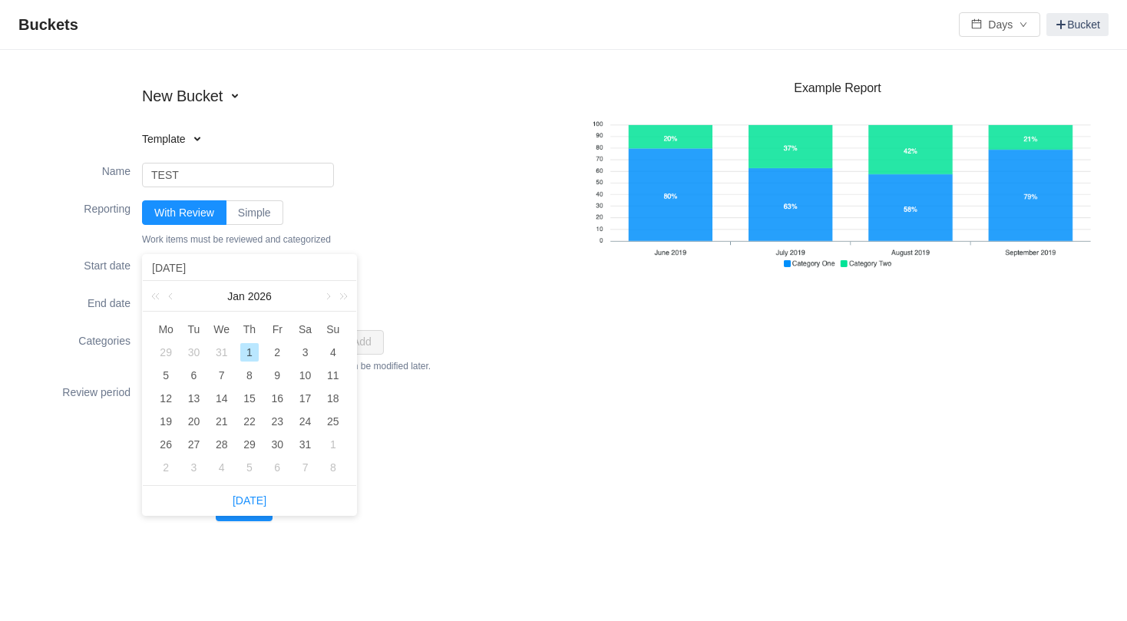
type input "[DATE]"
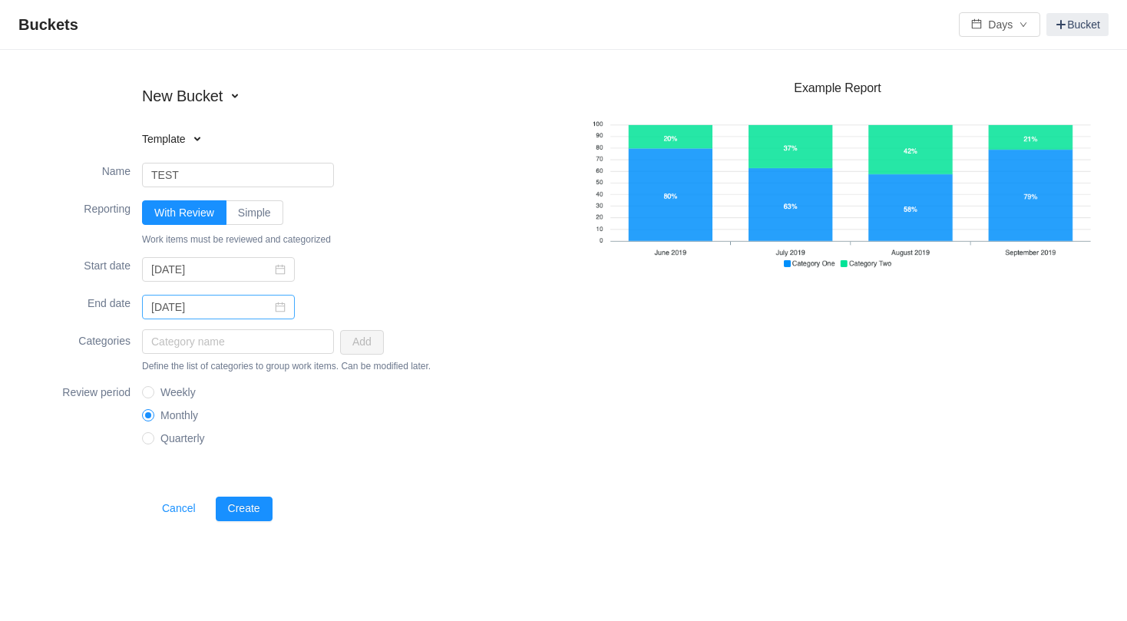
click at [275, 306] on icon "icon: calendar" at bounding box center [280, 307] width 11 height 11
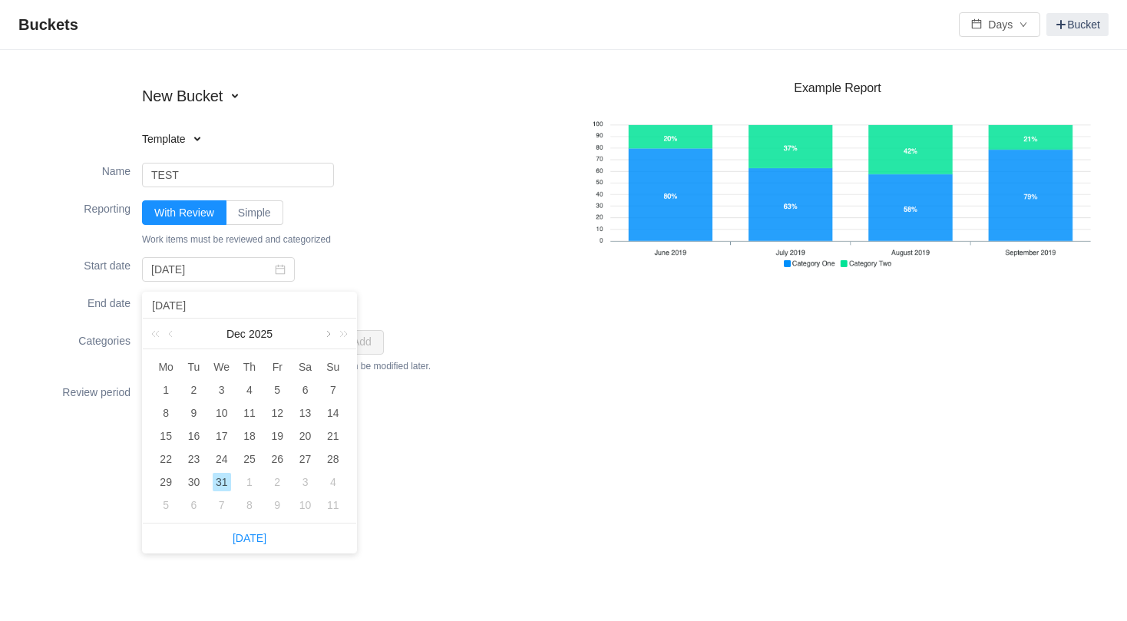
click at [324, 328] on link at bounding box center [327, 334] width 14 height 31
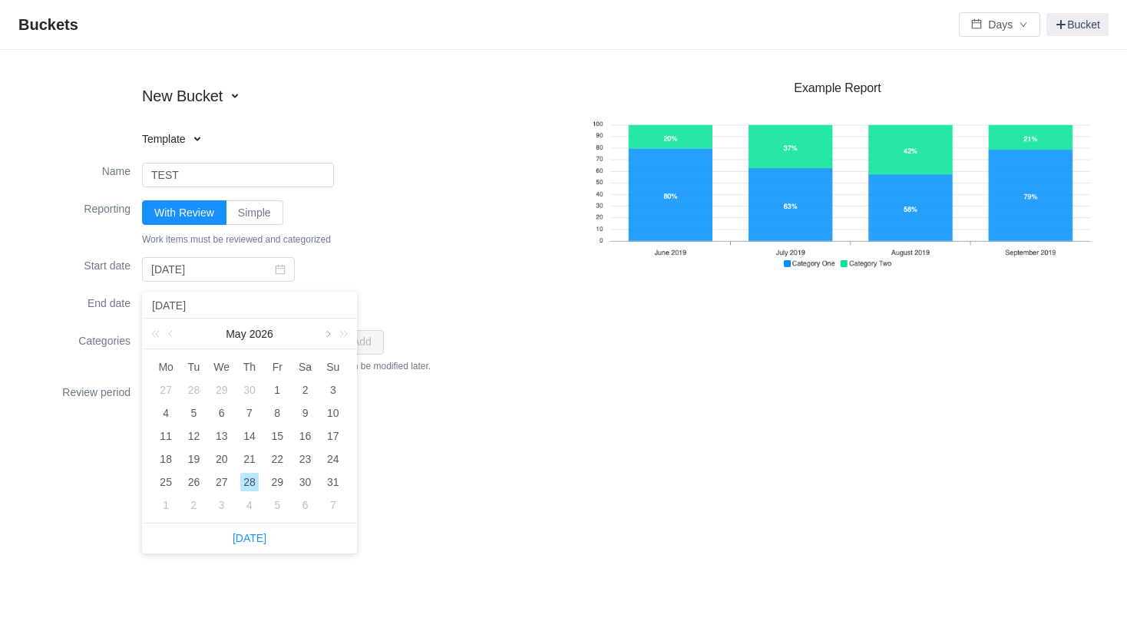
click at [324, 328] on link at bounding box center [327, 334] width 14 height 31
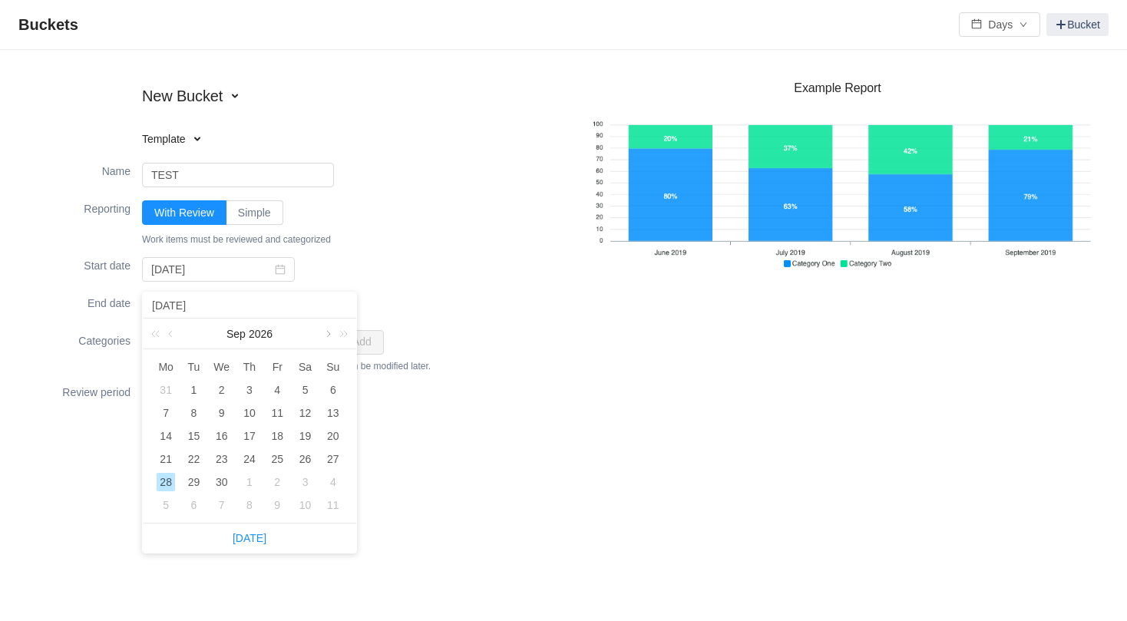
click at [324, 328] on link at bounding box center [327, 334] width 14 height 31
click at [170, 335] on link at bounding box center [172, 334] width 14 height 31
click at [246, 481] on div "31" at bounding box center [249, 482] width 18 height 18
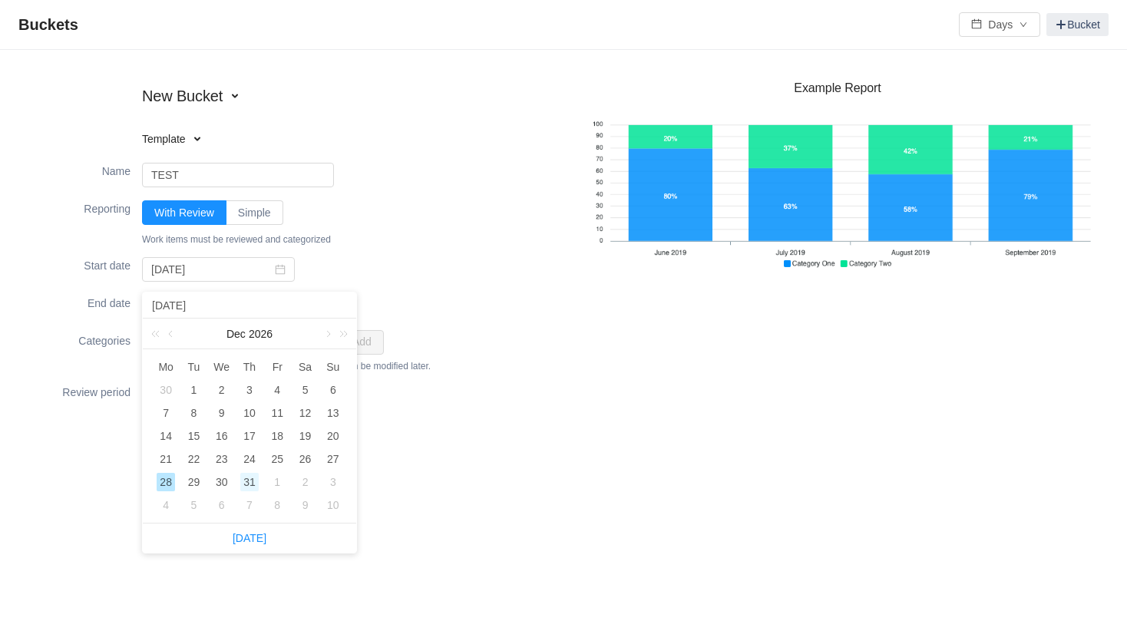
type input "[DATE]"
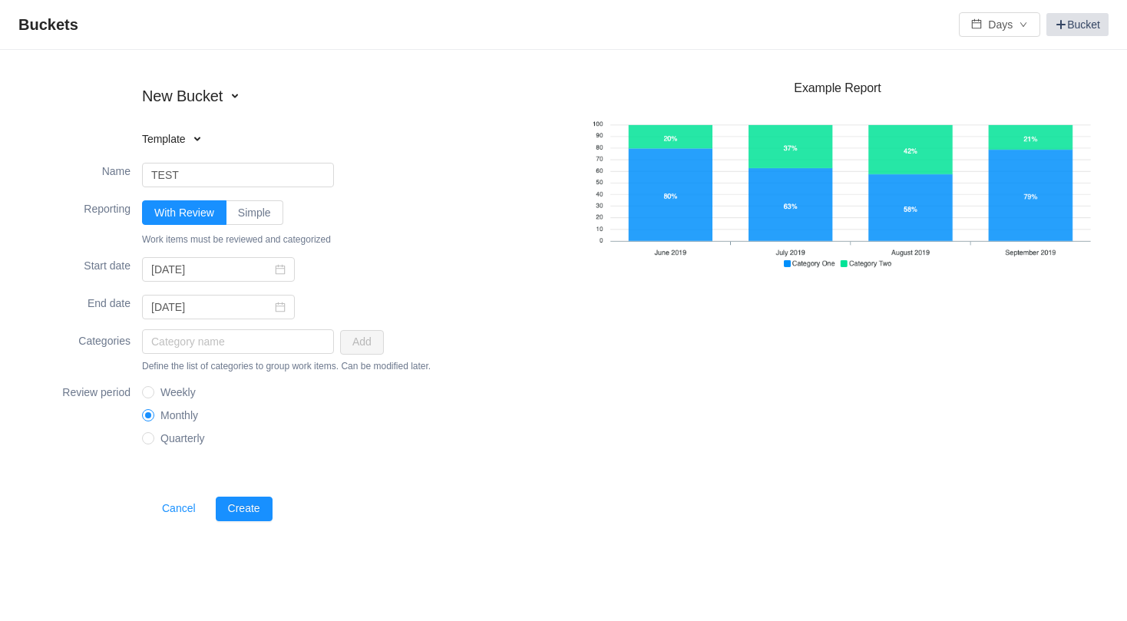
click at [1066, 19] on link "Bucket" at bounding box center [1077, 24] width 62 height 23
